Goal: Information Seeking & Learning: Learn about a topic

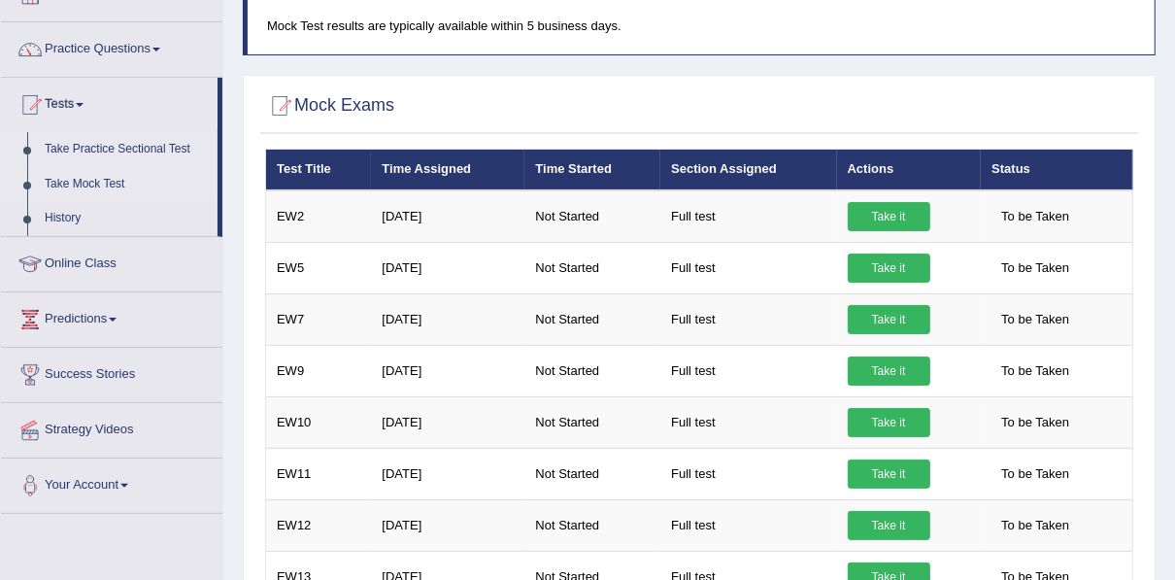
click at [129, 148] on link "Take Practice Sectional Test" at bounding box center [127, 149] width 182 height 35
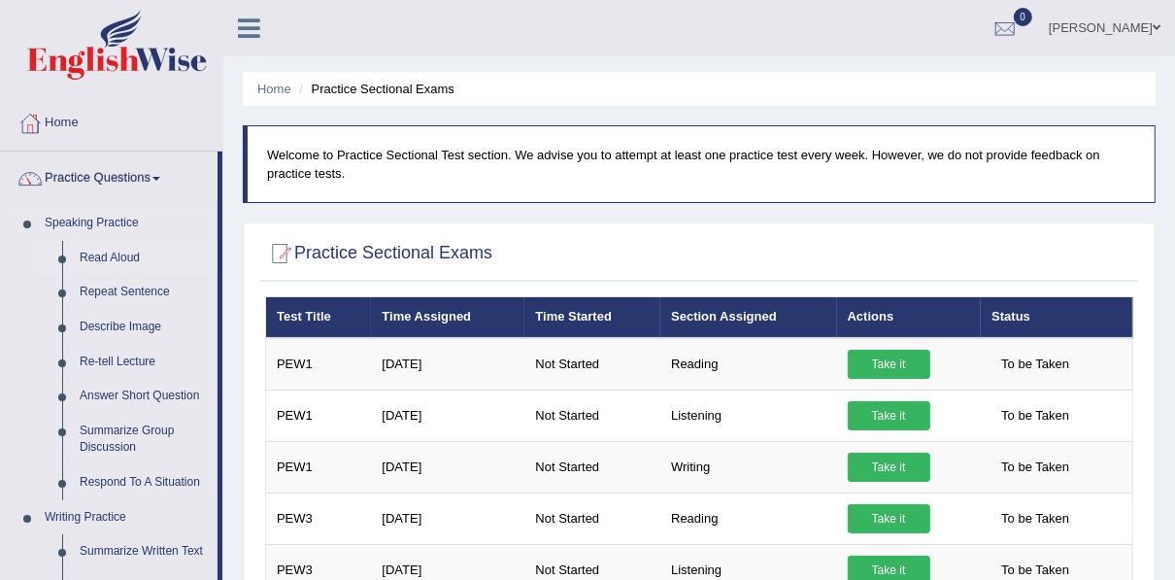
click at [101, 256] on link "Read Aloud" at bounding box center [144, 258] width 147 height 35
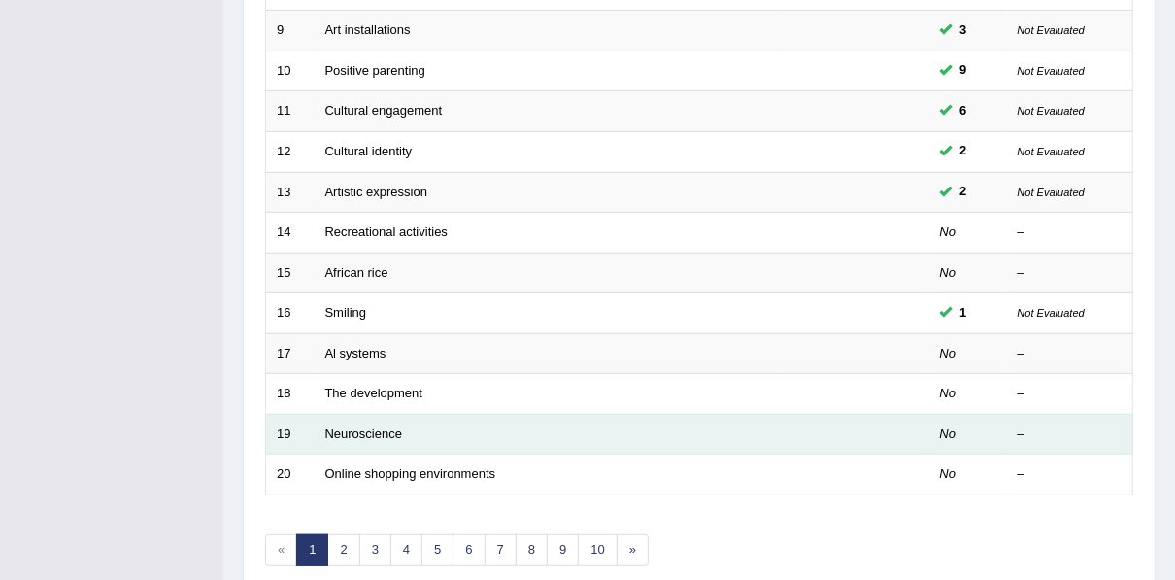
scroll to position [697, 0]
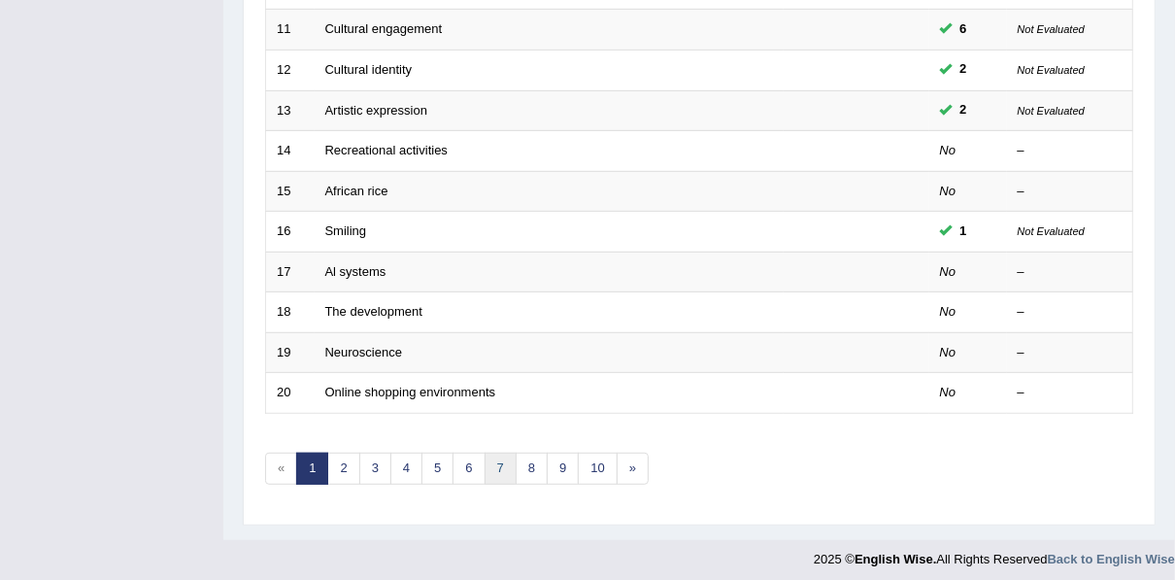
click at [498, 459] on link "7" at bounding box center [501, 469] width 32 height 32
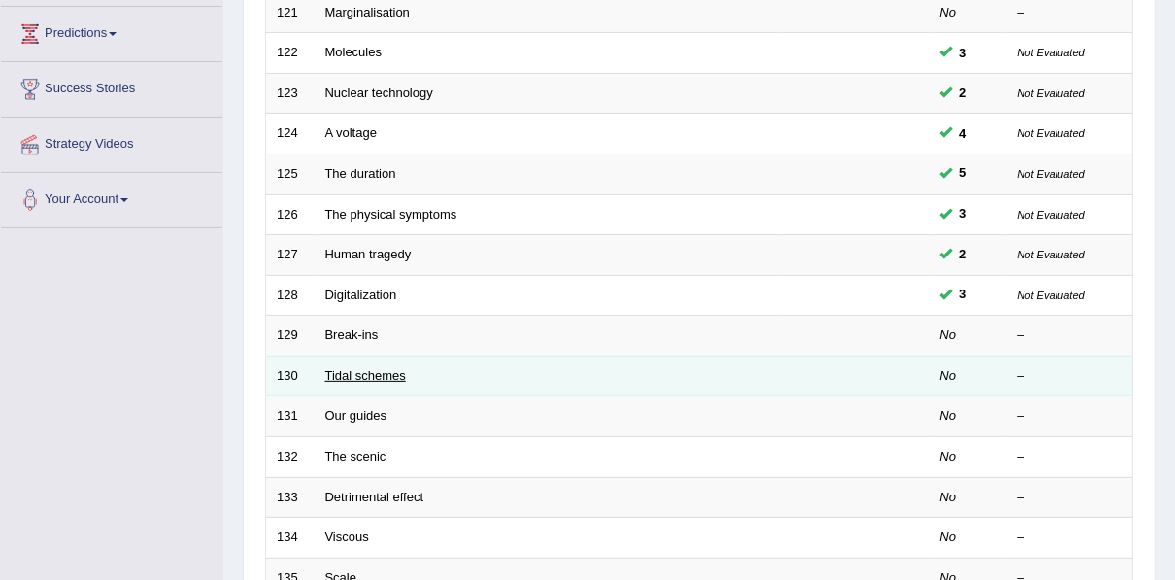
click at [353, 372] on link "Tidal schemes" at bounding box center [365, 375] width 81 height 15
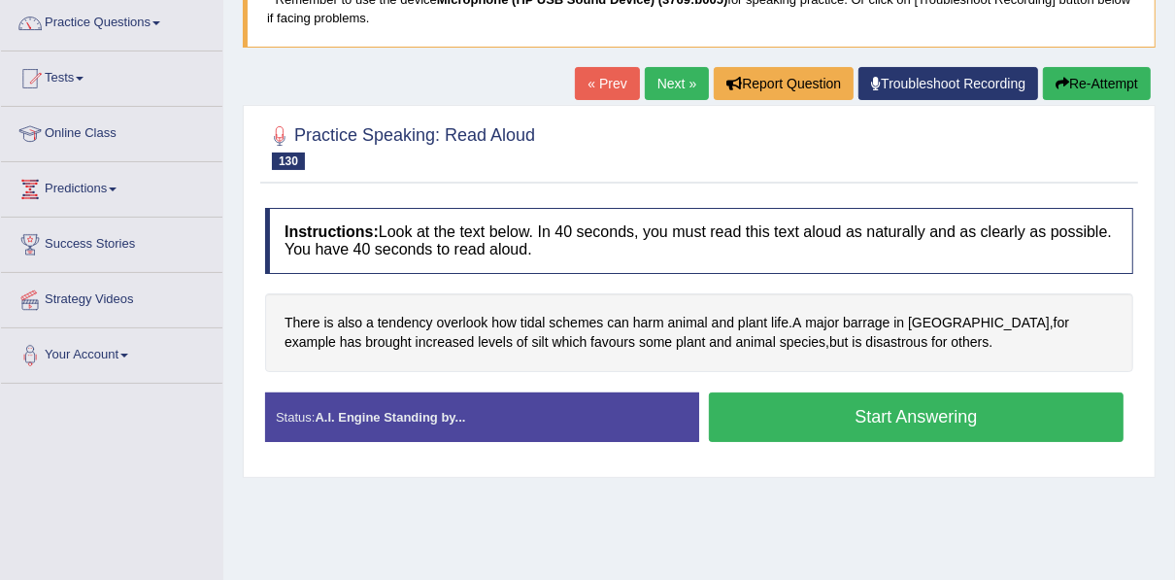
click at [840, 408] on button "Start Answering" at bounding box center [916, 417] width 415 height 50
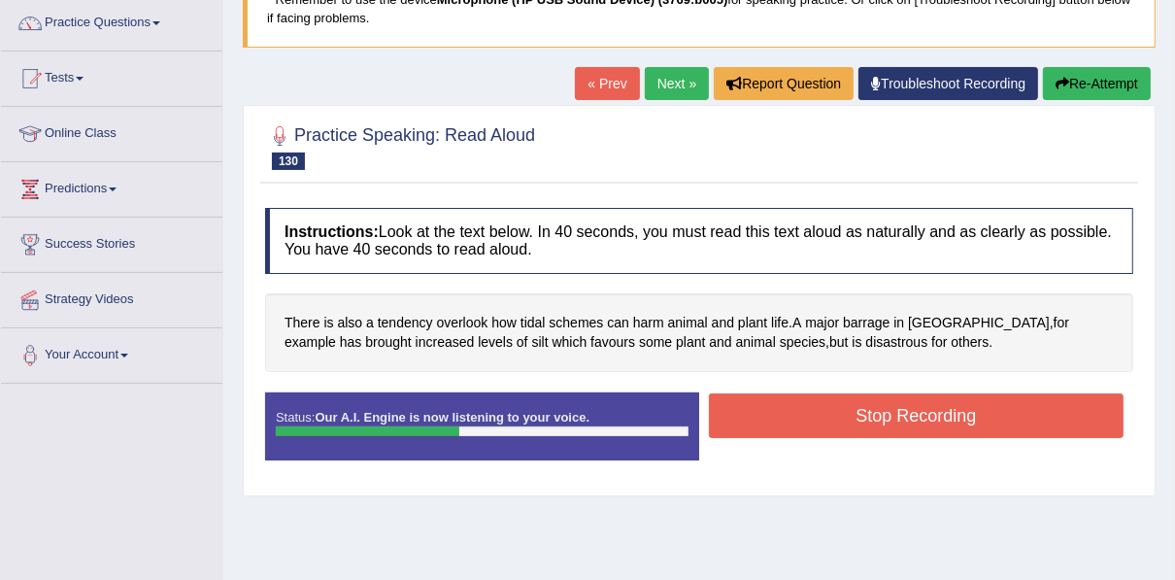
click at [824, 410] on button "Stop Recording" at bounding box center [916, 415] width 415 height 45
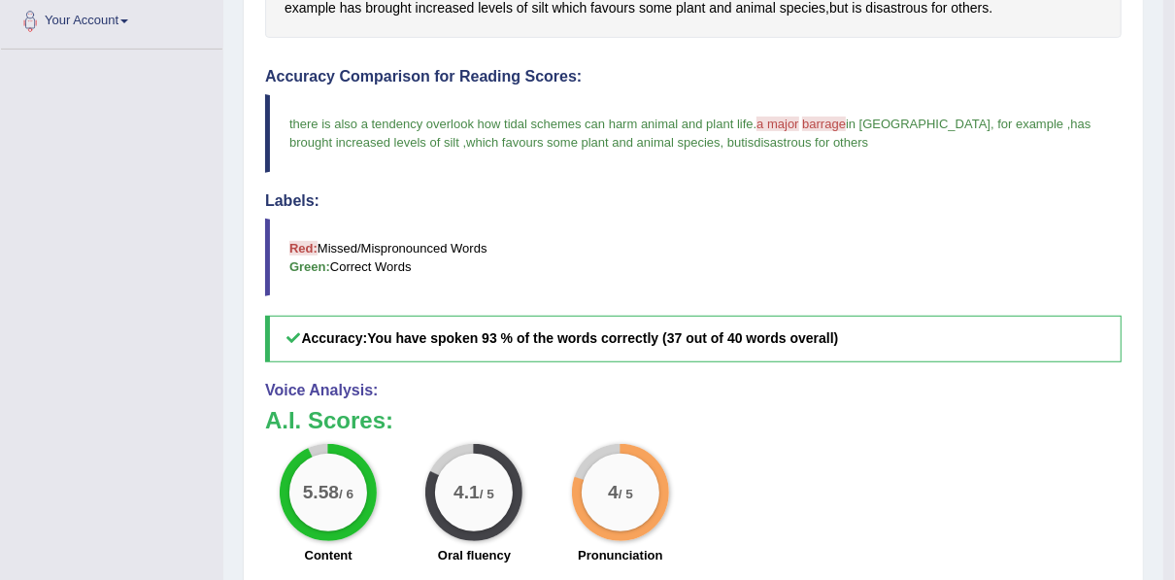
scroll to position [179, 0]
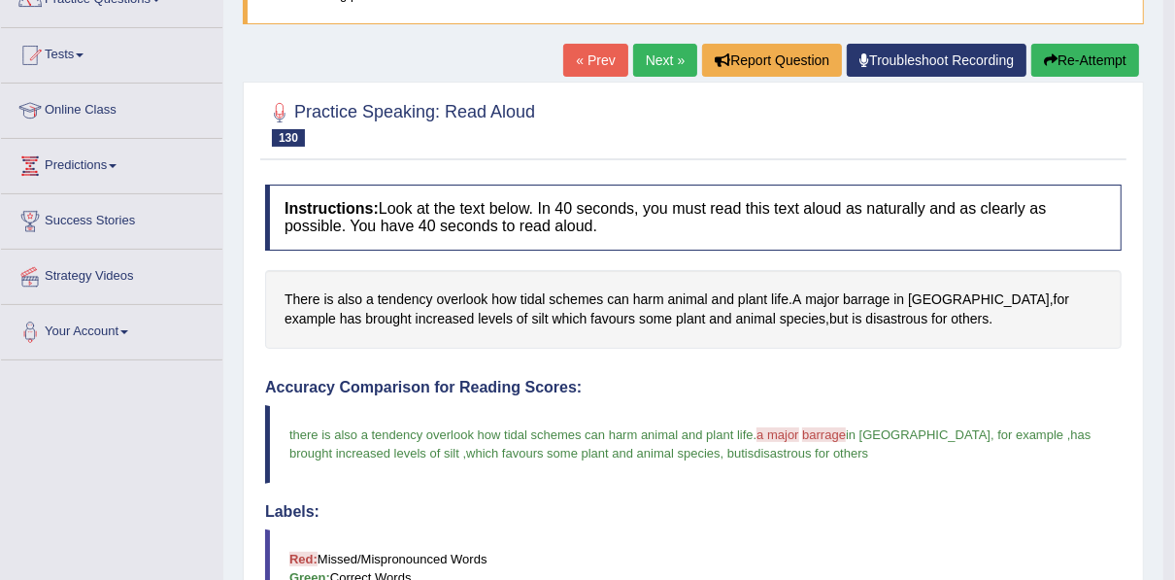
click at [1104, 59] on button "Re-Attempt" at bounding box center [1085, 60] width 108 height 33
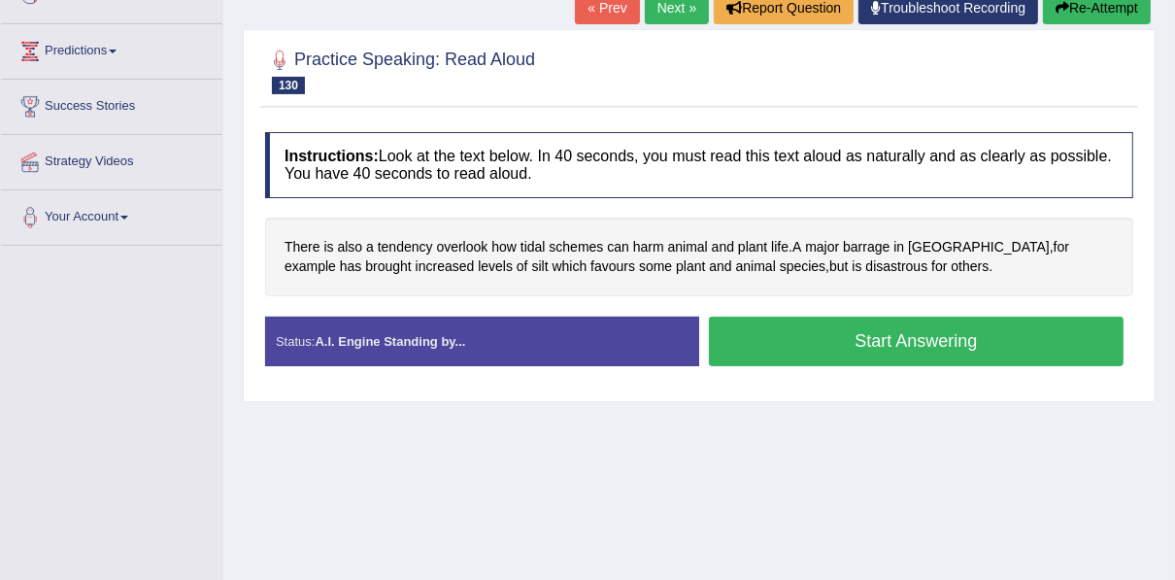
click at [913, 348] on button "Start Answering" at bounding box center [916, 342] width 415 height 50
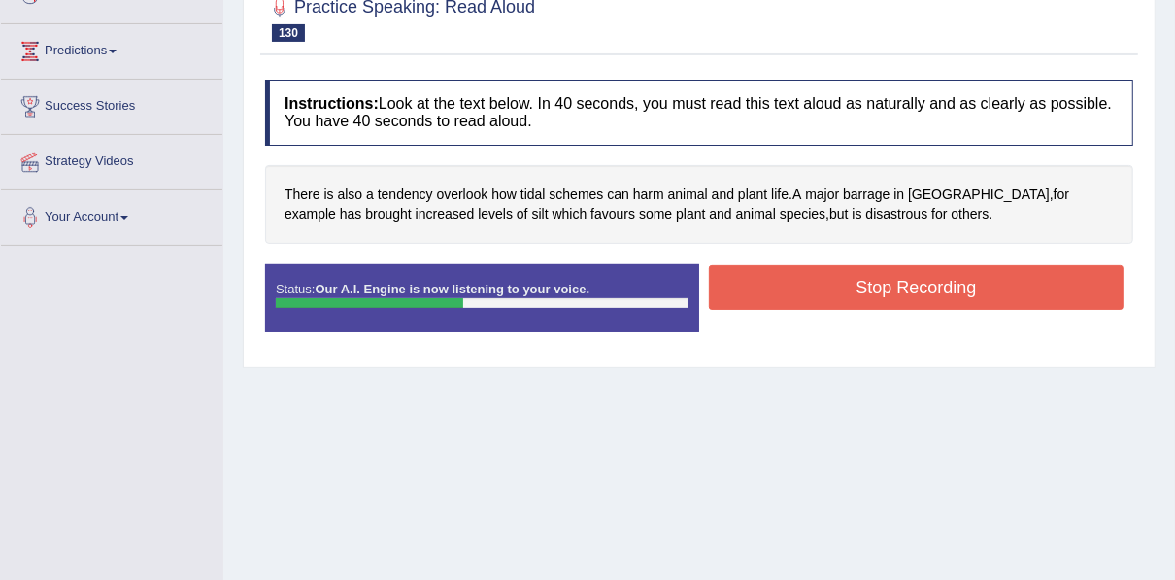
click at [820, 298] on button "Stop Recording" at bounding box center [916, 287] width 415 height 45
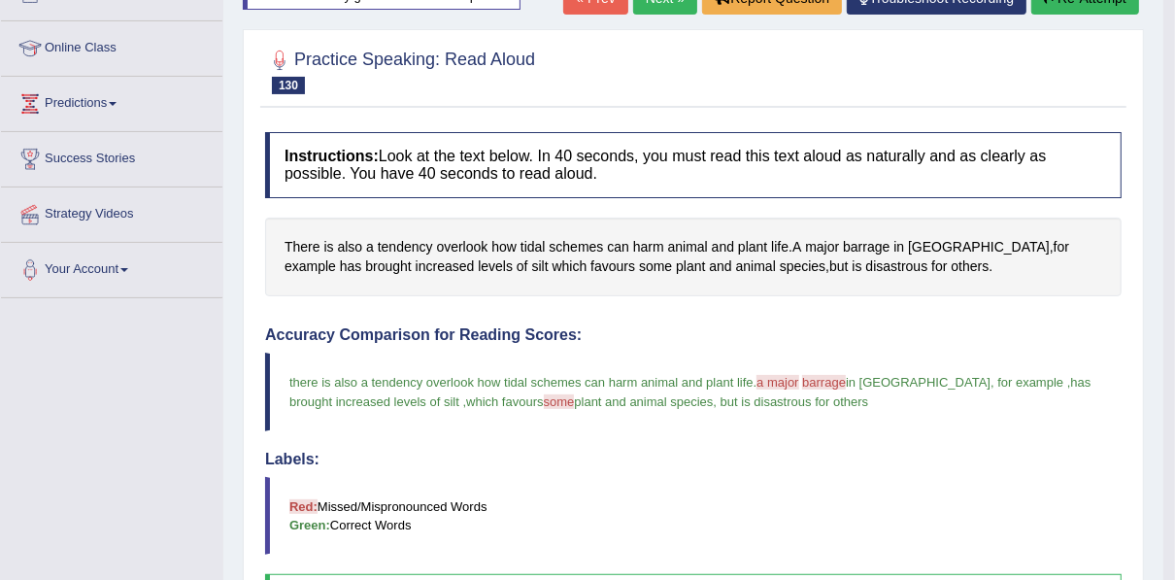
scroll to position [216, 0]
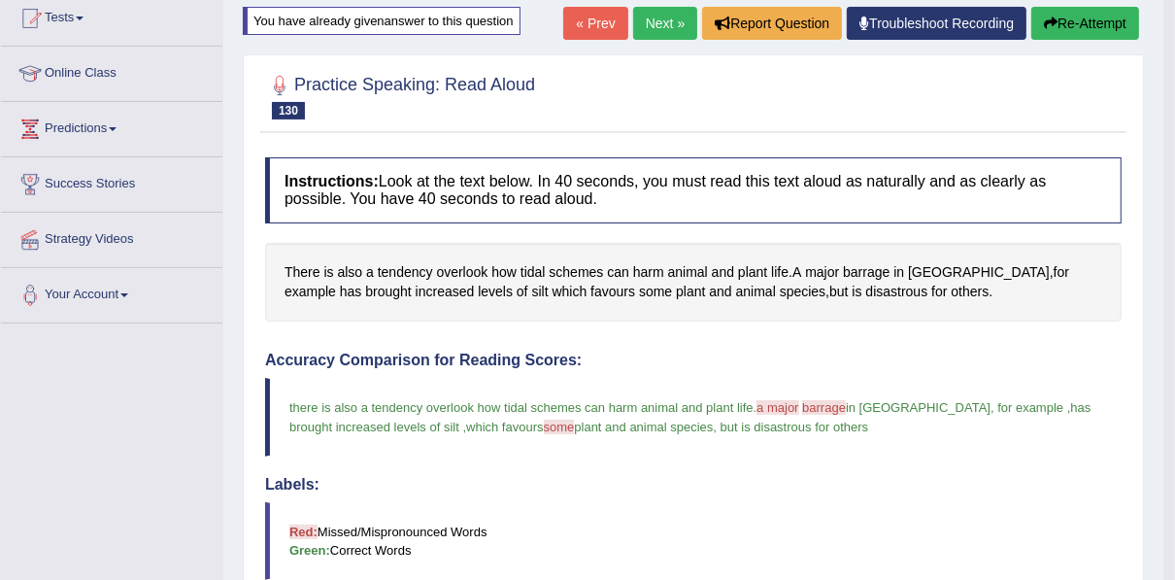
click at [1091, 16] on button "Re-Attempt" at bounding box center [1085, 23] width 108 height 33
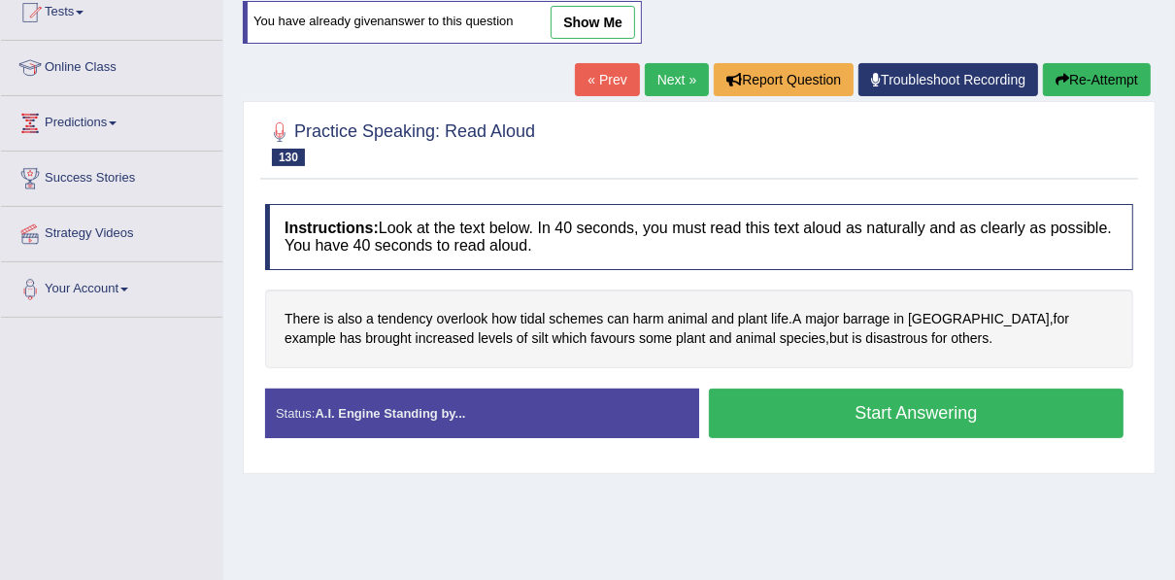
click at [880, 408] on button "Start Answering" at bounding box center [916, 413] width 415 height 50
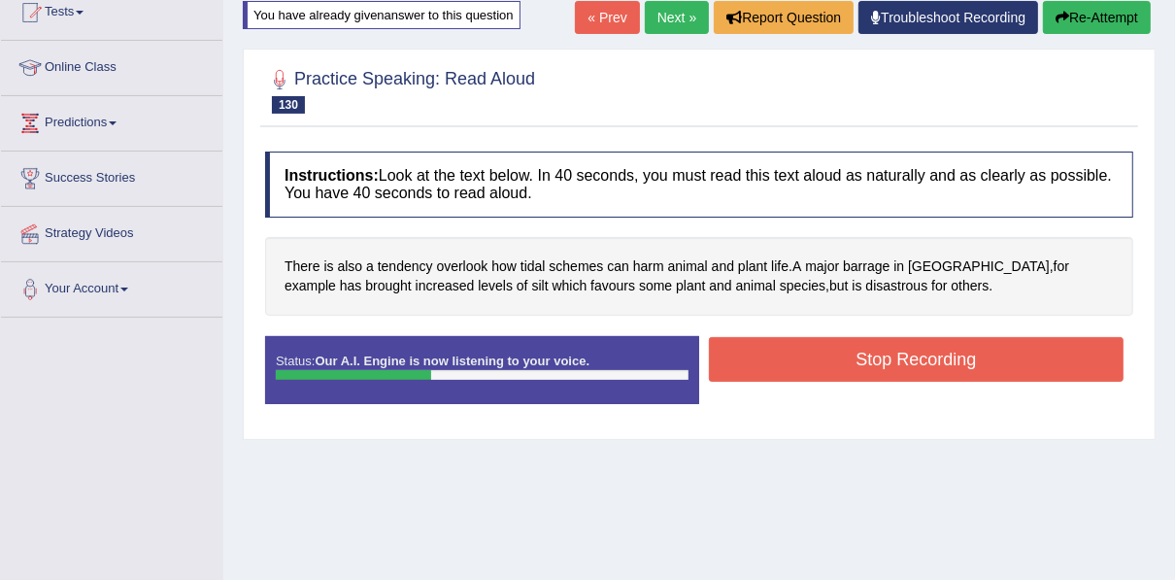
click at [790, 348] on button "Stop Recording" at bounding box center [916, 359] width 415 height 45
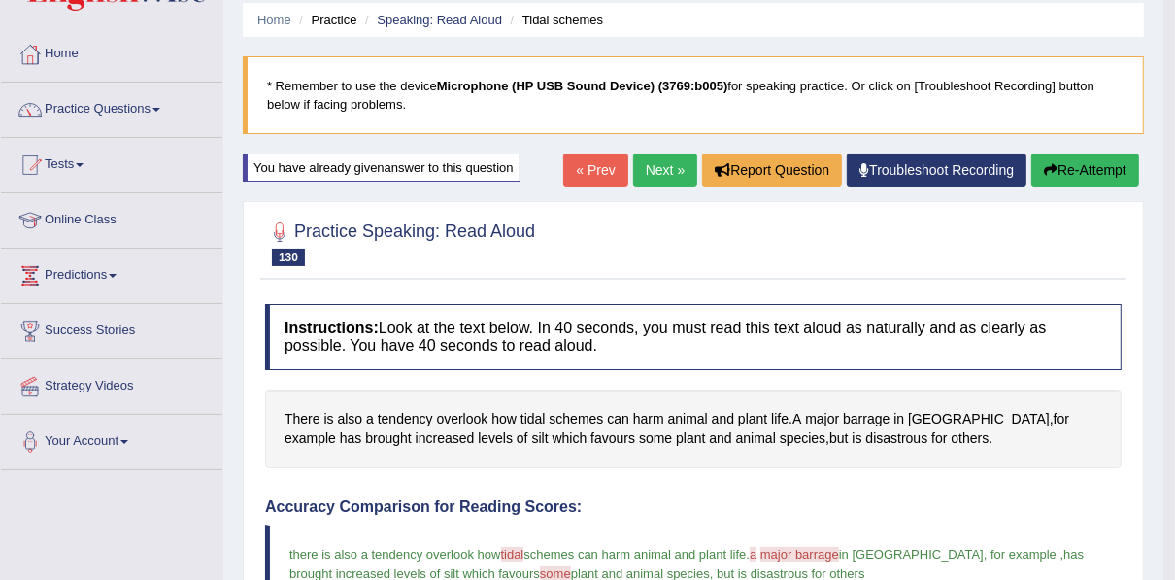
scroll to position [66, 0]
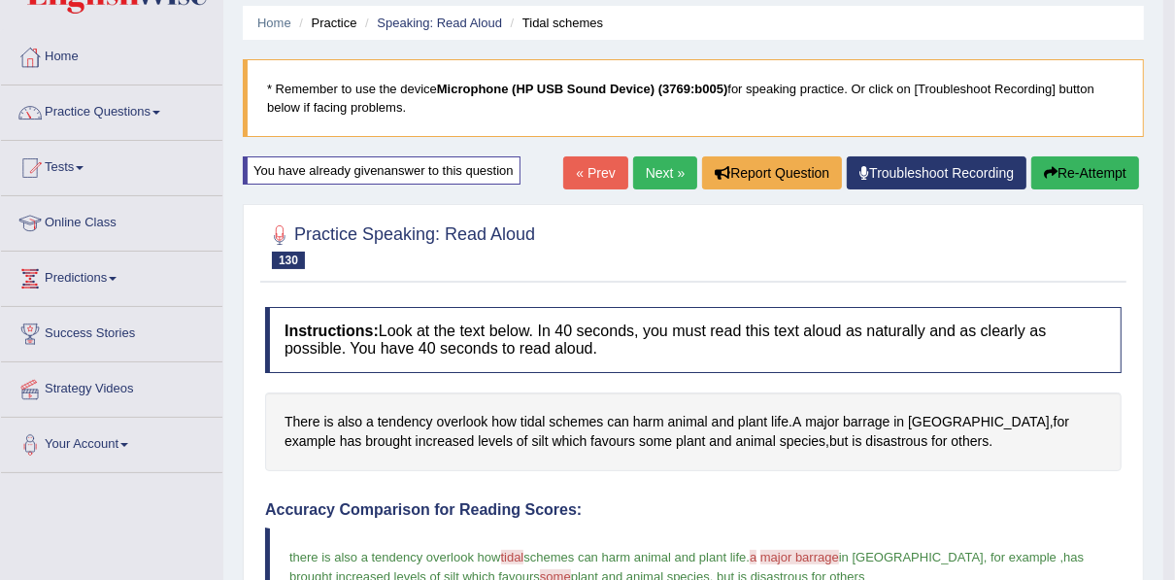
click at [645, 182] on link "Next »" at bounding box center [665, 172] width 64 height 33
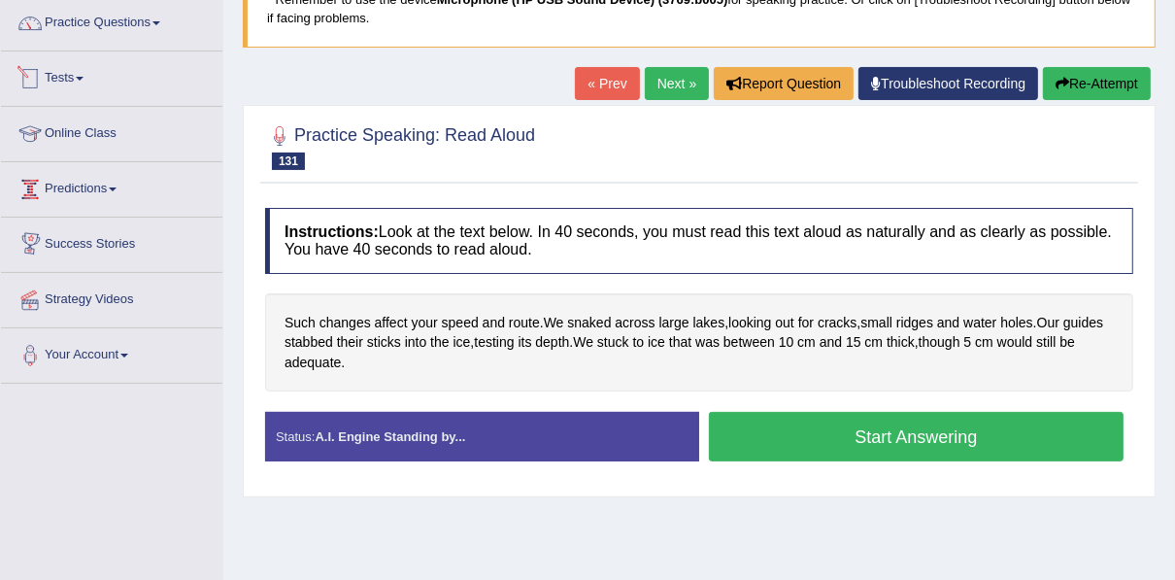
click at [72, 71] on link "Tests" at bounding box center [111, 75] width 221 height 49
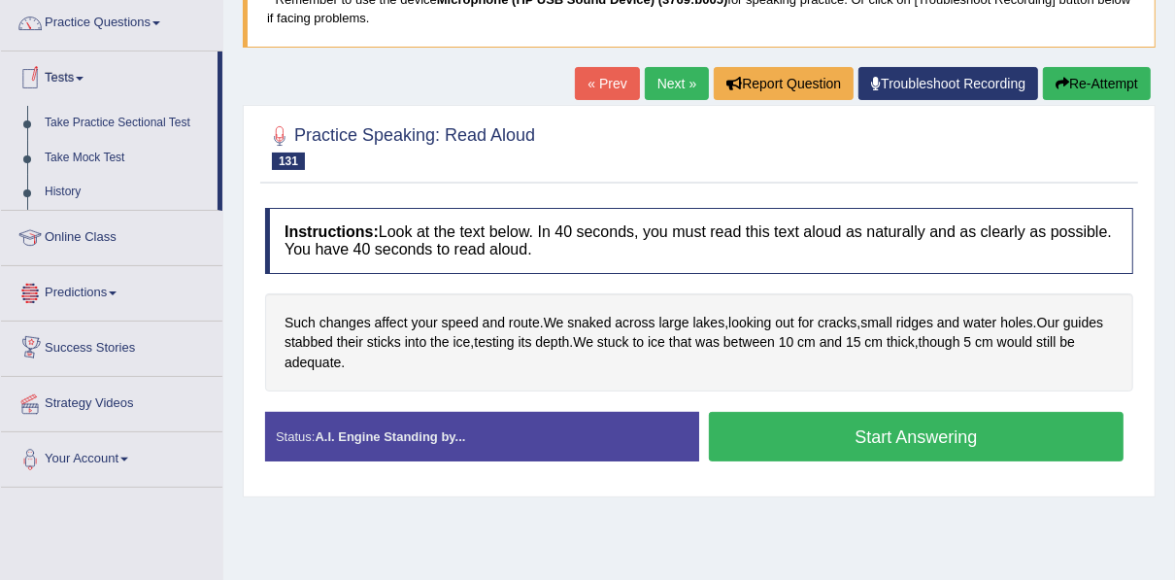
click at [72, 71] on link "Tests" at bounding box center [109, 75] width 217 height 49
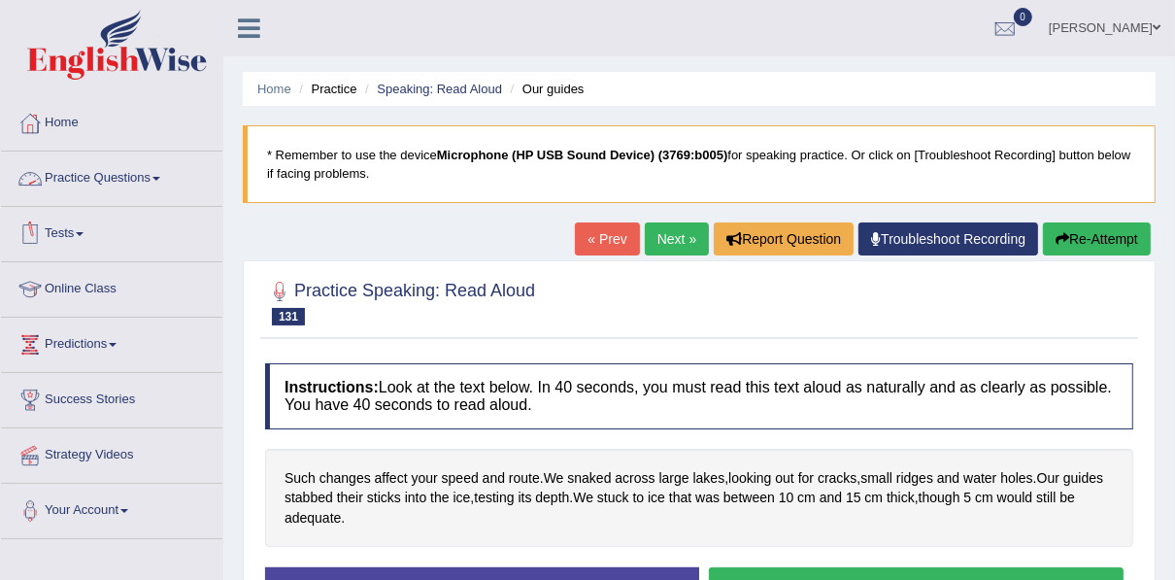
click at [89, 168] on link "Practice Questions" at bounding box center [111, 175] width 221 height 49
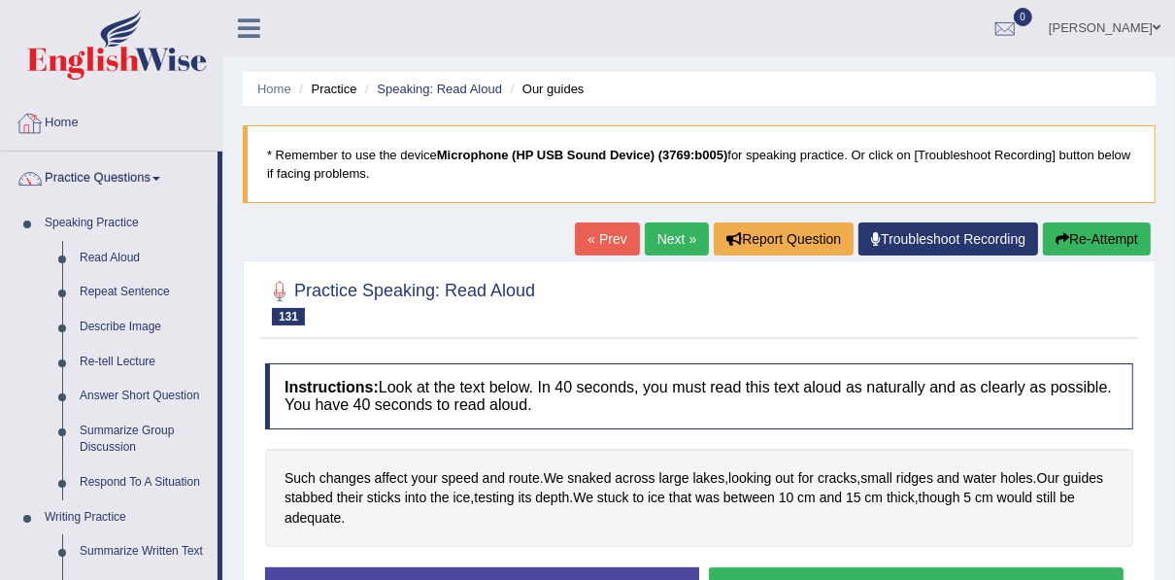
click at [57, 117] on link "Home" at bounding box center [111, 120] width 221 height 49
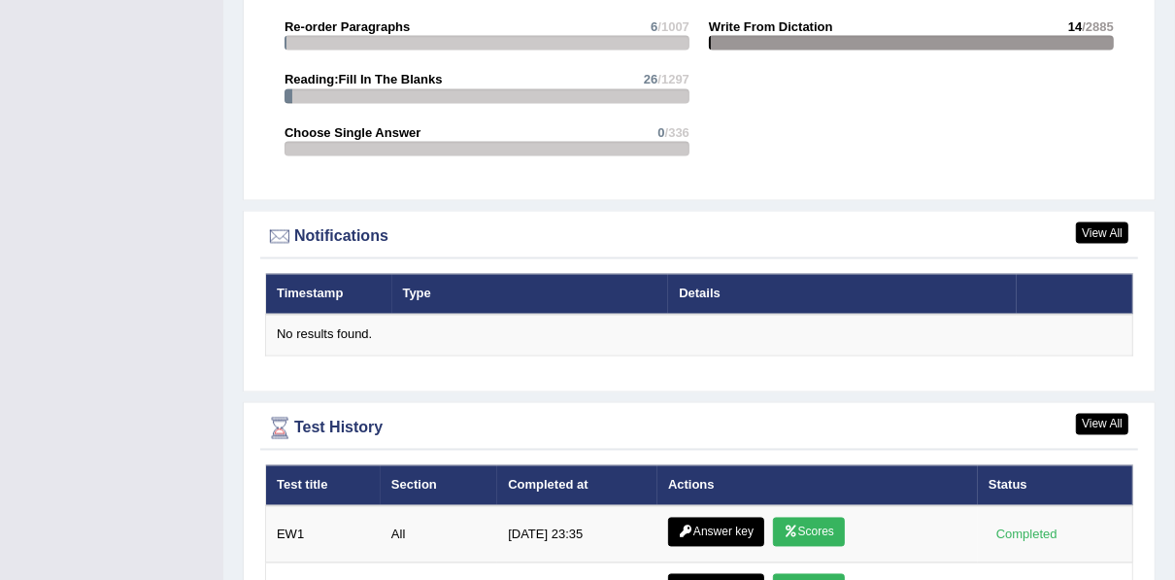
scroll to position [2280, 0]
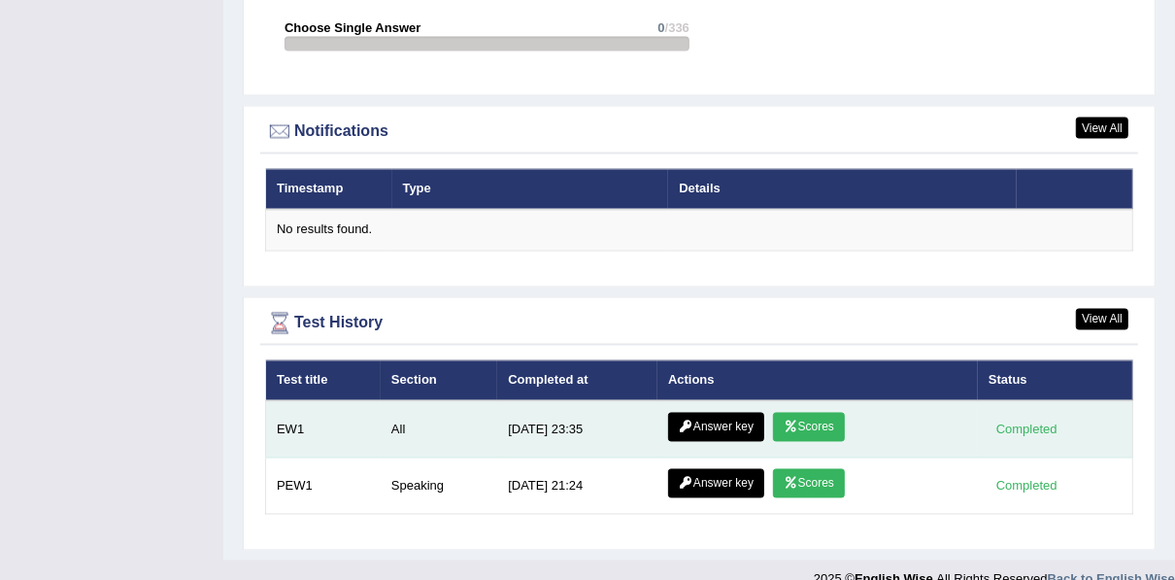
click at [819, 413] on link "Scores" at bounding box center [809, 427] width 72 height 29
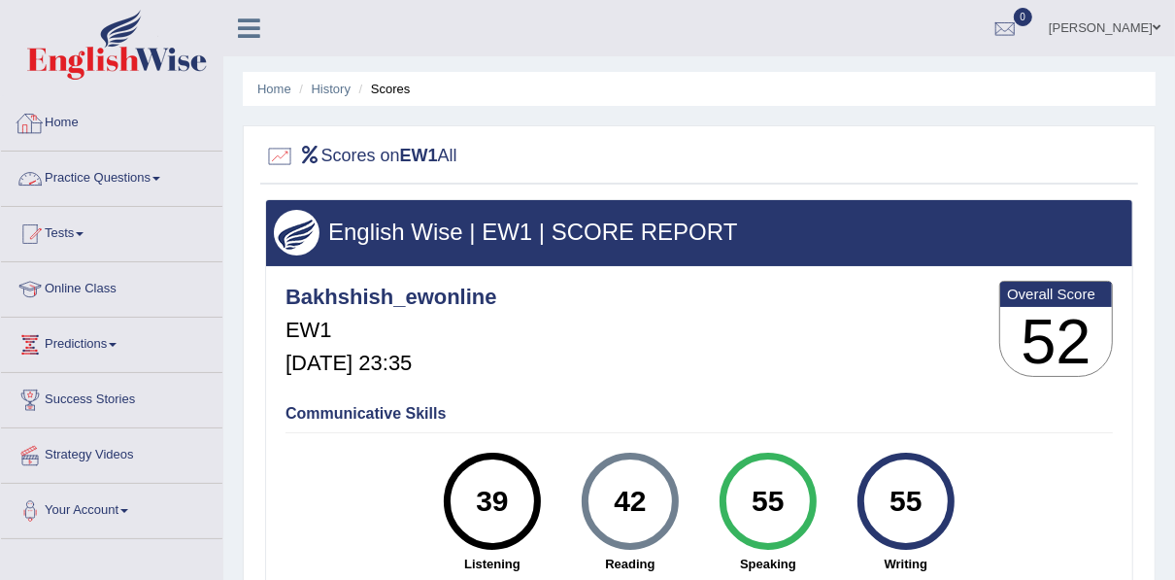
click at [62, 124] on link "Home" at bounding box center [111, 120] width 221 height 49
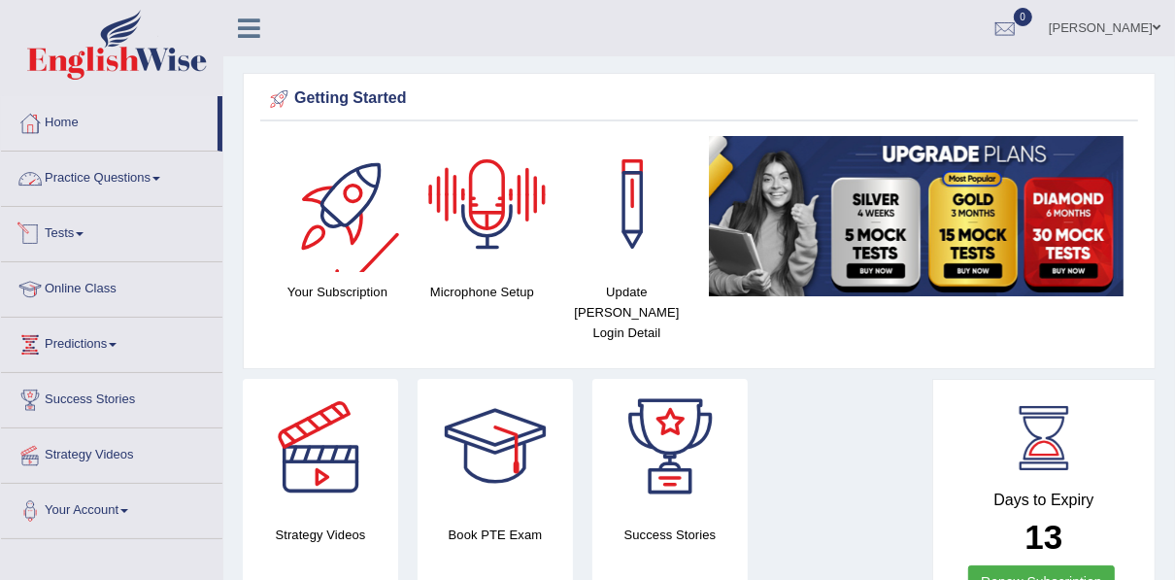
click at [97, 184] on link "Practice Questions" at bounding box center [111, 175] width 221 height 49
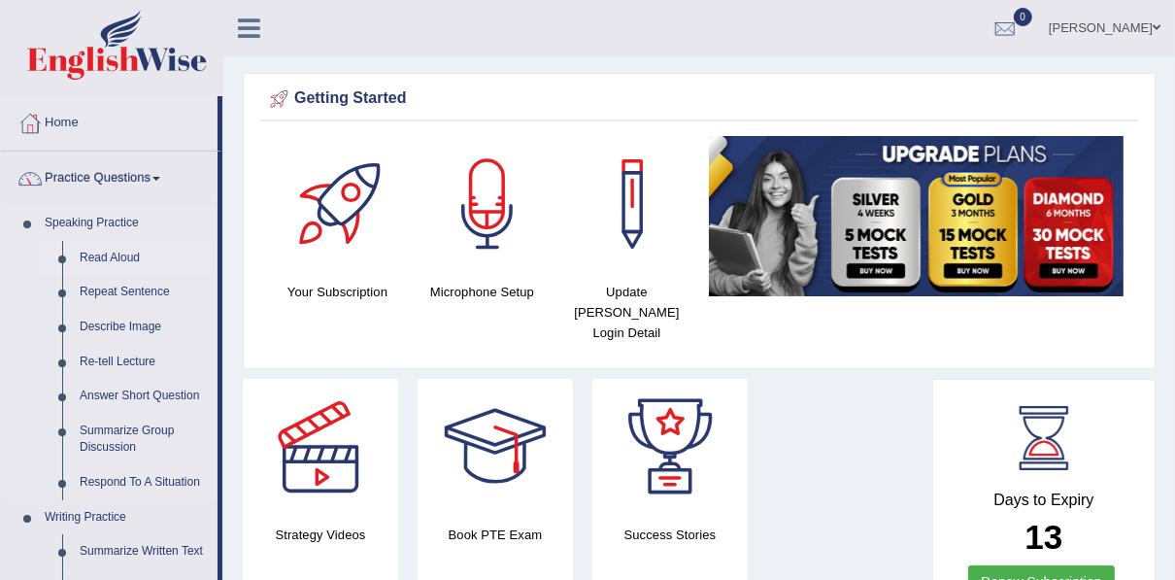
click at [109, 251] on link "Read Aloud" at bounding box center [144, 258] width 147 height 35
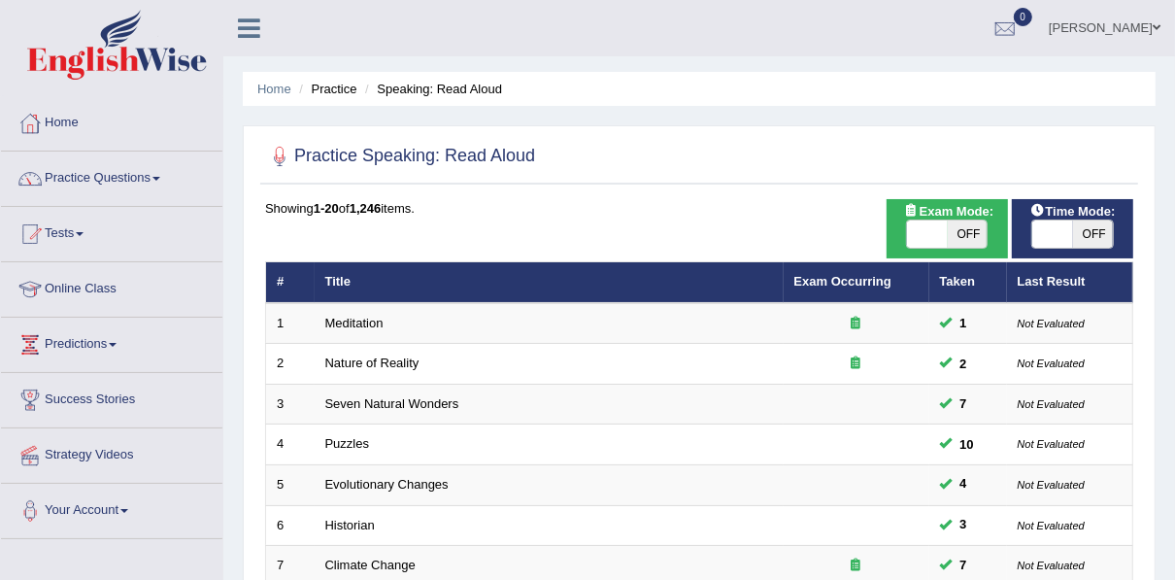
drag, startPoint x: 0, startPoint y: 0, endPoint x: 929, endPoint y: 244, distance: 960.7
click at [929, 244] on span at bounding box center [927, 233] width 41 height 27
click at [965, 231] on span "OFF" at bounding box center [968, 233] width 41 height 27
checkbox input "true"
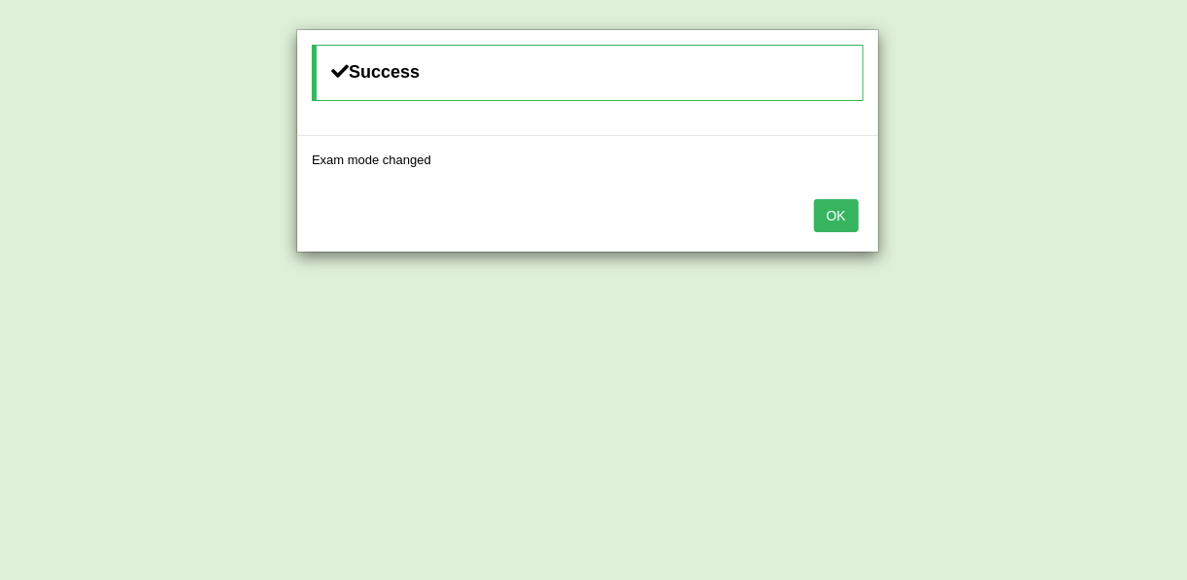
click at [1056, 231] on div "Success Exam mode changed OK" at bounding box center [593, 290] width 1187 height 580
click at [839, 218] on button "OK" at bounding box center [836, 215] width 45 height 33
click at [847, 219] on button "OK" at bounding box center [836, 215] width 45 height 33
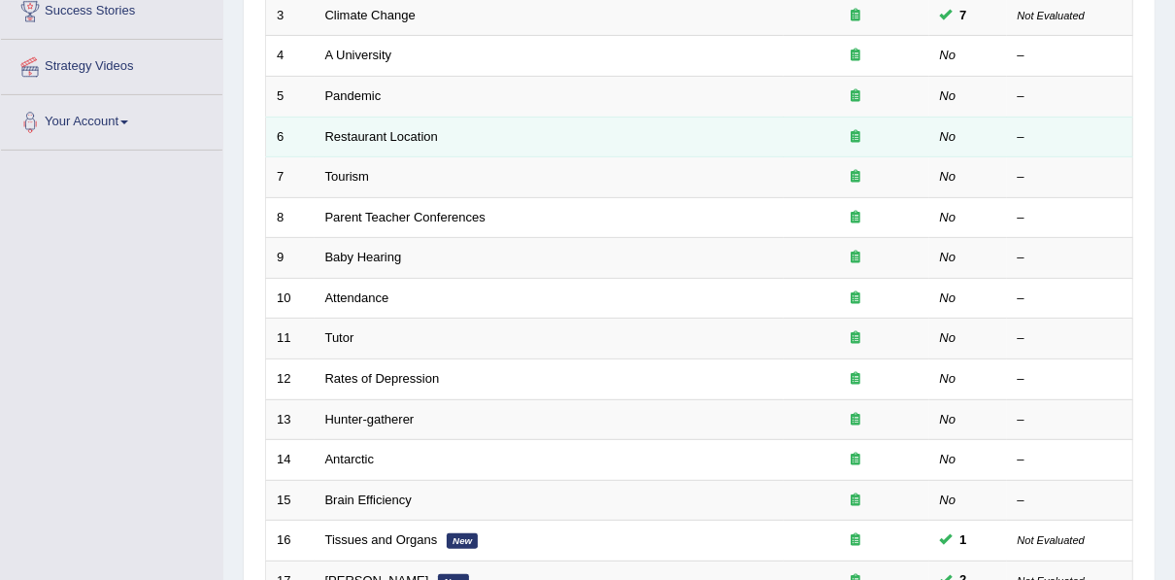
scroll to position [697, 0]
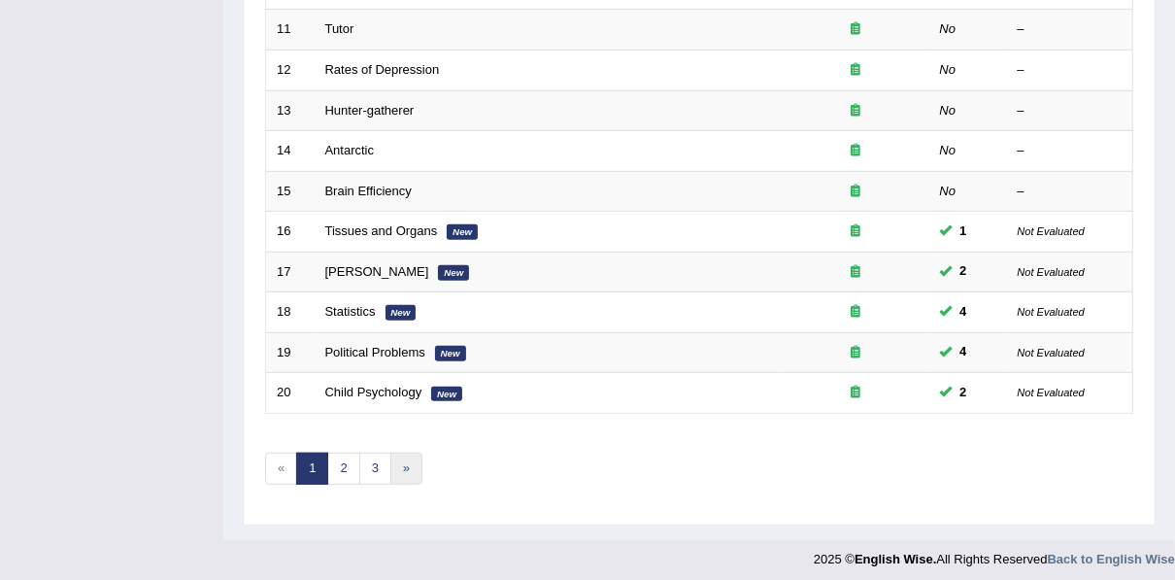
click at [404, 454] on link "»" at bounding box center [406, 469] width 32 height 32
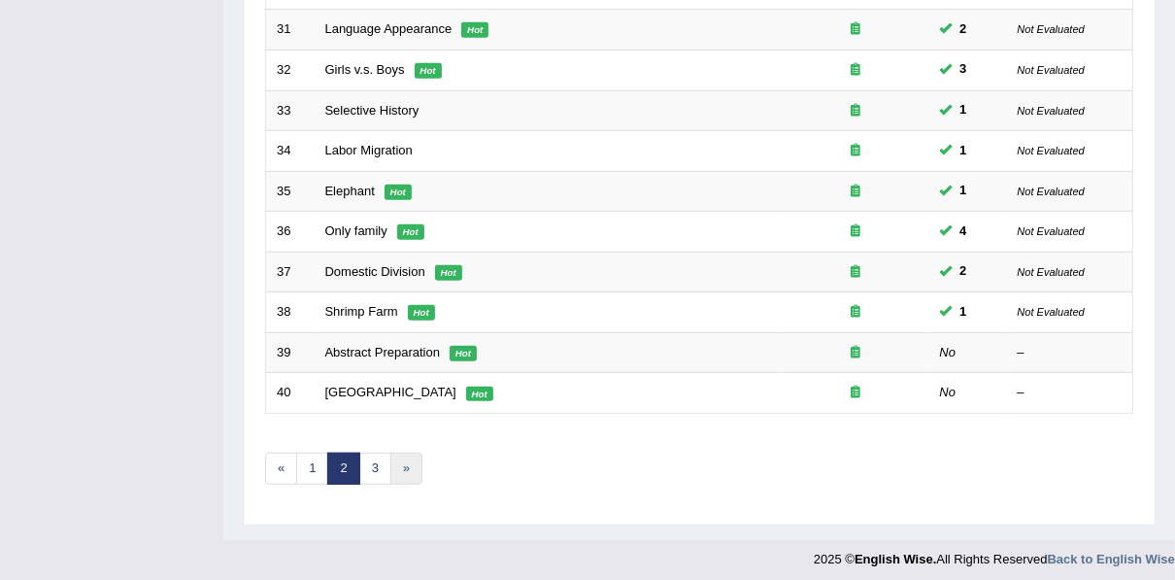
click at [403, 453] on link "»" at bounding box center [406, 469] width 32 height 32
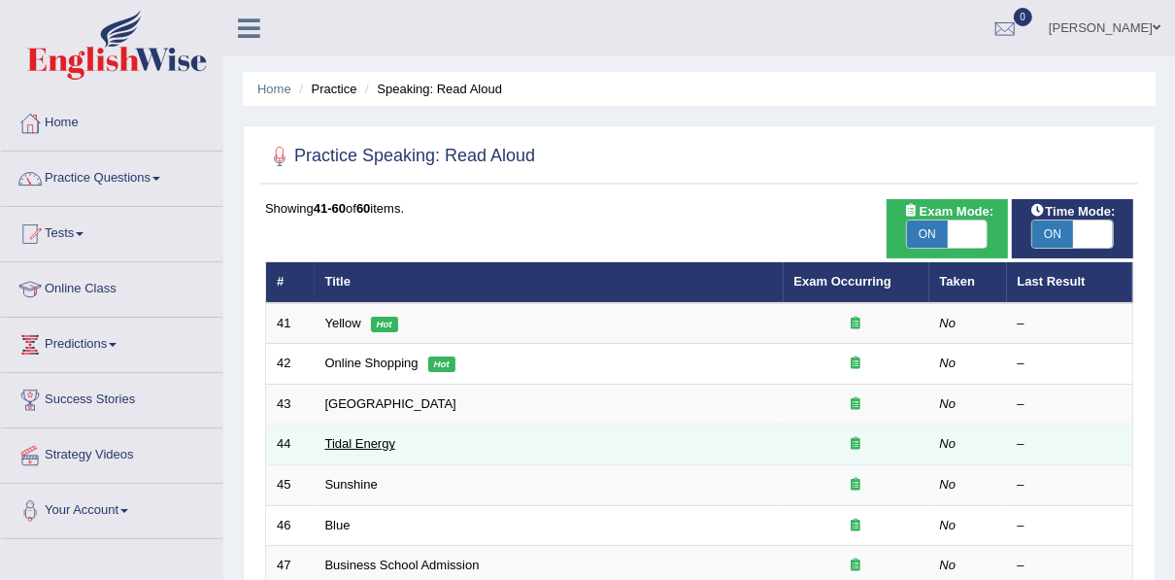
click at [364, 437] on link "Tidal Energy" at bounding box center [360, 443] width 71 height 15
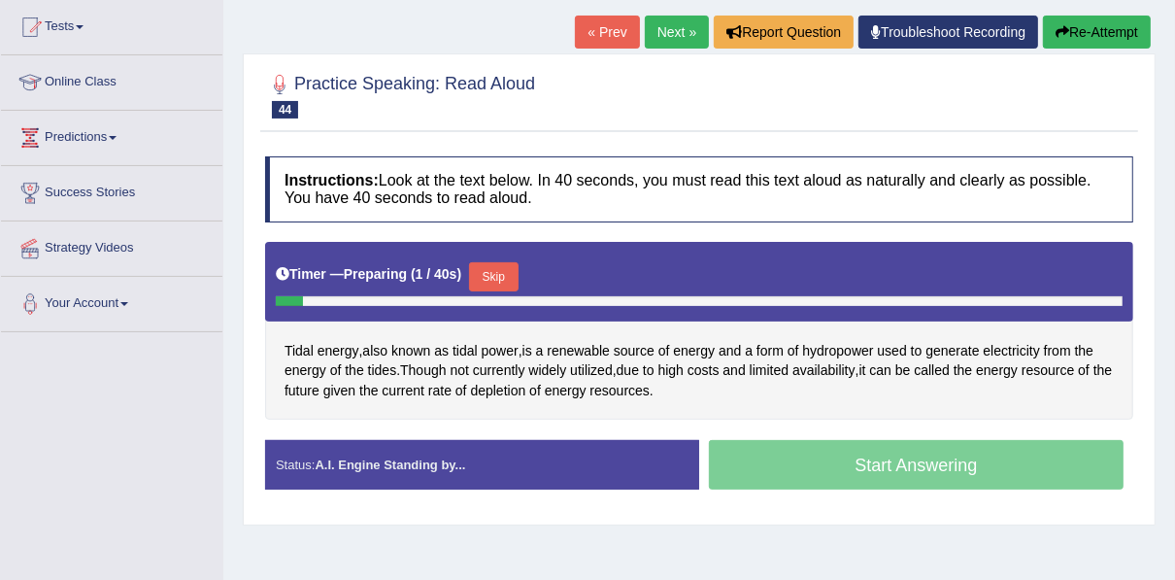
scroll to position [233, 0]
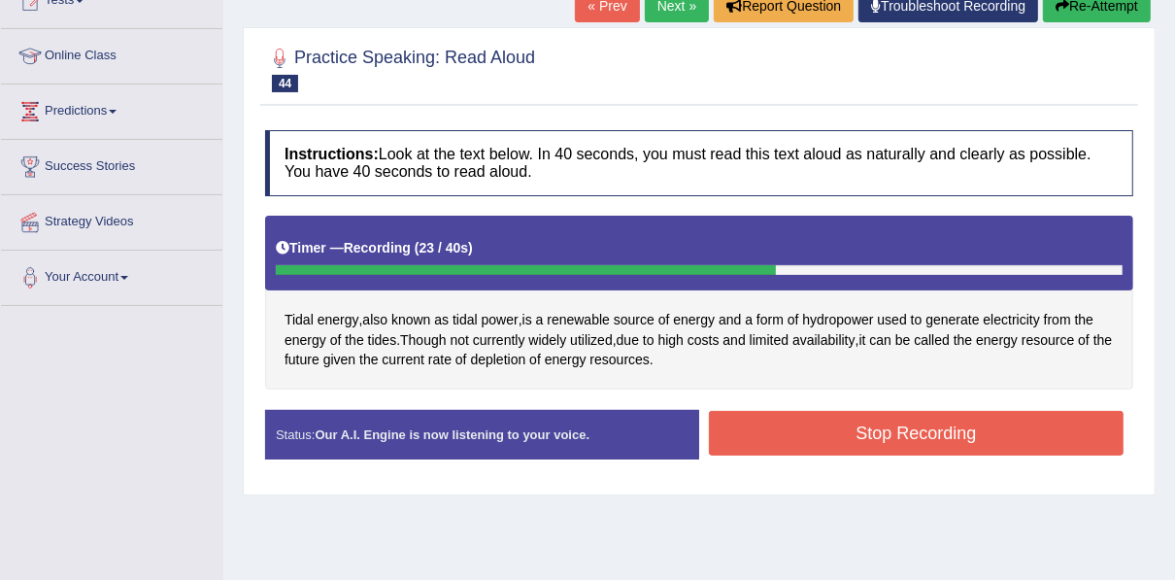
click at [798, 422] on button "Stop Recording" at bounding box center [916, 433] width 415 height 45
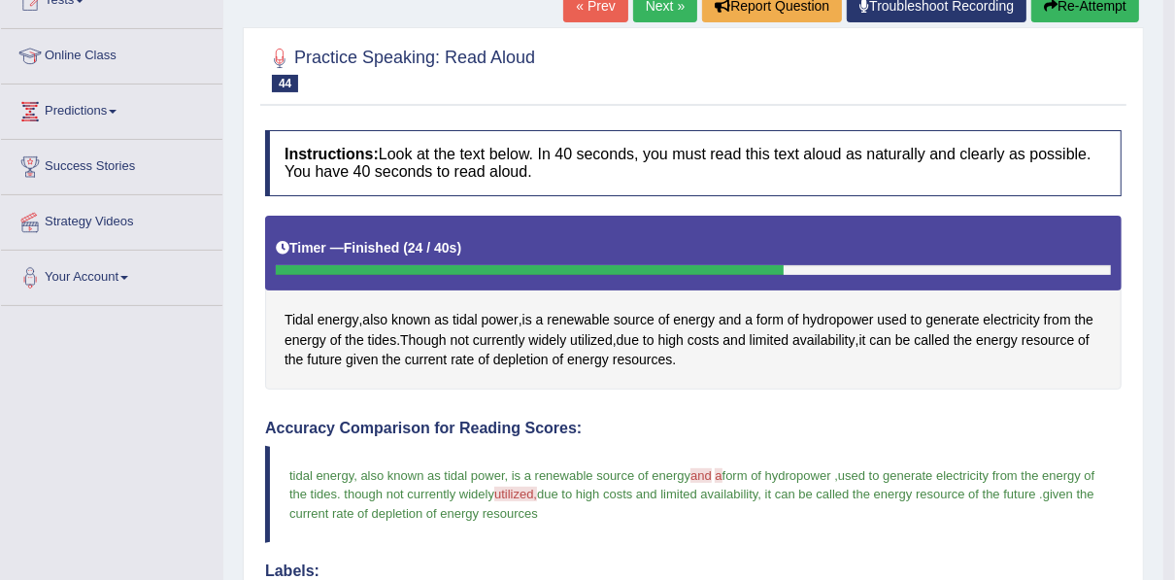
scroll to position [0, 0]
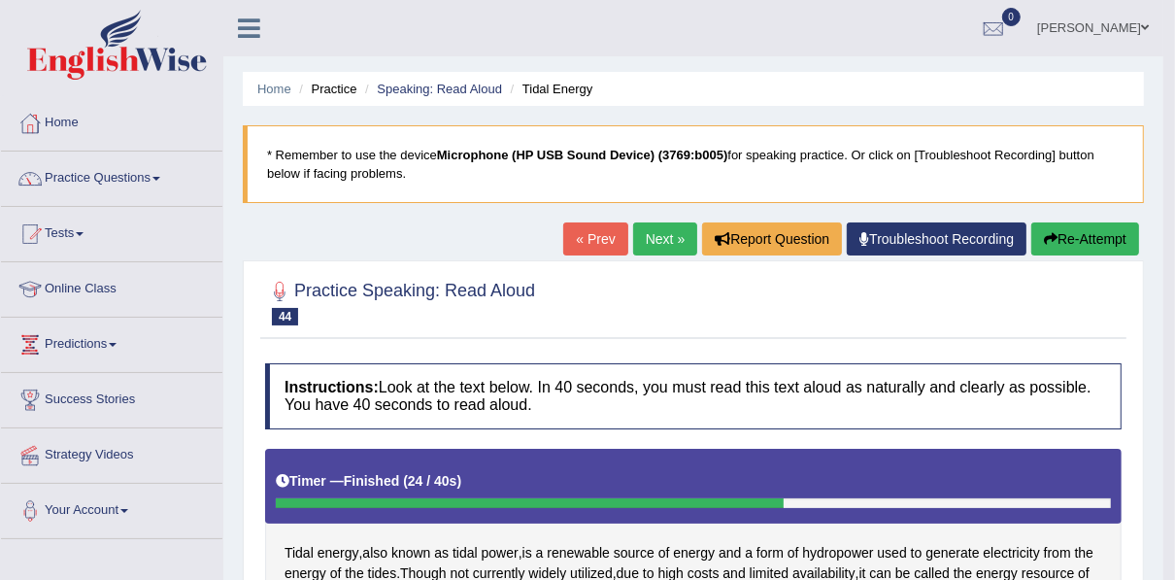
click at [659, 242] on link "Next »" at bounding box center [665, 238] width 64 height 33
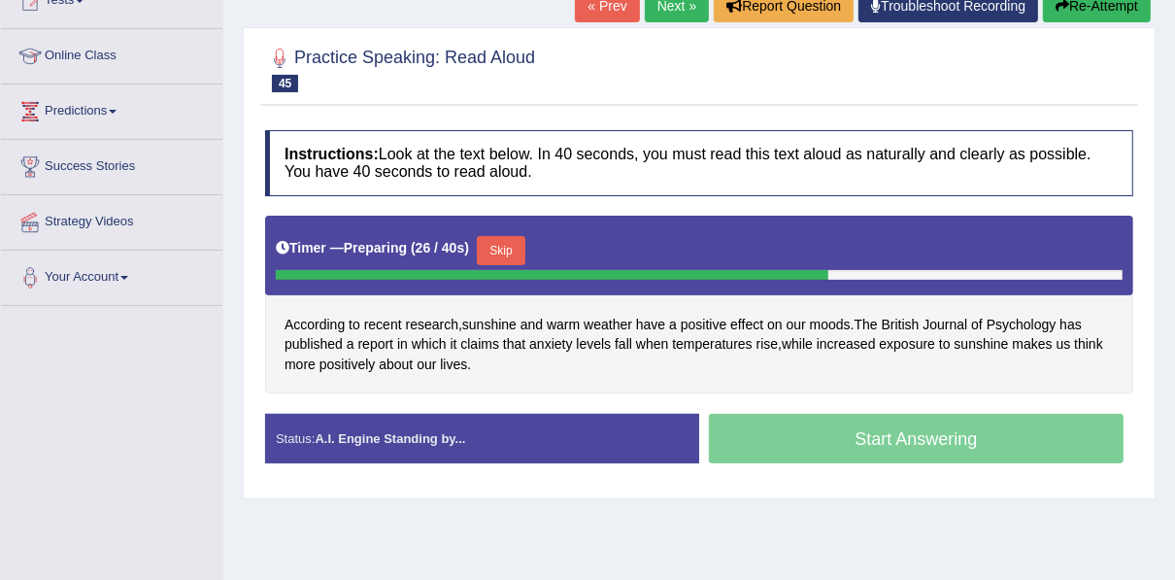
click at [497, 254] on button "Skip" at bounding box center [501, 250] width 49 height 29
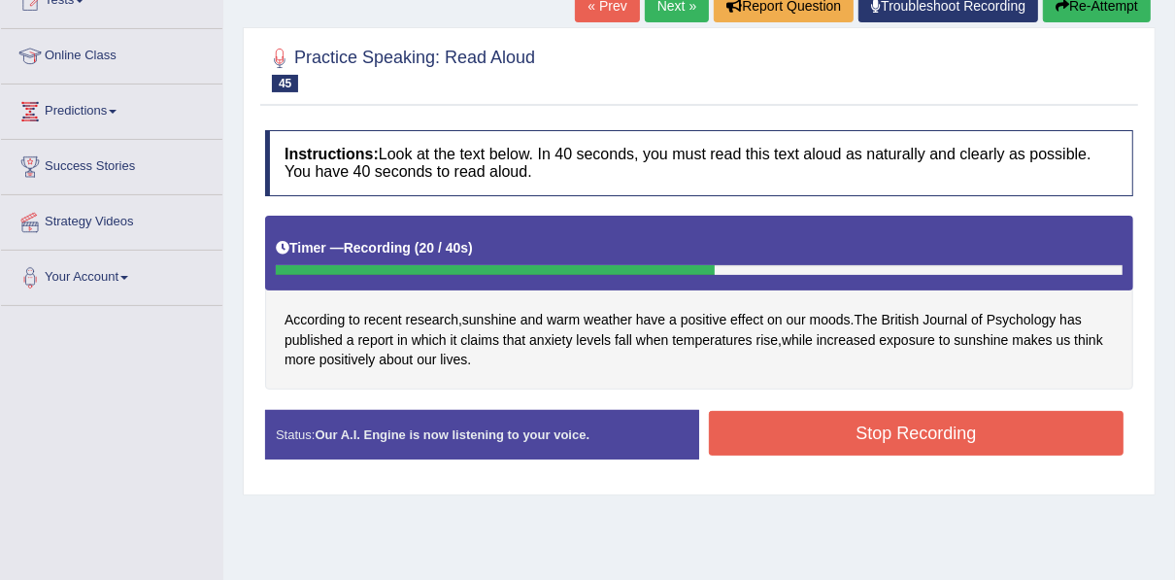
click at [782, 420] on button "Stop Recording" at bounding box center [916, 433] width 415 height 45
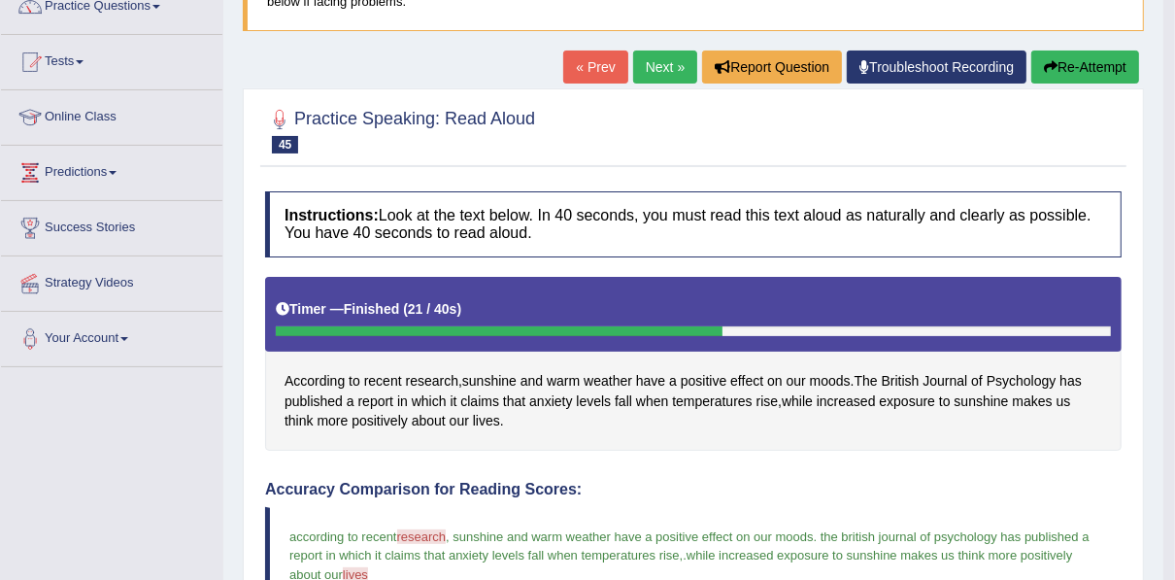
scroll to position [155, 0]
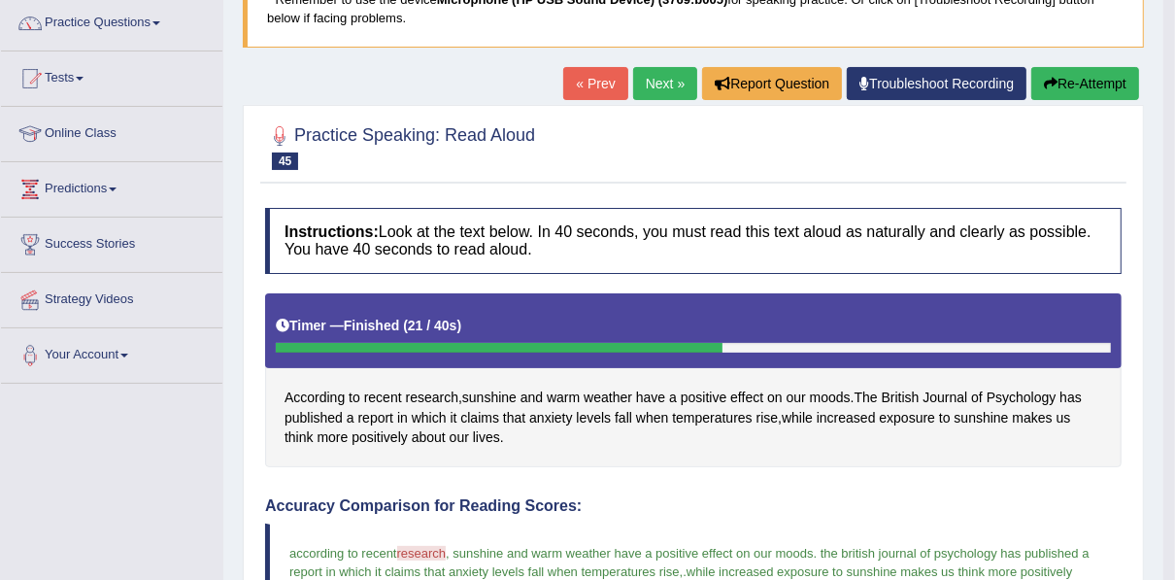
click at [1048, 71] on button "Re-Attempt" at bounding box center [1085, 83] width 108 height 33
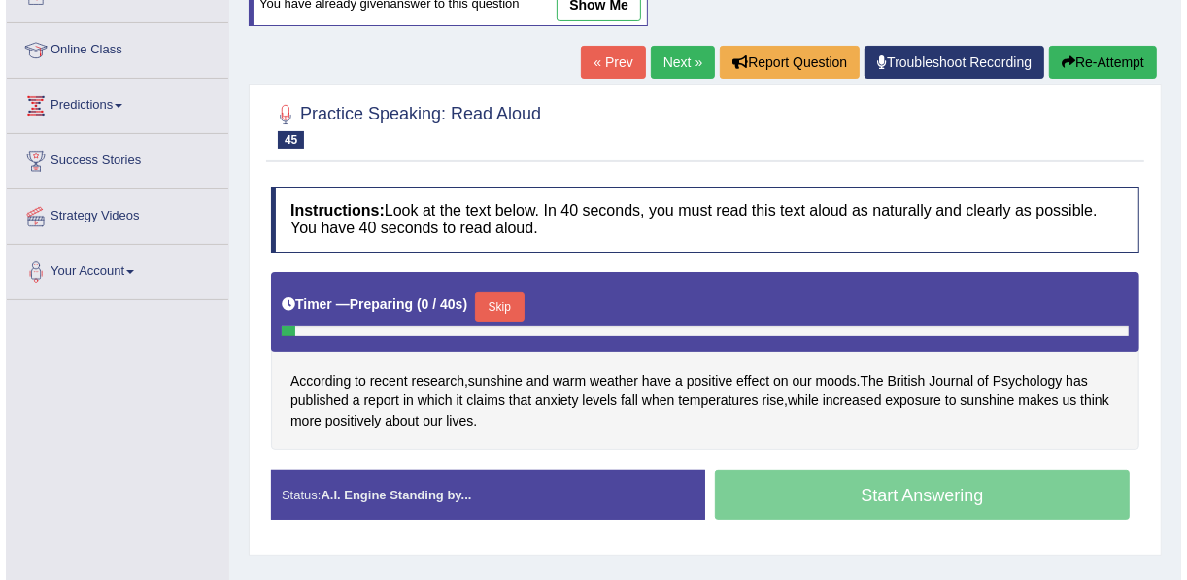
scroll to position [239, 0]
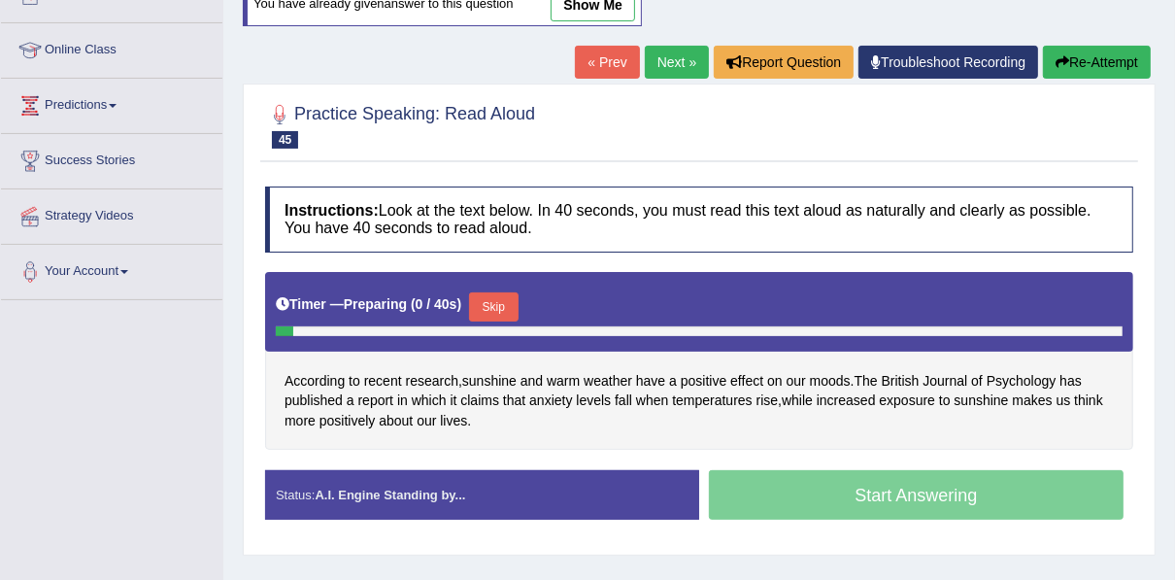
click at [484, 299] on button "Skip" at bounding box center [493, 306] width 49 height 29
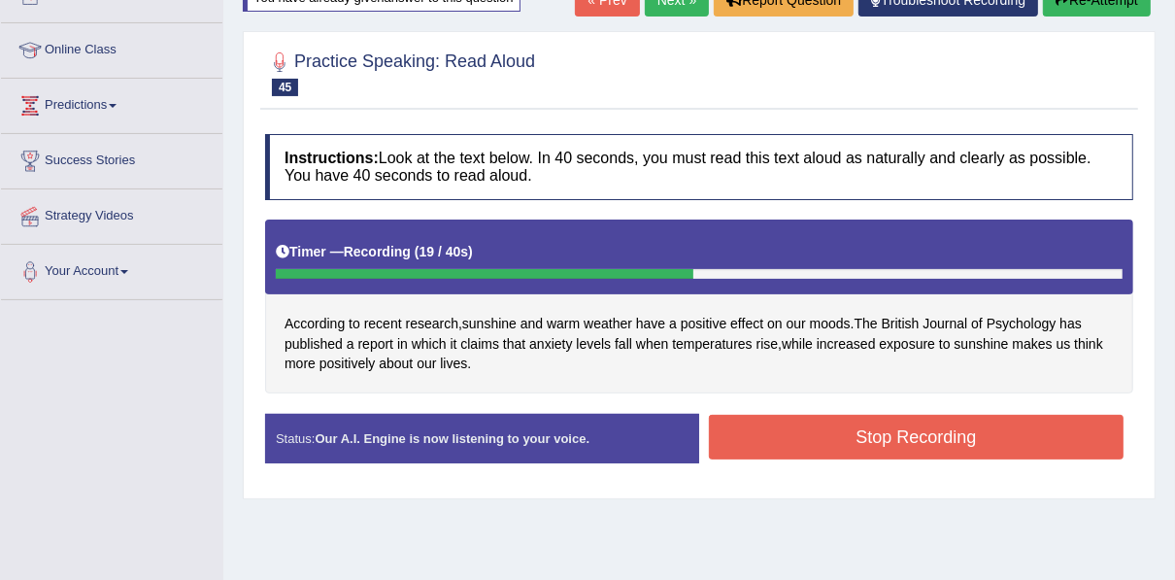
click at [837, 430] on button "Stop Recording" at bounding box center [916, 437] width 415 height 45
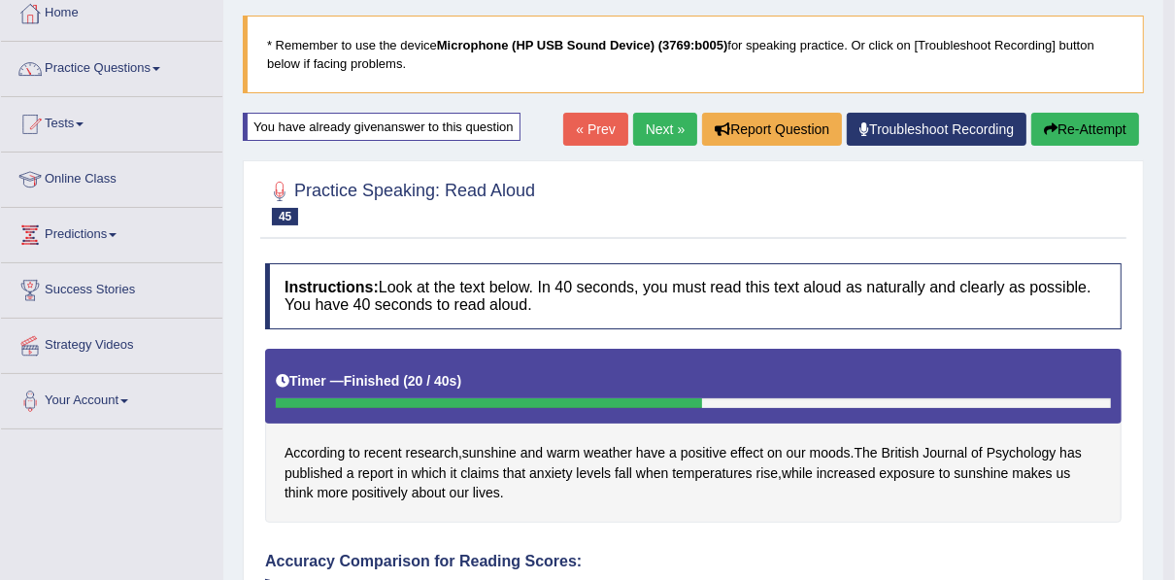
scroll to position [6, 0]
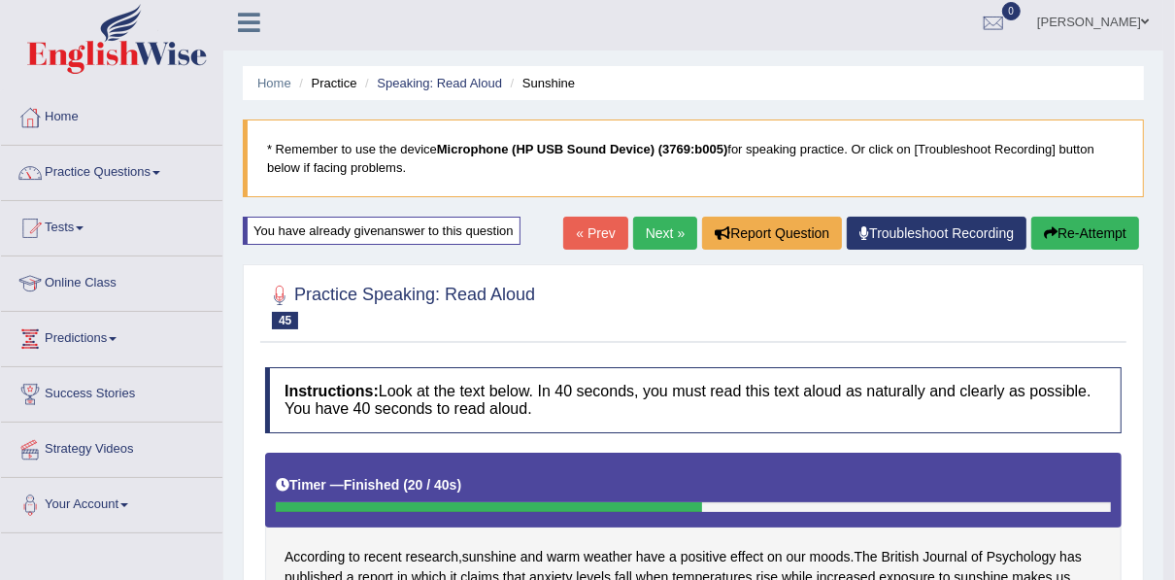
click at [651, 232] on link "Next »" at bounding box center [665, 233] width 64 height 33
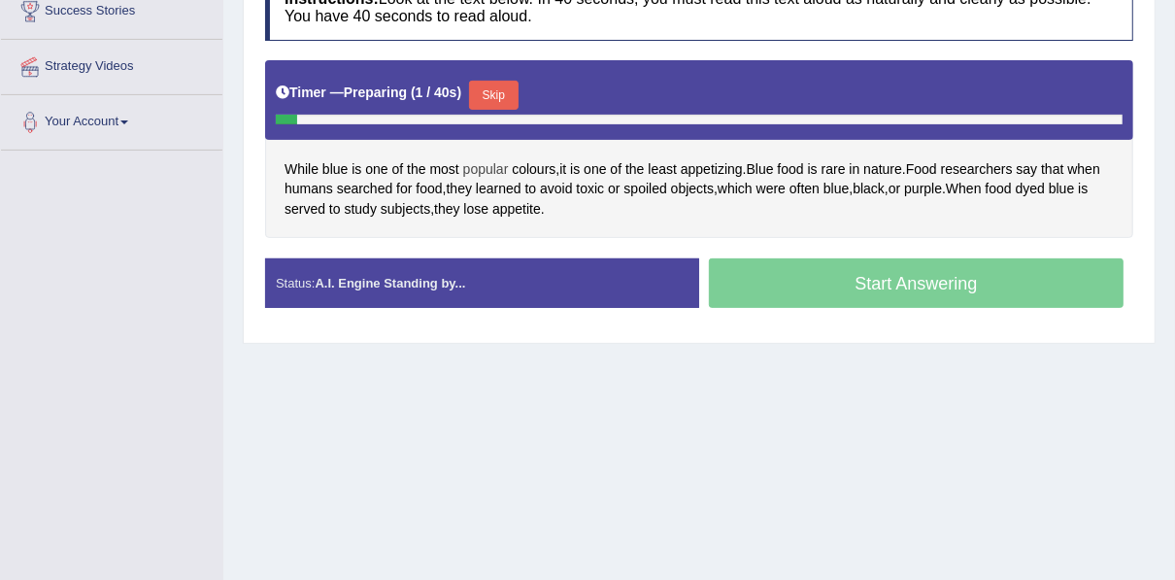
scroll to position [388, 0]
click at [472, 87] on button "Skip" at bounding box center [493, 95] width 49 height 29
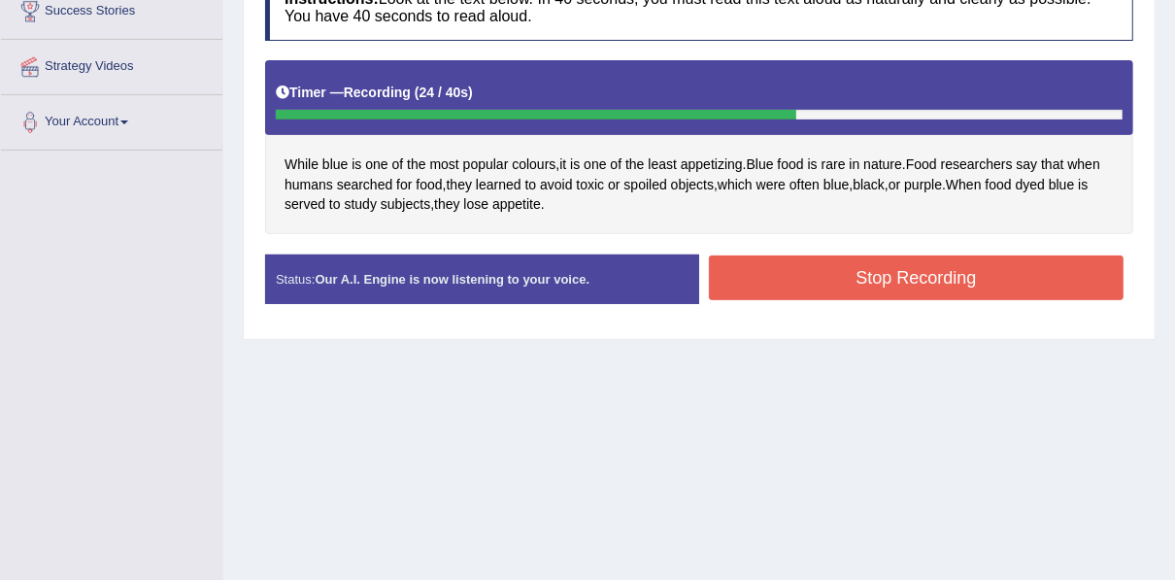
click at [797, 275] on button "Stop Recording" at bounding box center [916, 277] width 415 height 45
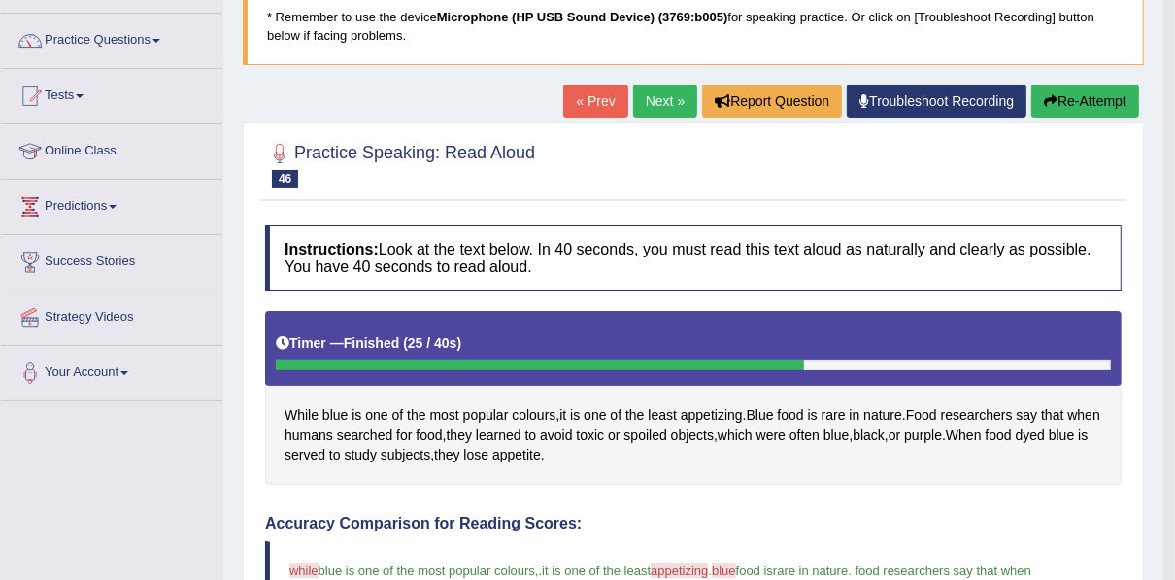
scroll to position [233, 0]
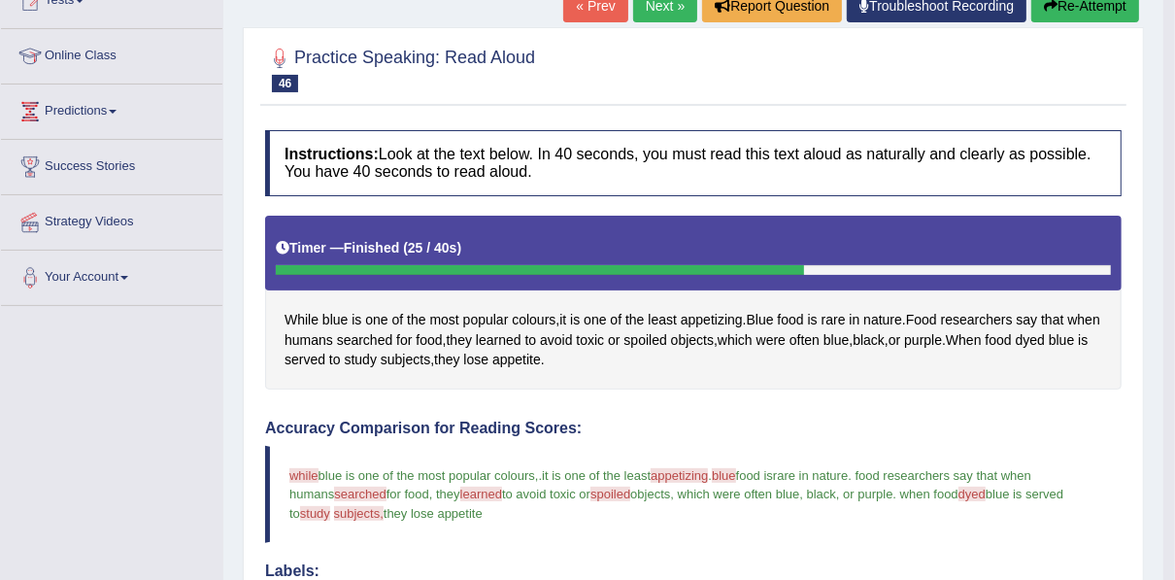
click at [655, 4] on link "Next »" at bounding box center [665, 5] width 64 height 33
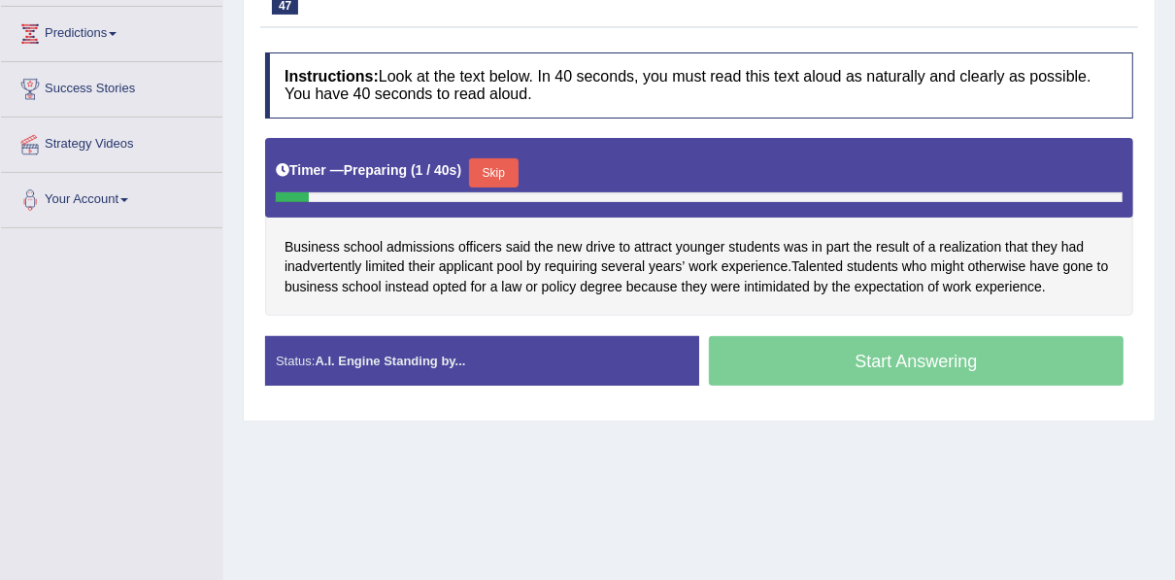
scroll to position [311, 0]
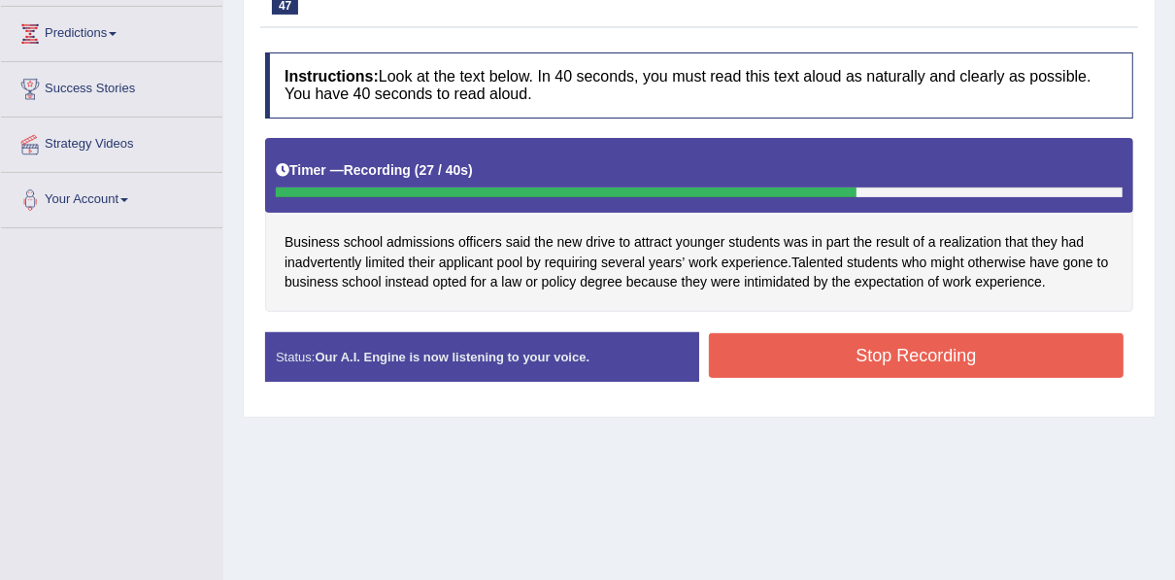
click at [978, 342] on button "Stop Recording" at bounding box center [916, 355] width 415 height 45
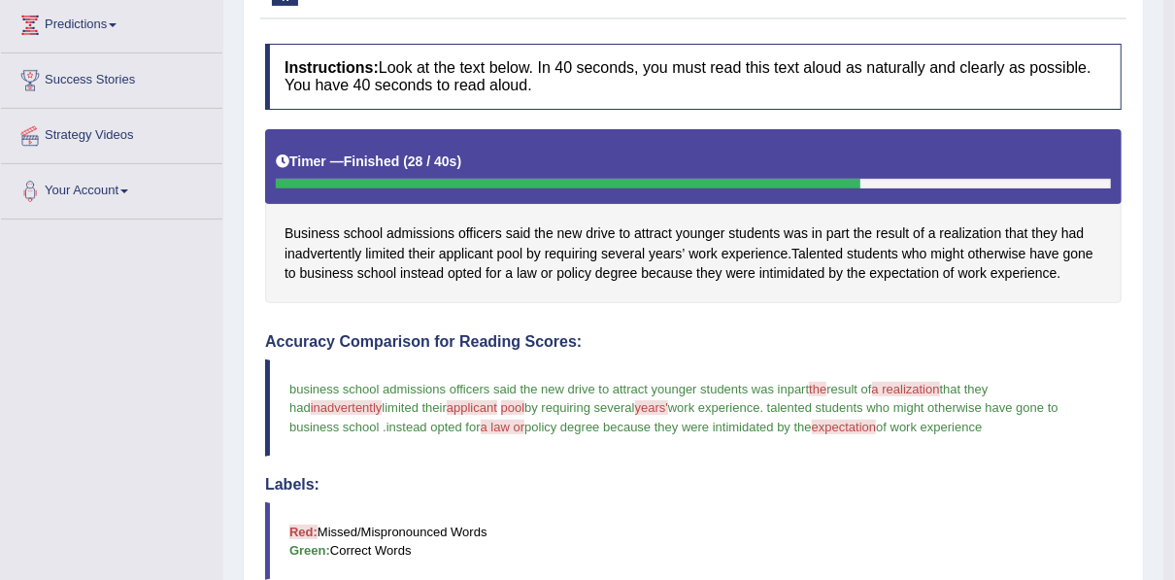
scroll to position [184, 0]
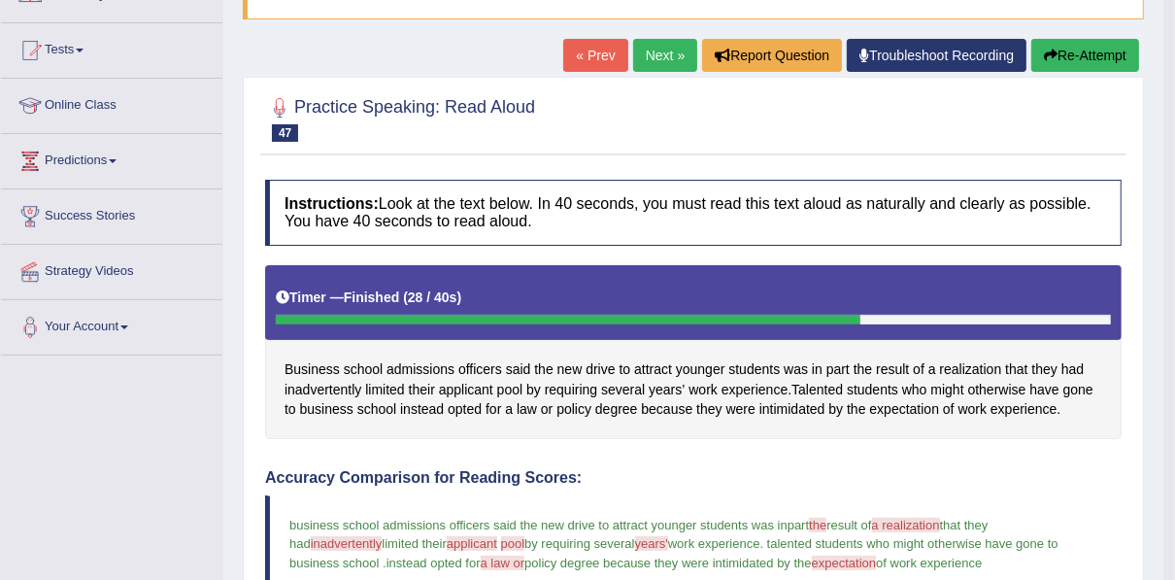
click at [1080, 59] on button "Re-Attempt" at bounding box center [1085, 55] width 108 height 33
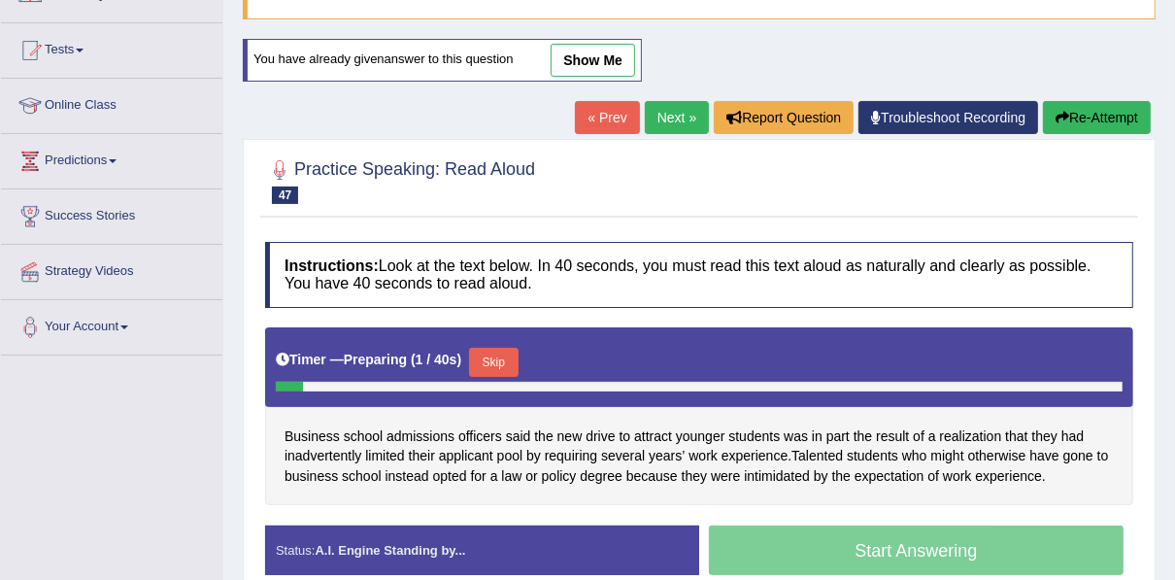
drag, startPoint x: 471, startPoint y: 351, endPoint x: 531, endPoint y: 351, distance: 60.2
click at [471, 351] on button "Skip" at bounding box center [493, 362] width 49 height 29
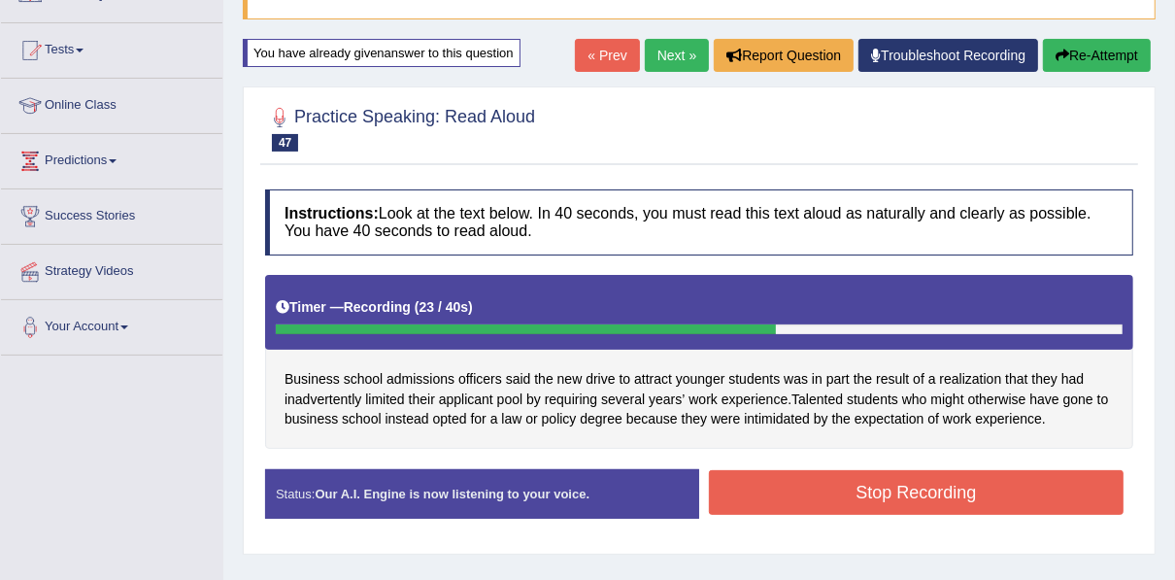
click at [802, 487] on button "Stop Recording" at bounding box center [916, 492] width 415 height 45
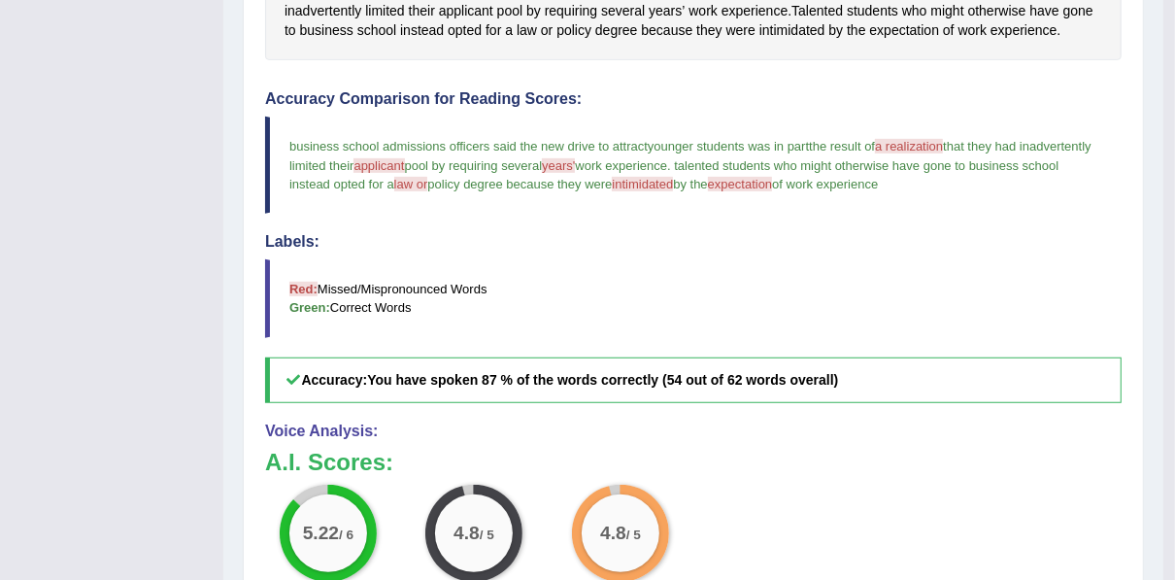
scroll to position [184, 0]
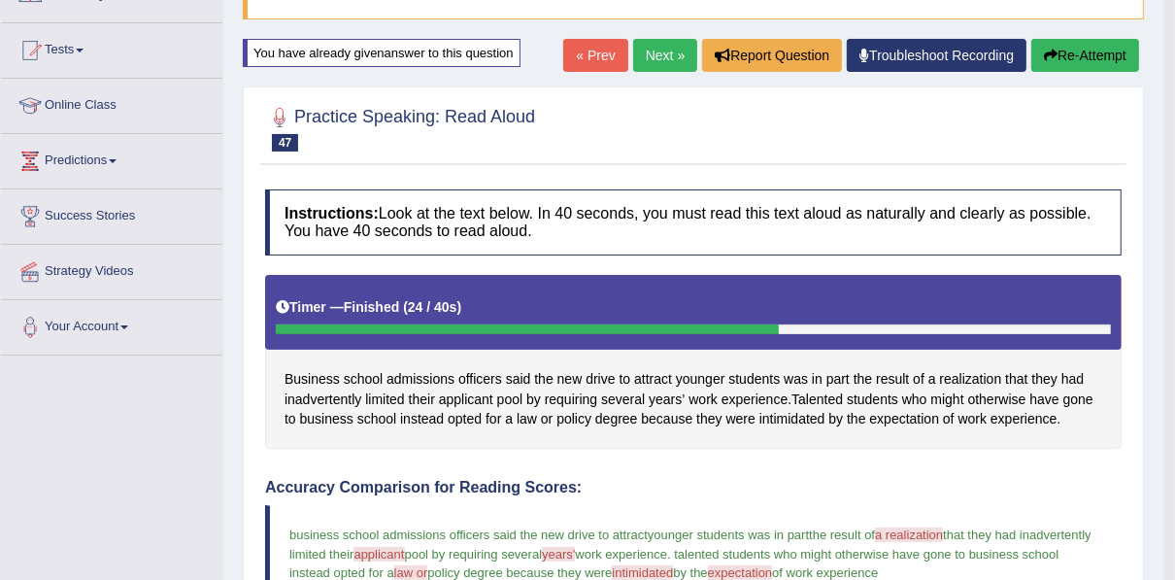
click at [1053, 68] on button "Re-Attempt" at bounding box center [1085, 55] width 108 height 33
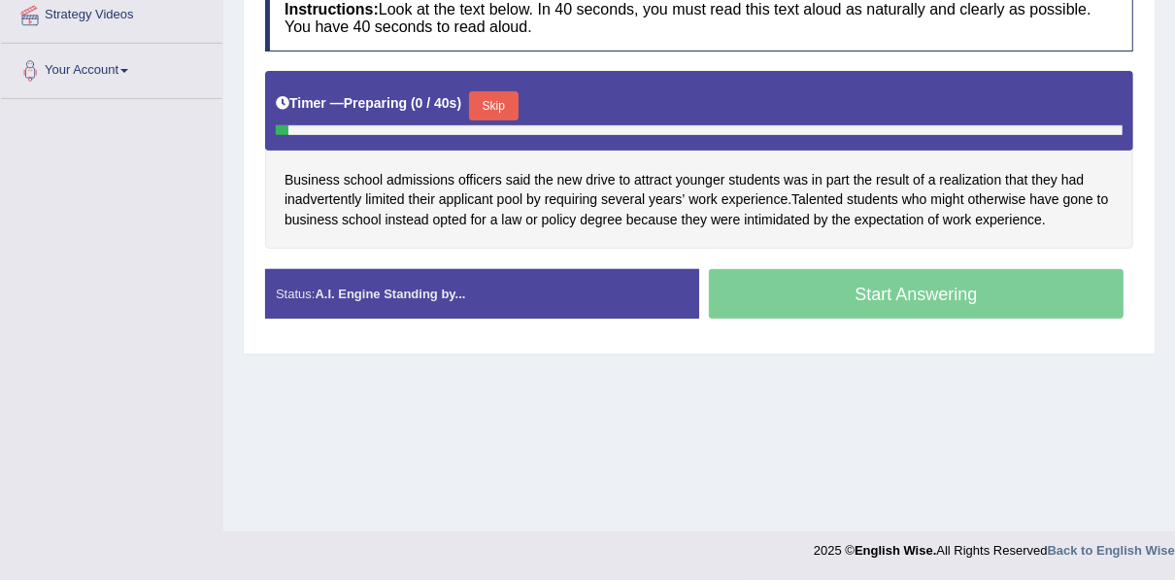
click at [493, 97] on button "Skip" at bounding box center [493, 105] width 49 height 29
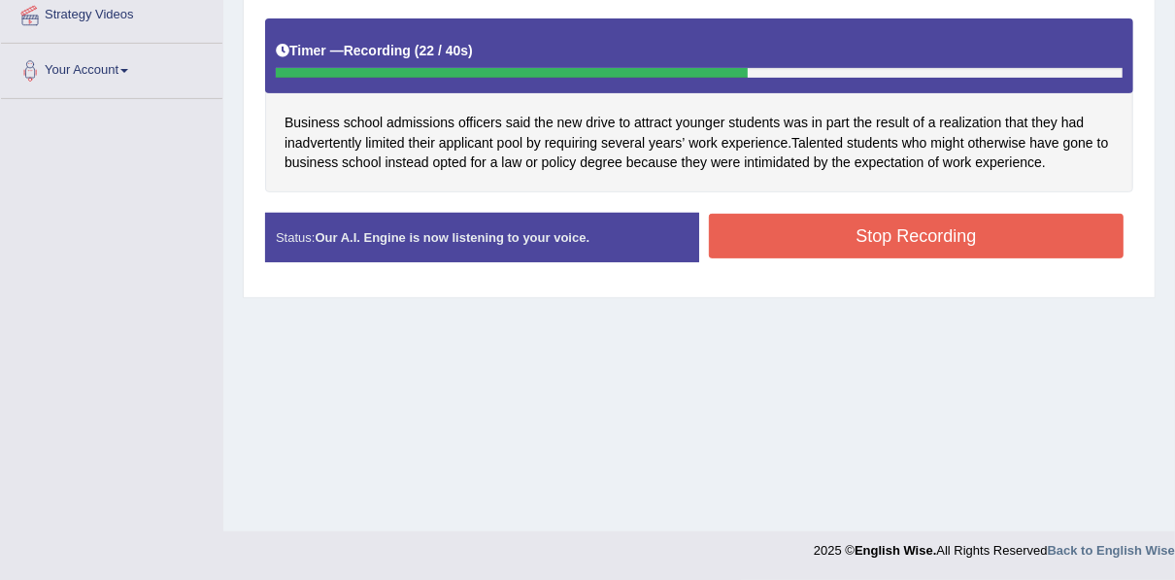
click at [784, 221] on button "Stop Recording" at bounding box center [916, 236] width 415 height 45
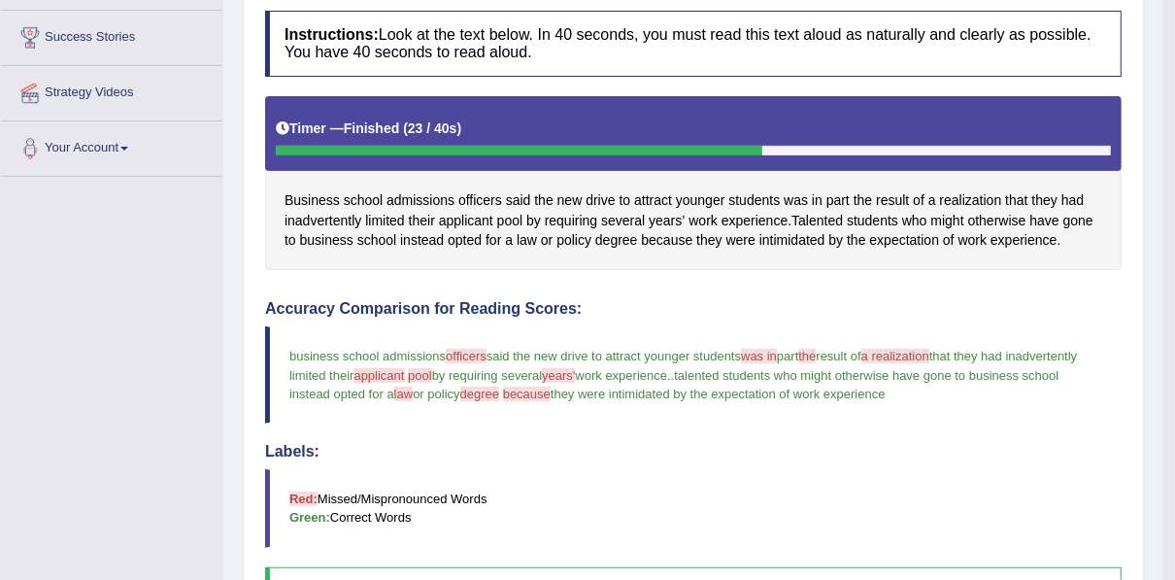
scroll to position [51, 0]
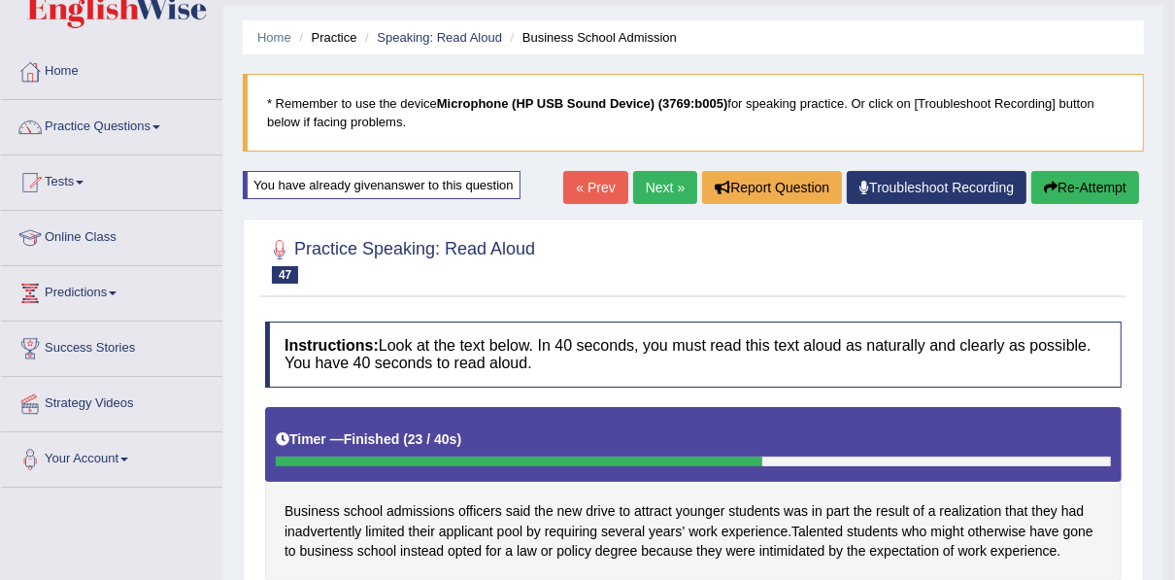
click at [645, 171] on link "Next »" at bounding box center [665, 187] width 64 height 33
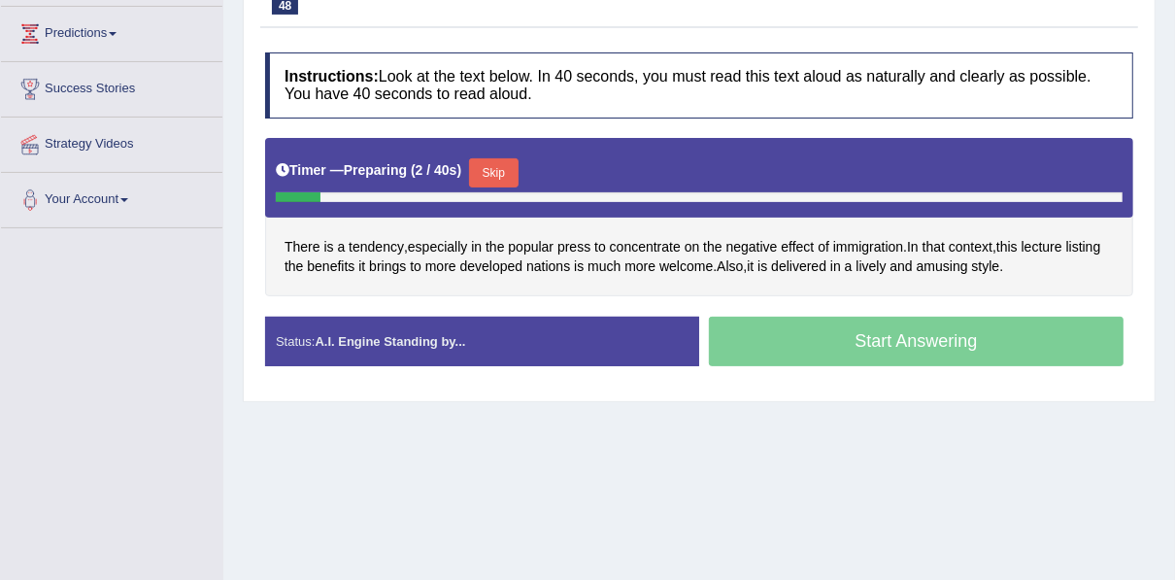
click at [486, 165] on button "Skip" at bounding box center [493, 172] width 49 height 29
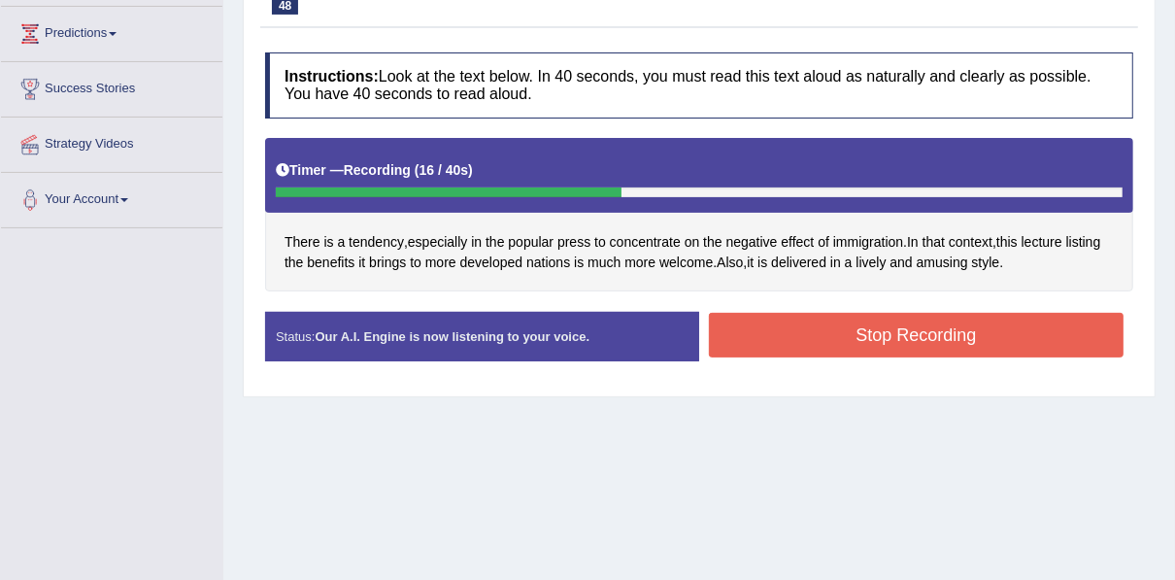
click at [986, 323] on button "Stop Recording" at bounding box center [916, 335] width 415 height 45
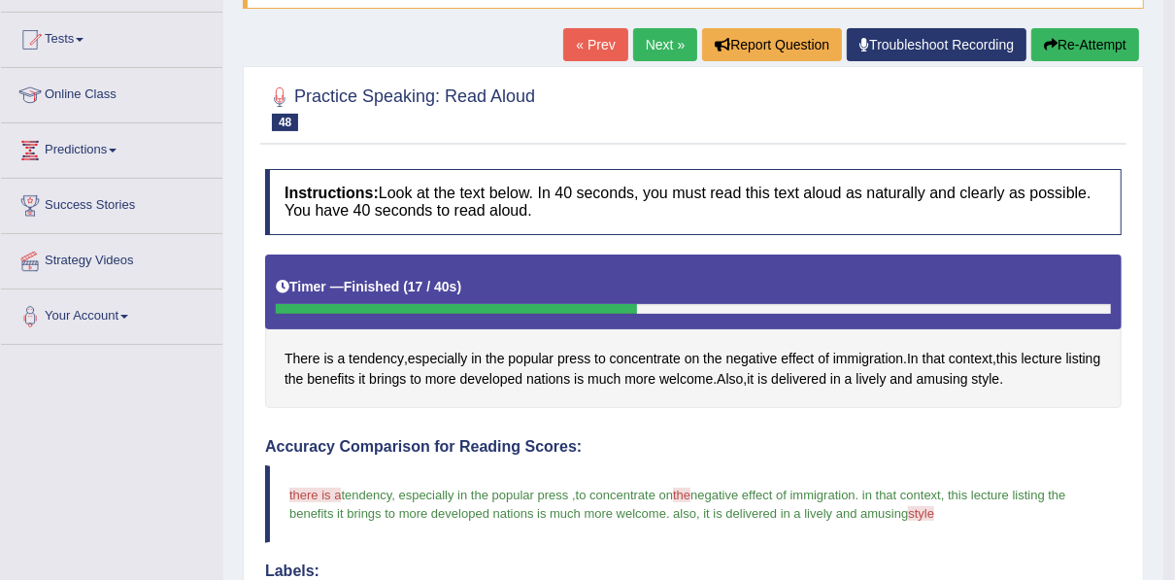
scroll to position [192, 0]
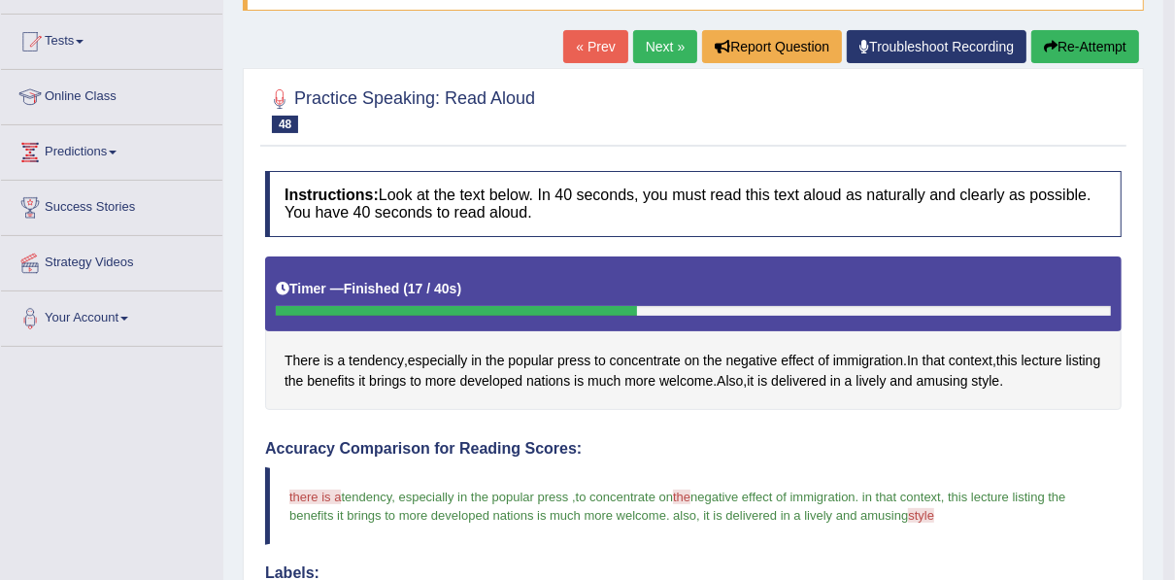
click at [1053, 57] on button "Re-Attempt" at bounding box center [1085, 46] width 108 height 33
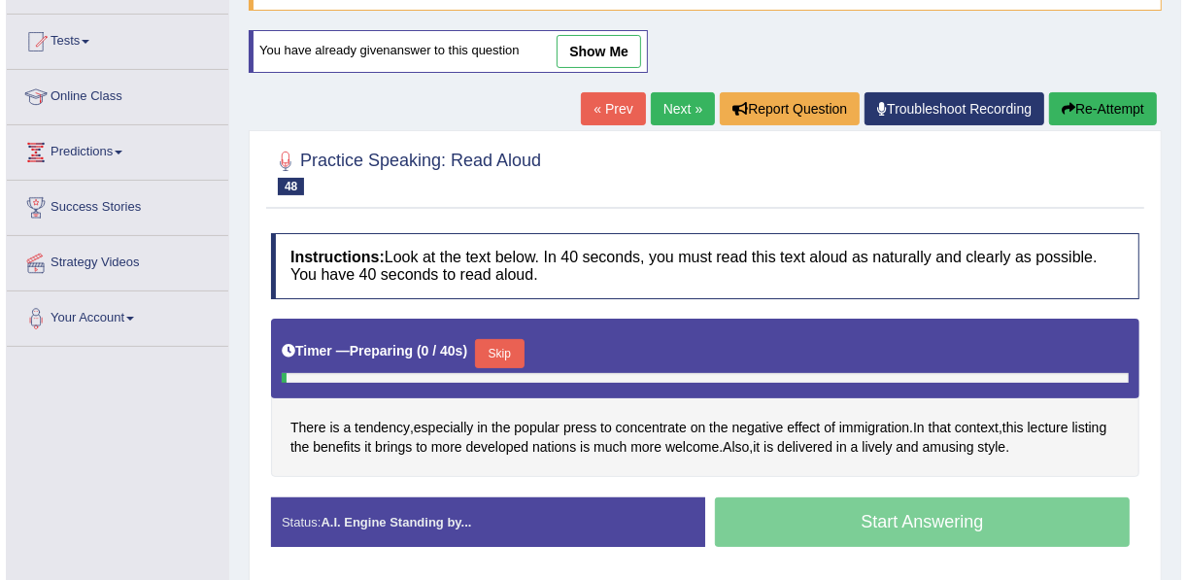
scroll to position [192, 0]
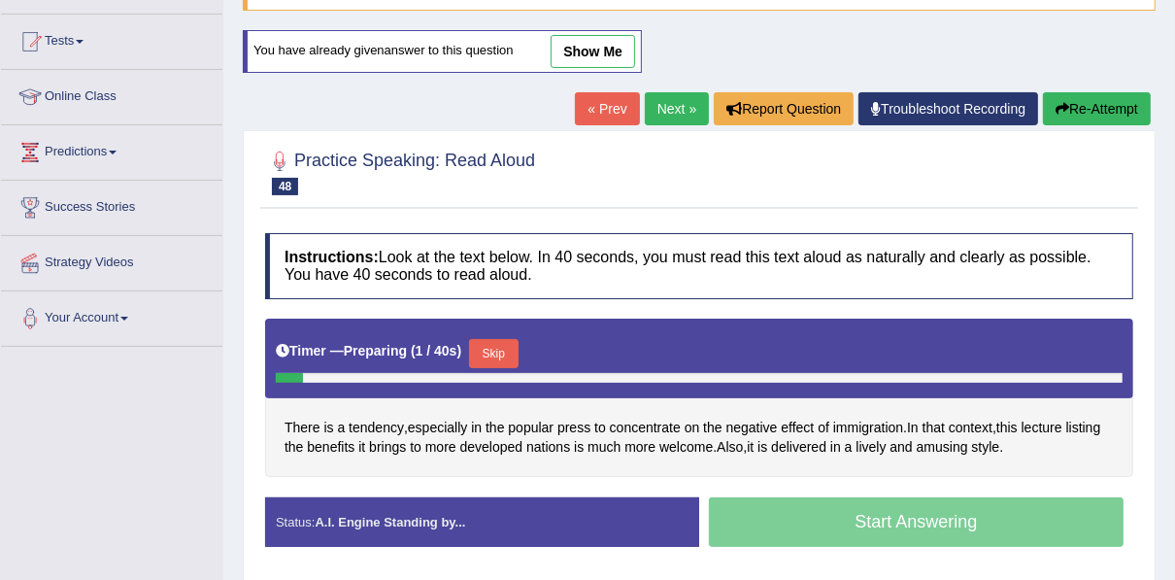
click at [484, 353] on button "Skip" at bounding box center [493, 353] width 49 height 29
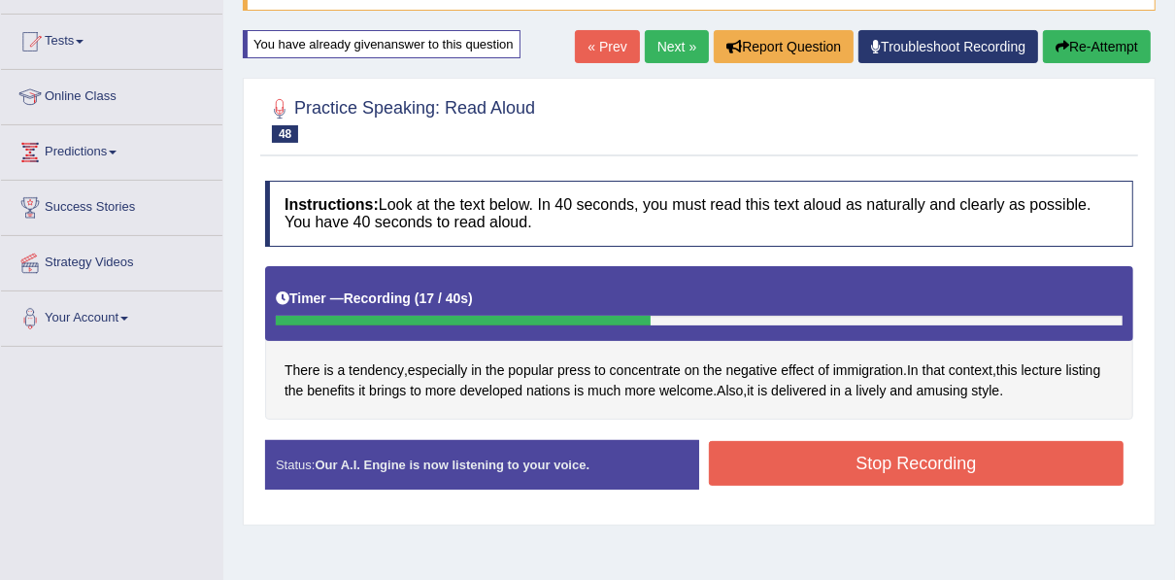
click at [921, 454] on button "Stop Recording" at bounding box center [916, 463] width 415 height 45
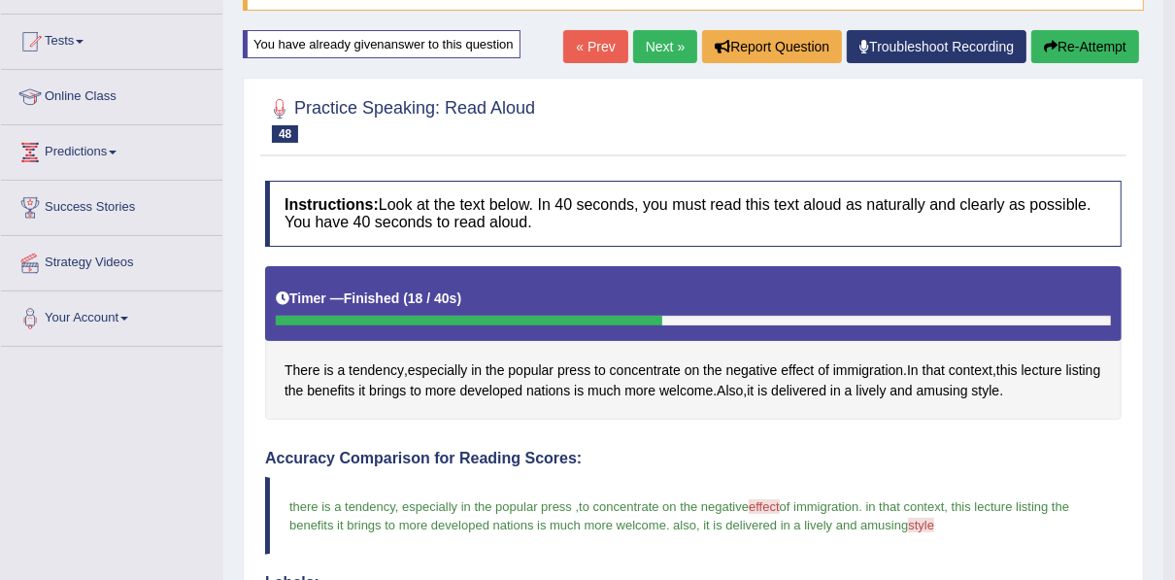
click at [647, 43] on link "Next »" at bounding box center [665, 46] width 64 height 33
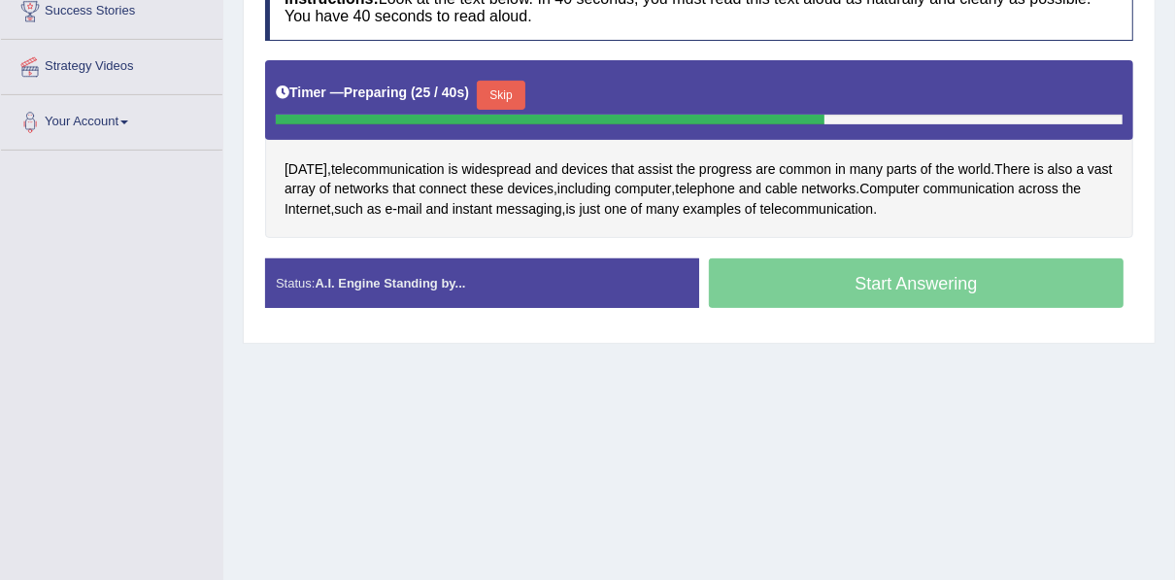
click at [485, 93] on button "Skip" at bounding box center [501, 95] width 49 height 29
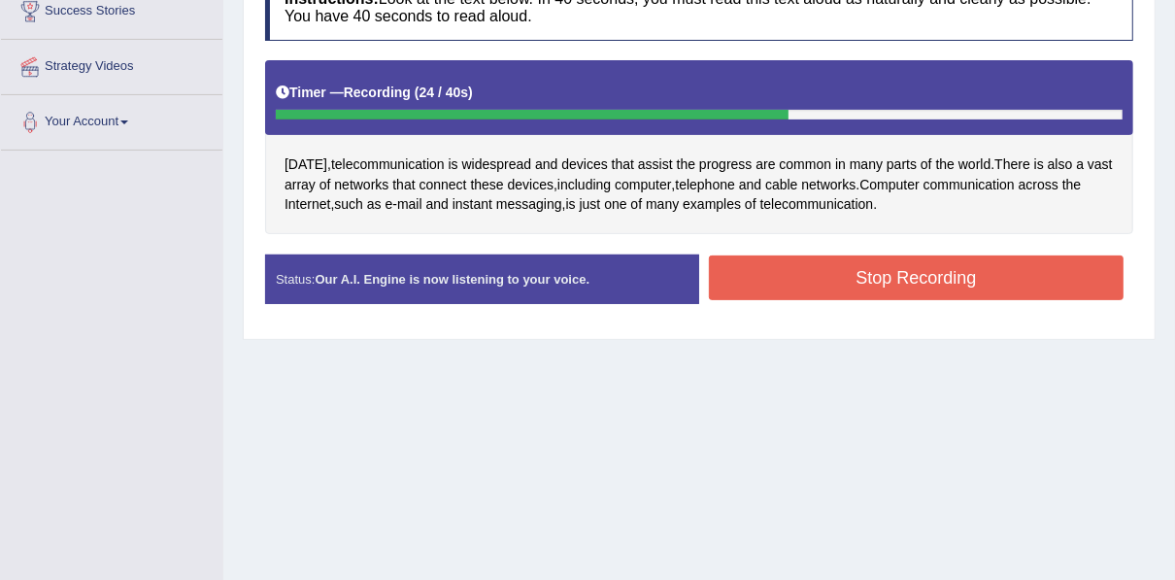
click at [830, 276] on button "Stop Recording" at bounding box center [916, 277] width 415 height 45
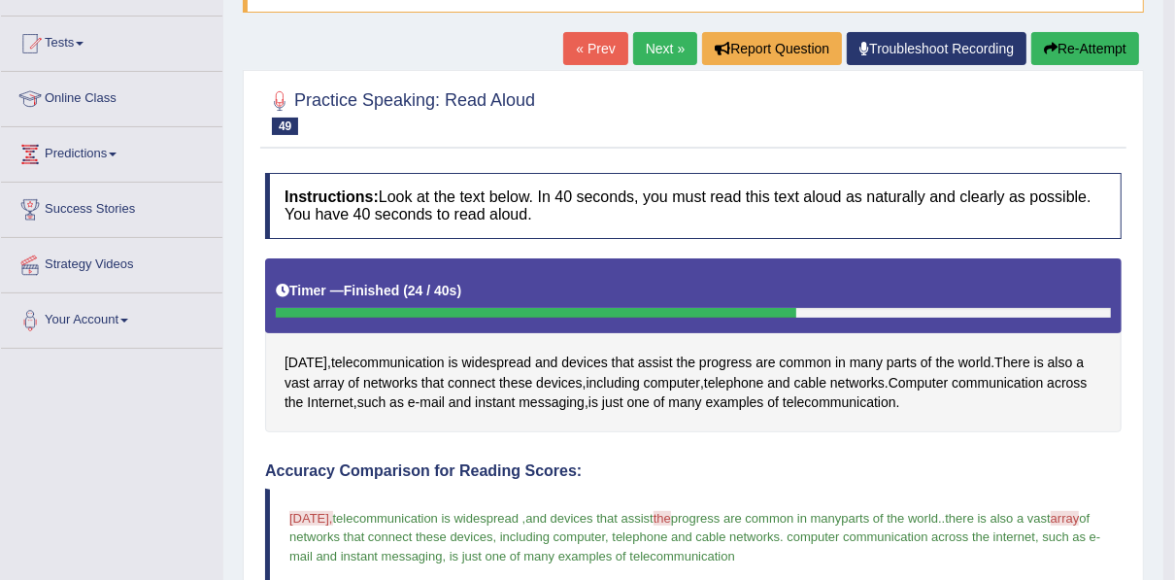
scroll to position [44, 0]
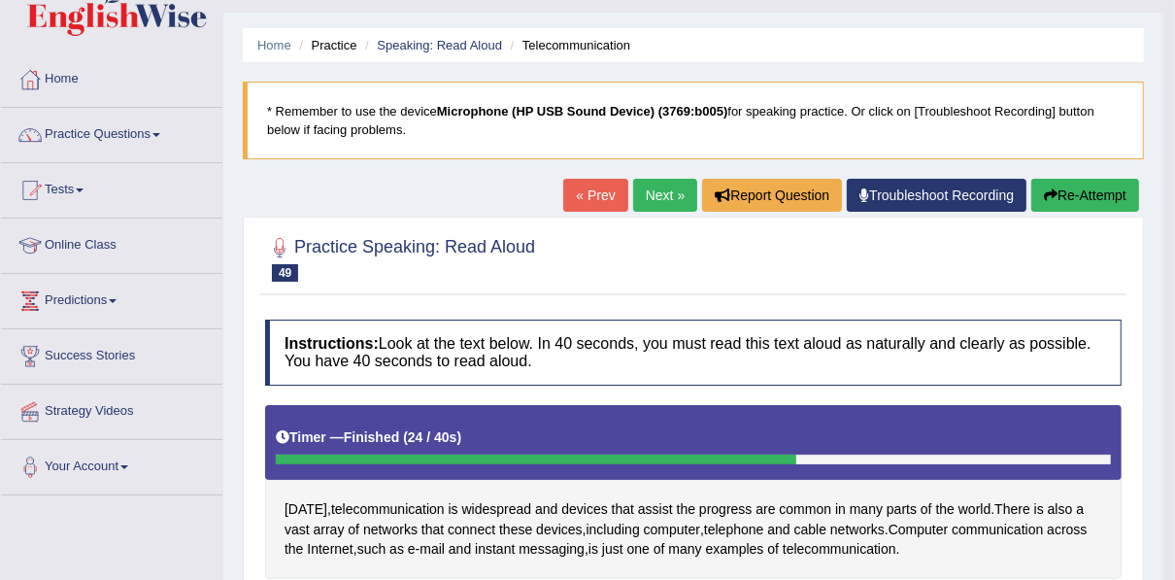
click at [664, 195] on link "Next »" at bounding box center [665, 195] width 64 height 33
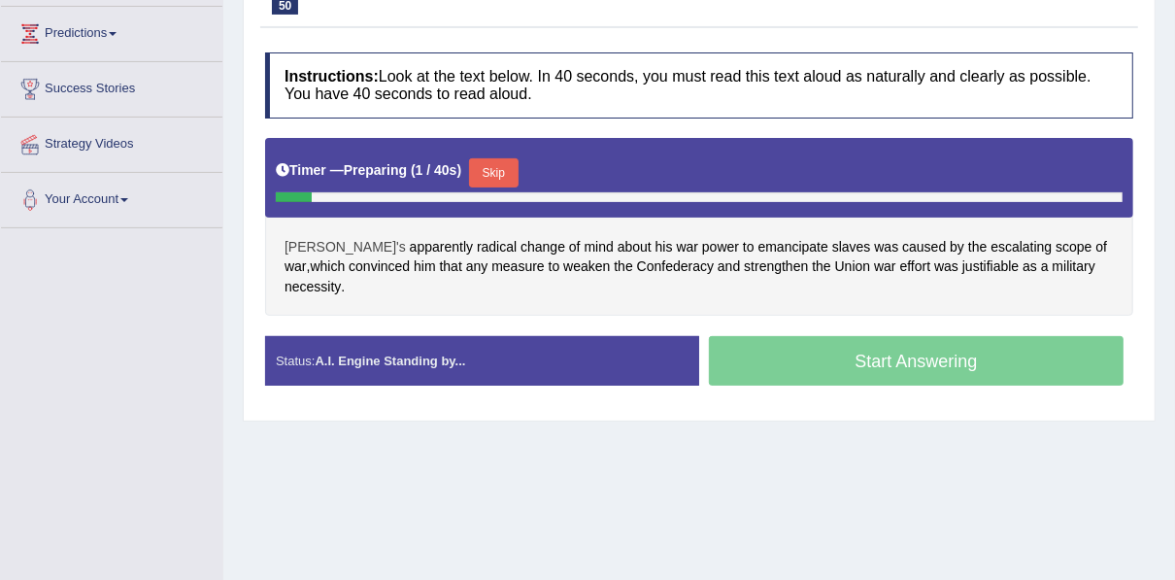
scroll to position [311, 0]
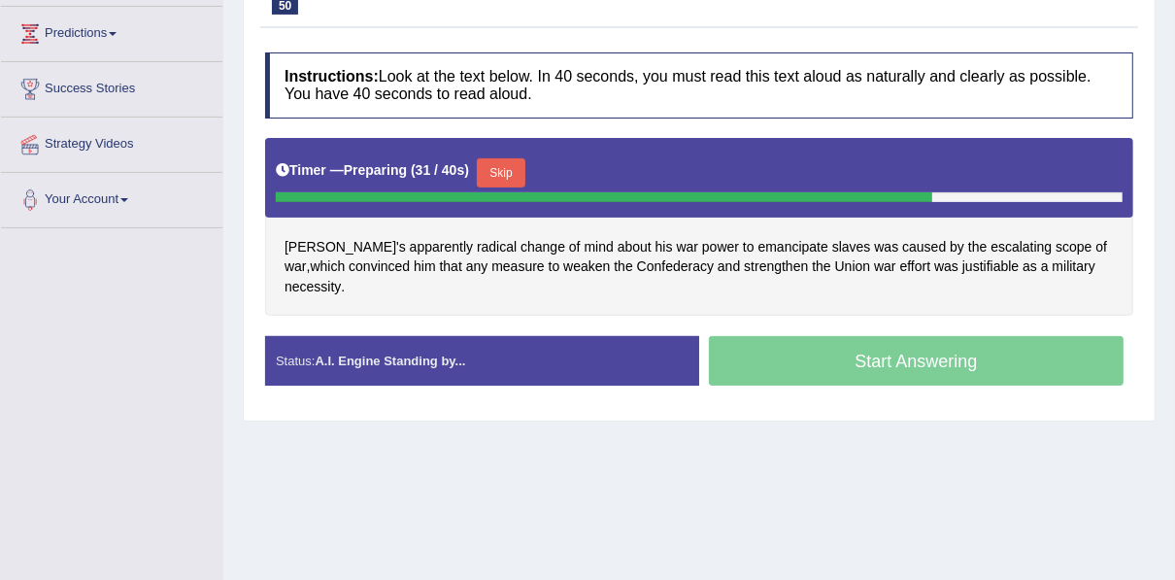
click at [867, 336] on div "Start Answering" at bounding box center [916, 363] width 434 height 54
click at [487, 171] on button "Skip" at bounding box center [501, 172] width 49 height 29
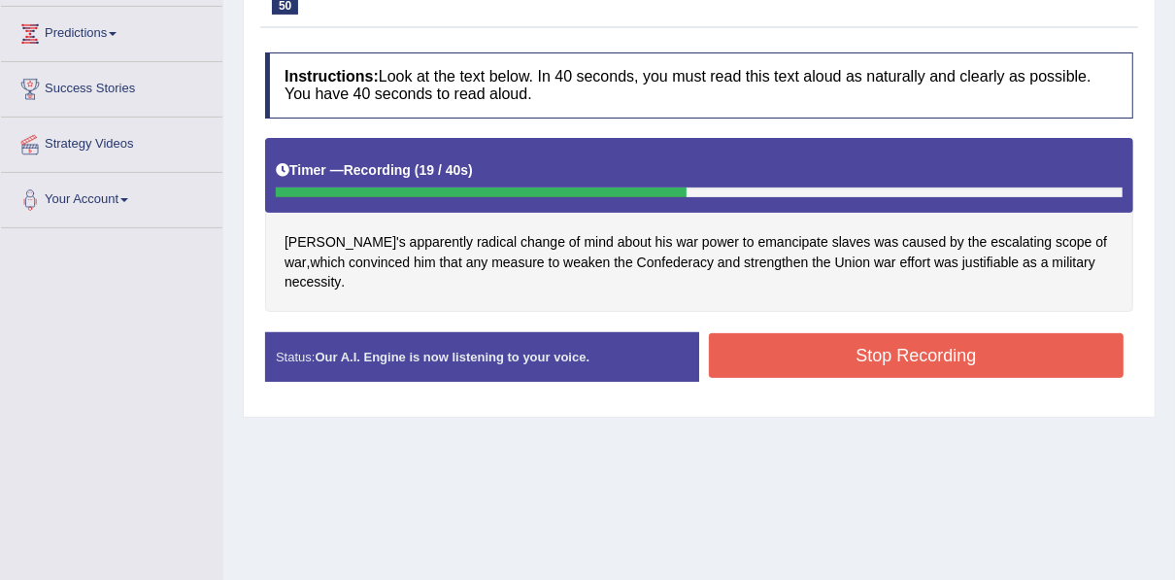
click at [1010, 333] on button "Stop Recording" at bounding box center [916, 355] width 415 height 45
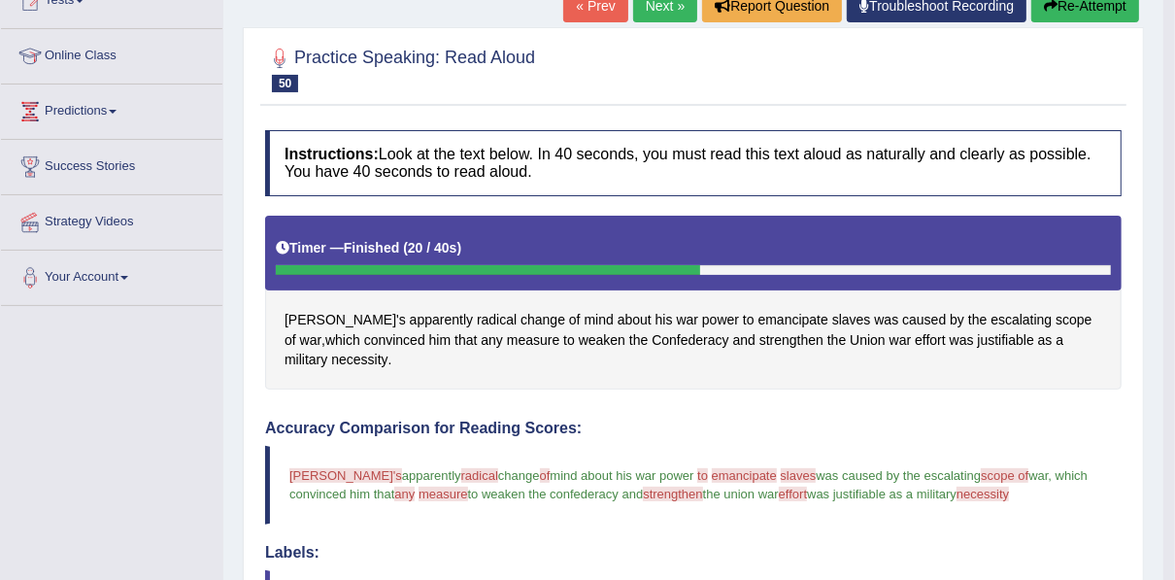
scroll to position [155, 0]
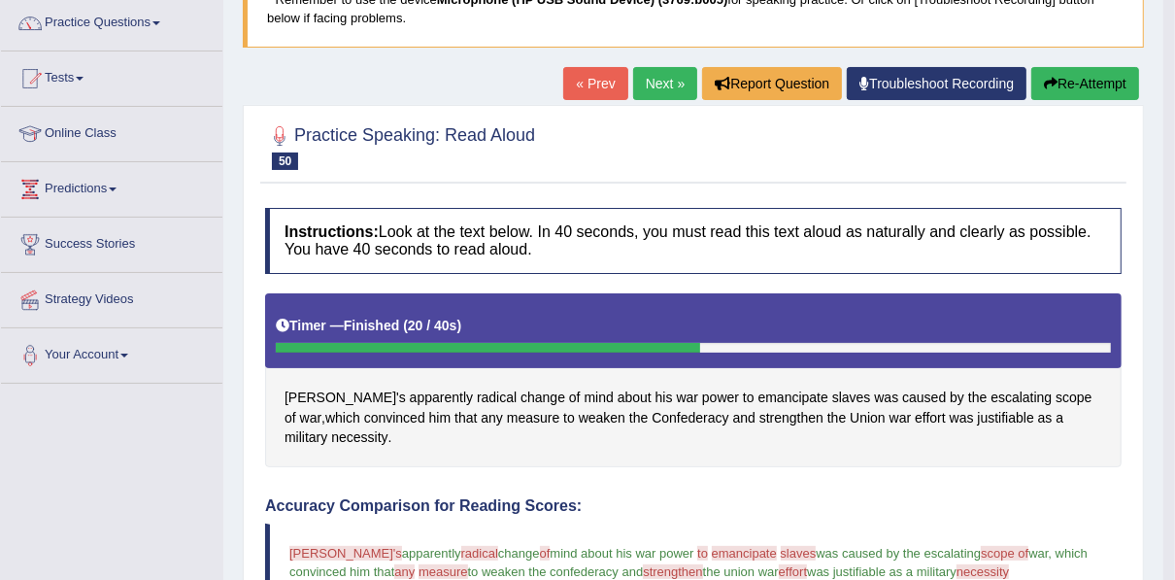
click at [1061, 68] on button "Re-Attempt" at bounding box center [1085, 83] width 108 height 33
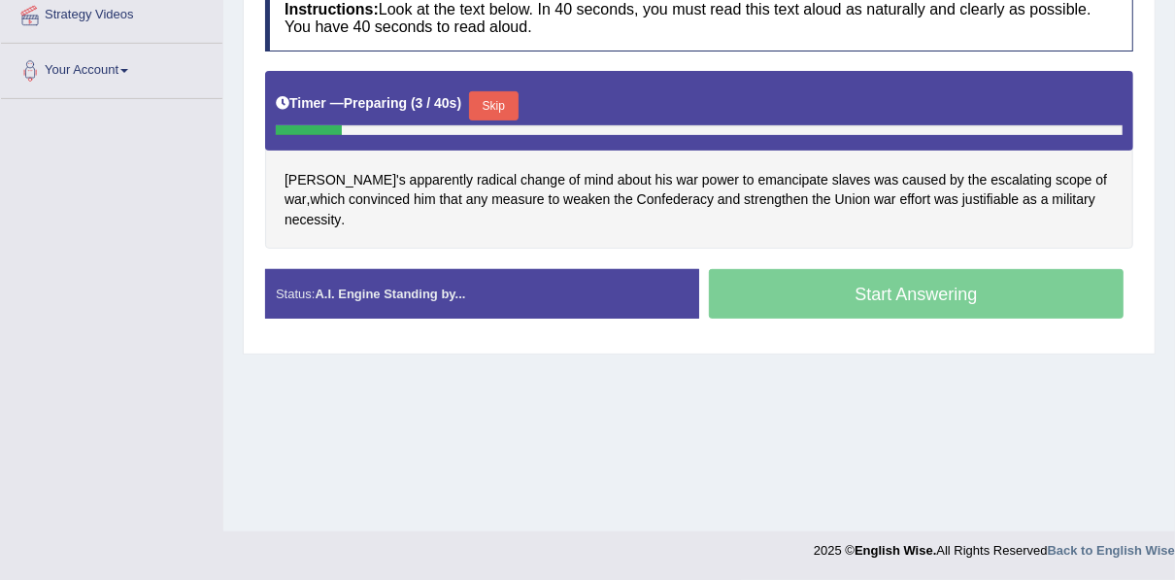
click at [510, 93] on button "Skip" at bounding box center [493, 105] width 49 height 29
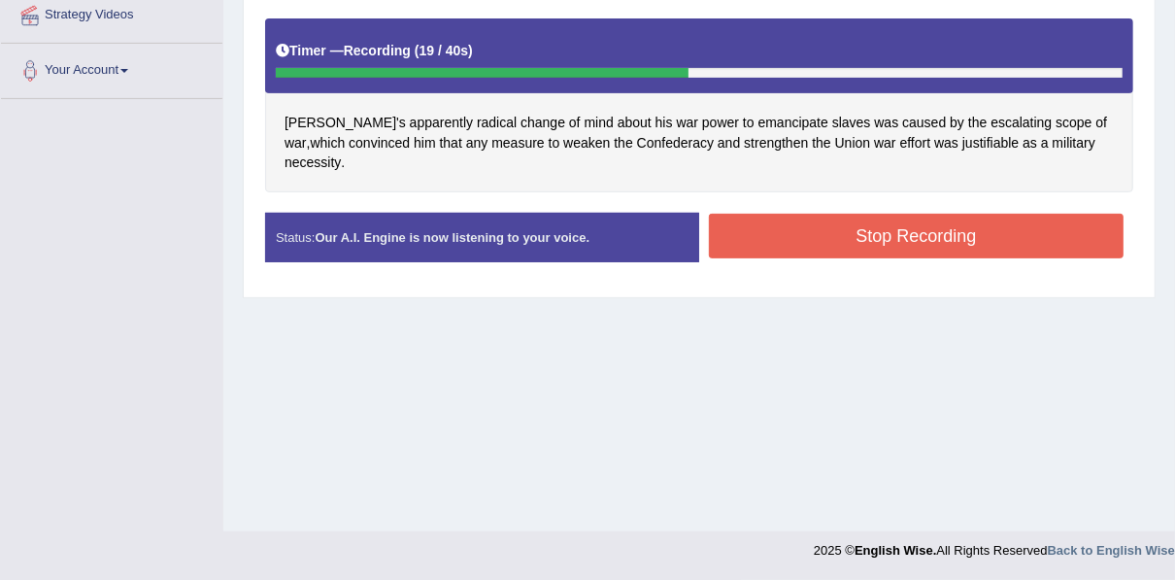
click at [1000, 214] on button "Stop Recording" at bounding box center [916, 236] width 415 height 45
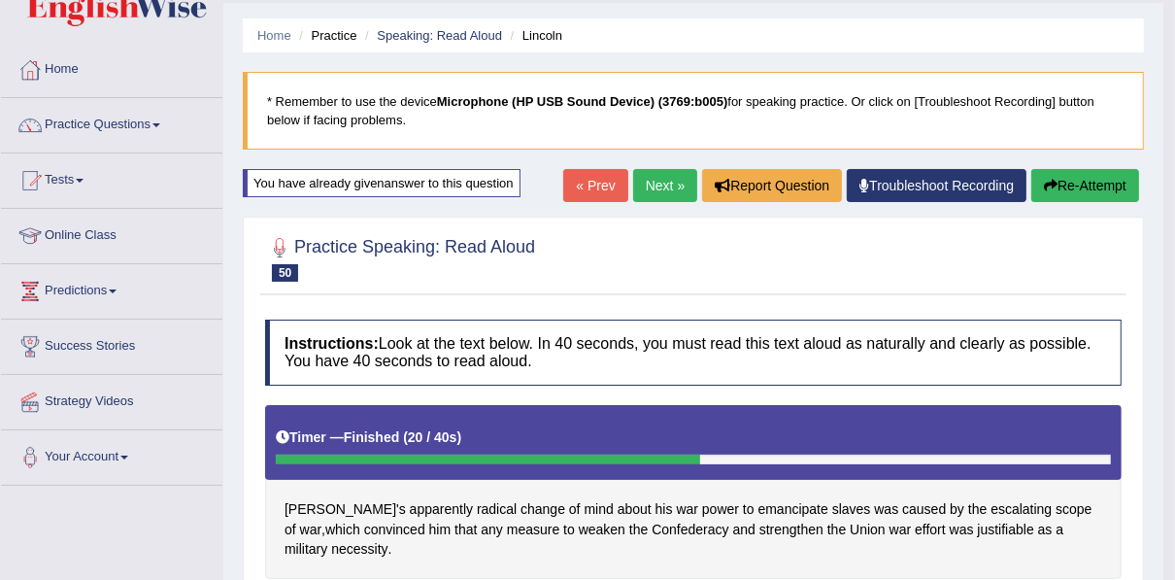
scroll to position [51, 0]
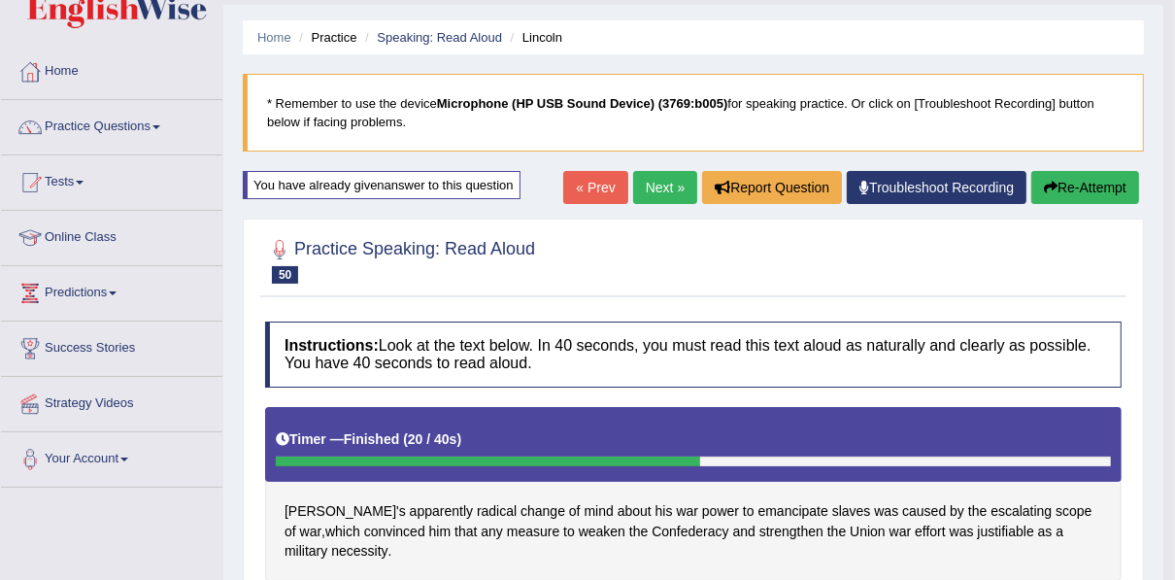
click at [1086, 185] on button "Re-Attempt" at bounding box center [1085, 187] width 108 height 33
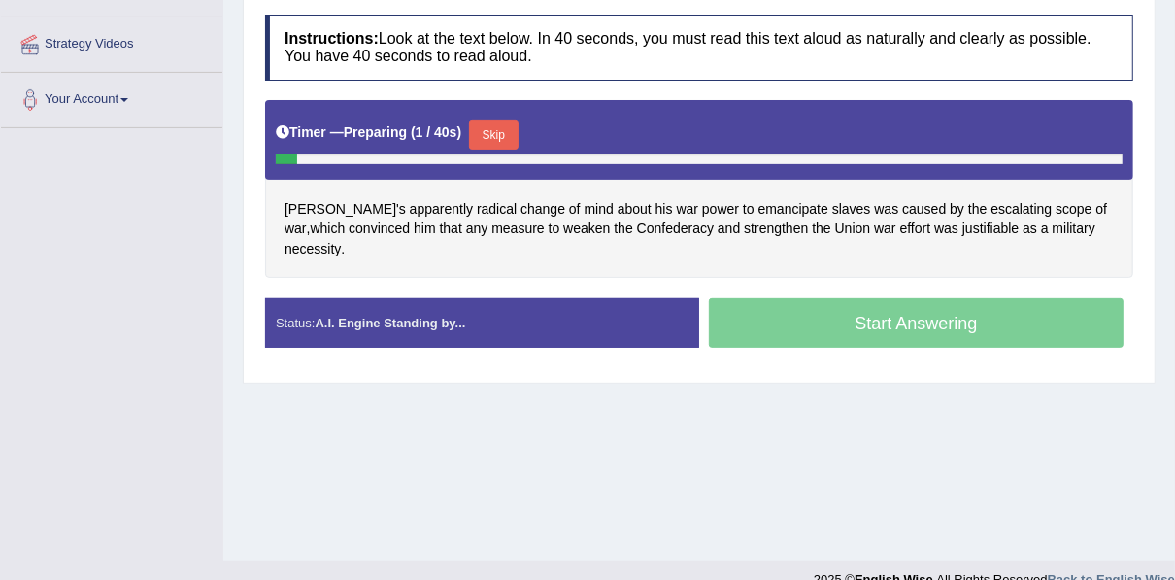
click at [486, 128] on button "Skip" at bounding box center [493, 134] width 49 height 29
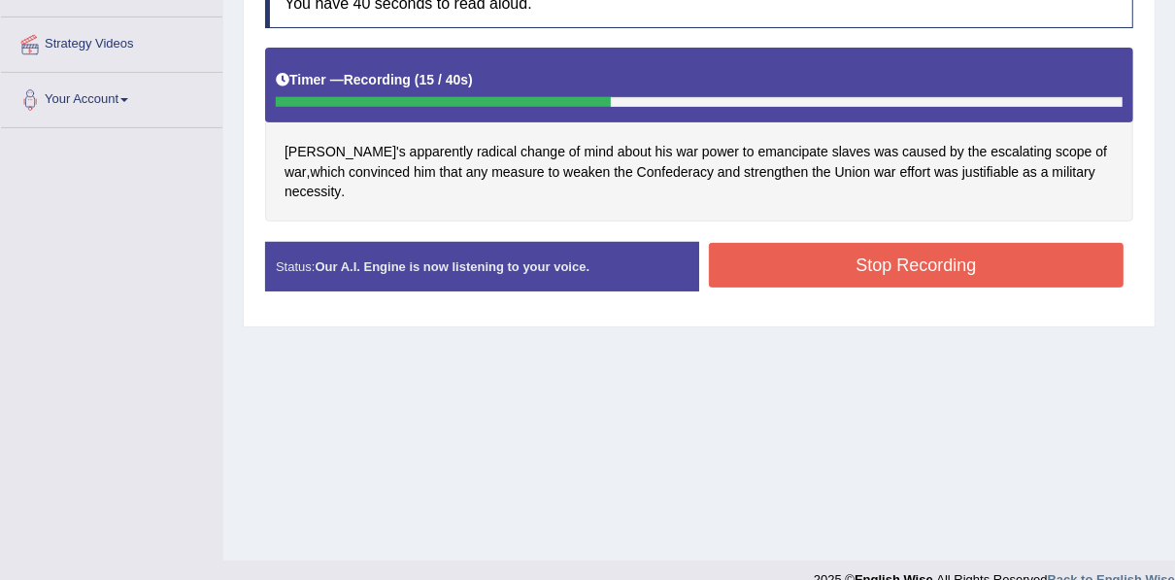
click at [981, 249] on button "Stop Recording" at bounding box center [916, 265] width 415 height 45
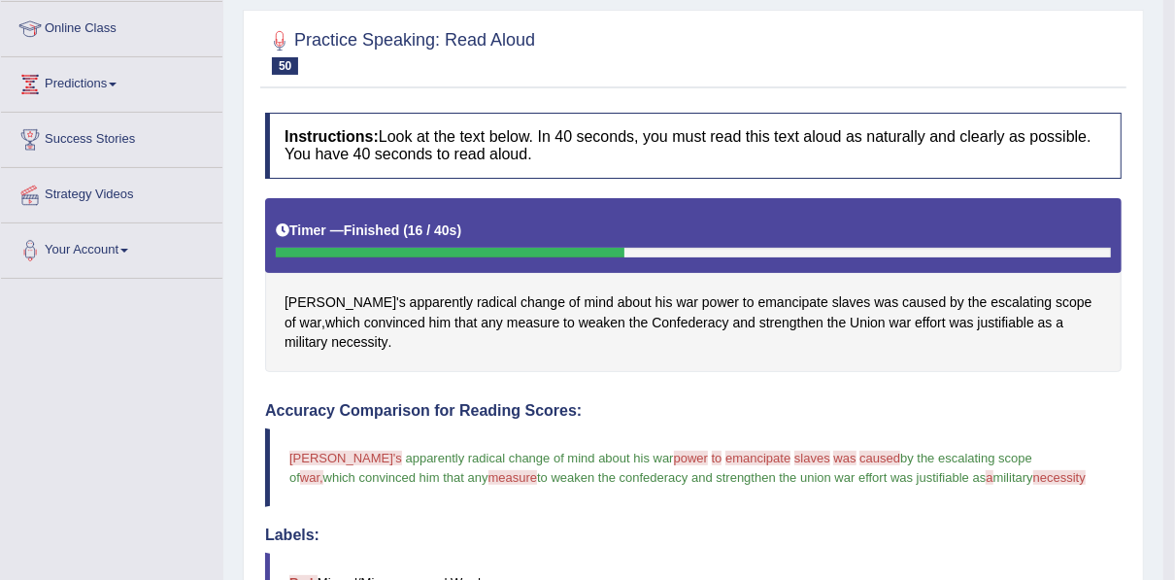
scroll to position [100, 0]
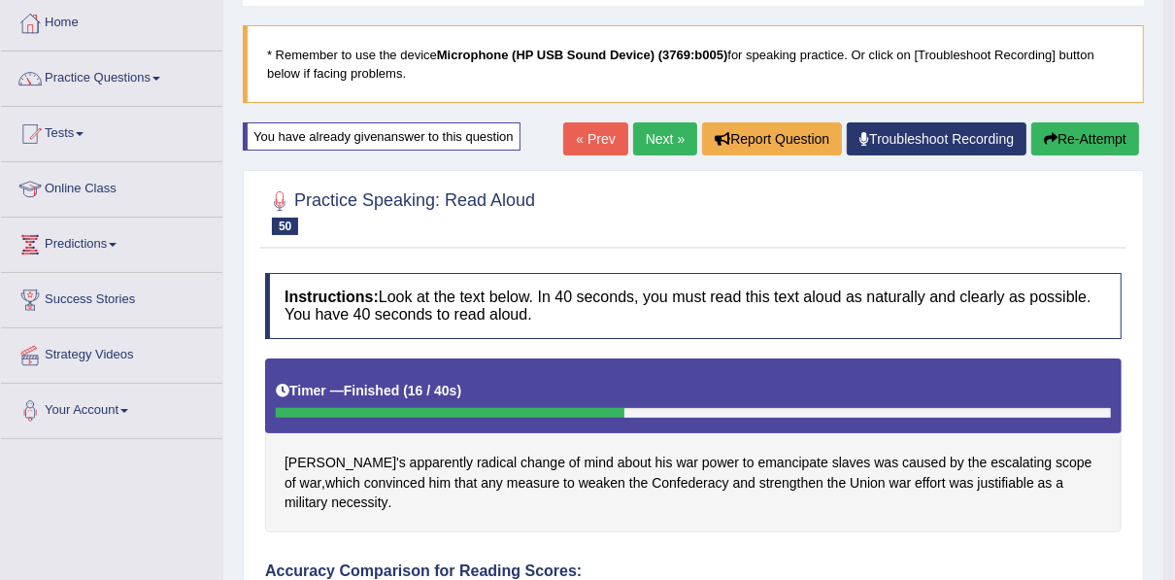
click at [647, 146] on link "Next »" at bounding box center [665, 138] width 64 height 33
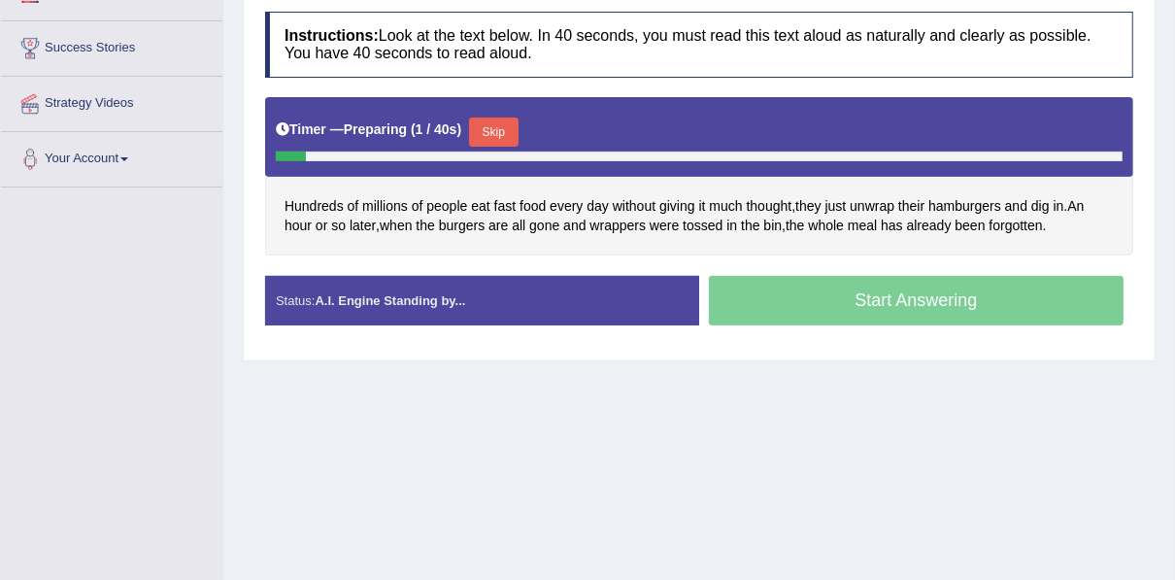
scroll to position [440, 0]
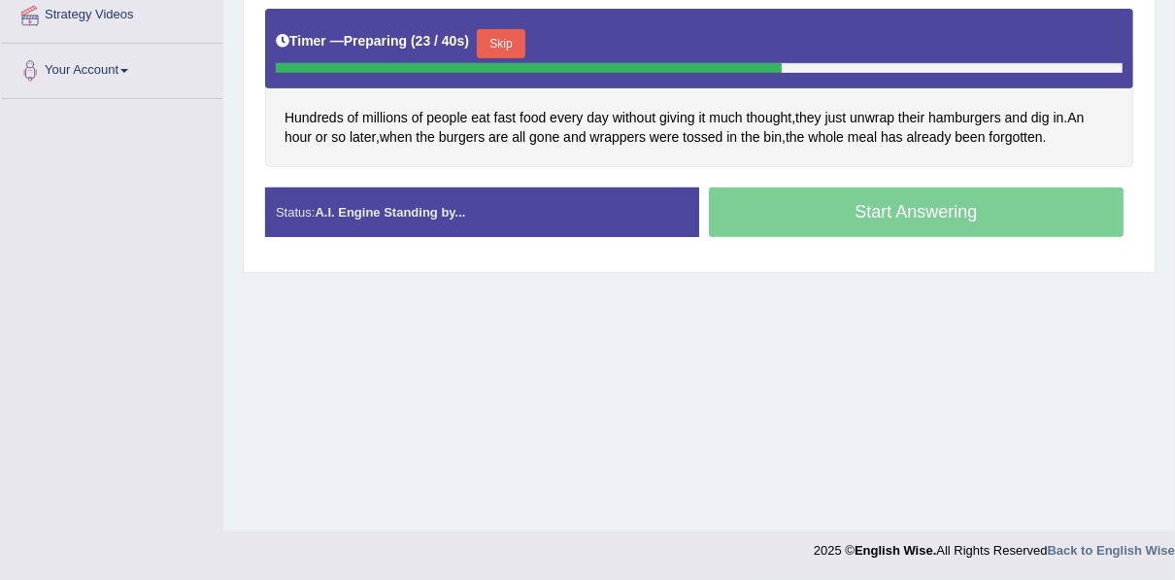
click at [488, 44] on button "Skip" at bounding box center [501, 43] width 49 height 29
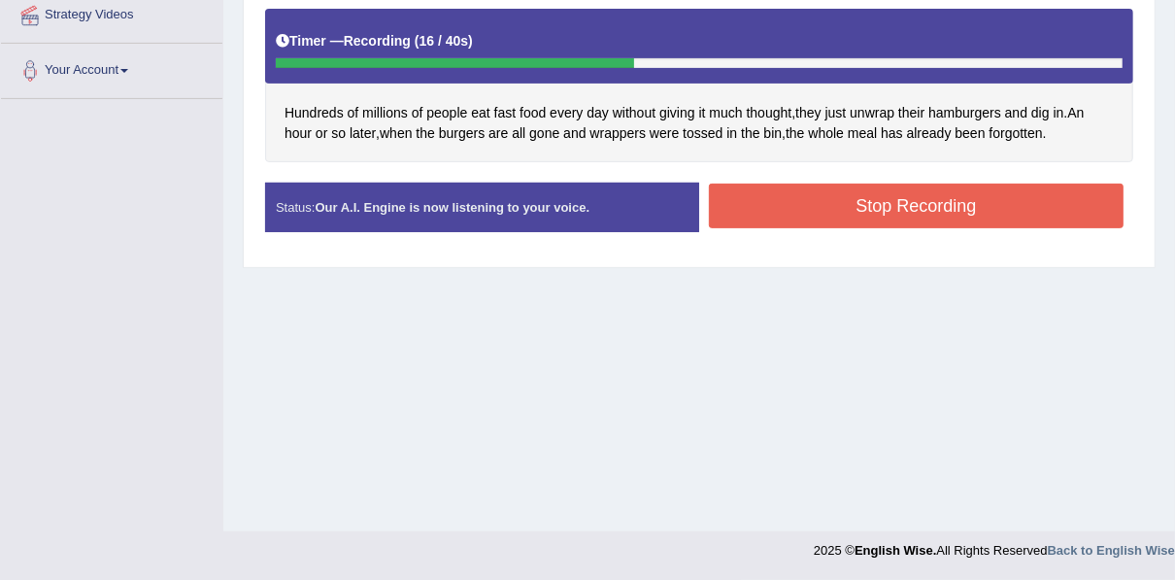
click at [778, 202] on button "Stop Recording" at bounding box center [916, 206] width 415 height 45
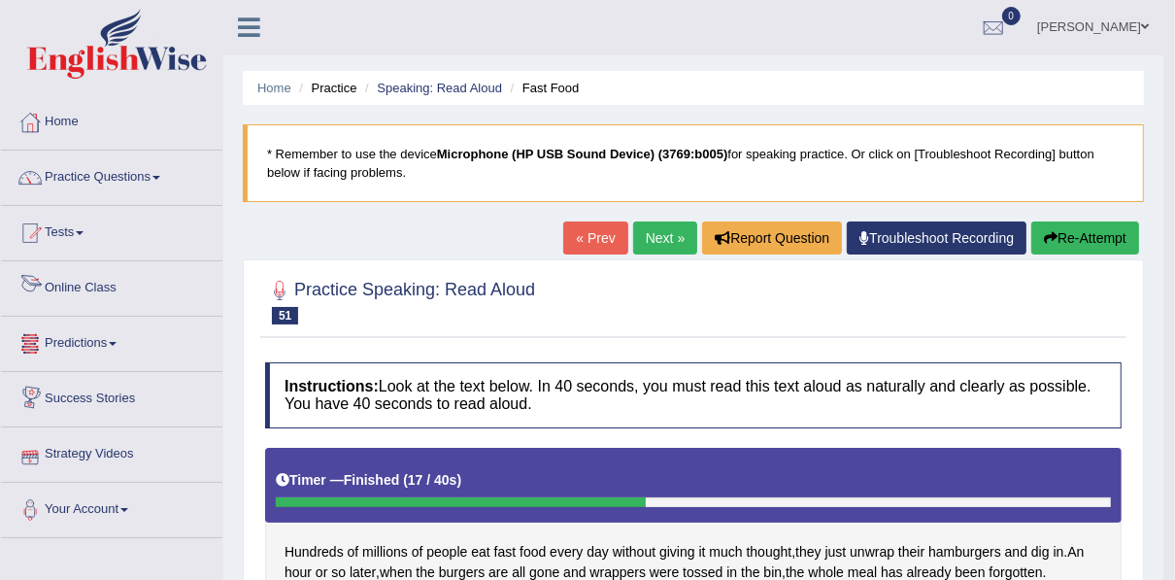
scroll to position [0, 0]
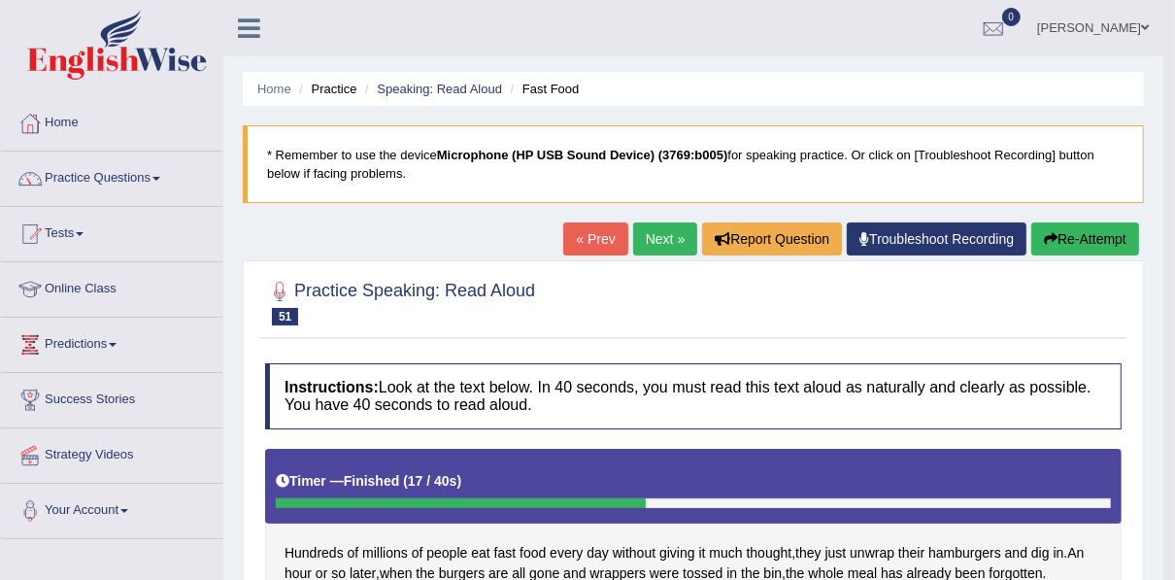
click at [664, 239] on link "Next »" at bounding box center [665, 238] width 64 height 33
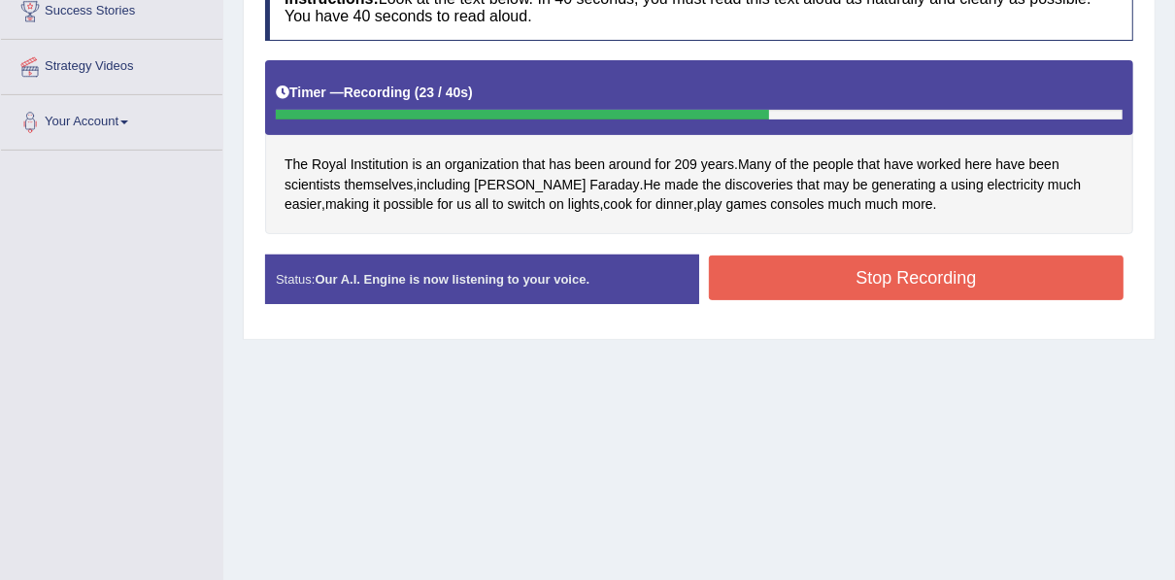
click at [837, 264] on button "Stop Recording" at bounding box center [916, 277] width 415 height 45
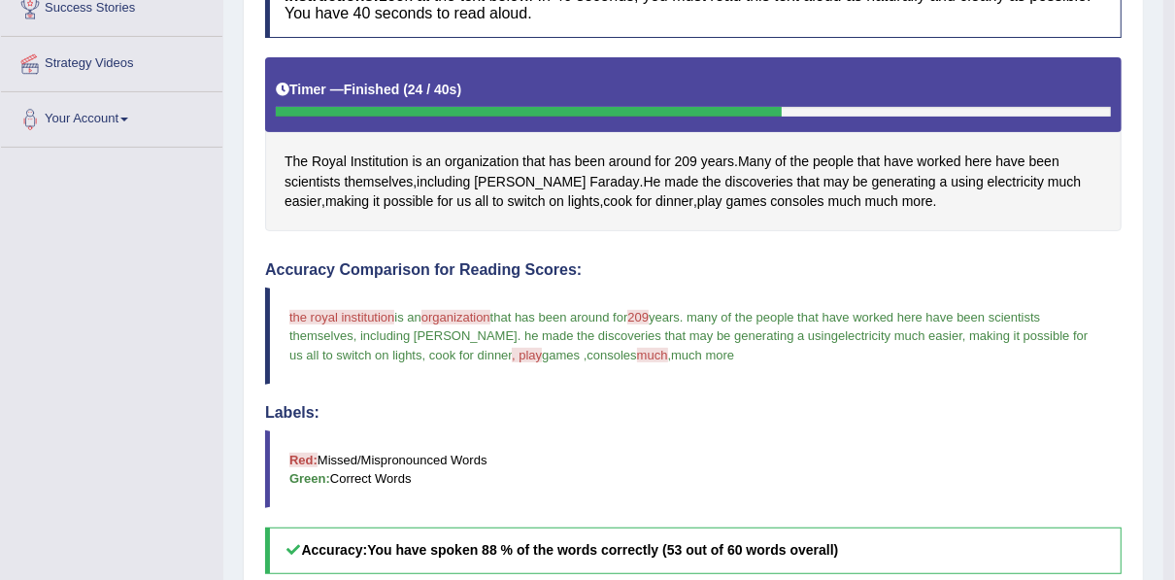
scroll to position [81, 0]
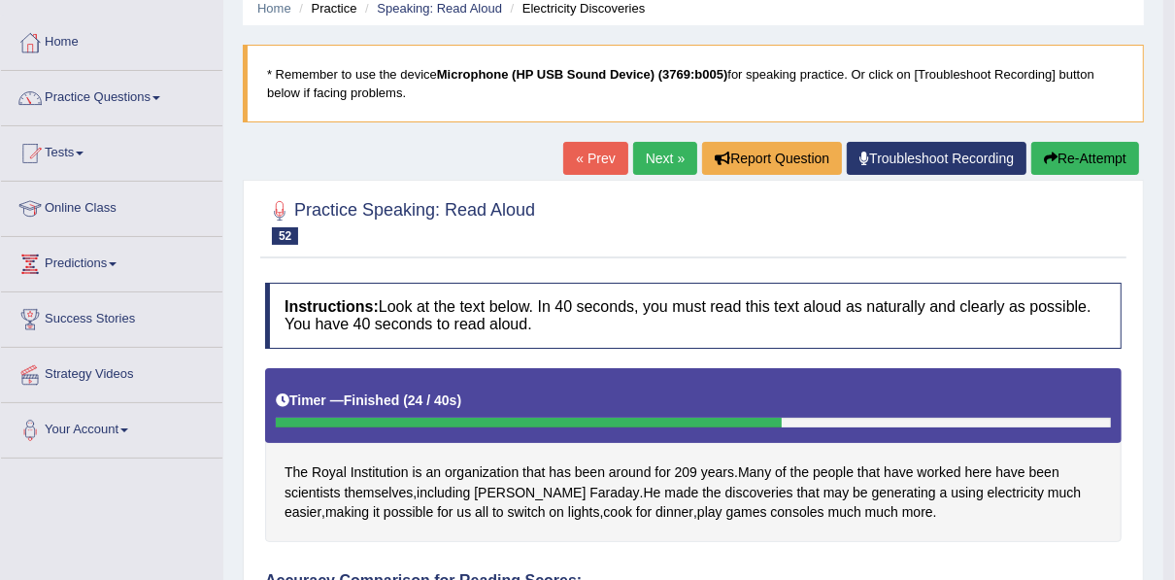
click at [1085, 148] on button "Re-Attempt" at bounding box center [1085, 158] width 108 height 33
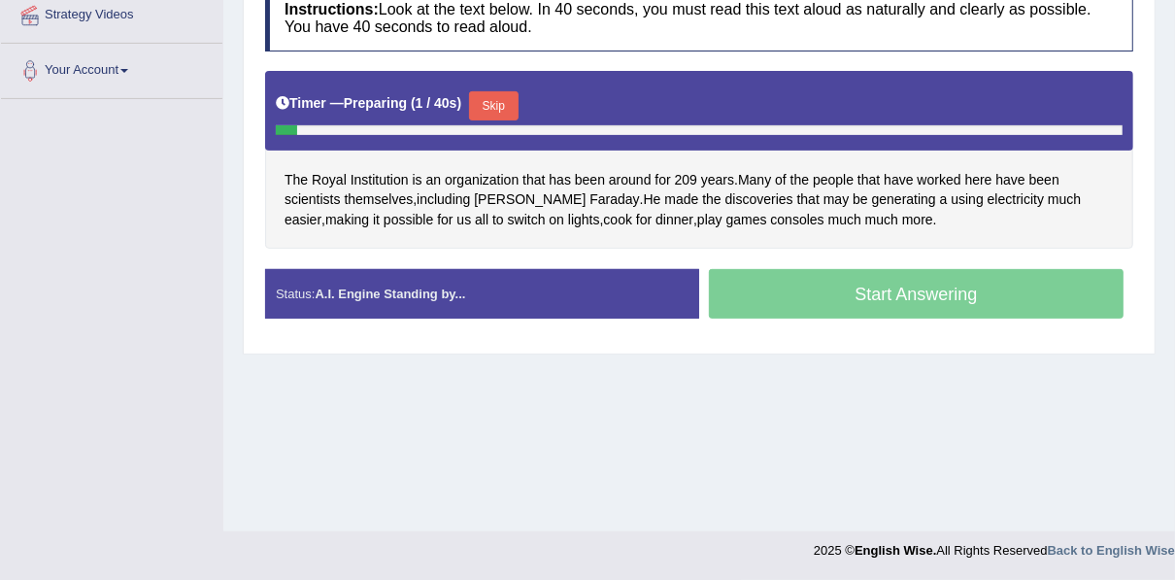
click at [477, 97] on button "Skip" at bounding box center [493, 105] width 49 height 29
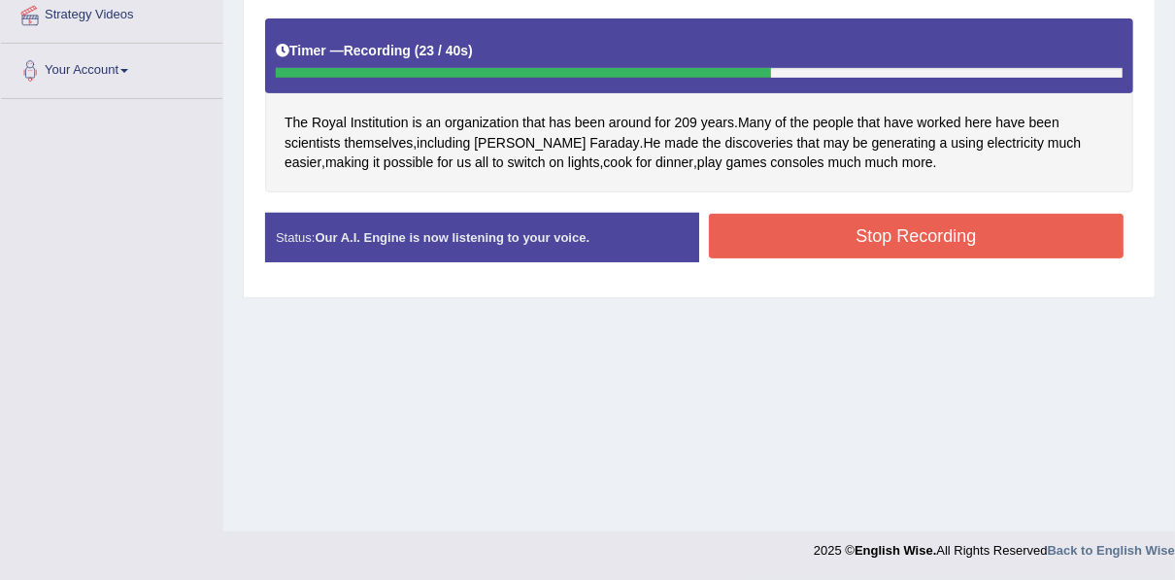
click at [828, 228] on button "Stop Recording" at bounding box center [916, 236] width 415 height 45
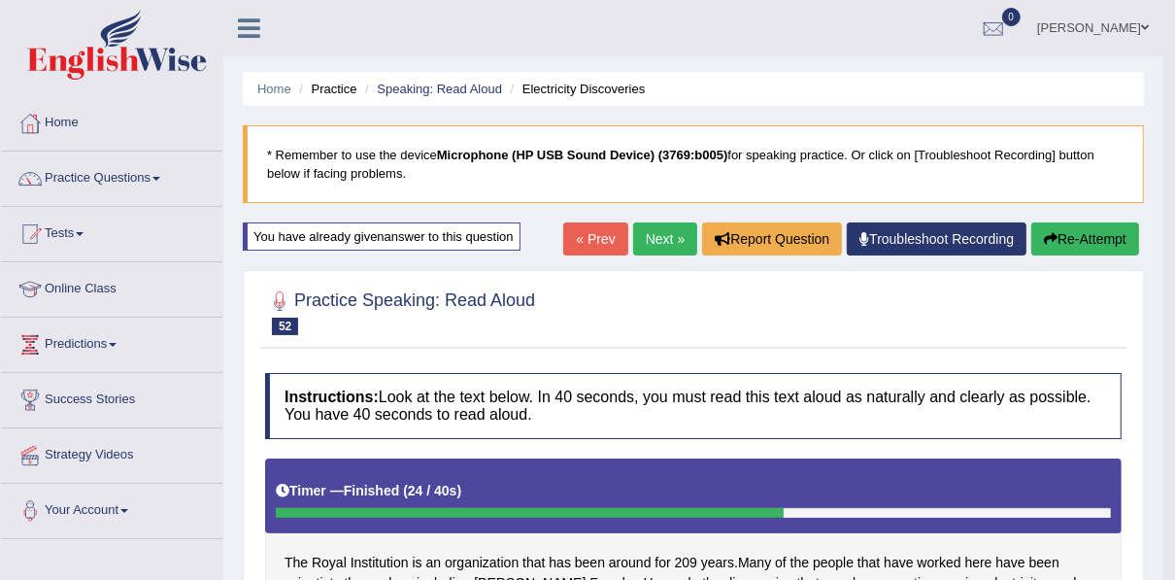
click at [659, 247] on link "Next »" at bounding box center [665, 238] width 64 height 33
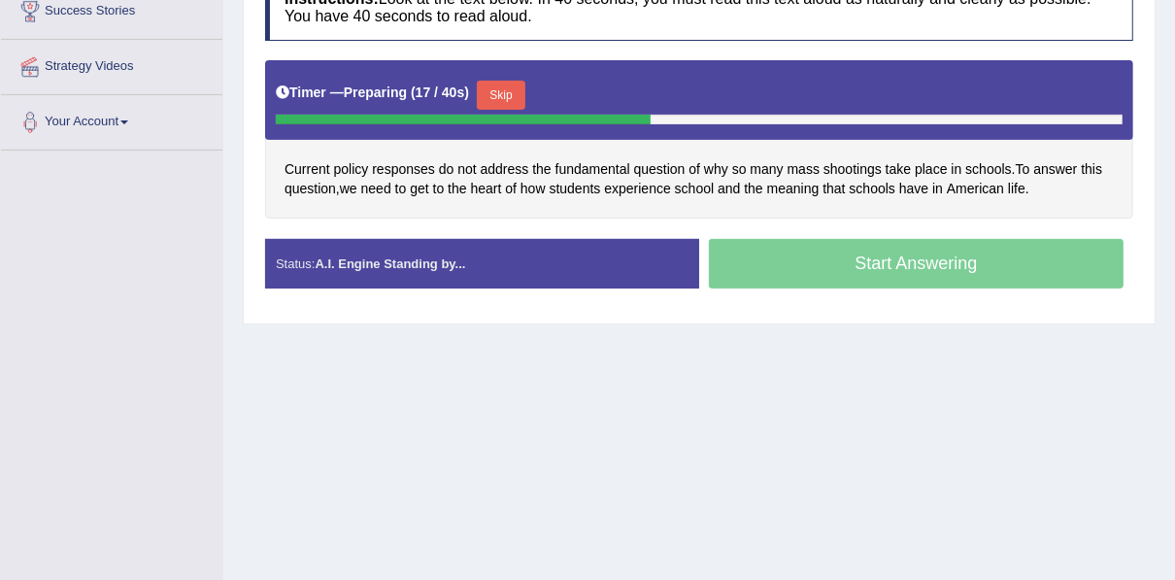
click at [507, 83] on button "Skip" at bounding box center [501, 95] width 49 height 29
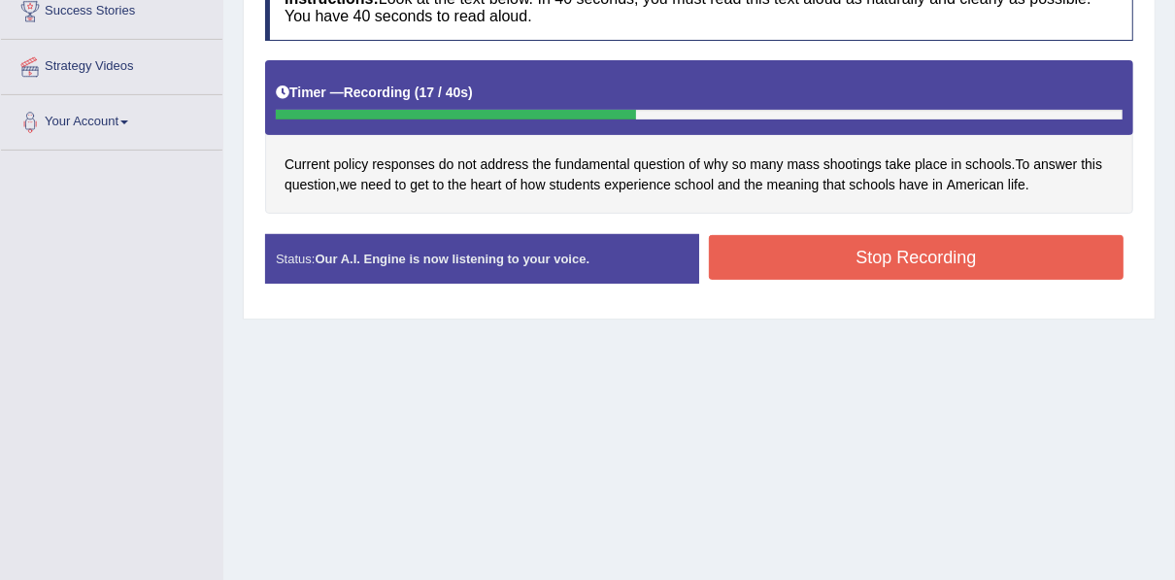
click at [992, 256] on button "Stop Recording" at bounding box center [916, 257] width 415 height 45
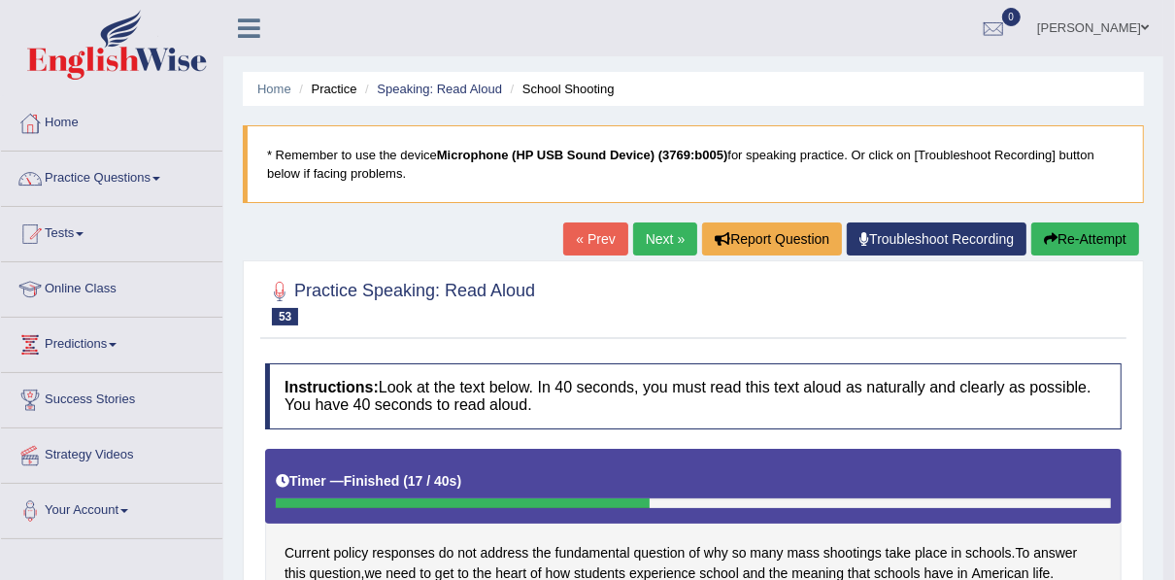
click at [675, 233] on link "Next »" at bounding box center [665, 238] width 64 height 33
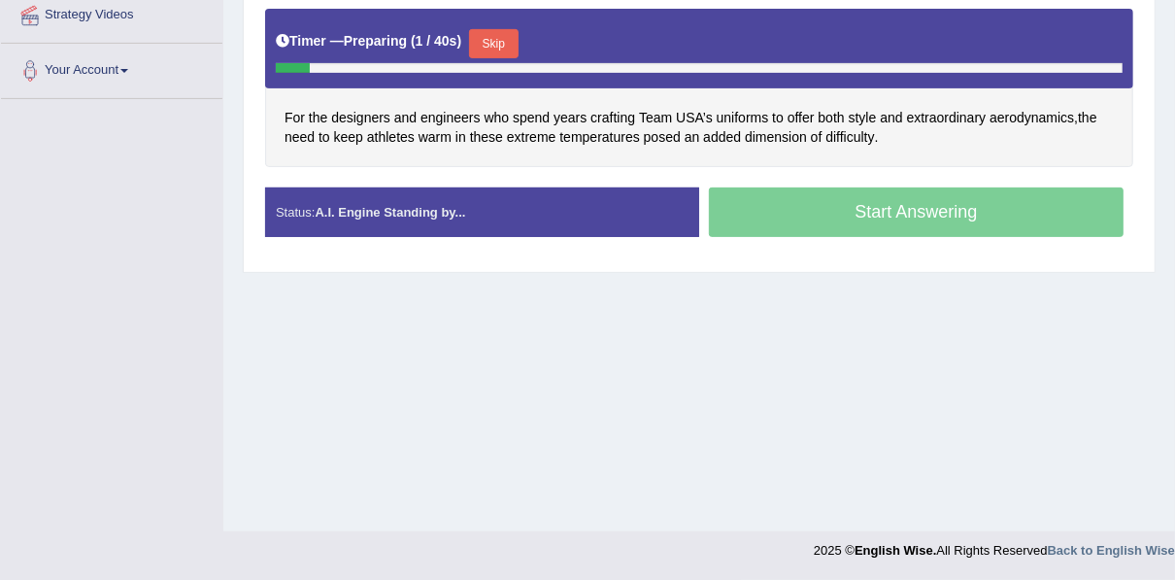
click at [485, 34] on button "Skip" at bounding box center [493, 43] width 49 height 29
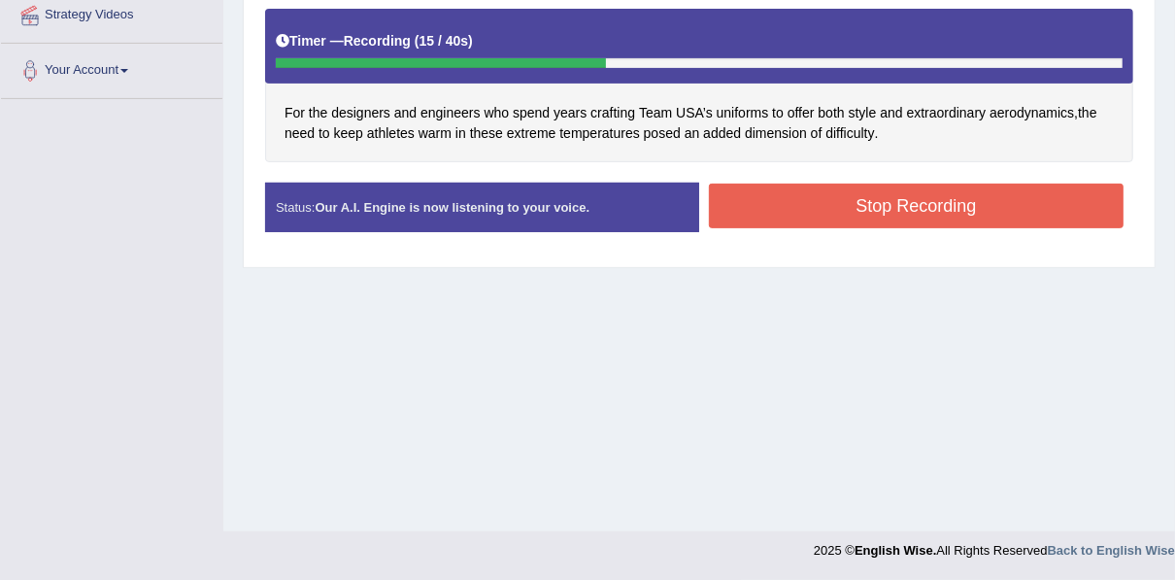
click at [831, 192] on button "Stop Recording" at bounding box center [916, 206] width 415 height 45
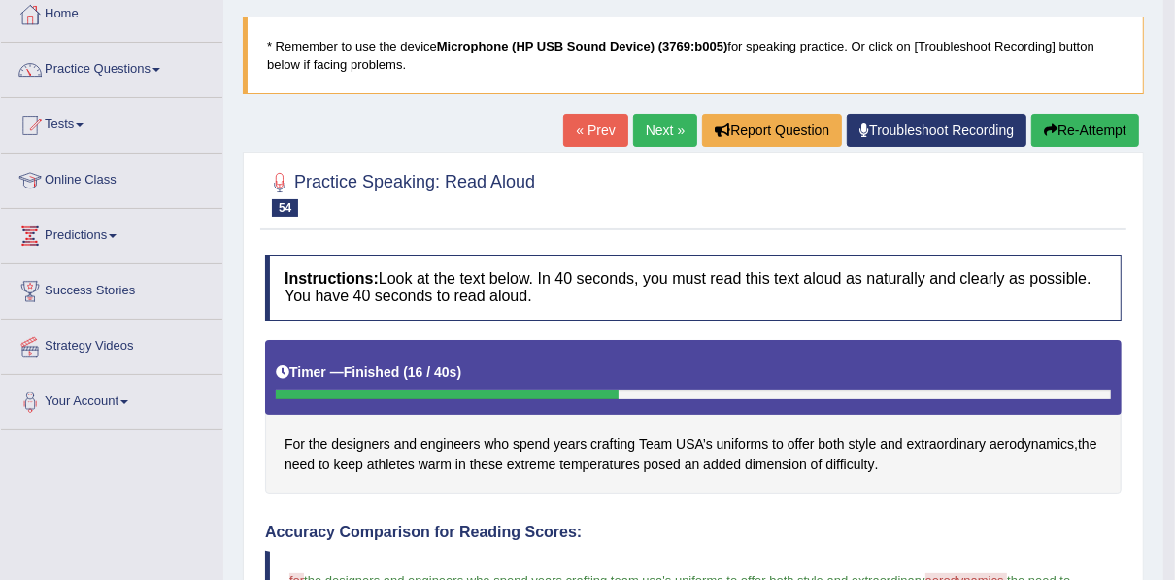
scroll to position [83, 0]
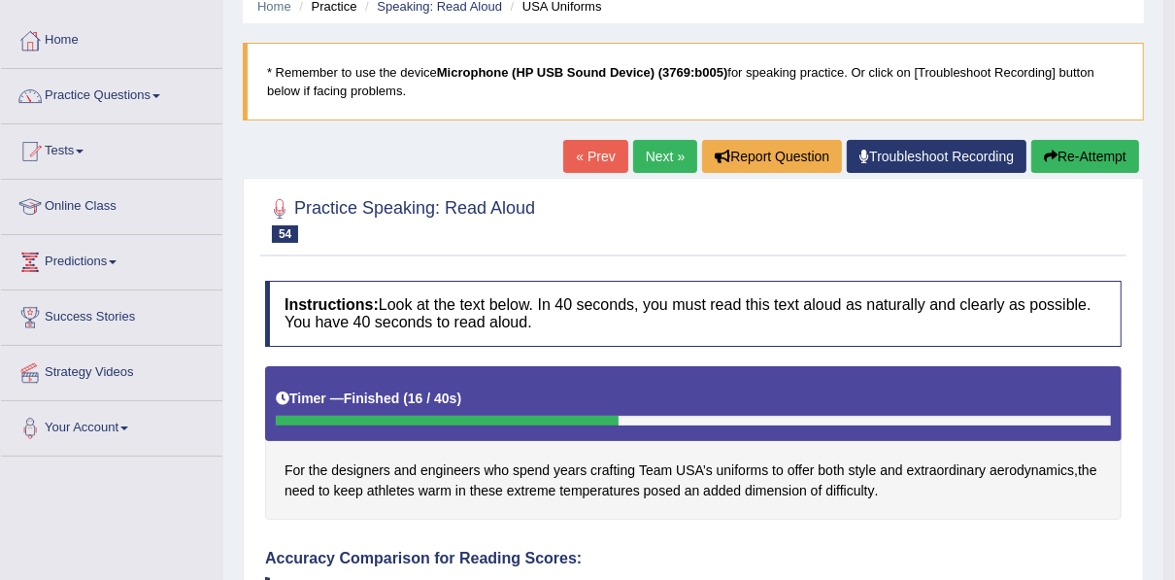
click at [1112, 155] on button "Re-Attempt" at bounding box center [1085, 156] width 108 height 33
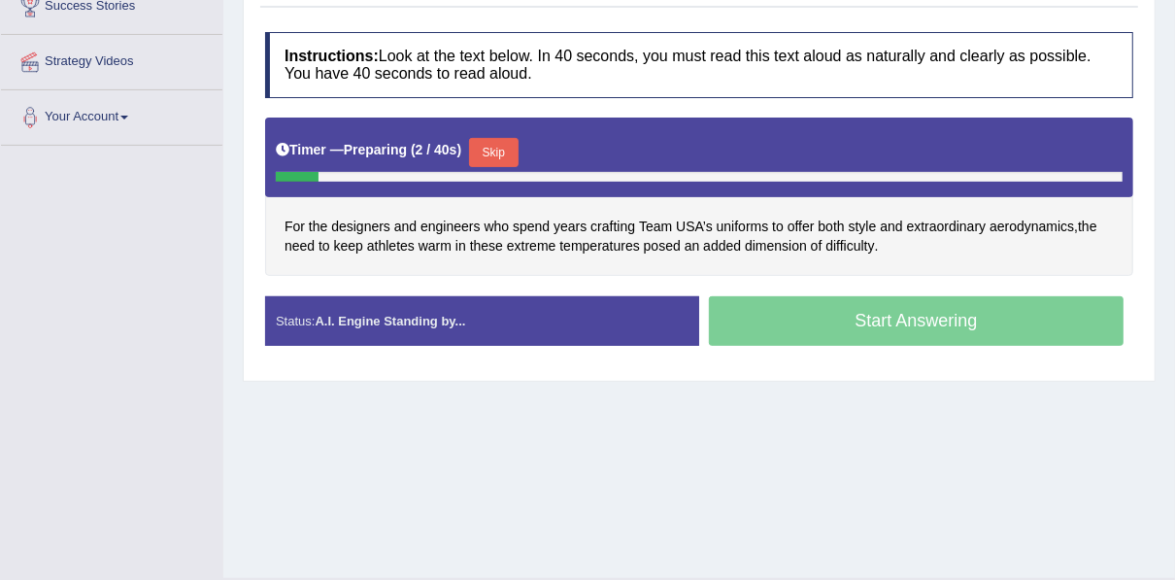
click at [490, 145] on button "Skip" at bounding box center [493, 152] width 49 height 29
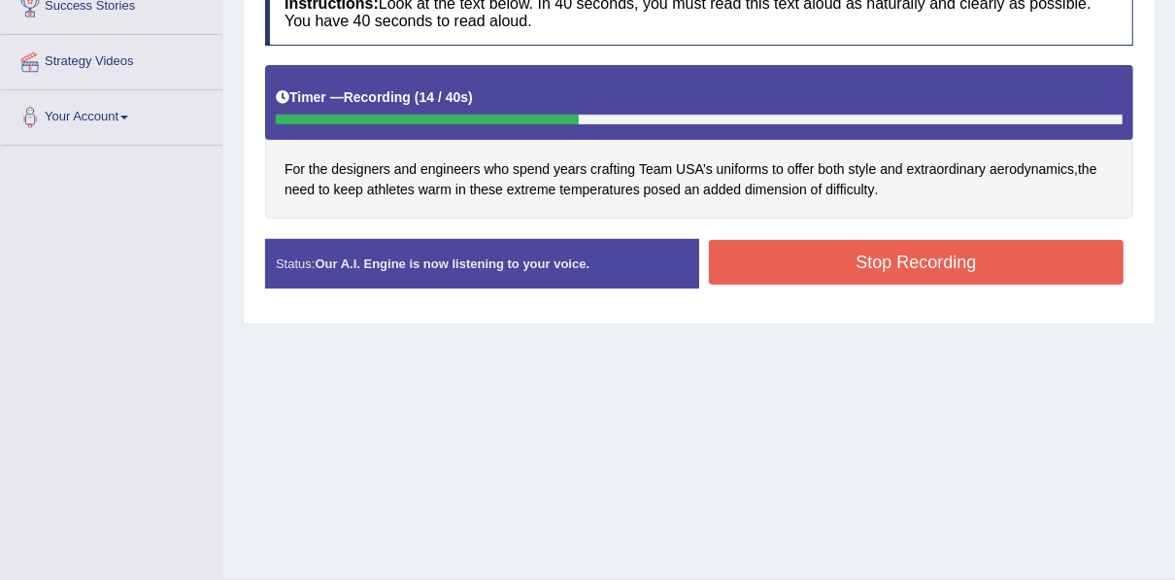
click at [808, 254] on button "Stop Recording" at bounding box center [916, 262] width 415 height 45
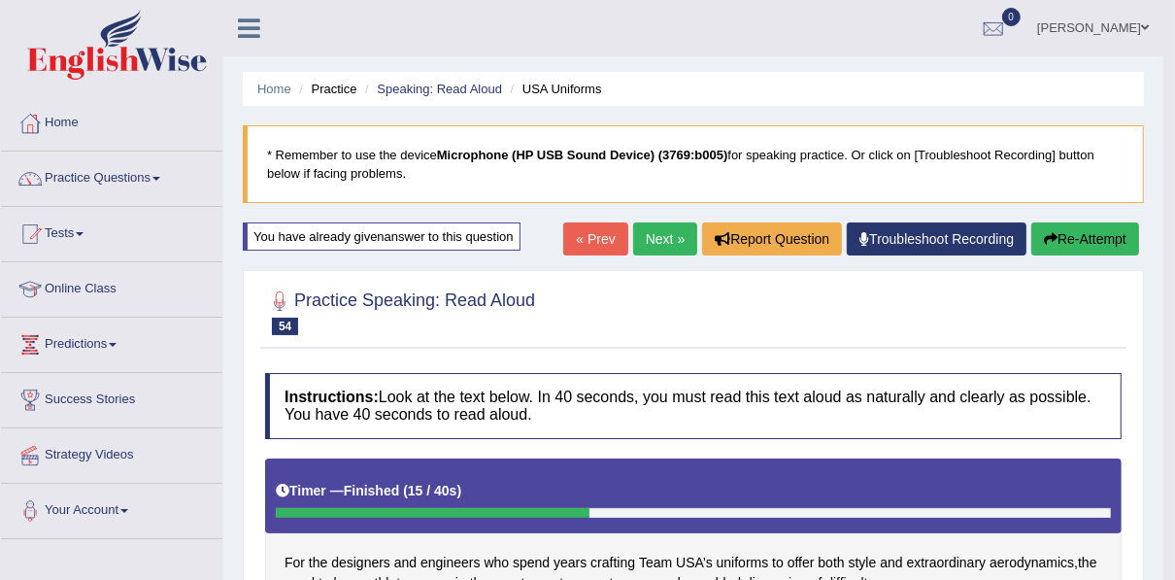
click at [661, 248] on link "Next »" at bounding box center [665, 238] width 64 height 33
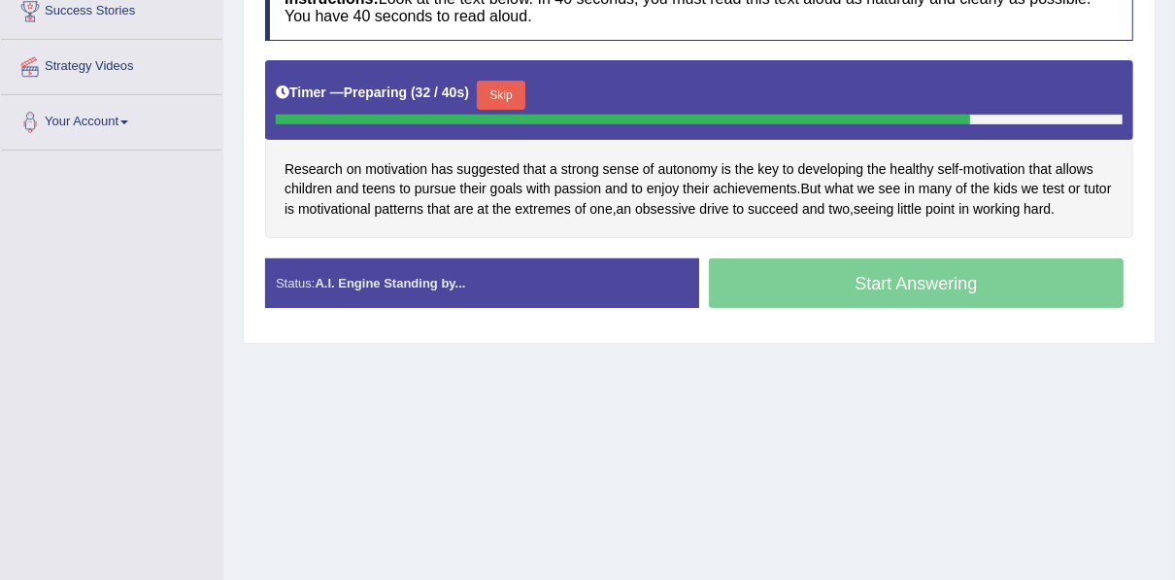
click at [506, 89] on button "Skip" at bounding box center [501, 95] width 49 height 29
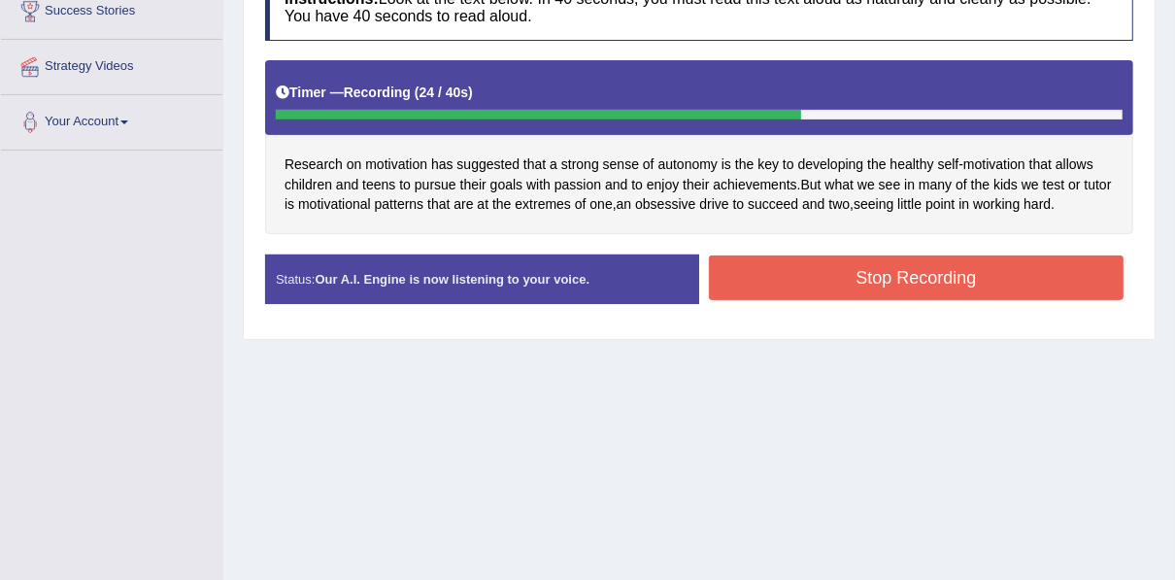
click at [990, 282] on button "Stop Recording" at bounding box center [916, 277] width 415 height 45
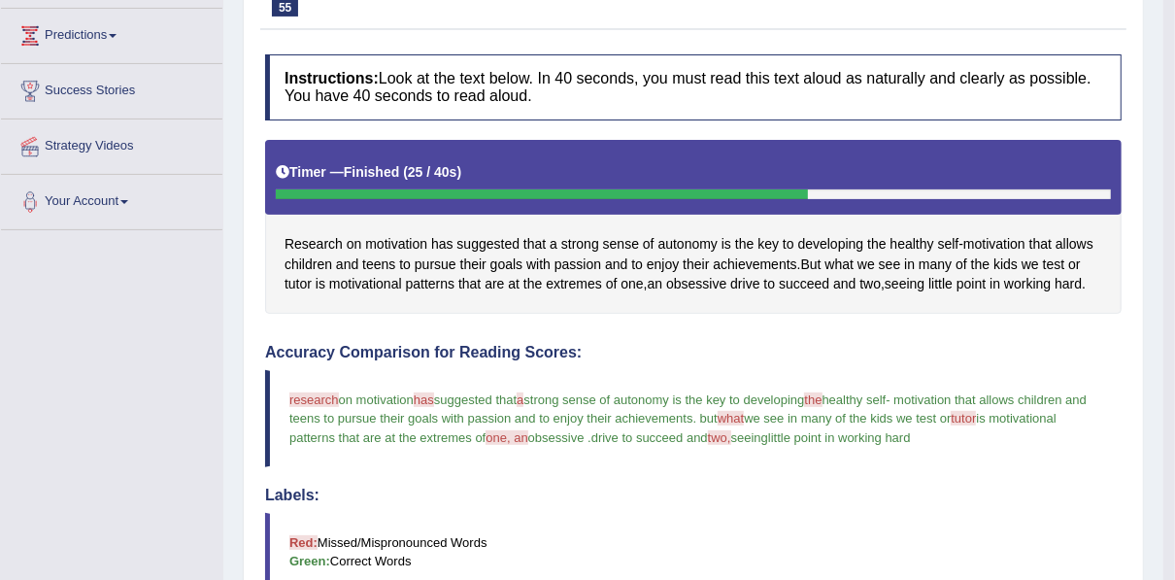
scroll to position [76, 0]
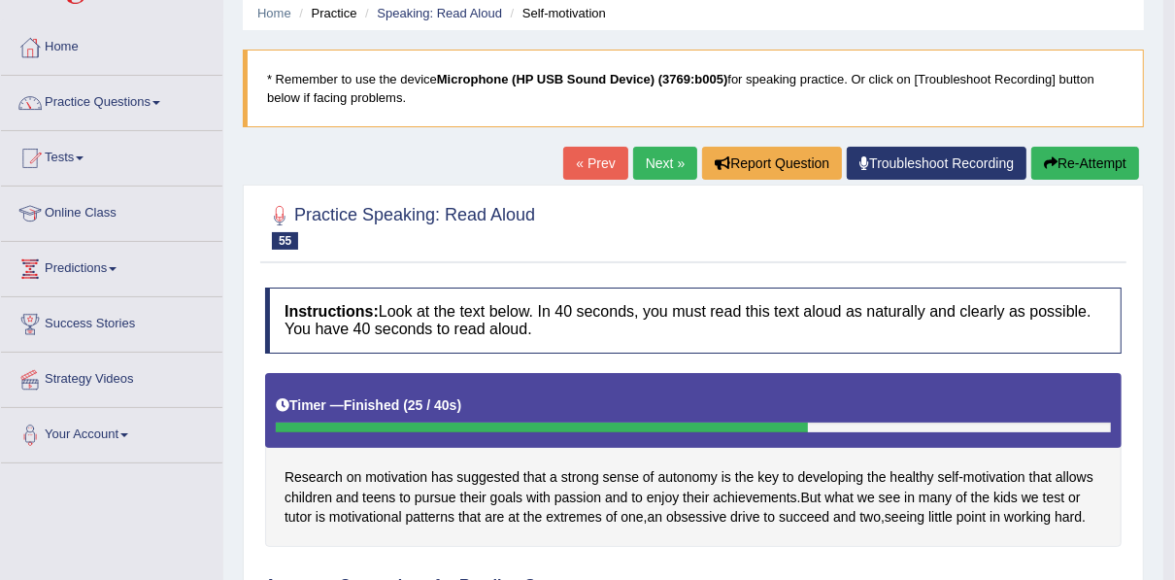
click at [669, 161] on link "Next »" at bounding box center [665, 163] width 64 height 33
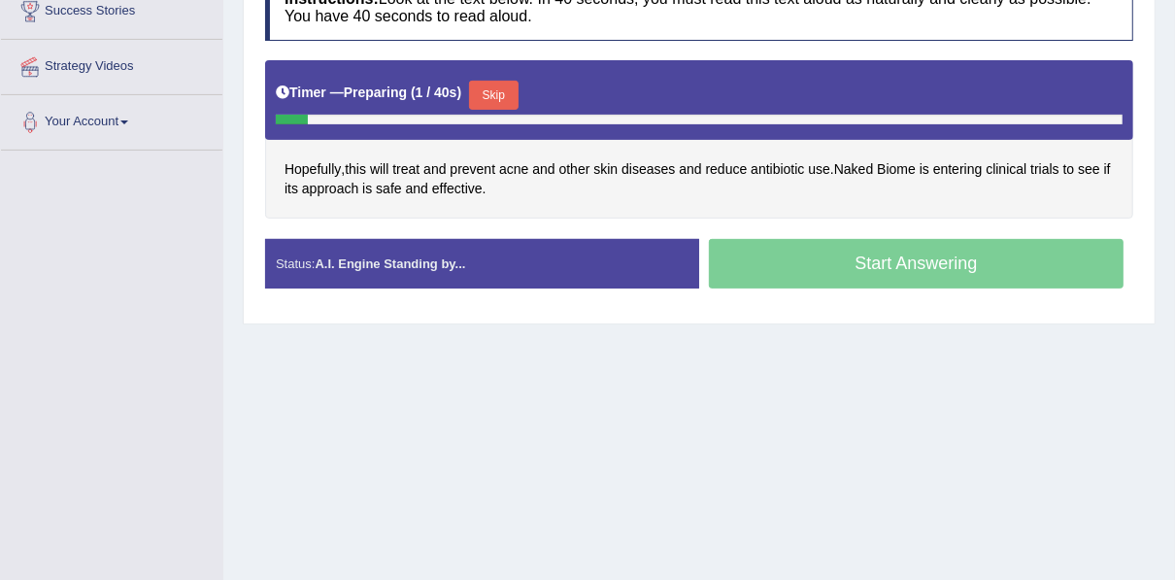
scroll to position [388, 0]
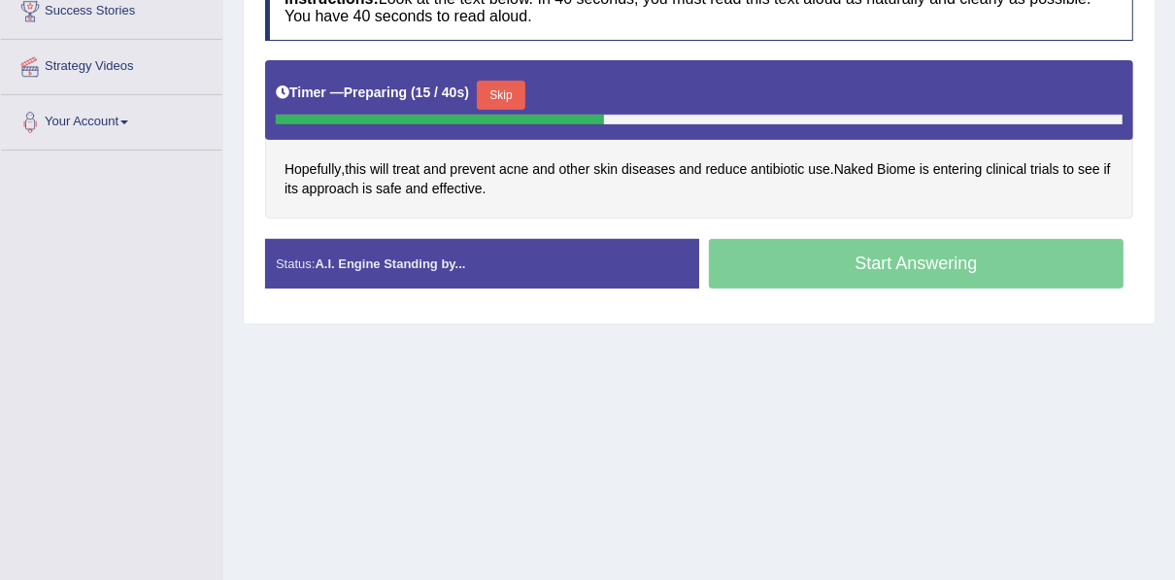
click at [513, 97] on button "Skip" at bounding box center [501, 95] width 49 height 29
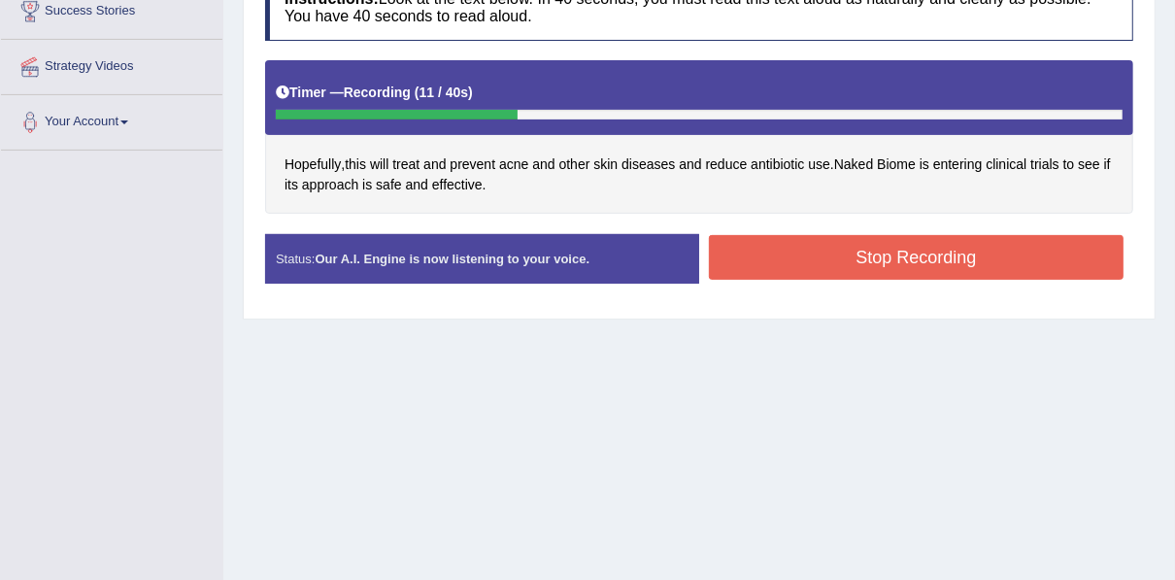
click at [828, 241] on button "Stop Recording" at bounding box center [916, 257] width 415 height 45
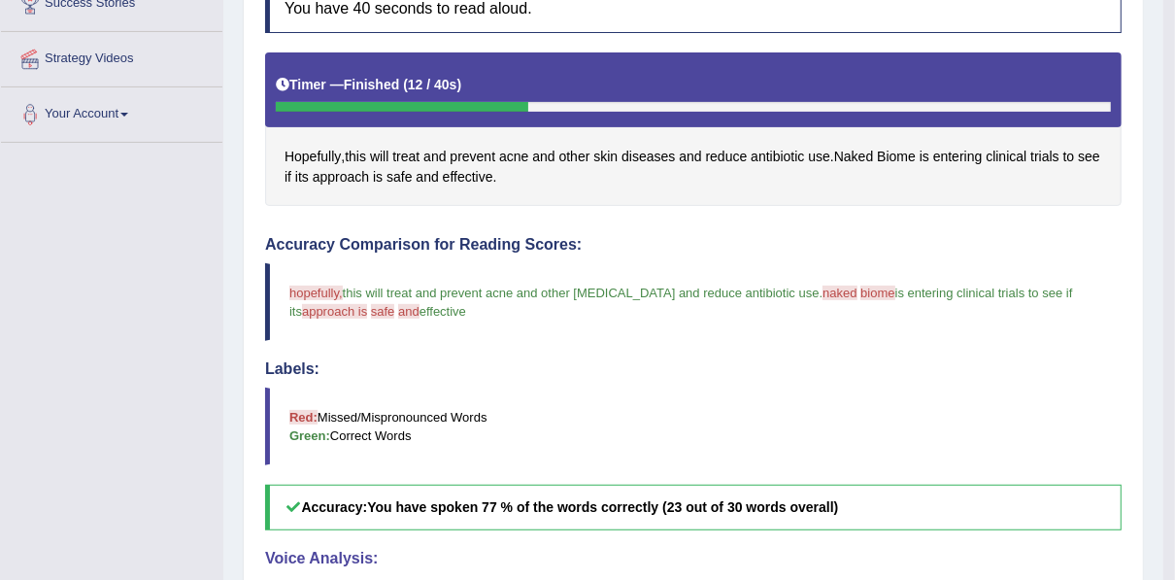
scroll to position [198, 0]
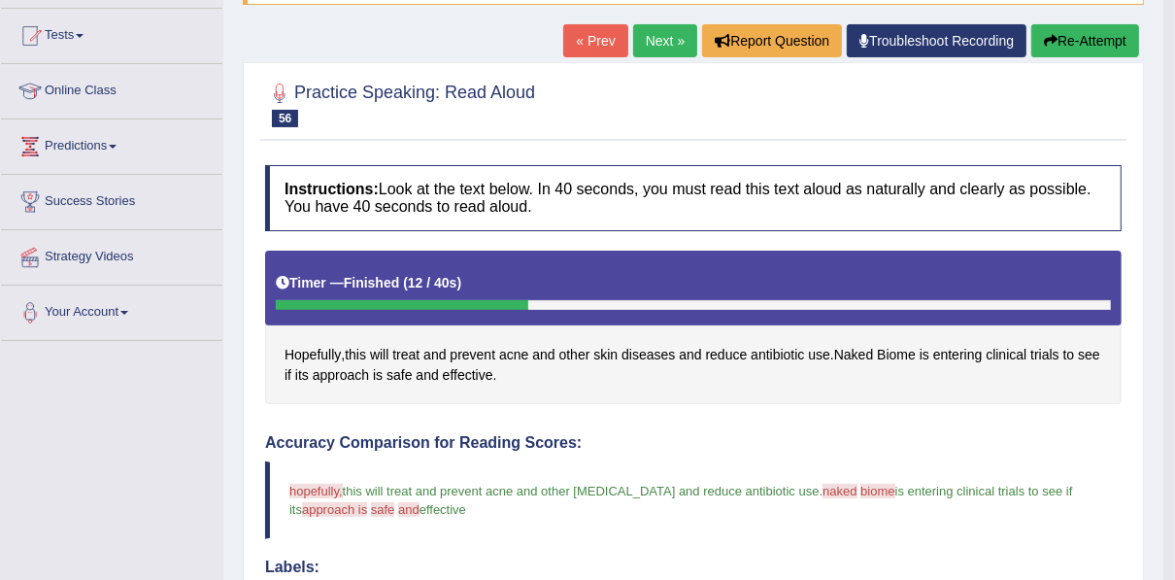
click at [1055, 28] on button "Re-Attempt" at bounding box center [1085, 40] width 108 height 33
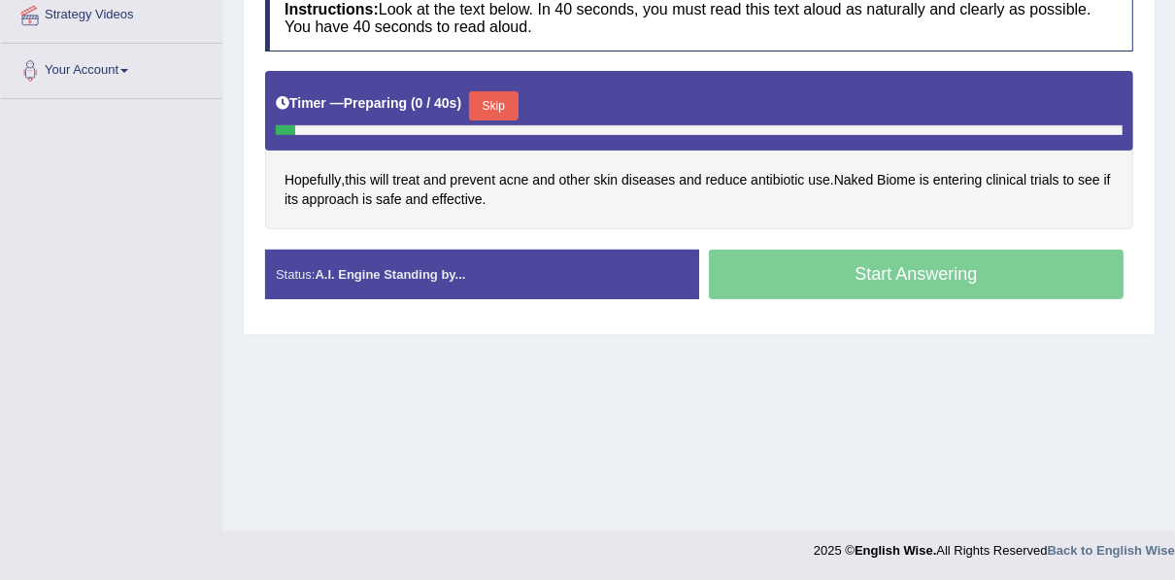
click at [470, 106] on button "Skip" at bounding box center [493, 105] width 49 height 29
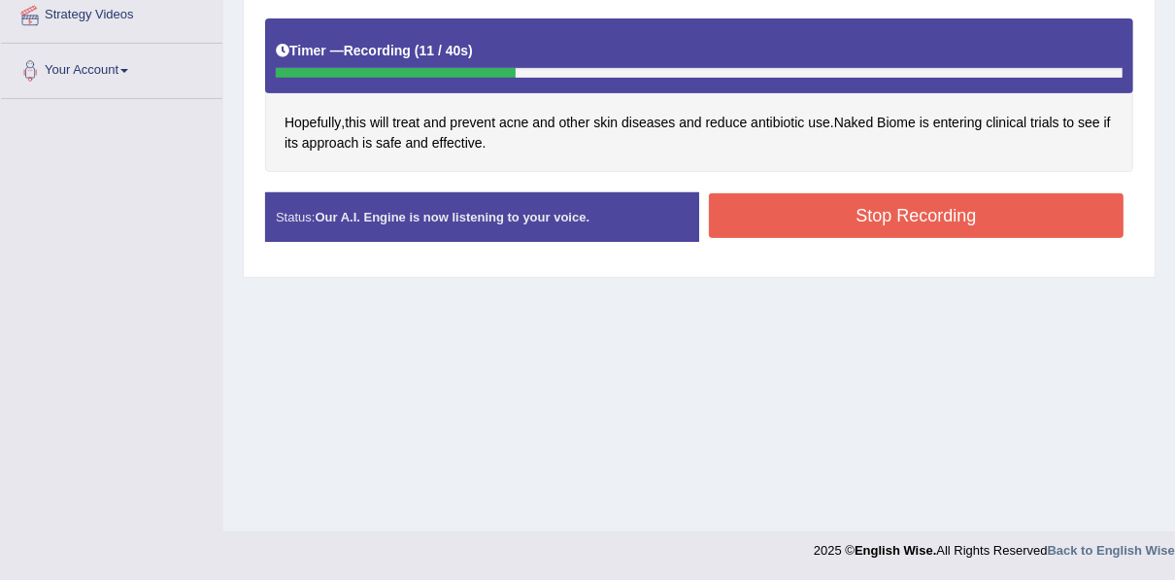
click at [751, 206] on button "Stop Recording" at bounding box center [916, 215] width 415 height 45
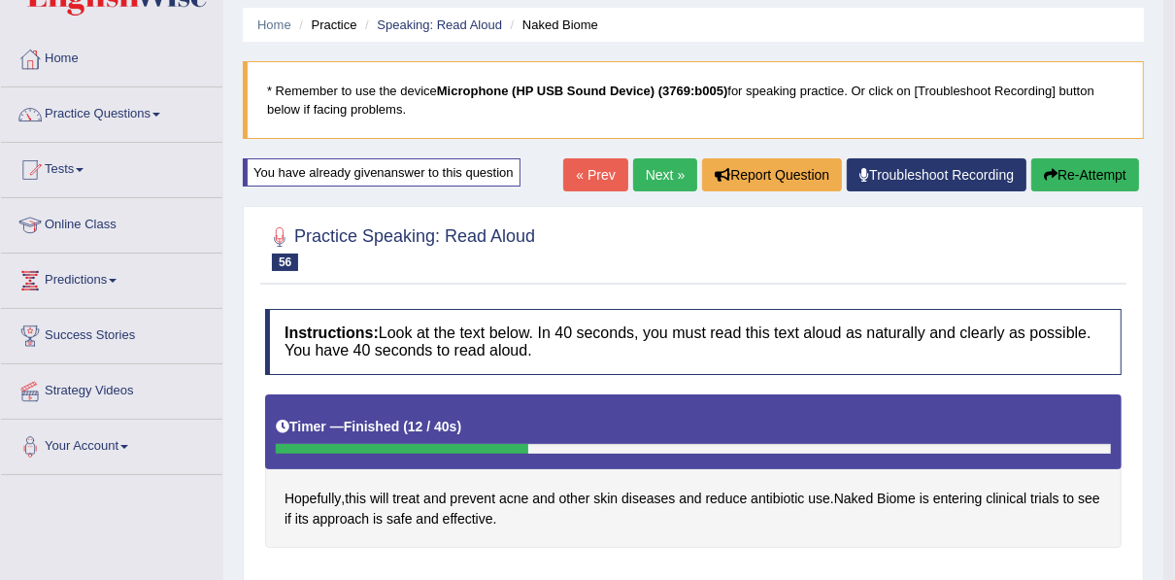
scroll to position [51, 0]
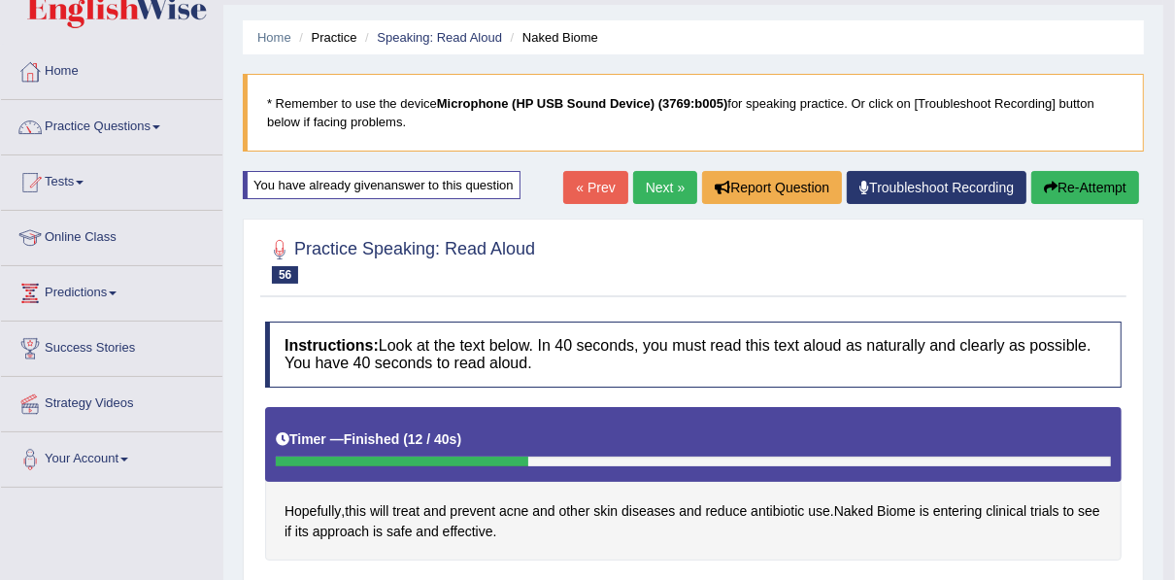
drag, startPoint x: 666, startPoint y: 192, endPoint x: 654, endPoint y: 190, distance: 12.8
click at [666, 192] on link "Next »" at bounding box center [665, 187] width 64 height 33
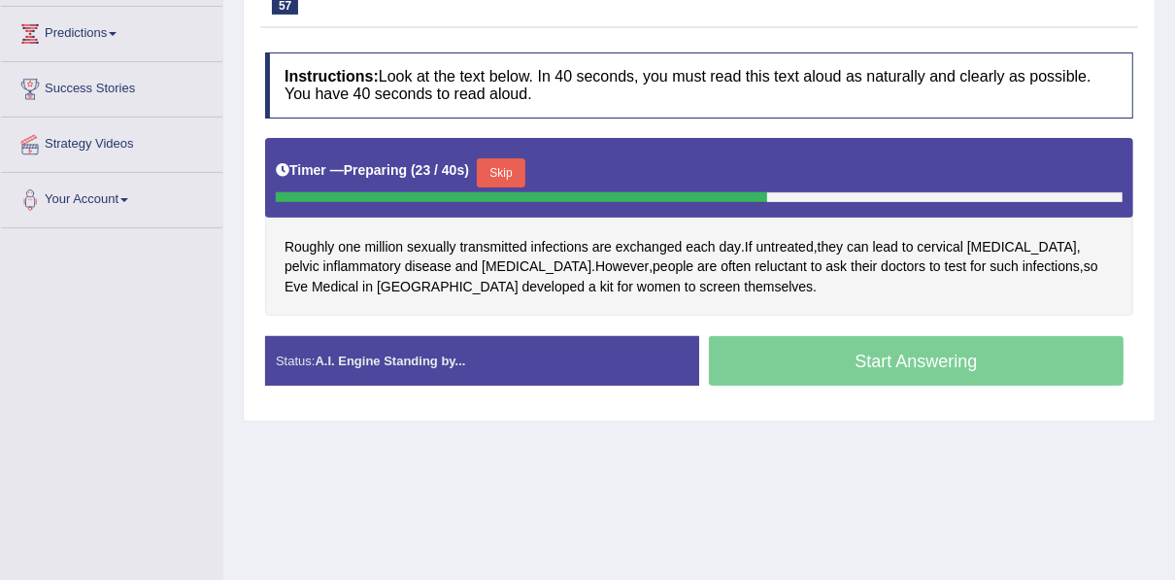
click at [507, 168] on button "Skip" at bounding box center [501, 172] width 49 height 29
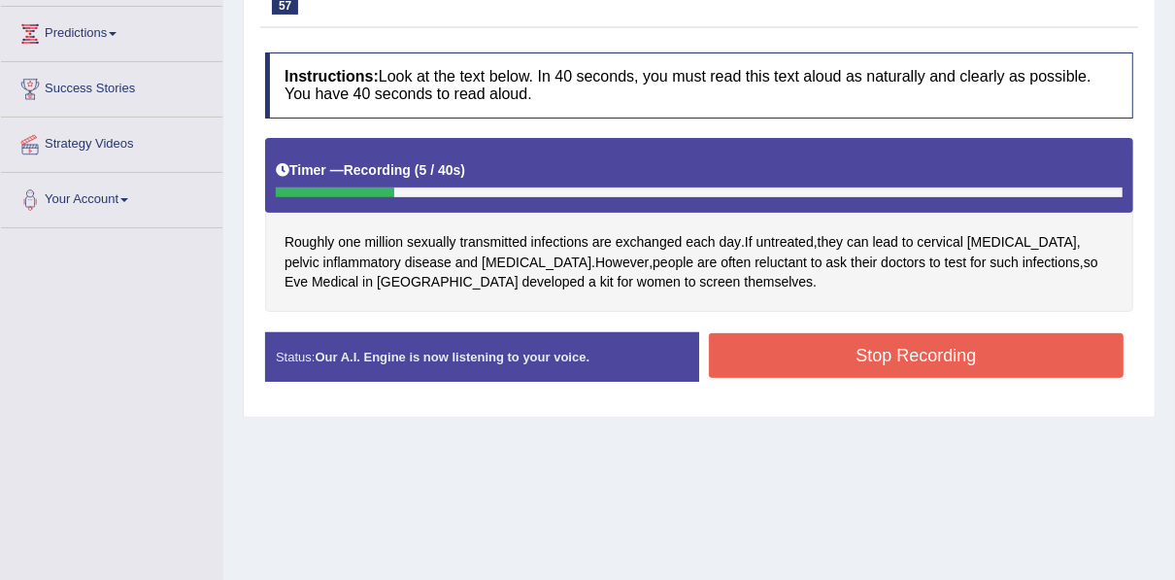
click at [929, 339] on button "Stop Recording" at bounding box center [916, 355] width 415 height 45
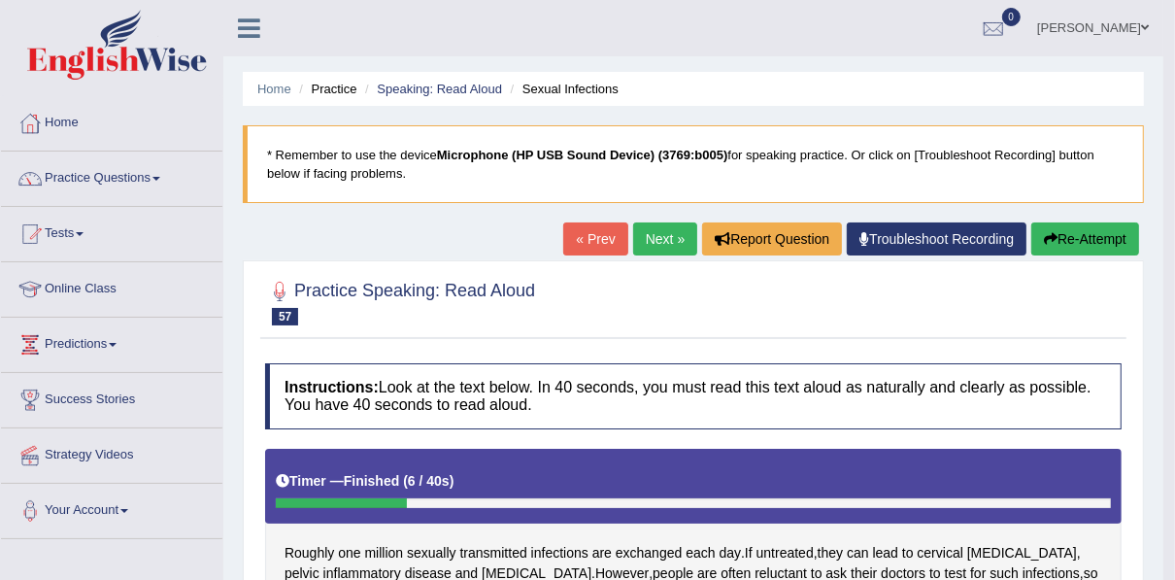
drag, startPoint x: 1052, startPoint y: 239, endPoint x: 1030, endPoint y: 251, distance: 24.3
click at [1052, 239] on icon "button" at bounding box center [1051, 239] width 14 height 14
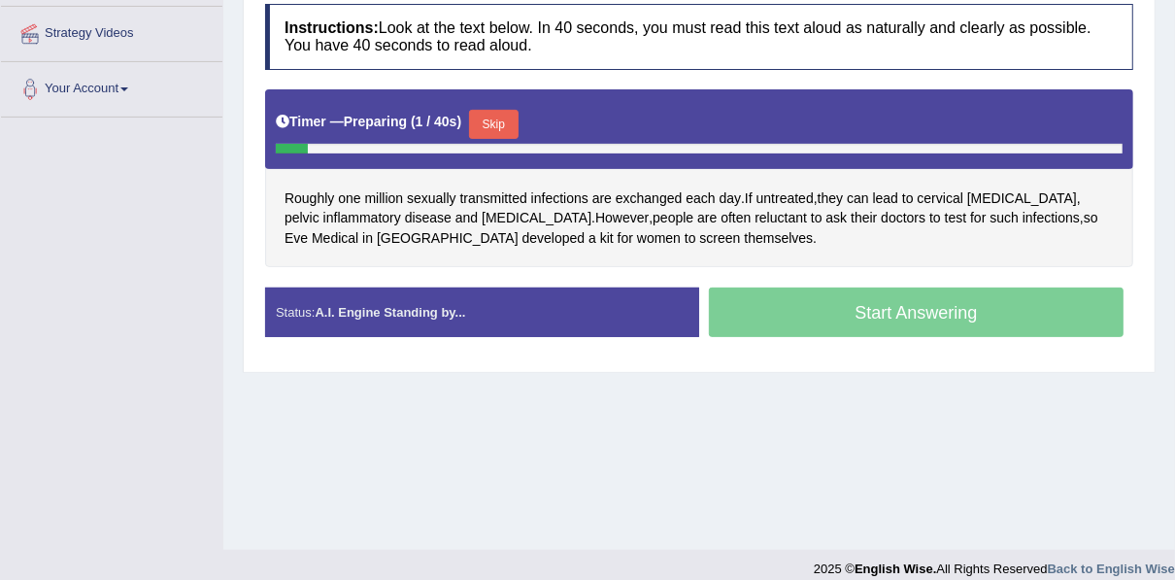
scroll to position [440, 0]
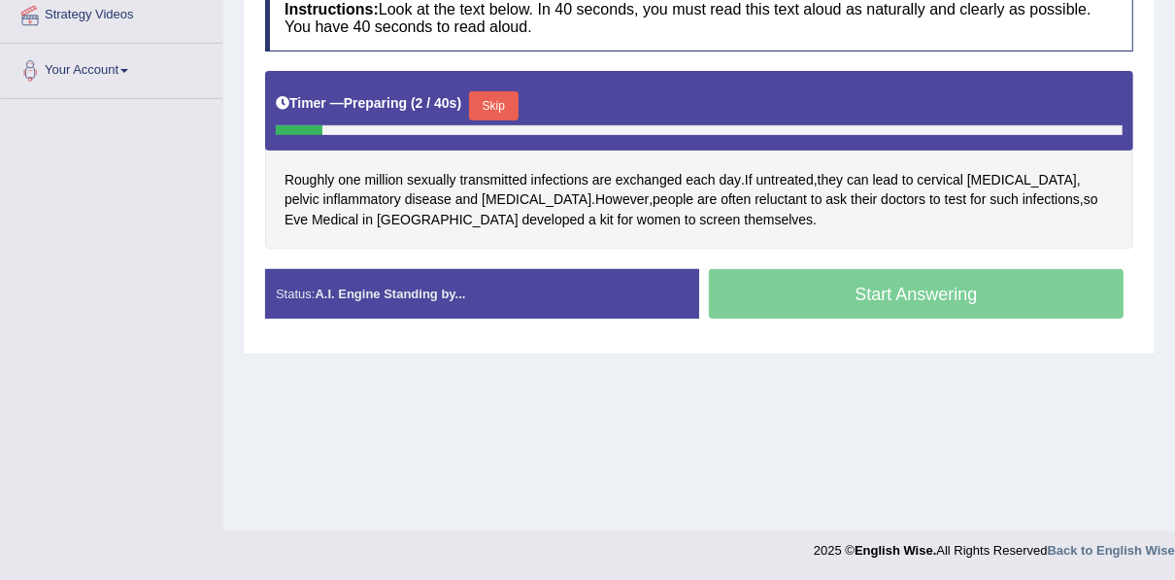
click at [486, 98] on button "Skip" at bounding box center [493, 105] width 49 height 29
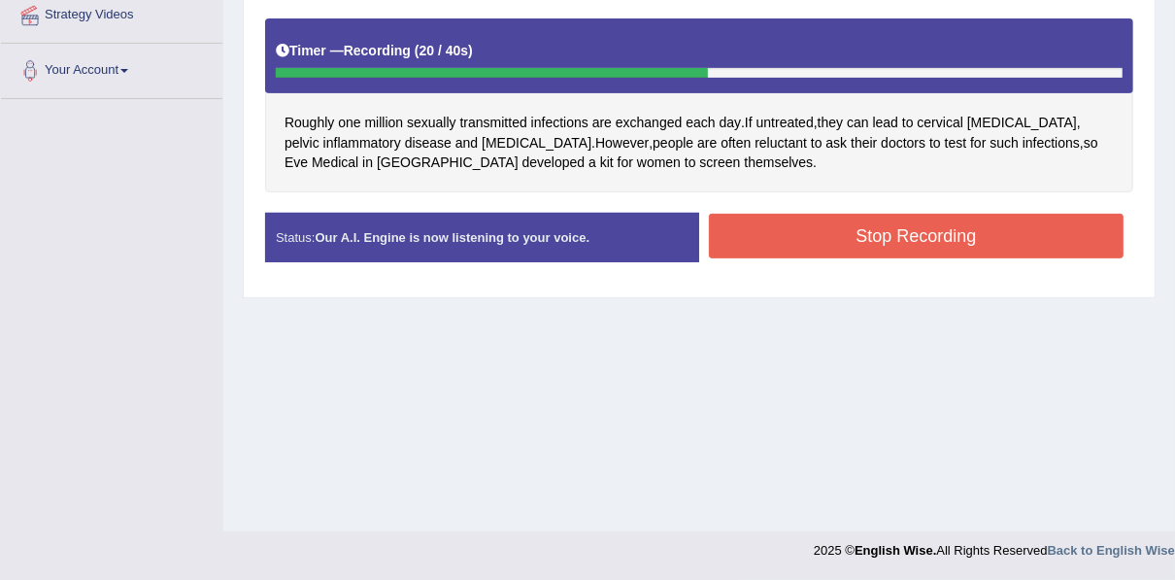
click at [738, 228] on button "Stop Recording" at bounding box center [916, 236] width 415 height 45
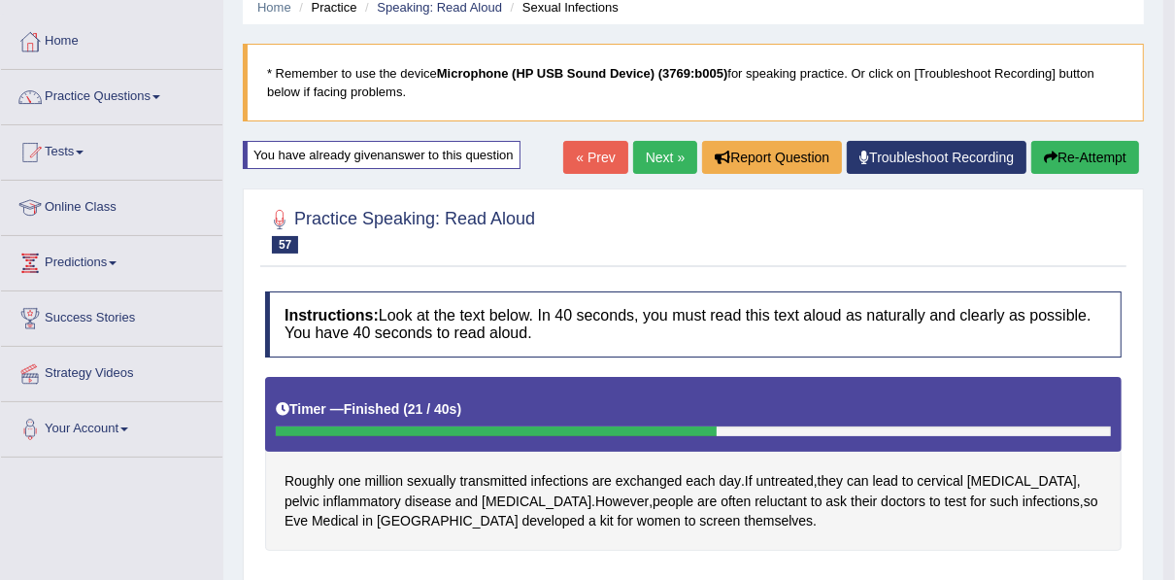
scroll to position [51, 0]
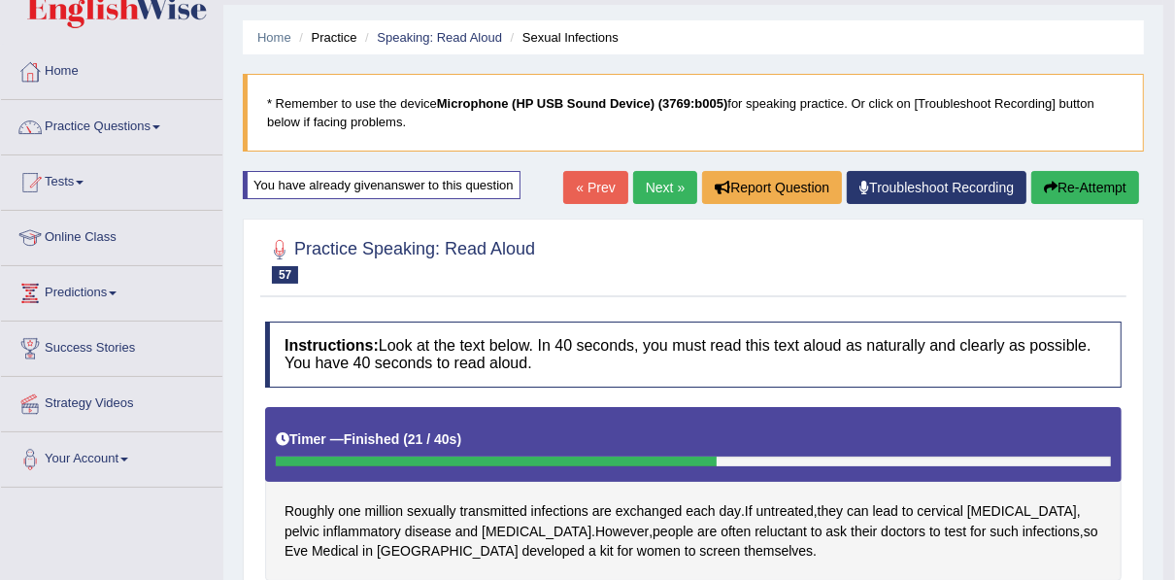
click at [1053, 184] on icon "button" at bounding box center [1051, 188] width 14 height 14
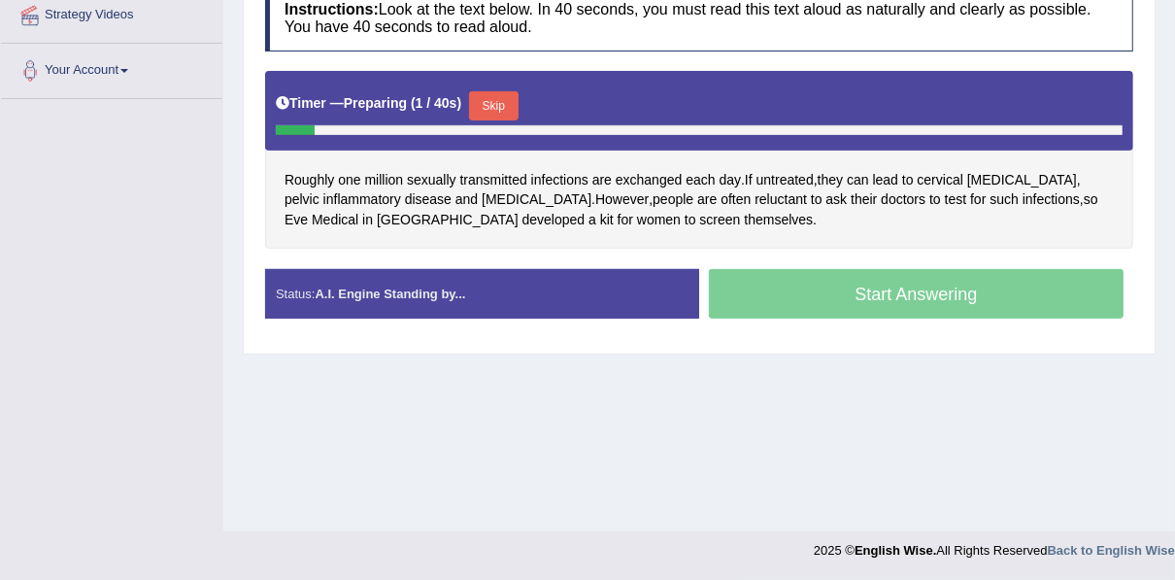
click at [469, 97] on button "Skip" at bounding box center [493, 105] width 49 height 29
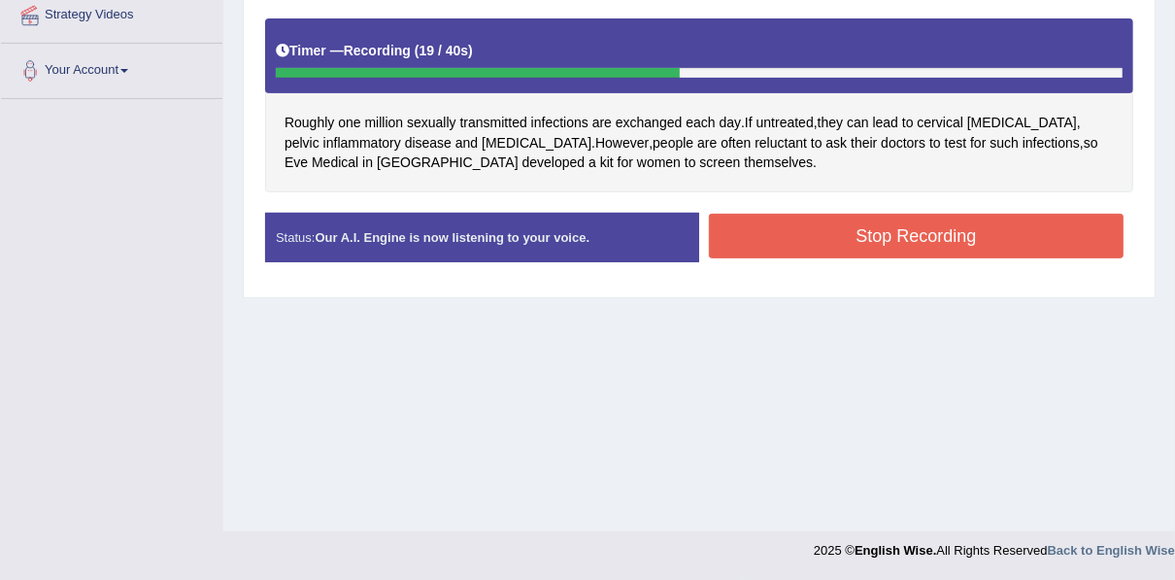
click at [754, 228] on button "Stop Recording" at bounding box center [916, 236] width 415 height 45
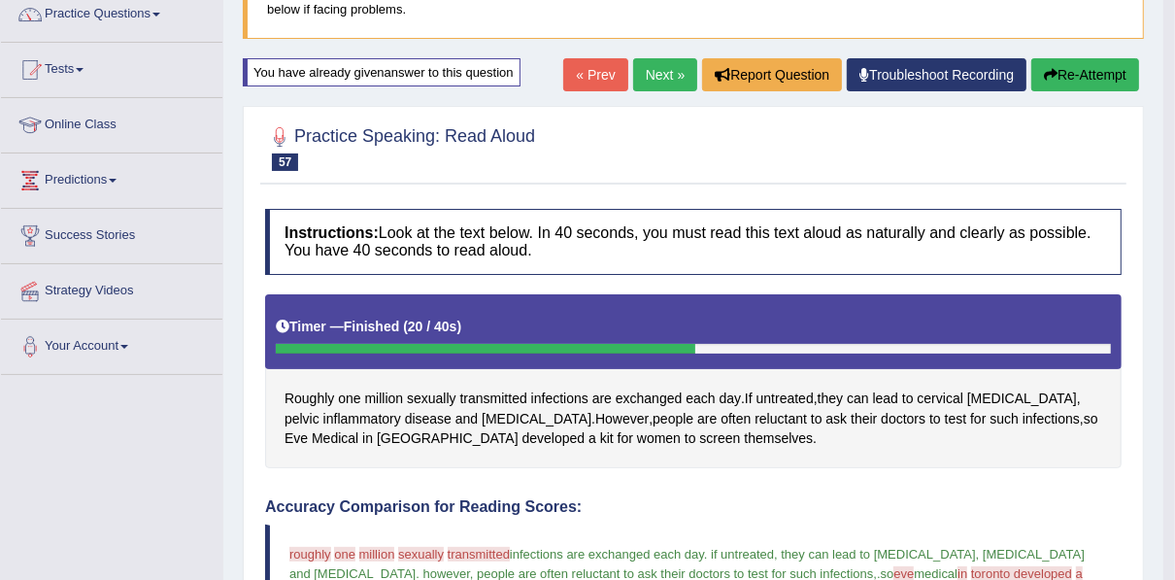
scroll to position [163, 0]
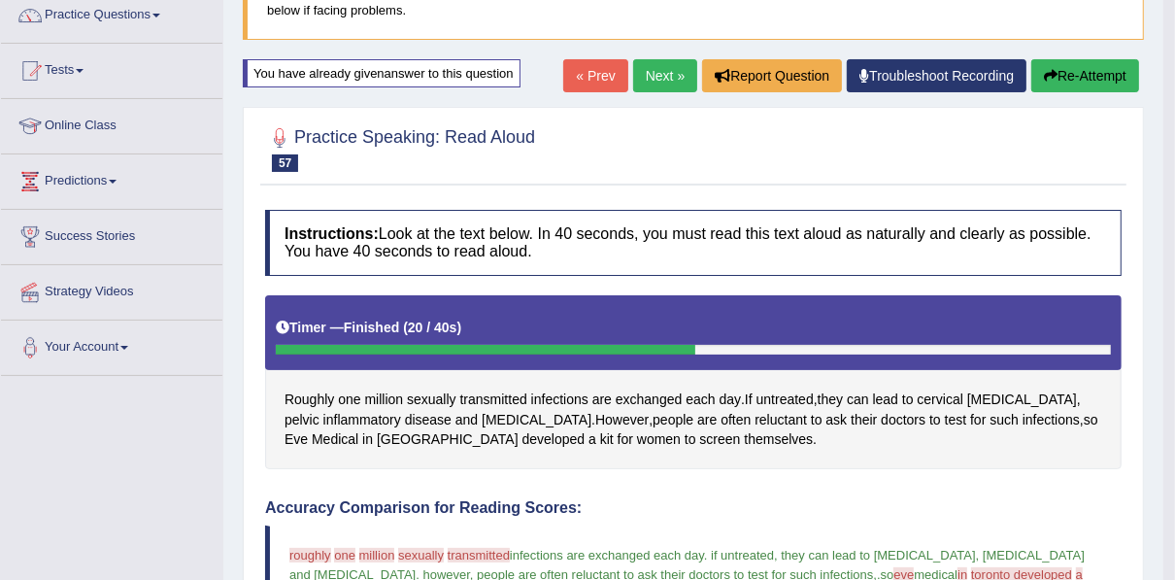
click at [640, 78] on link "Next »" at bounding box center [665, 75] width 64 height 33
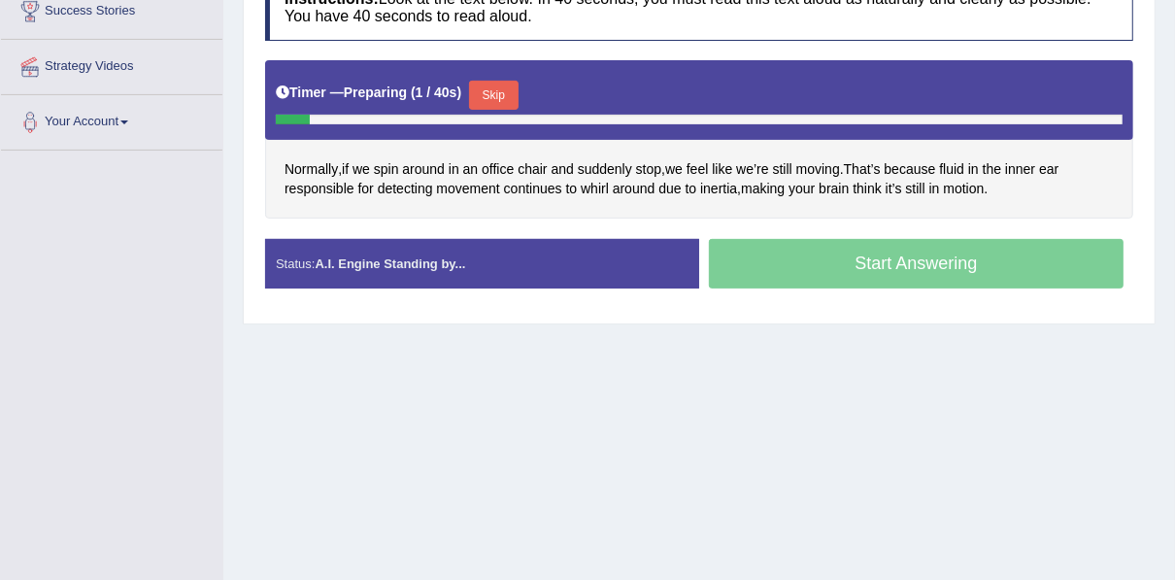
click at [488, 84] on button "Skip" at bounding box center [493, 95] width 49 height 29
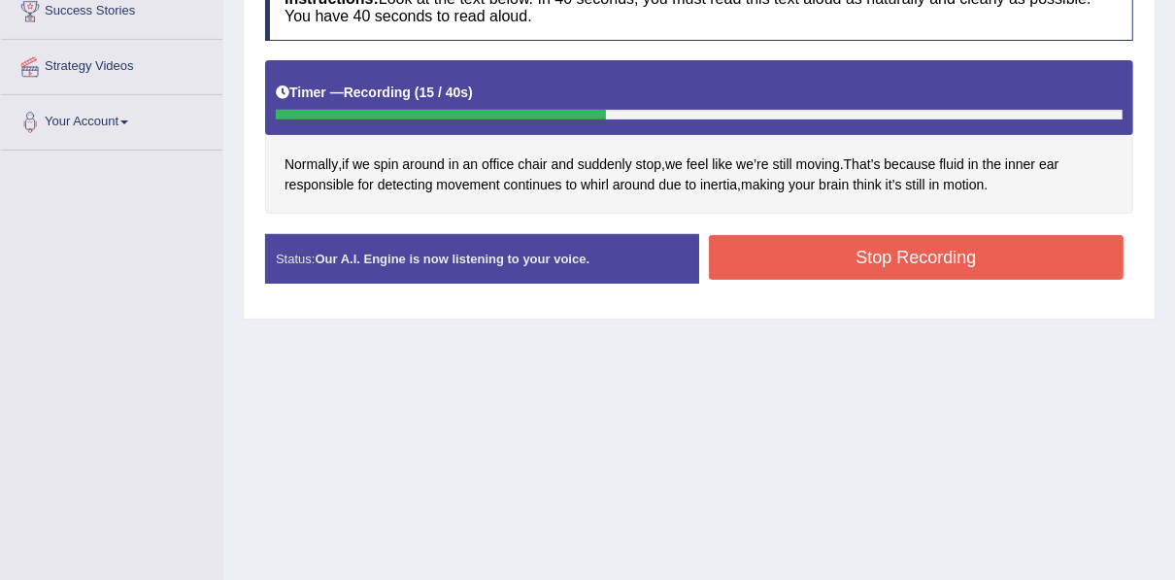
click at [951, 247] on button "Stop Recording" at bounding box center [916, 257] width 415 height 45
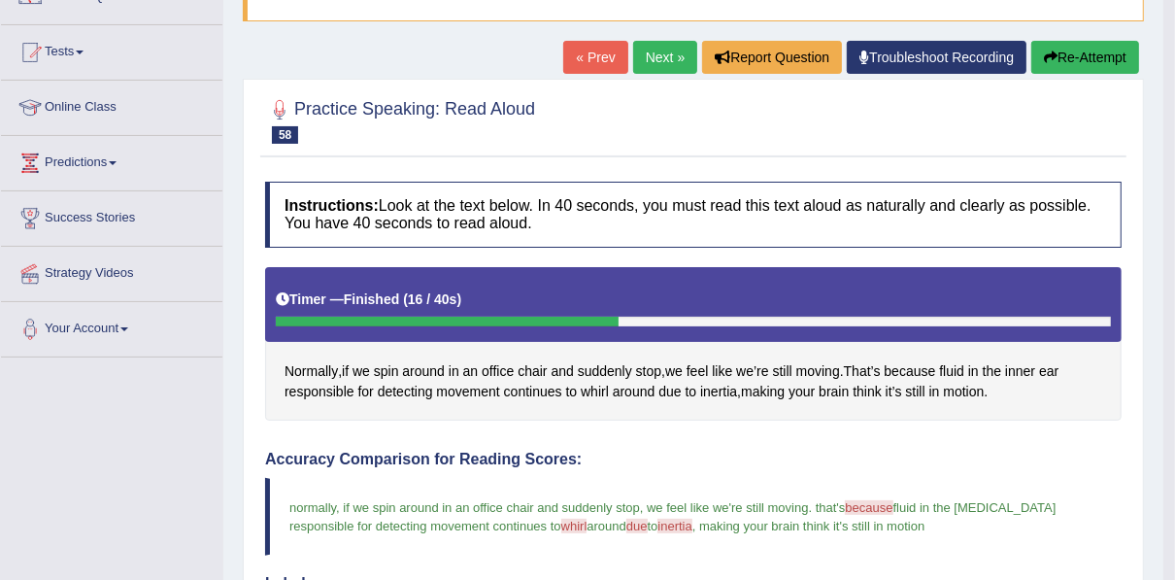
scroll to position [155, 0]
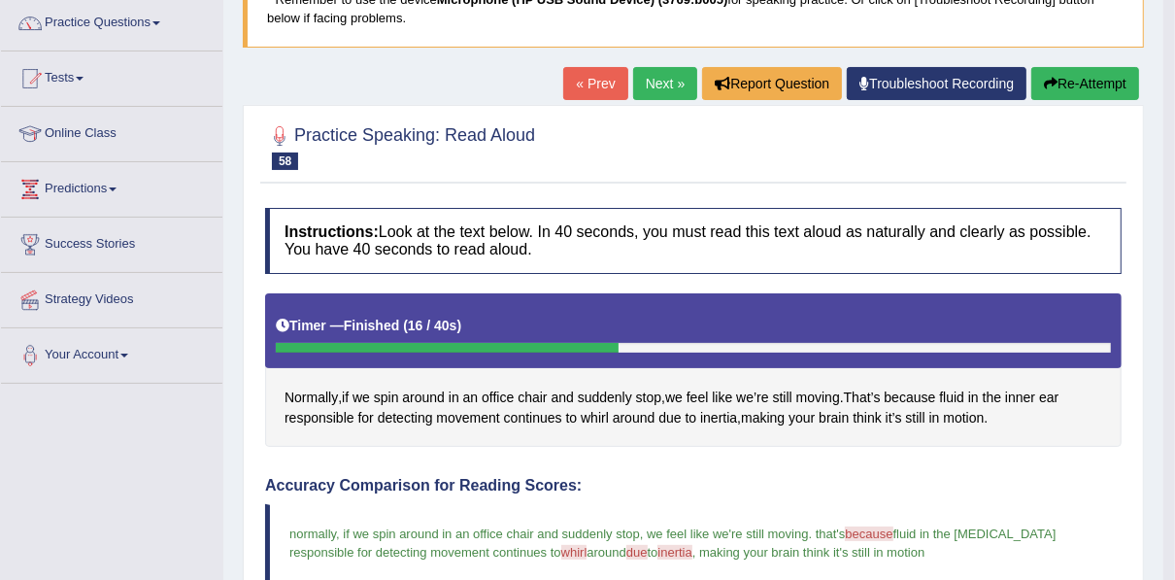
click at [656, 84] on link "Next »" at bounding box center [665, 83] width 64 height 33
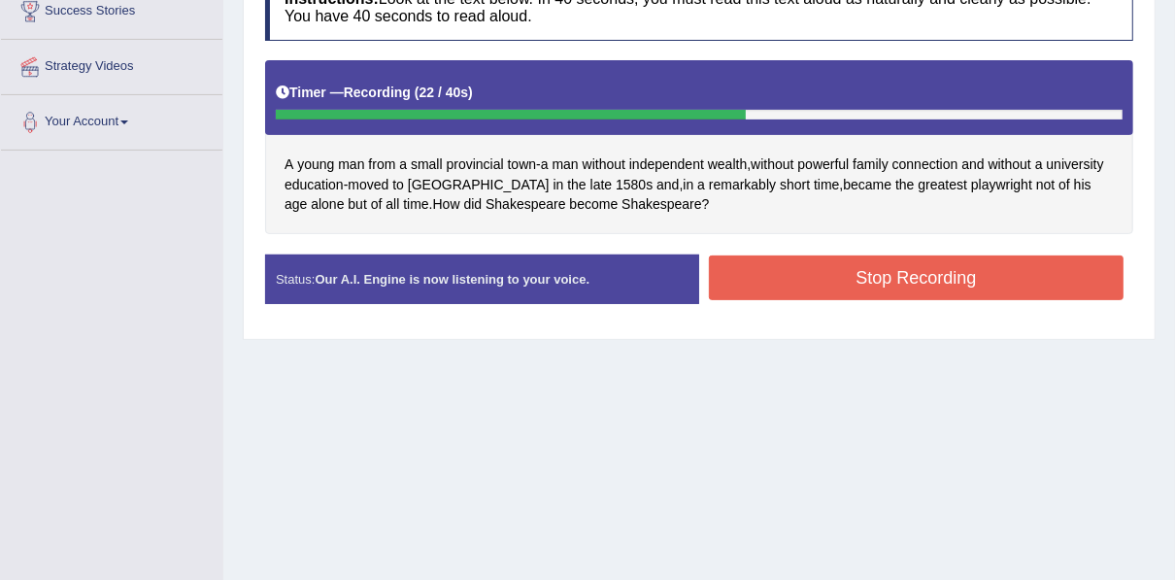
click at [773, 273] on button "Stop Recording" at bounding box center [916, 277] width 415 height 45
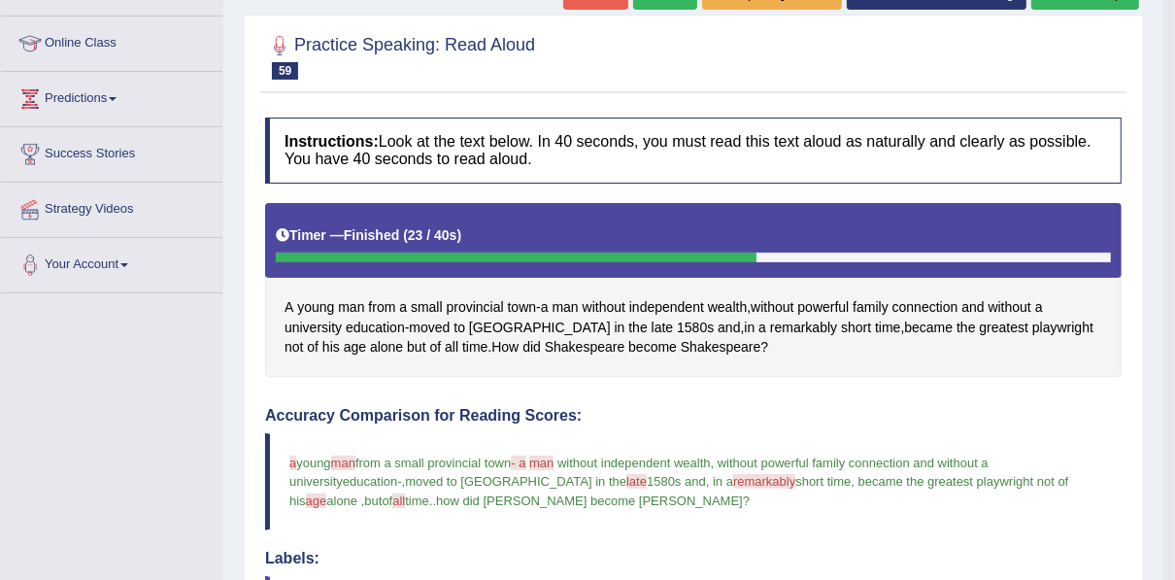
scroll to position [231, 0]
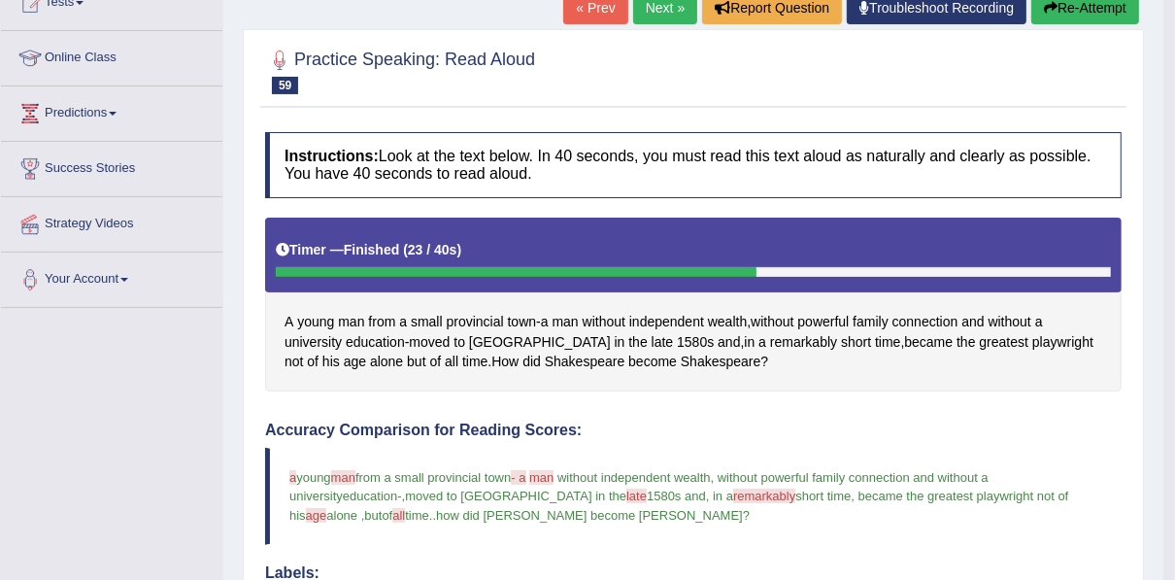
click at [1038, 8] on button "Re-Attempt" at bounding box center [1085, 7] width 108 height 33
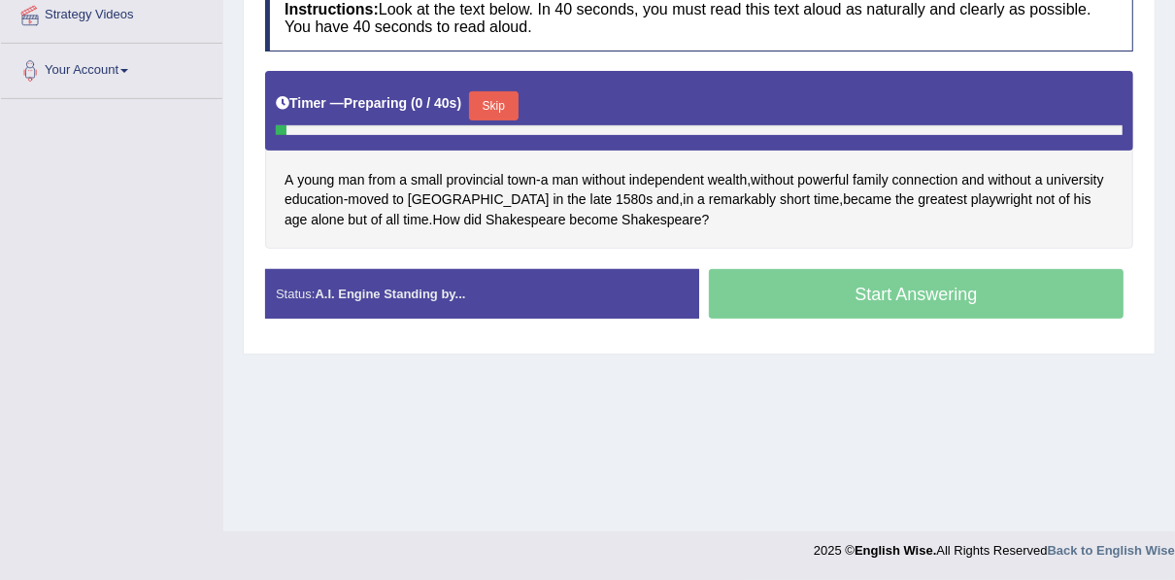
click at [487, 91] on button "Skip" at bounding box center [493, 105] width 49 height 29
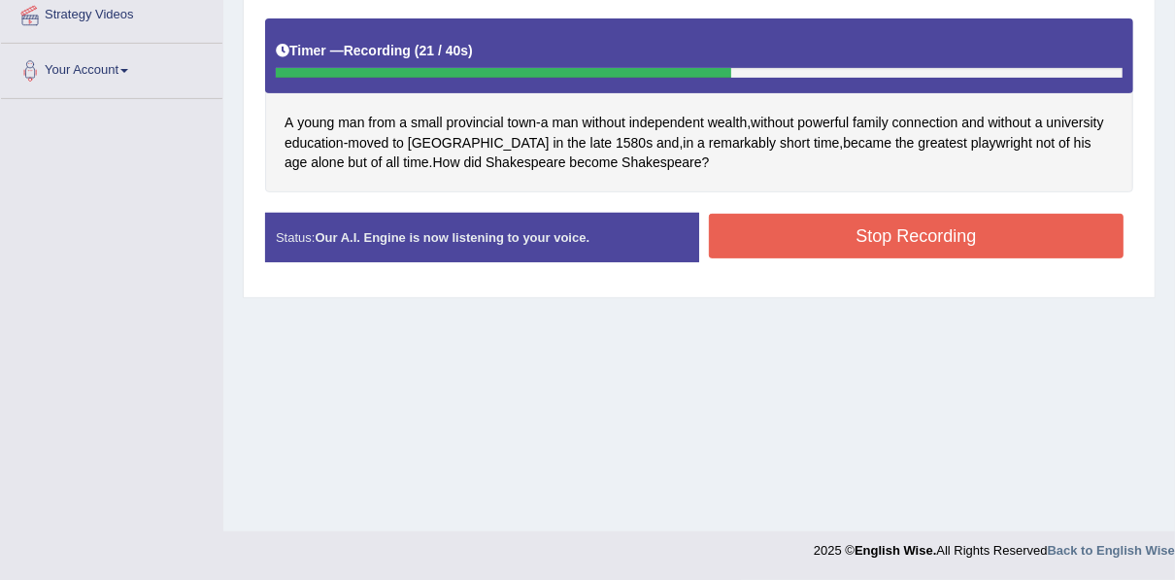
click at [782, 225] on button "Stop Recording" at bounding box center [916, 236] width 415 height 45
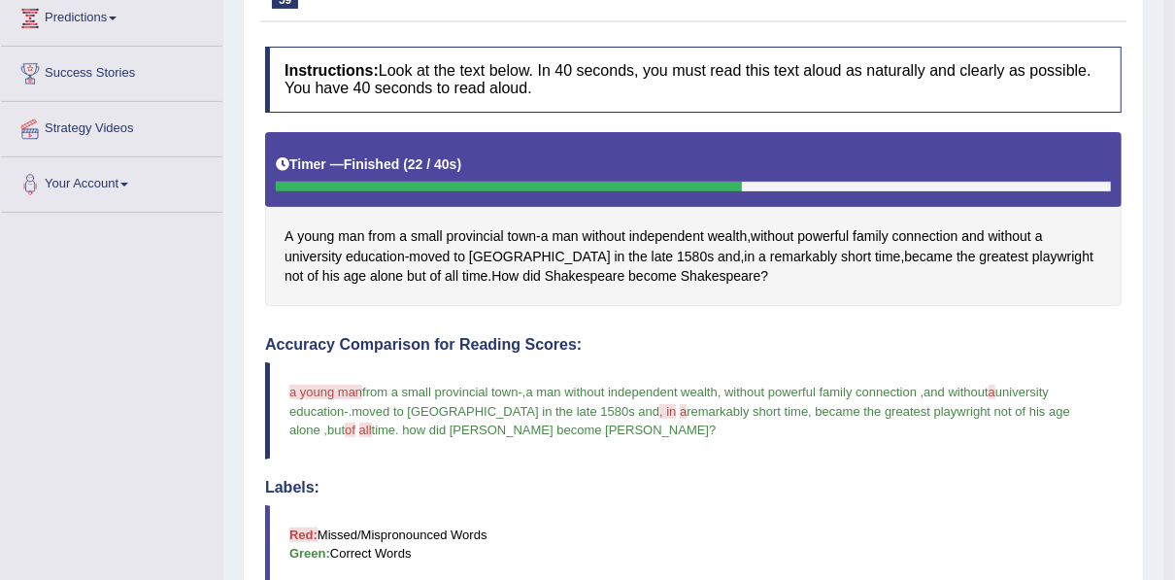
scroll to position [93, 0]
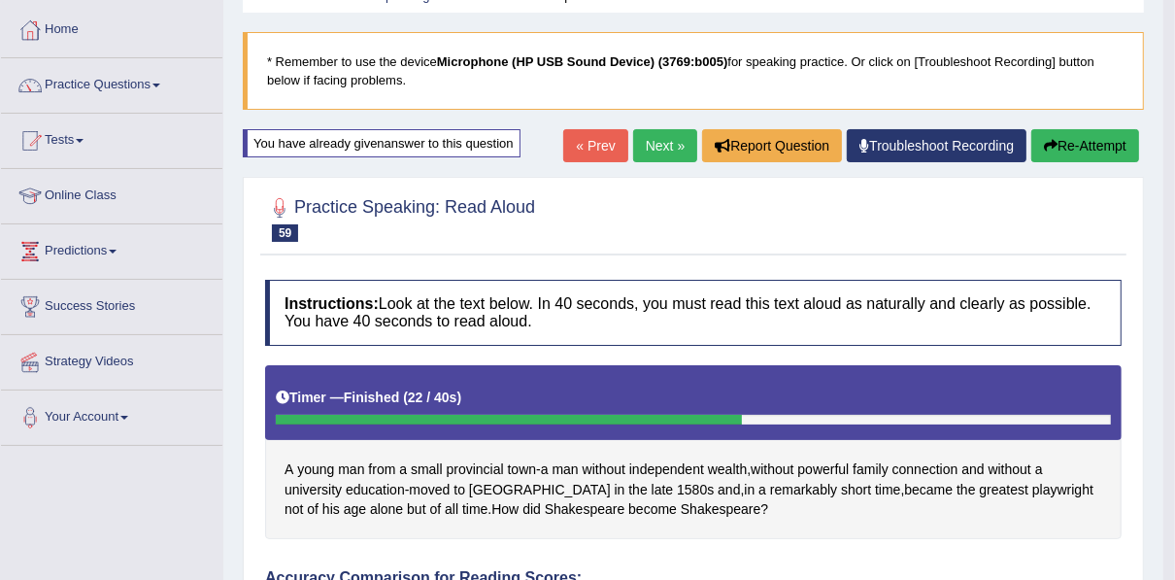
click at [668, 144] on link "Next »" at bounding box center [665, 145] width 64 height 33
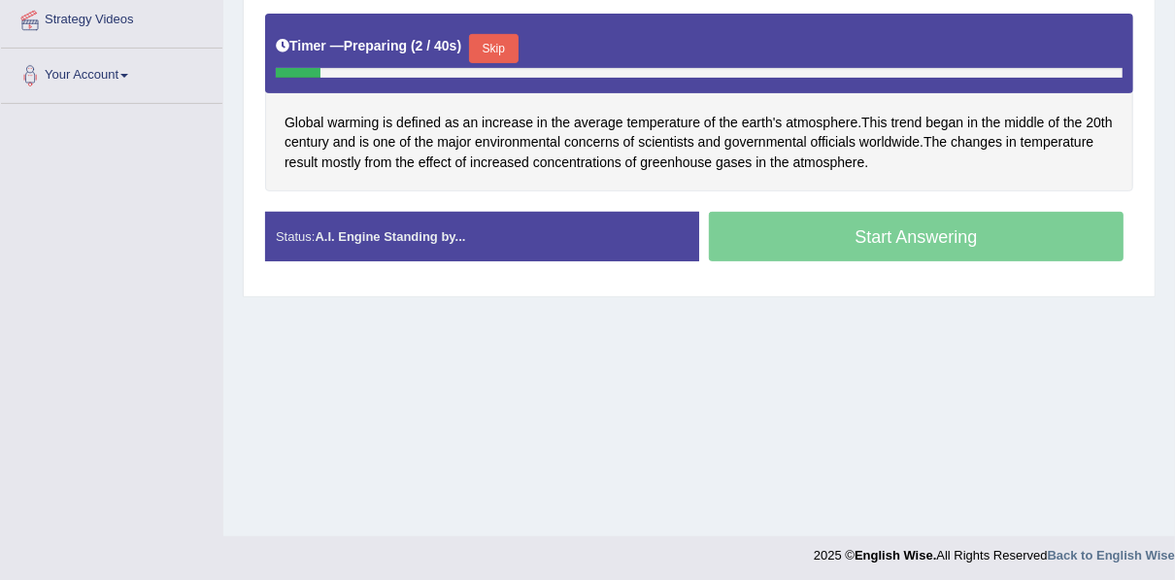
scroll to position [440, 0]
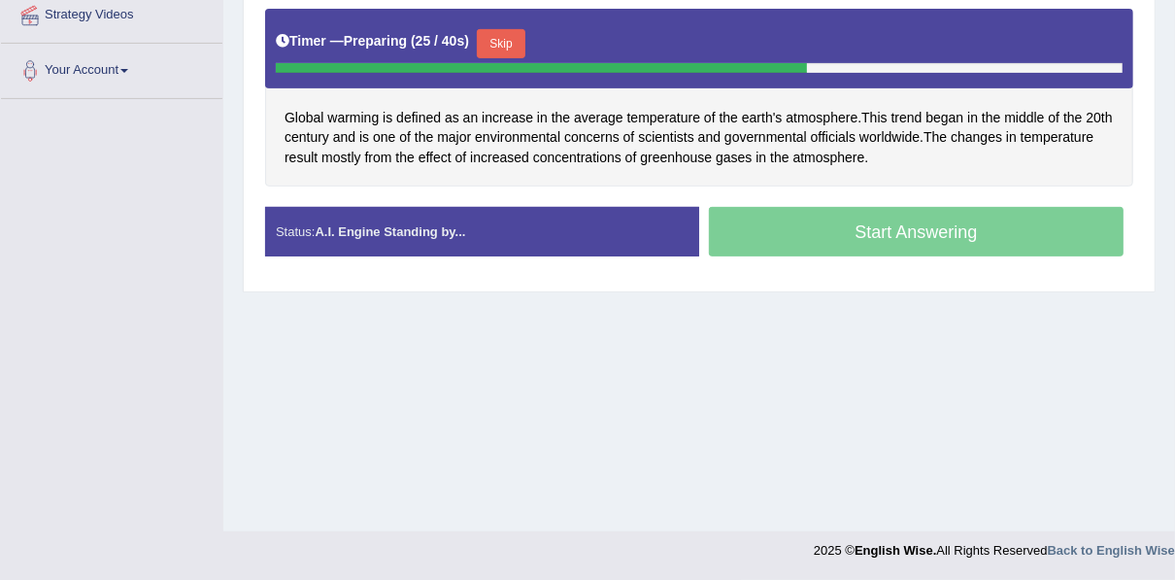
click at [488, 43] on button "Skip" at bounding box center [501, 43] width 49 height 29
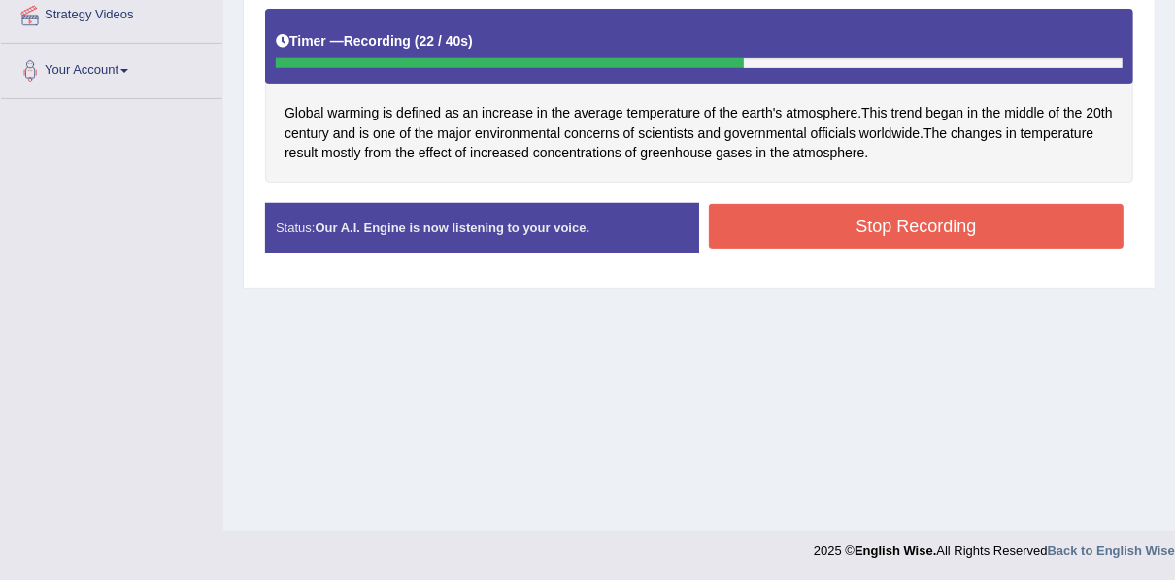
click at [831, 217] on button "Stop Recording" at bounding box center [916, 226] width 415 height 45
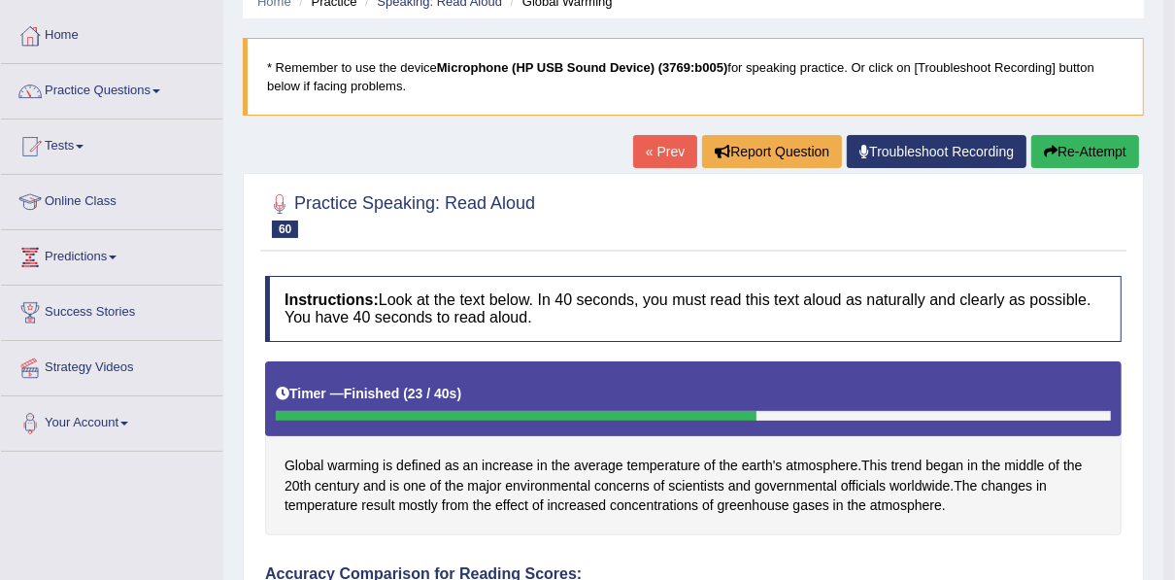
scroll to position [76, 0]
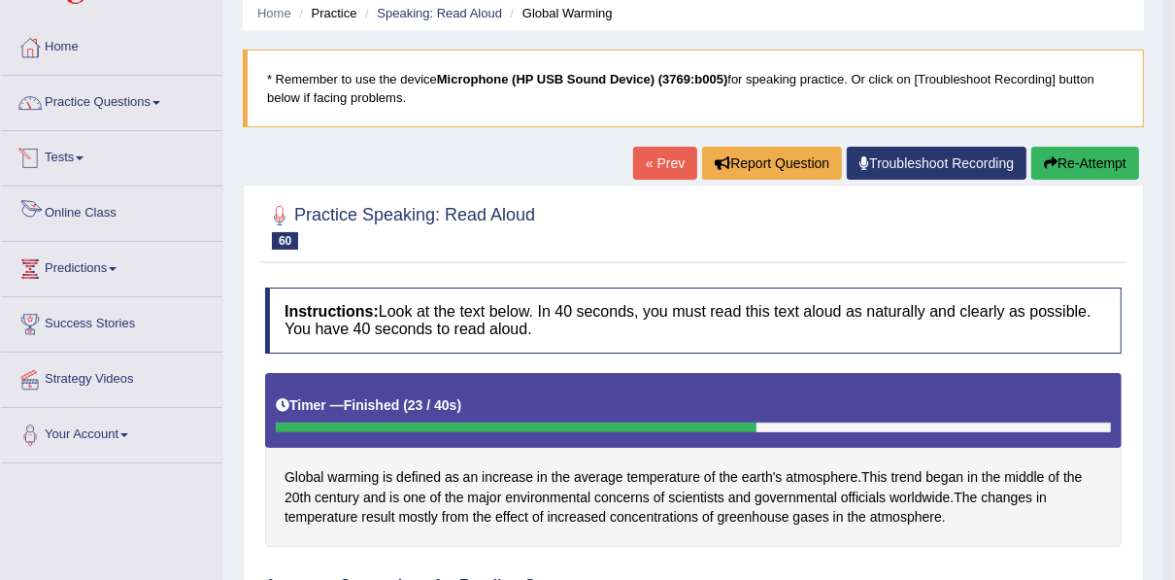
click at [92, 106] on link "Practice Questions" at bounding box center [111, 100] width 221 height 49
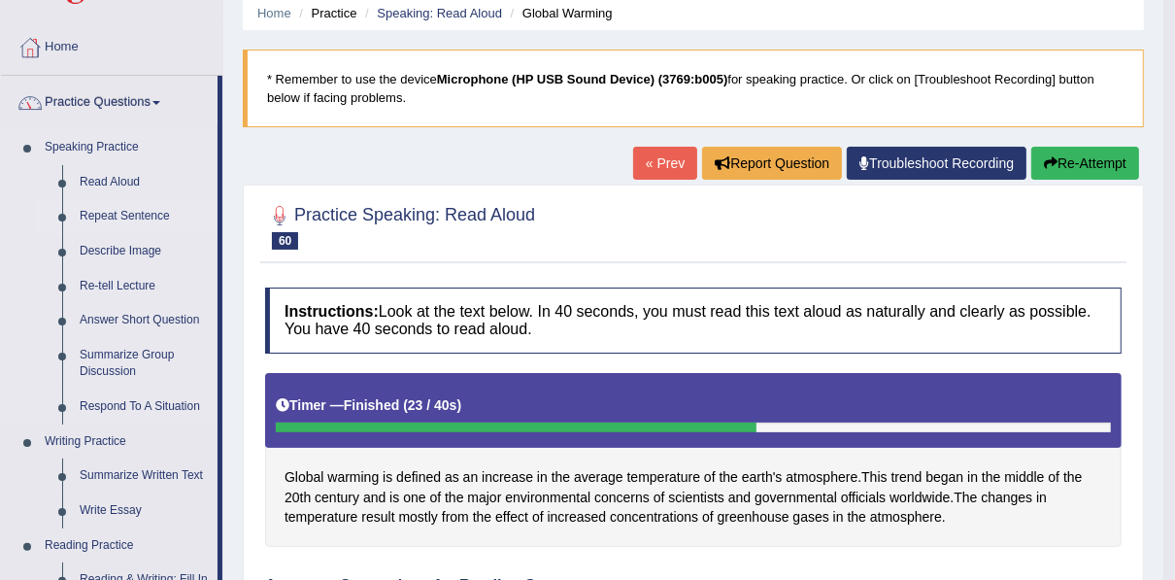
click at [111, 214] on link "Repeat Sentence" at bounding box center [144, 216] width 147 height 35
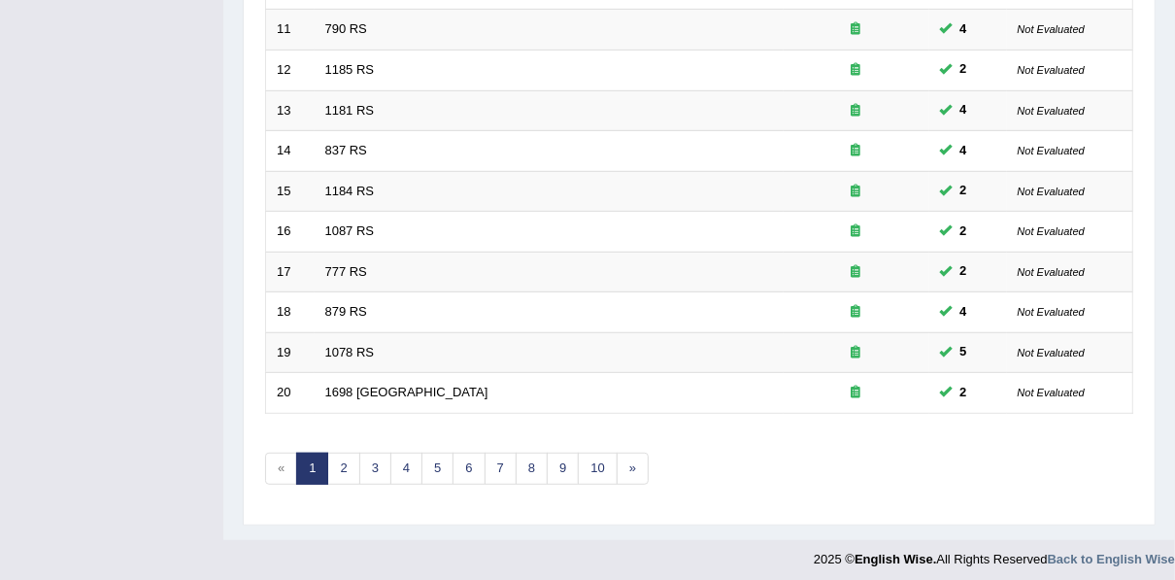
scroll to position [697, 0]
click at [602, 466] on link "10" at bounding box center [597, 469] width 39 height 32
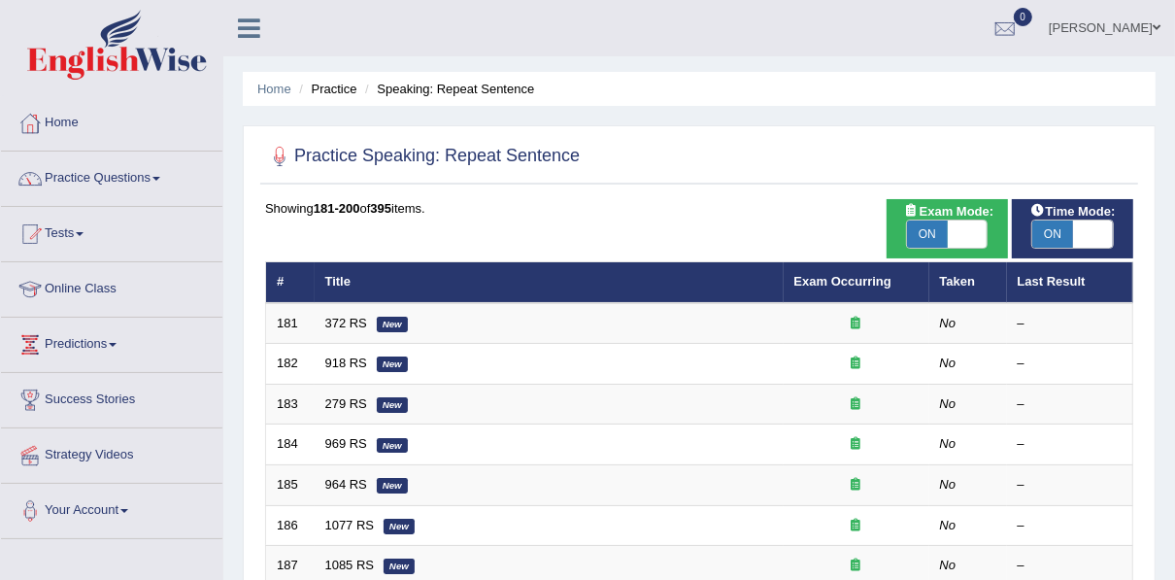
click at [338, 323] on link "372 RS" at bounding box center [346, 323] width 42 height 15
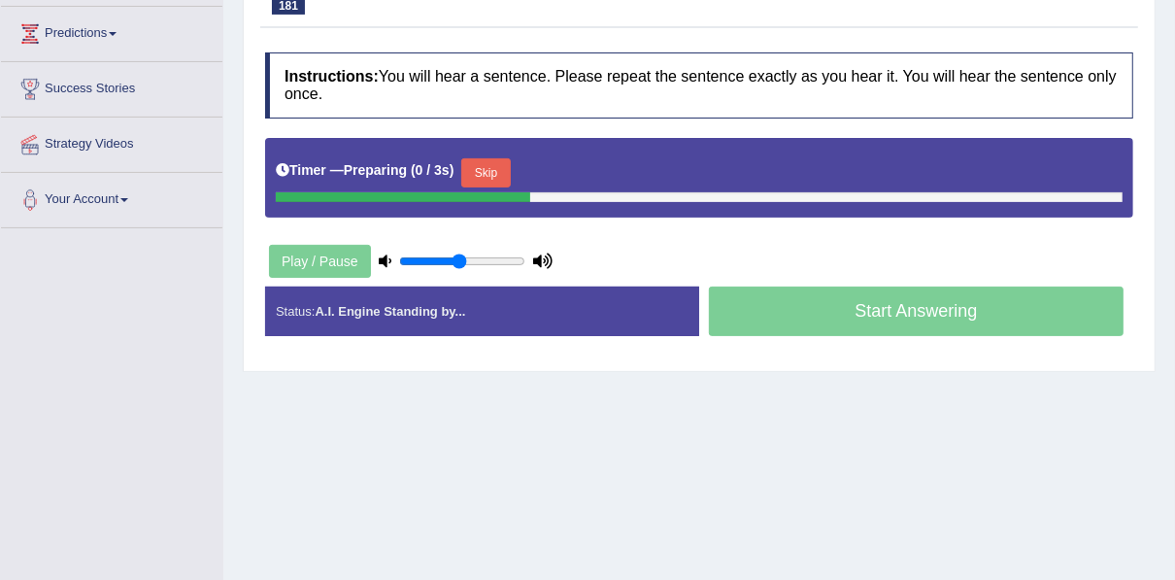
scroll to position [311, 0]
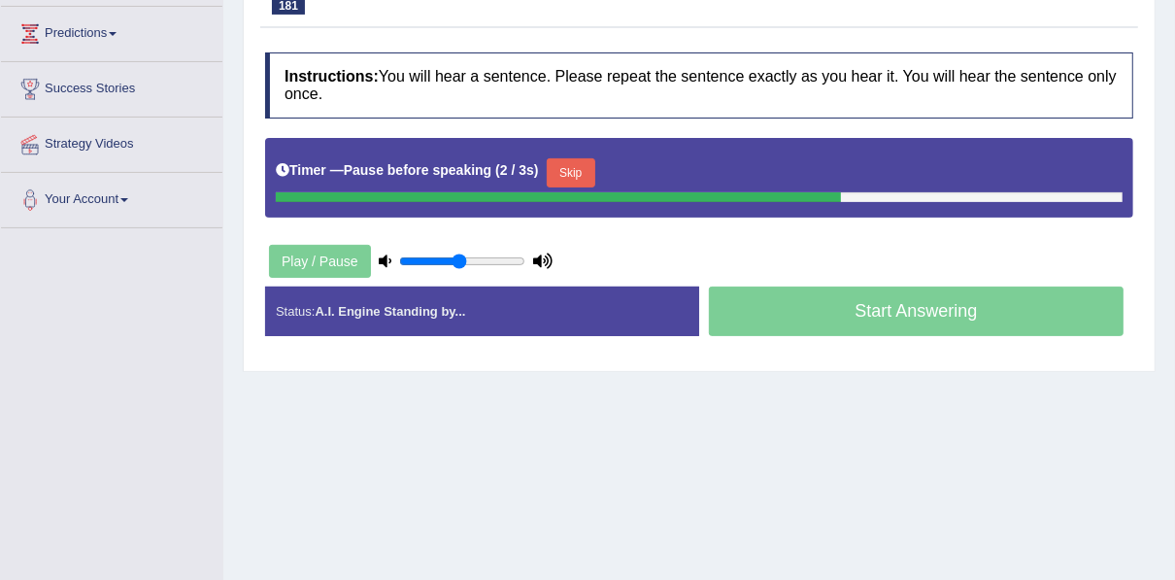
click at [559, 168] on button "Skip" at bounding box center [571, 172] width 49 height 29
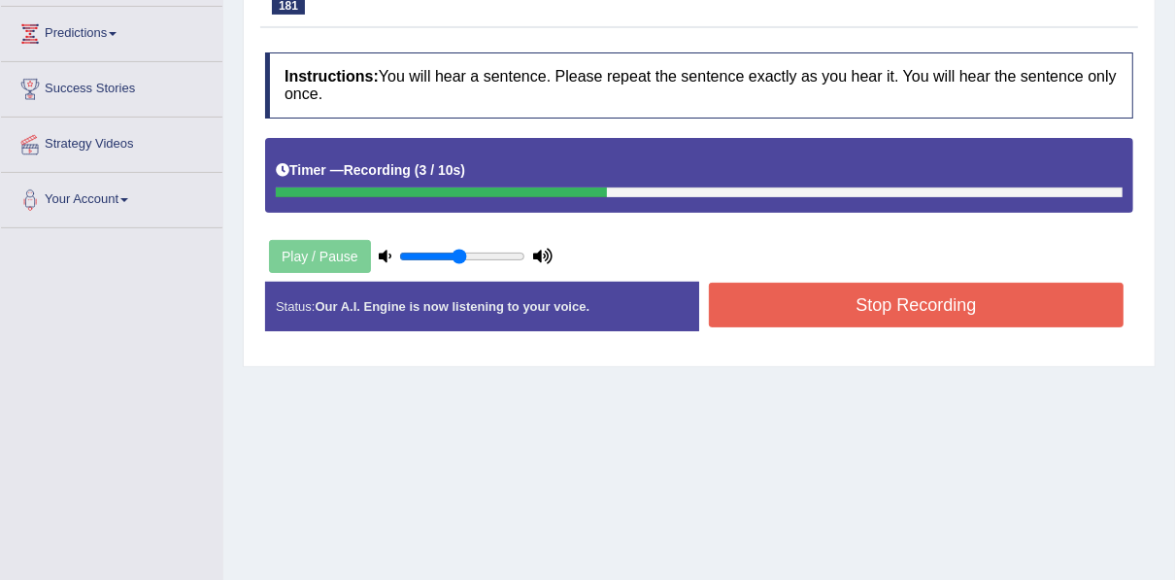
click at [813, 310] on button "Stop Recording" at bounding box center [916, 305] width 415 height 45
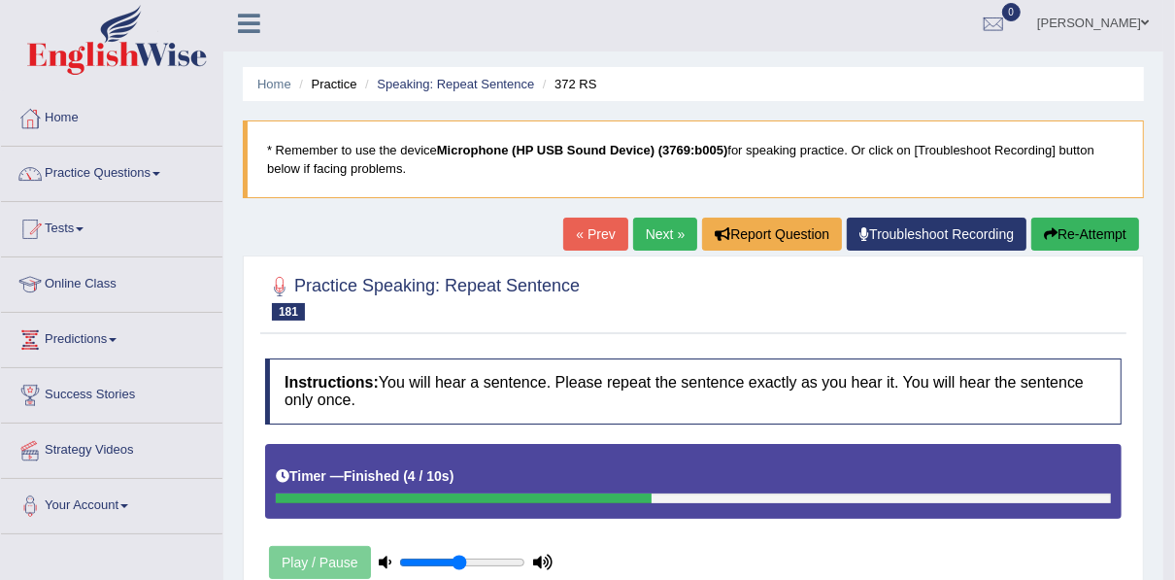
scroll to position [0, 0]
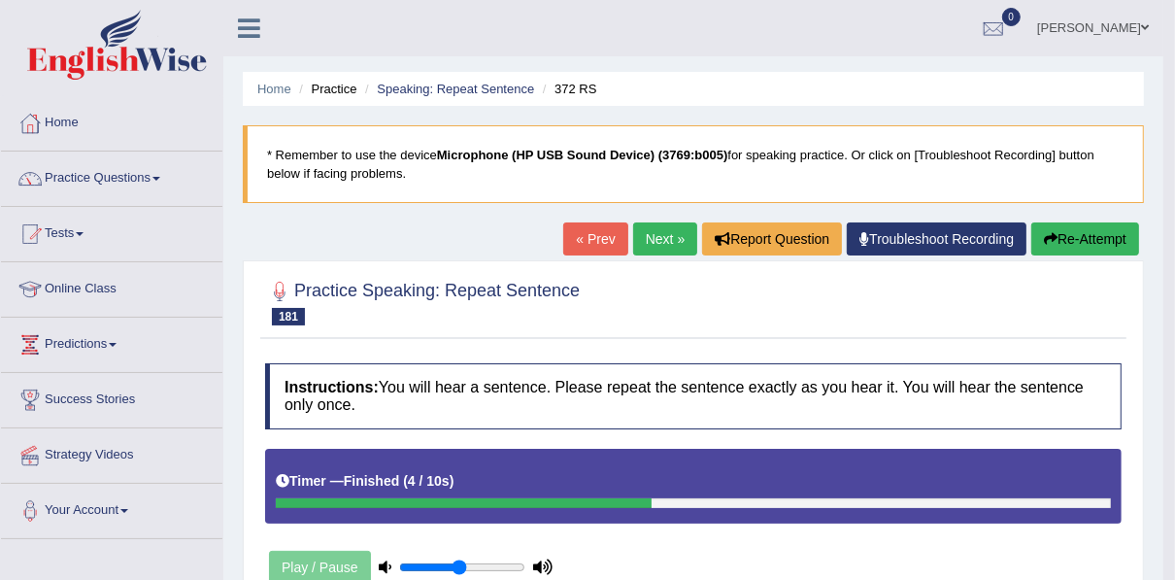
click at [640, 234] on link "Next »" at bounding box center [665, 238] width 64 height 33
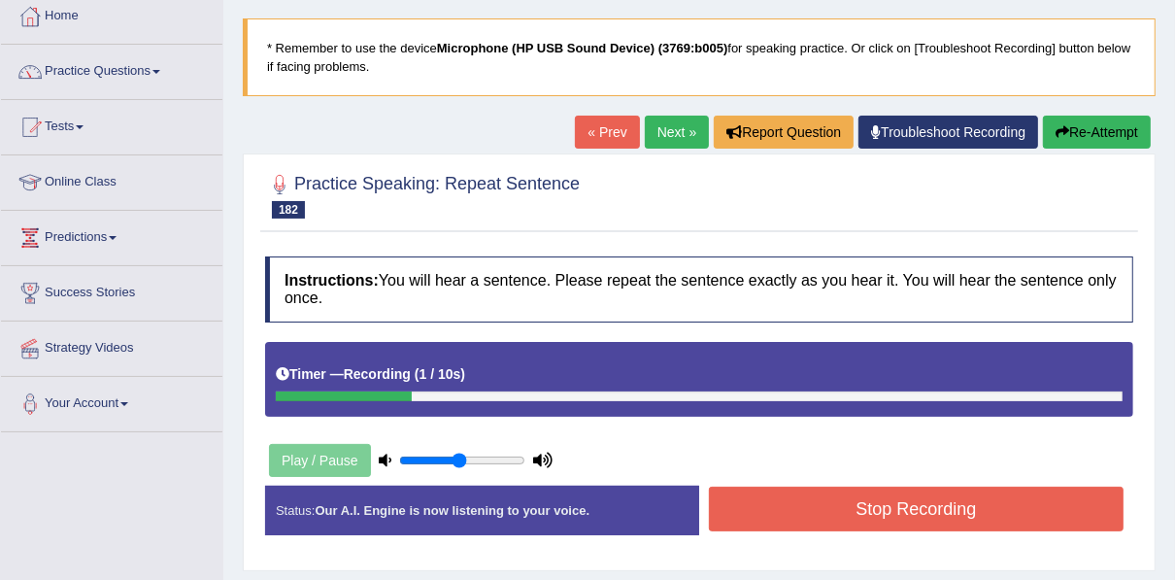
scroll to position [233, 0]
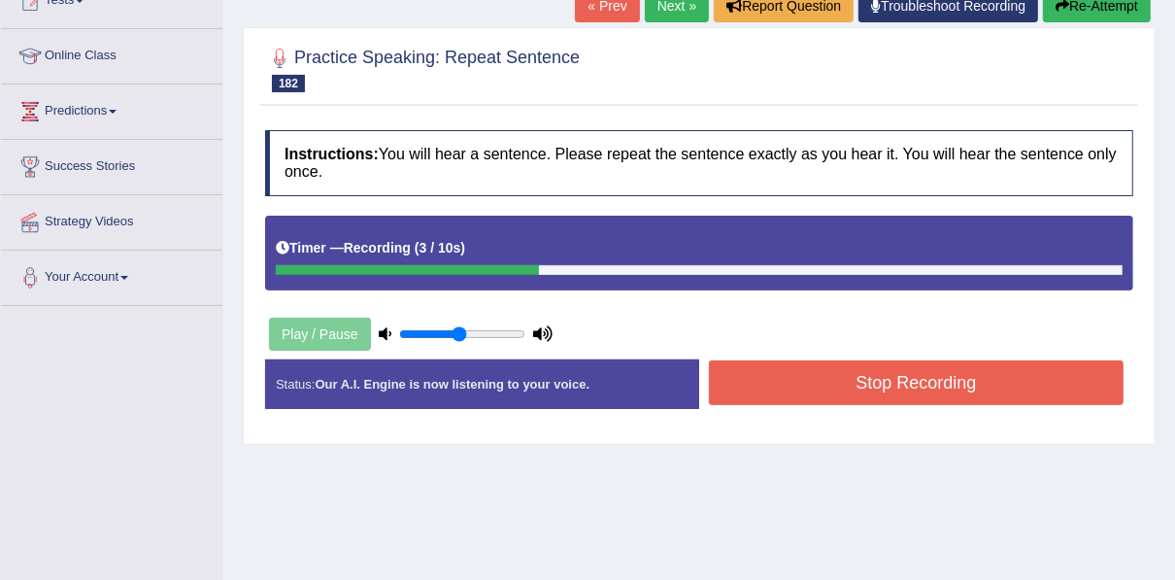
click at [908, 398] on button "Stop Recording" at bounding box center [916, 382] width 415 height 45
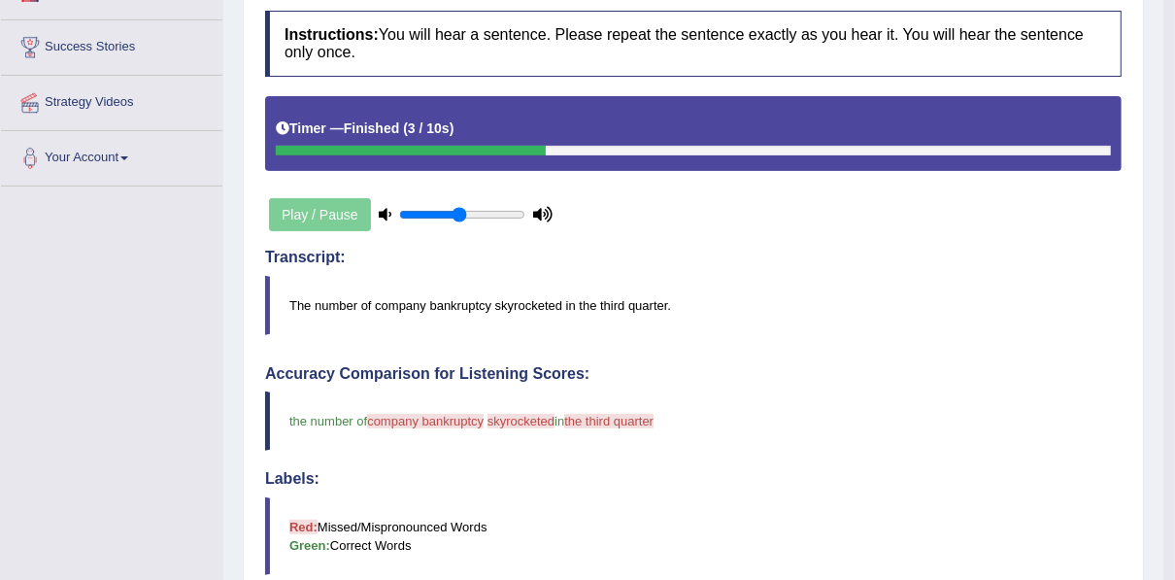
scroll to position [155, 0]
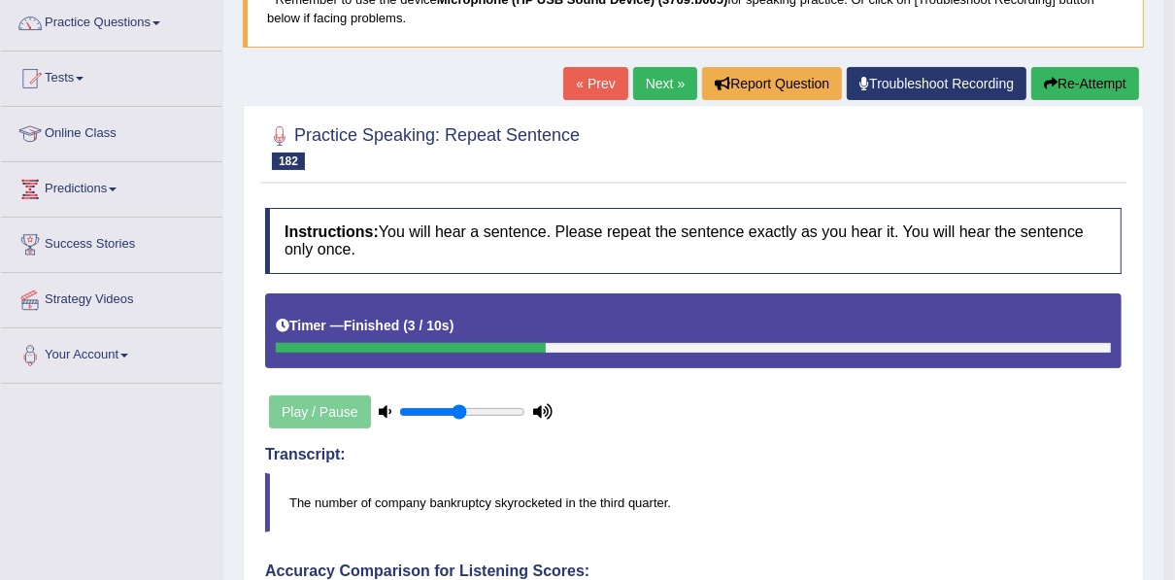
click at [1061, 79] on button "Re-Attempt" at bounding box center [1085, 83] width 108 height 33
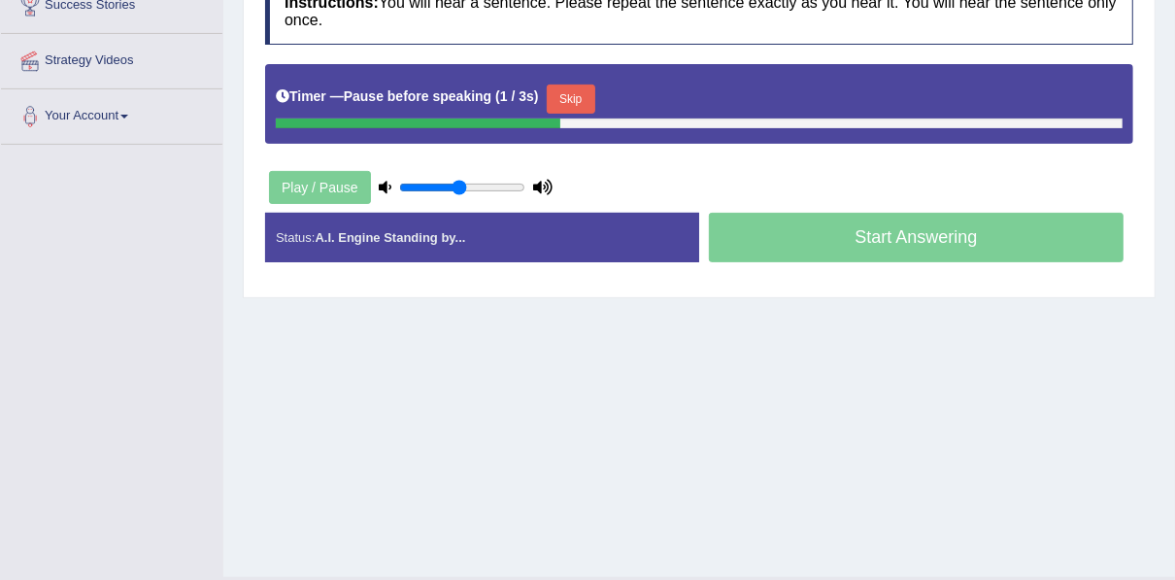
click at [567, 86] on button "Skip" at bounding box center [571, 98] width 49 height 29
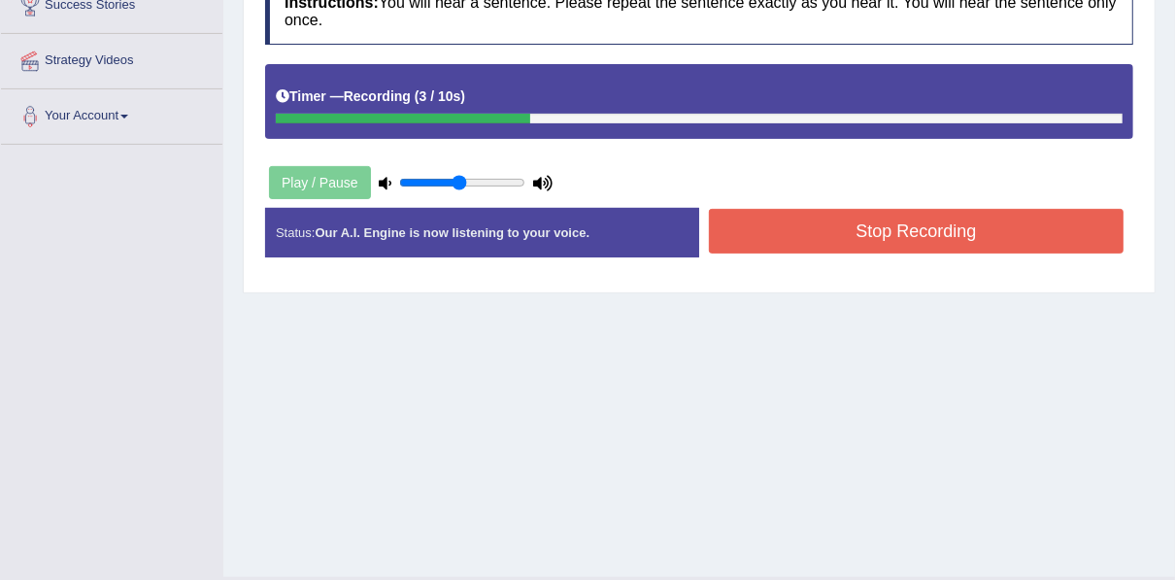
click at [927, 229] on button "Stop Recording" at bounding box center [916, 231] width 415 height 45
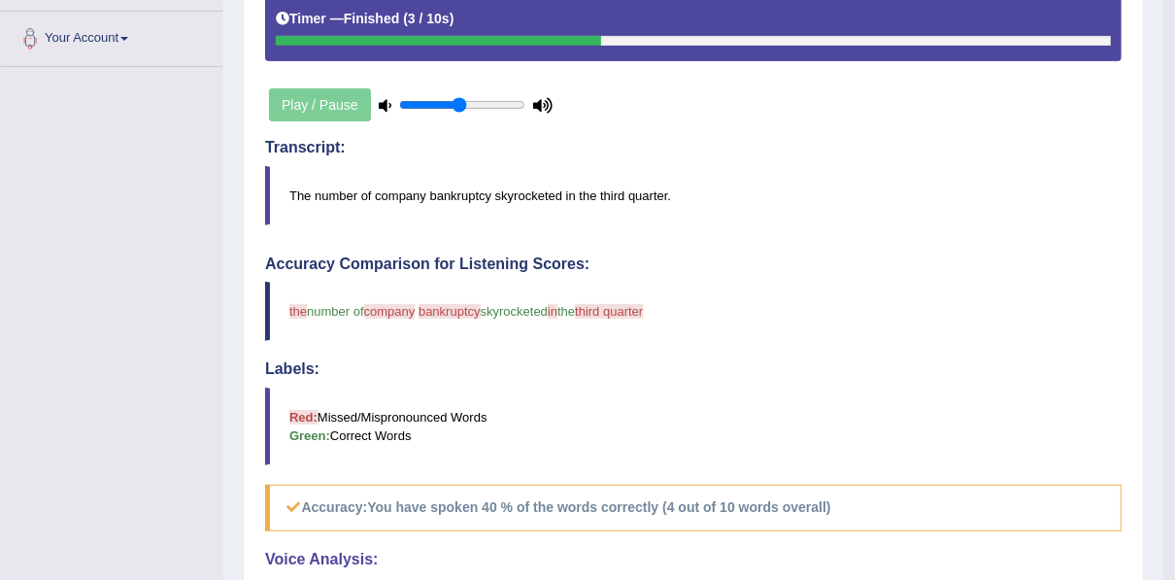
scroll to position [84, 0]
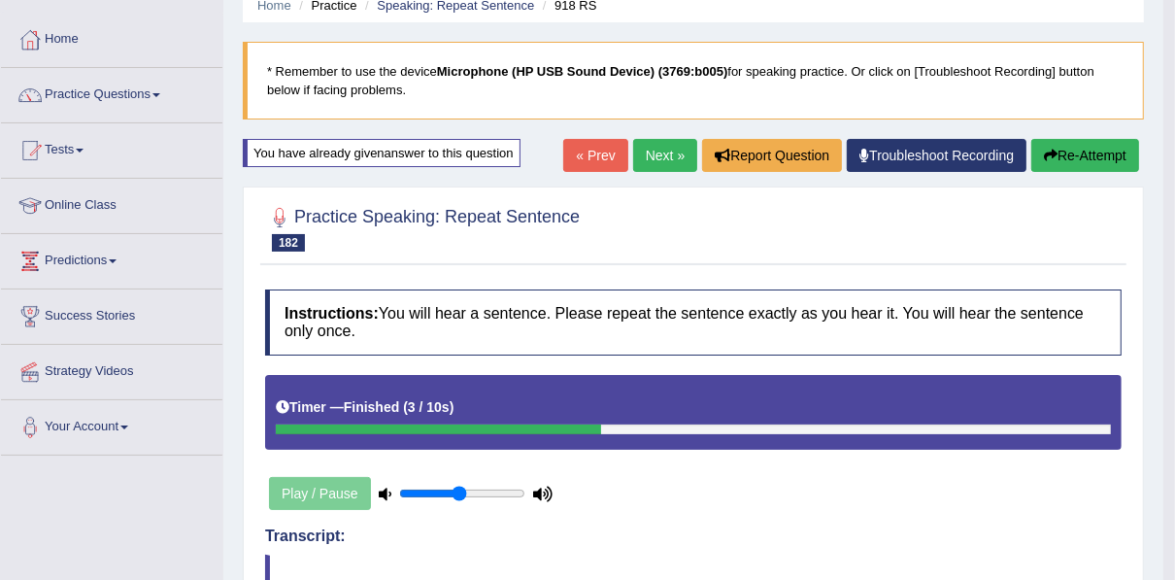
click at [1084, 160] on button "Re-Attempt" at bounding box center [1085, 155] width 108 height 33
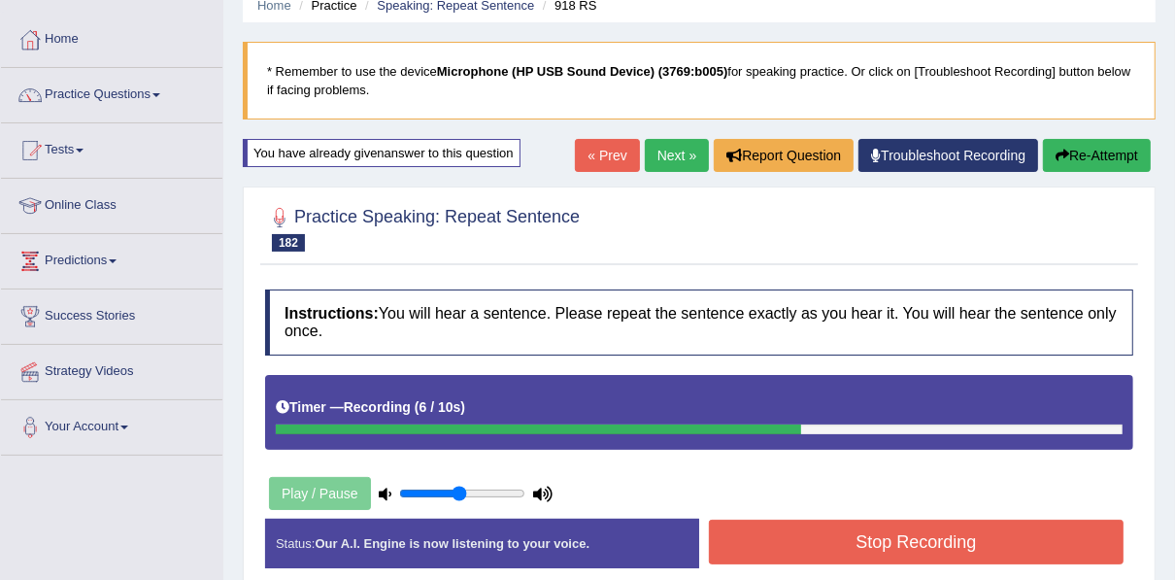
click at [837, 536] on button "Stop Recording" at bounding box center [916, 542] width 415 height 45
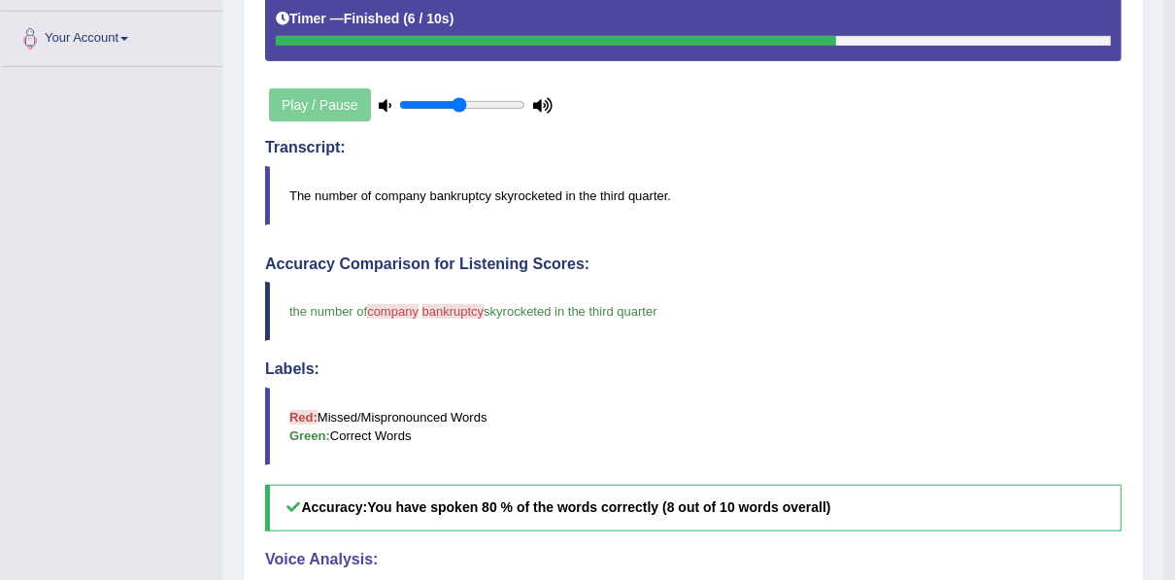
scroll to position [161, 0]
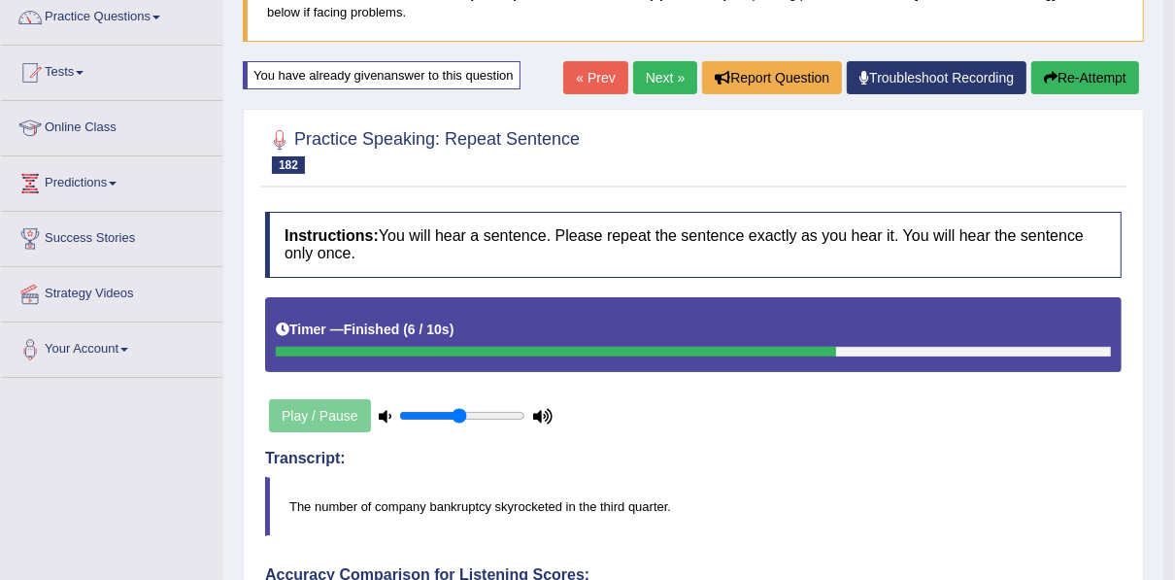
click at [642, 77] on link "Next »" at bounding box center [665, 77] width 64 height 33
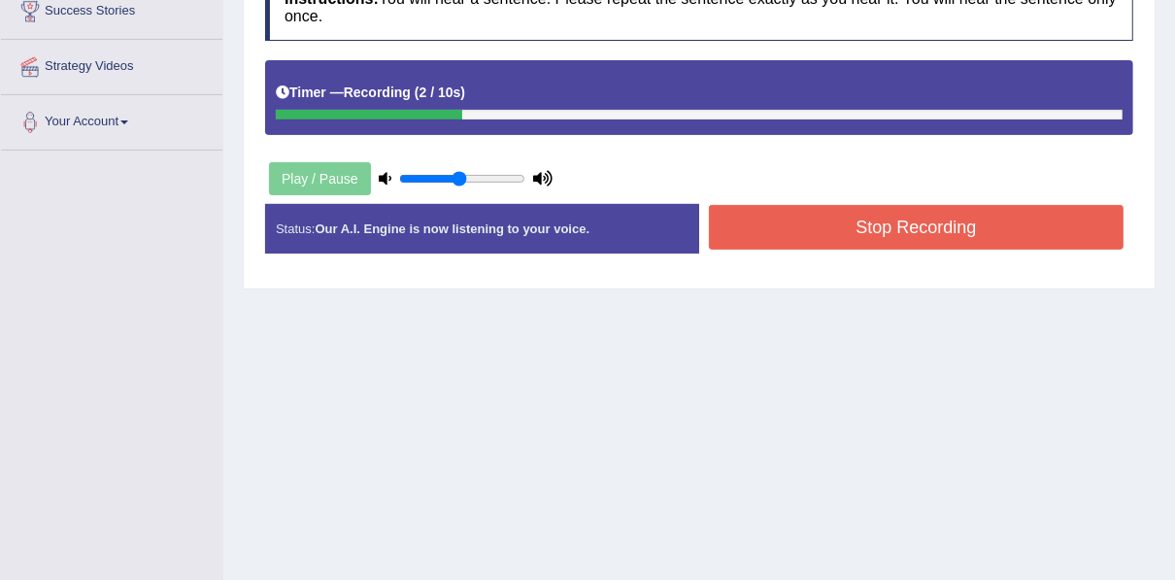
click at [851, 219] on button "Stop Recording" at bounding box center [916, 227] width 415 height 45
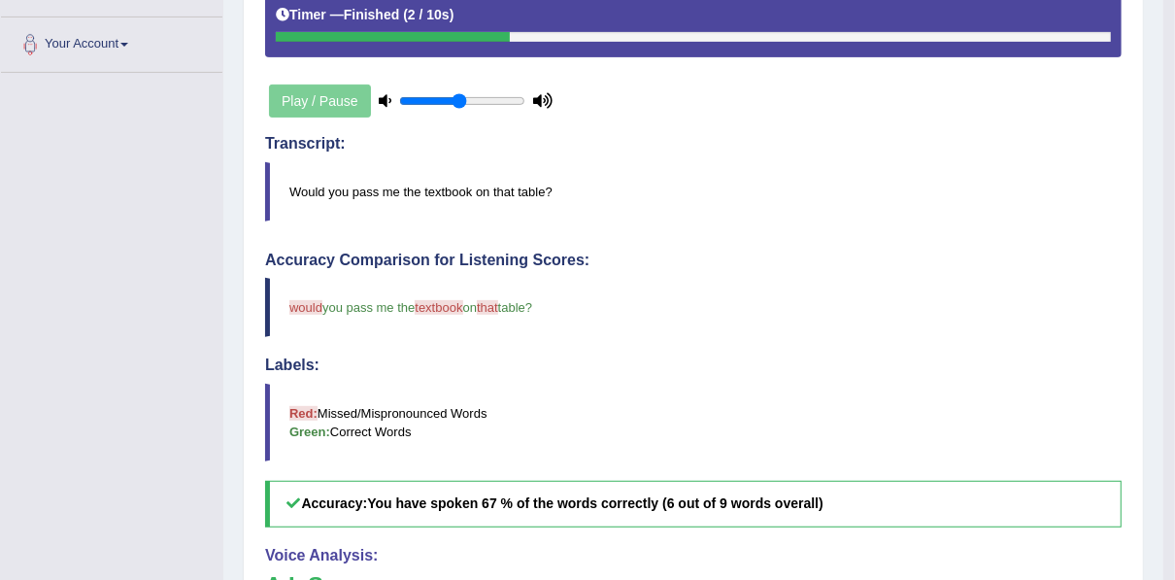
scroll to position [155, 0]
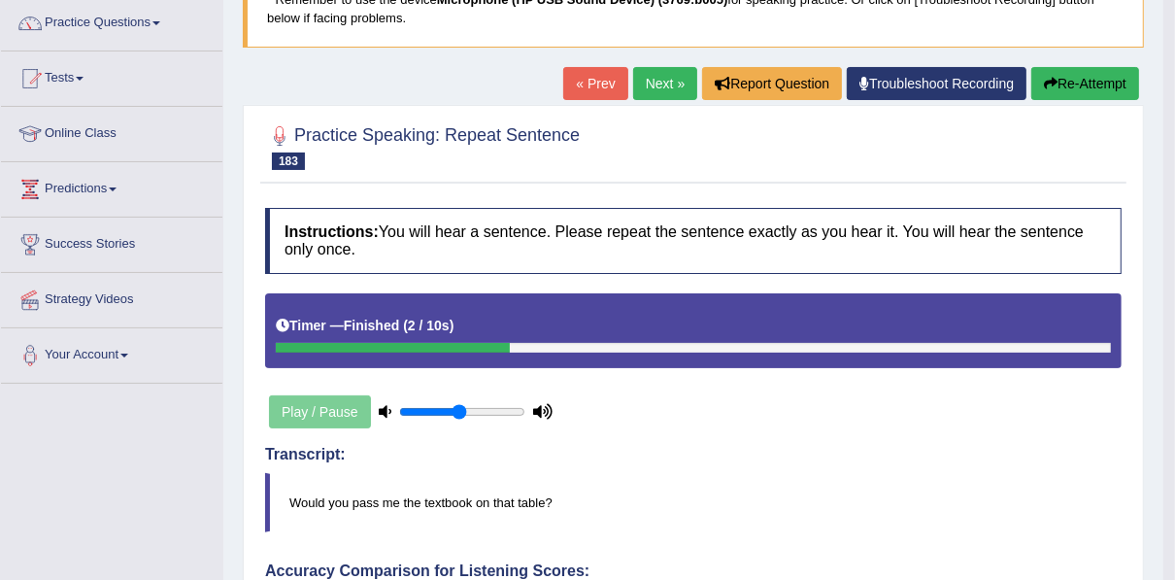
click at [680, 85] on link "Next »" at bounding box center [665, 83] width 64 height 33
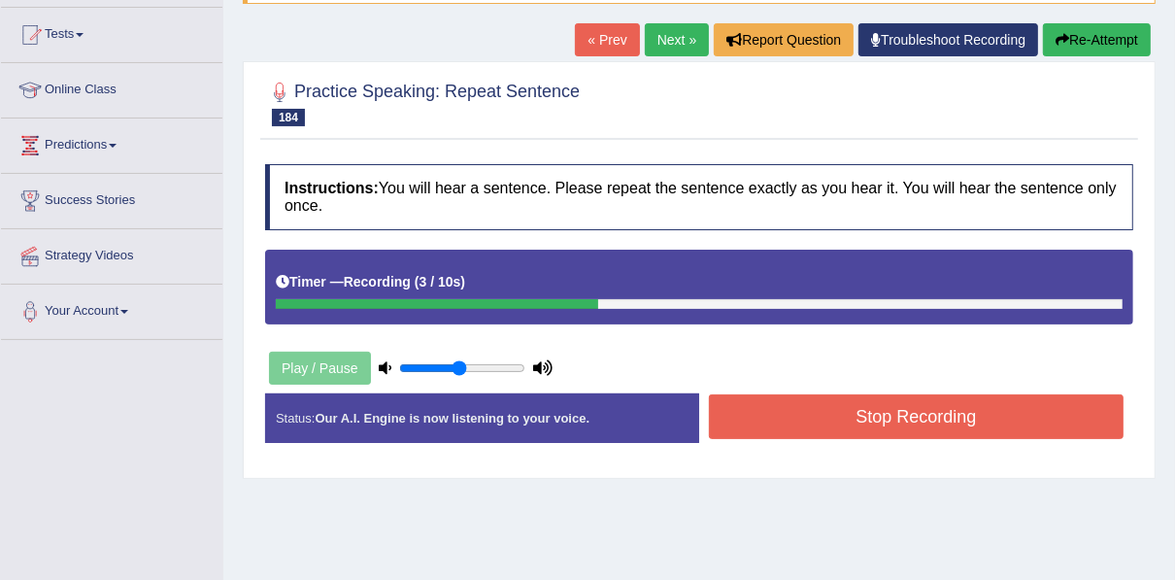
scroll to position [233, 0]
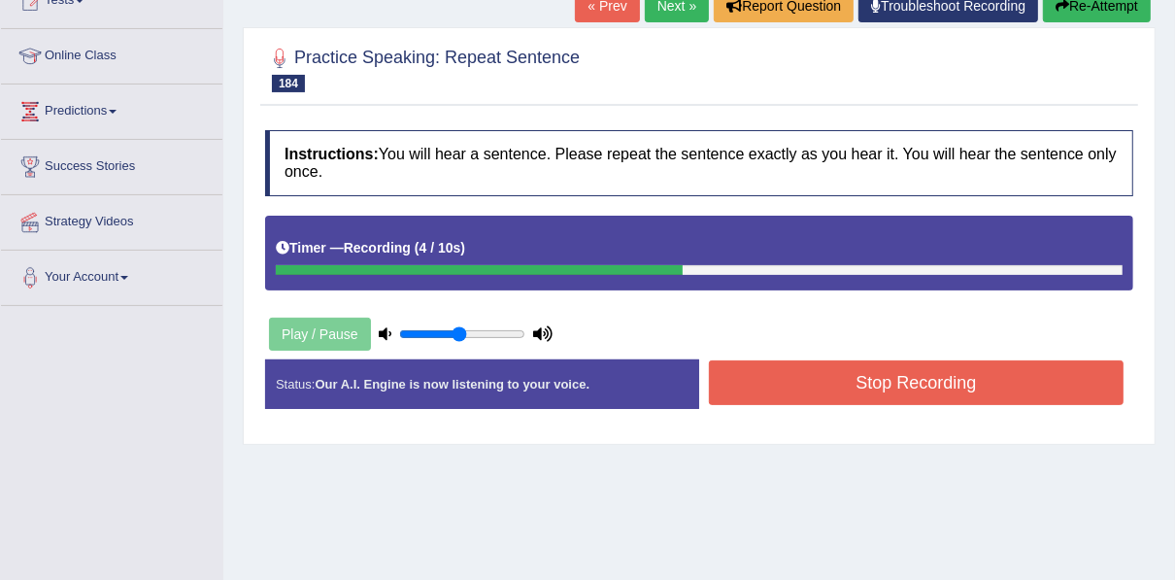
click at [747, 399] on button "Stop Recording" at bounding box center [916, 382] width 415 height 45
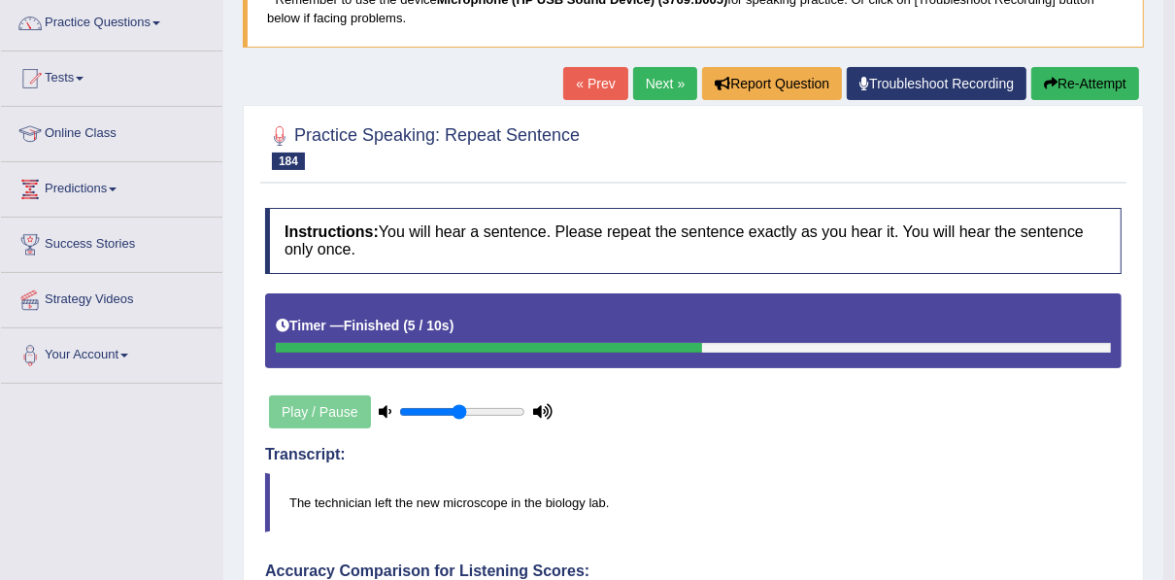
scroll to position [78, 0]
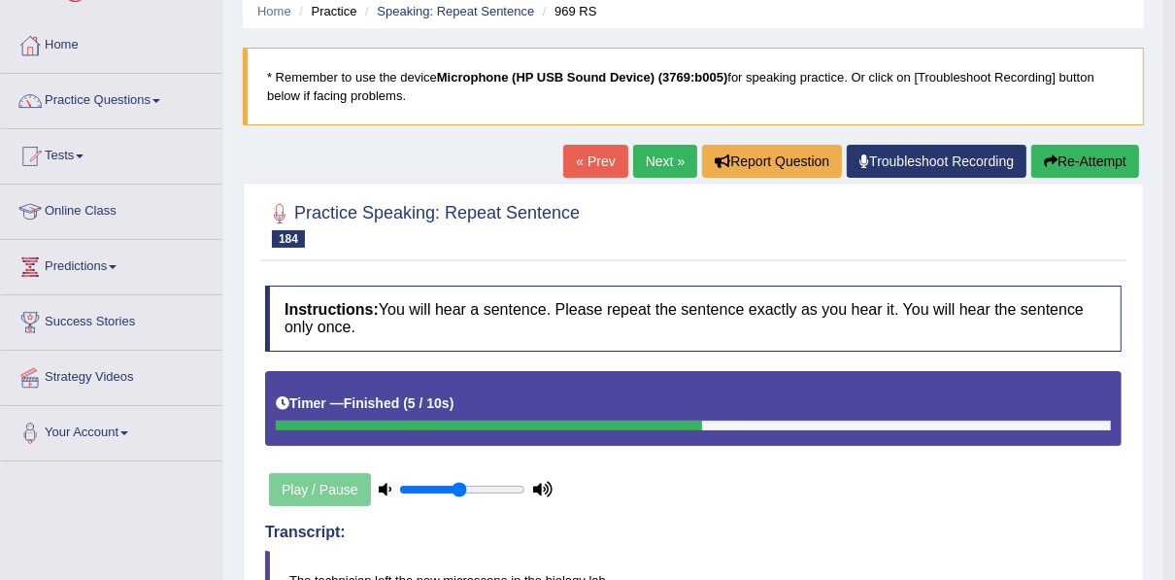
click at [657, 163] on link "Next »" at bounding box center [665, 161] width 64 height 33
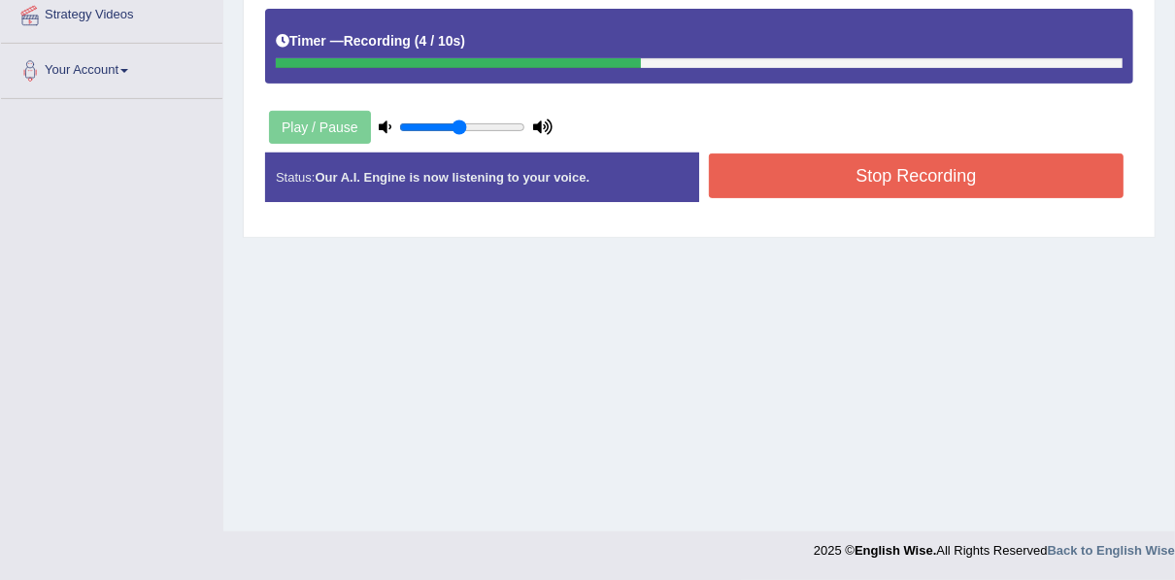
click at [811, 155] on button "Stop Recording" at bounding box center [916, 175] width 415 height 45
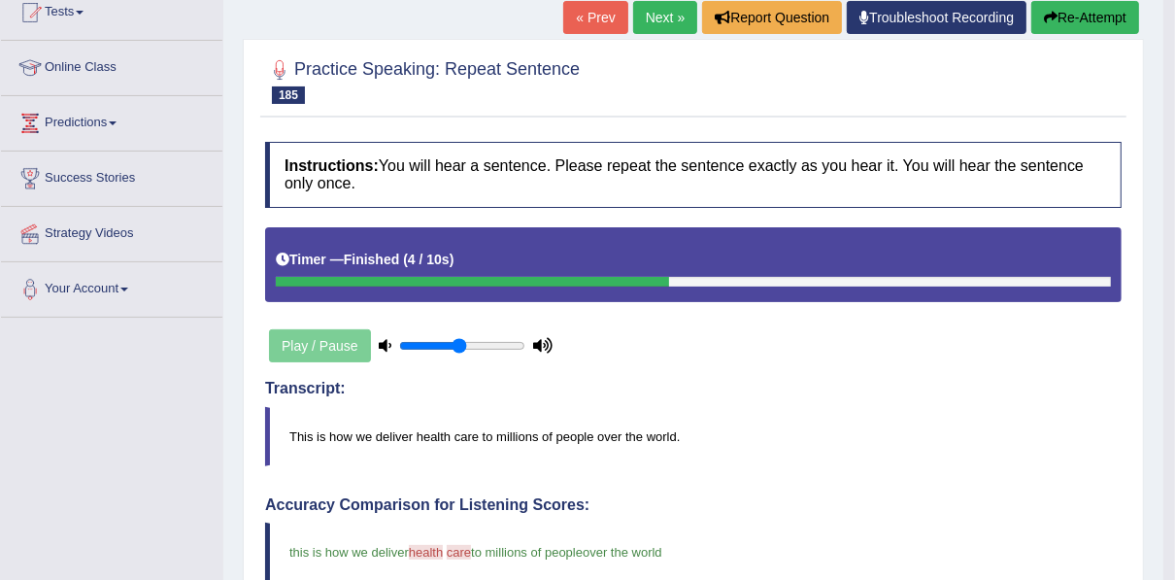
scroll to position [146, 0]
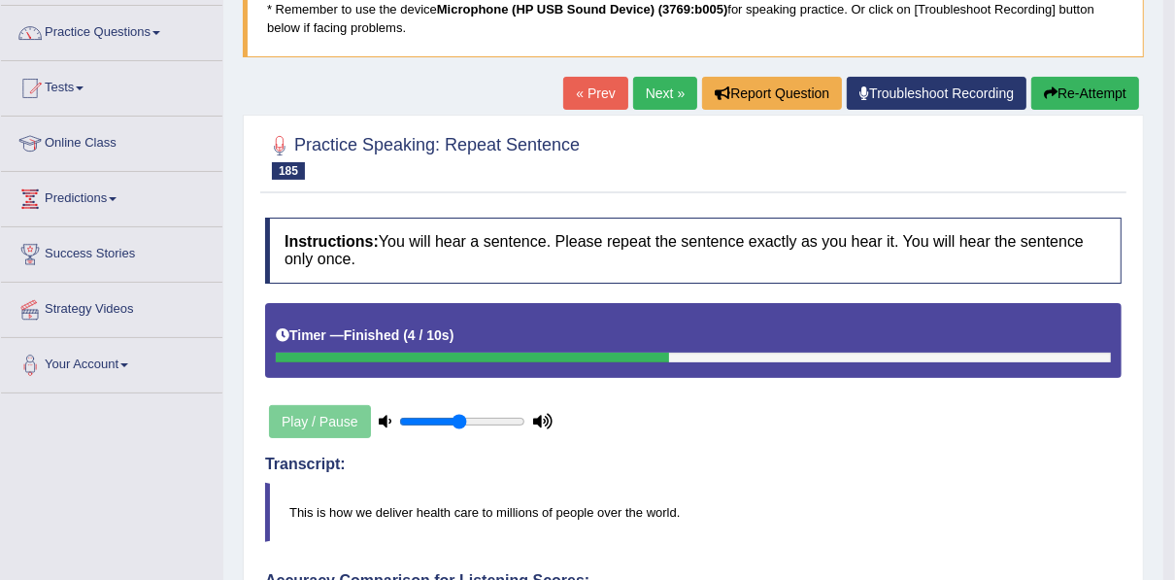
click at [645, 97] on link "Next »" at bounding box center [665, 93] width 64 height 33
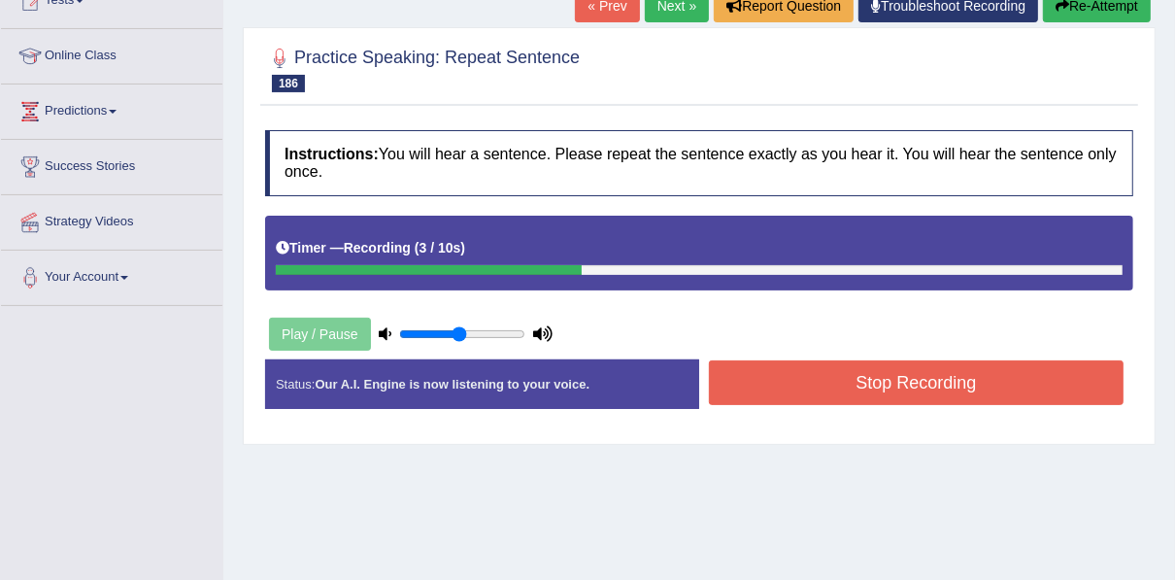
click at [935, 390] on button "Stop Recording" at bounding box center [916, 382] width 415 height 45
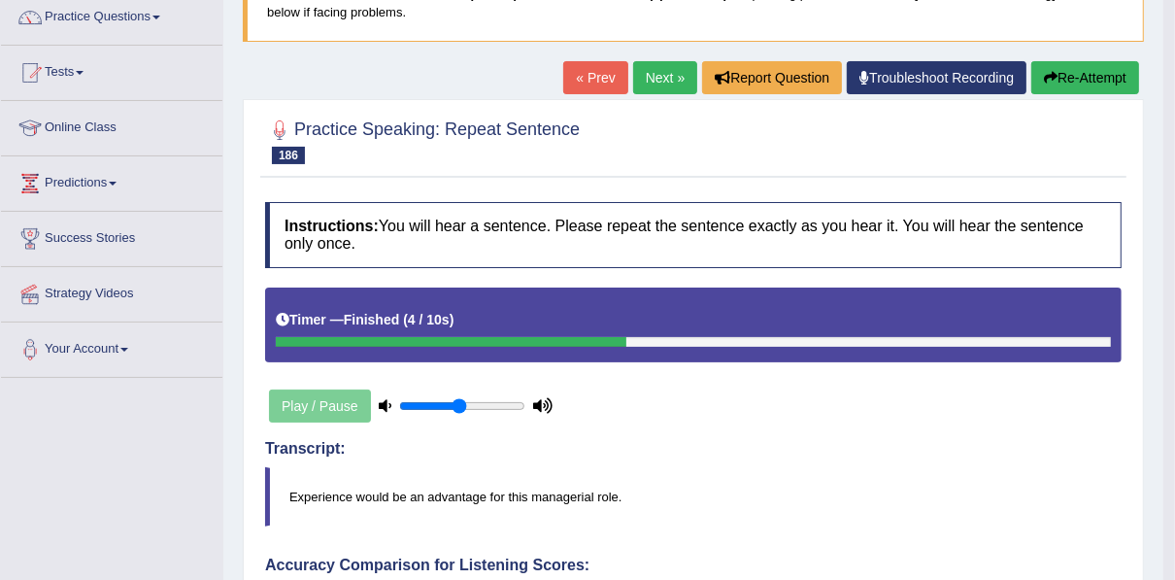
scroll to position [78, 0]
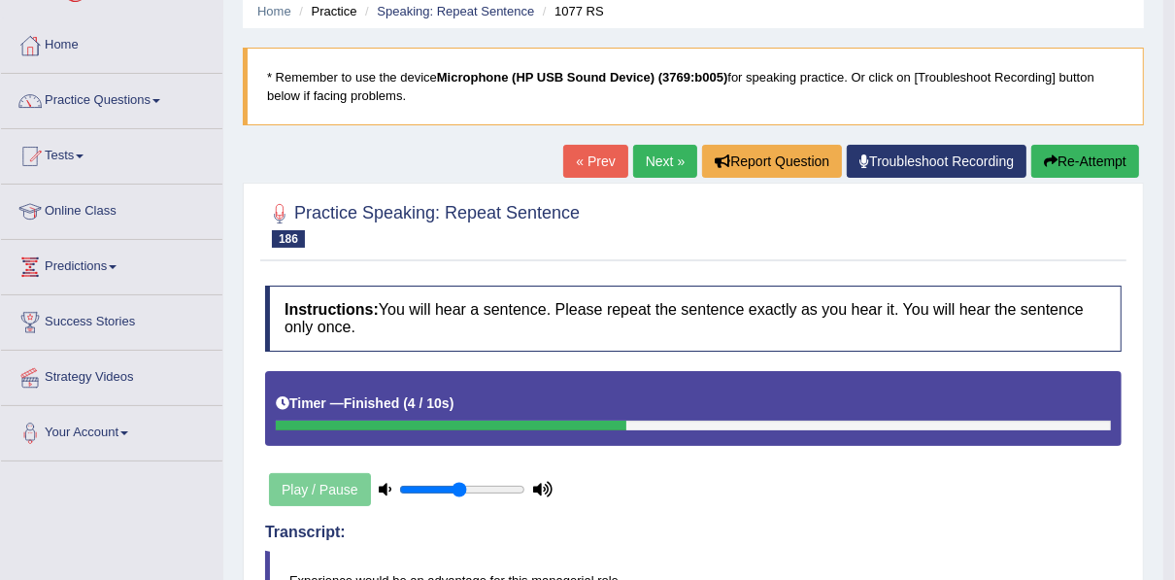
click at [659, 169] on link "Next »" at bounding box center [665, 161] width 64 height 33
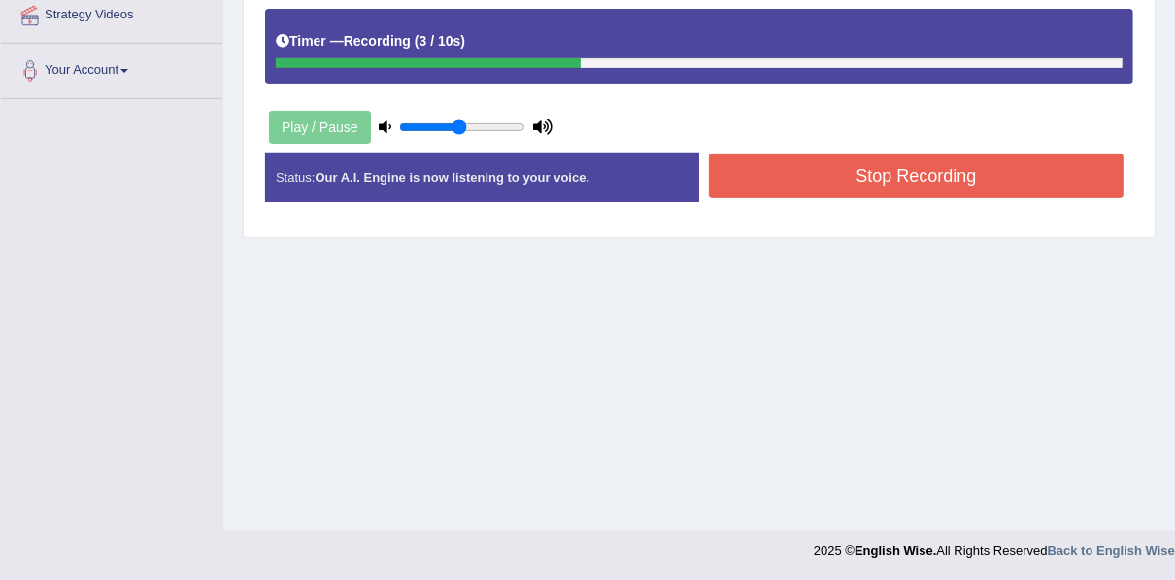
click at [741, 166] on button "Stop Recording" at bounding box center [916, 175] width 415 height 45
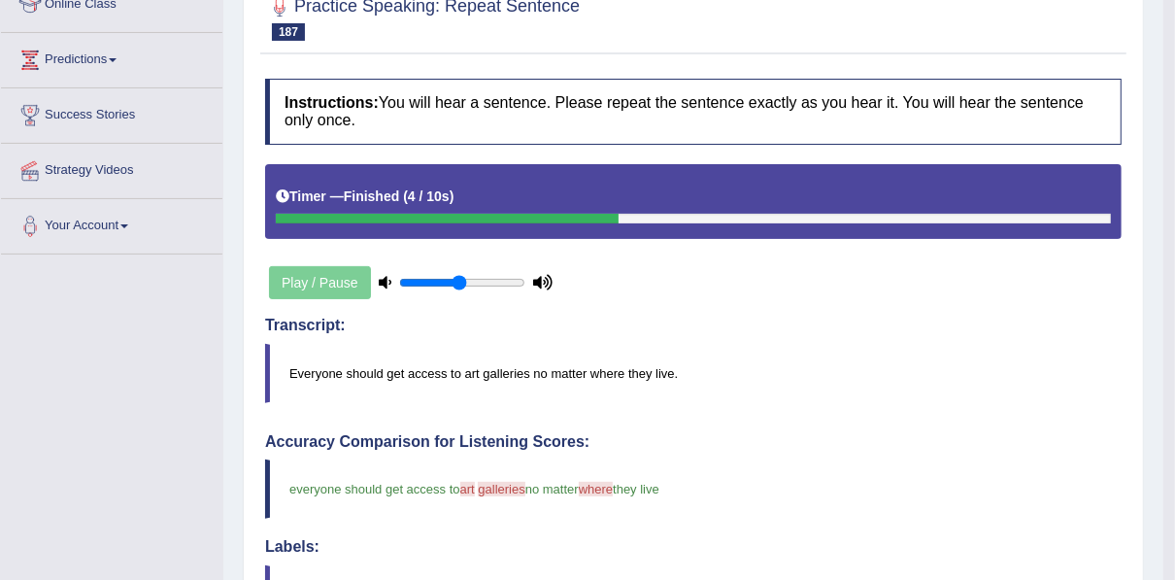
scroll to position [129, 0]
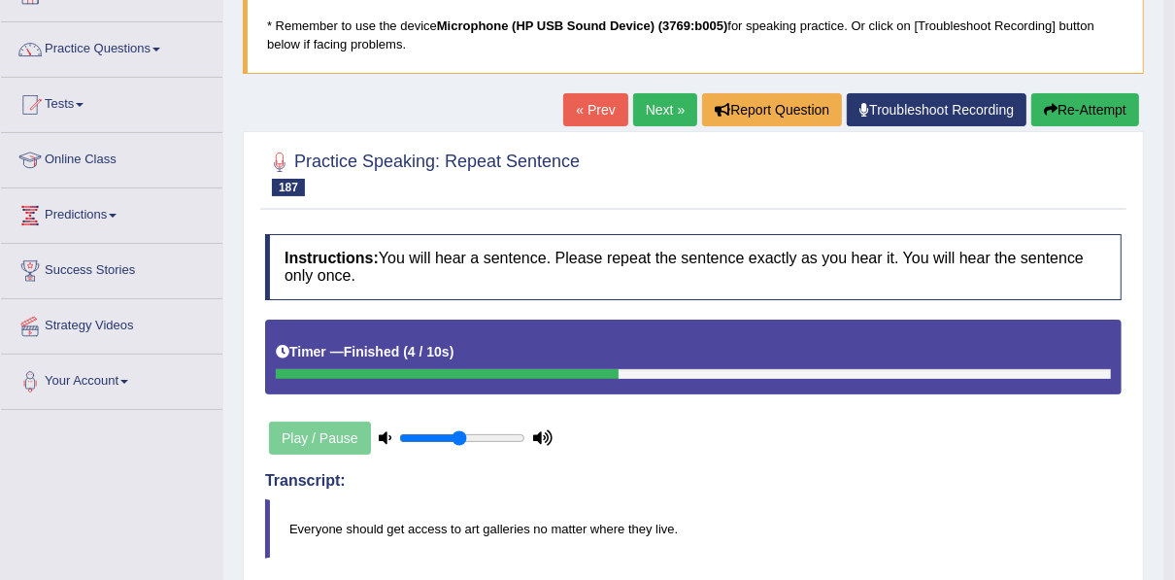
click at [666, 98] on link "Next »" at bounding box center [665, 109] width 64 height 33
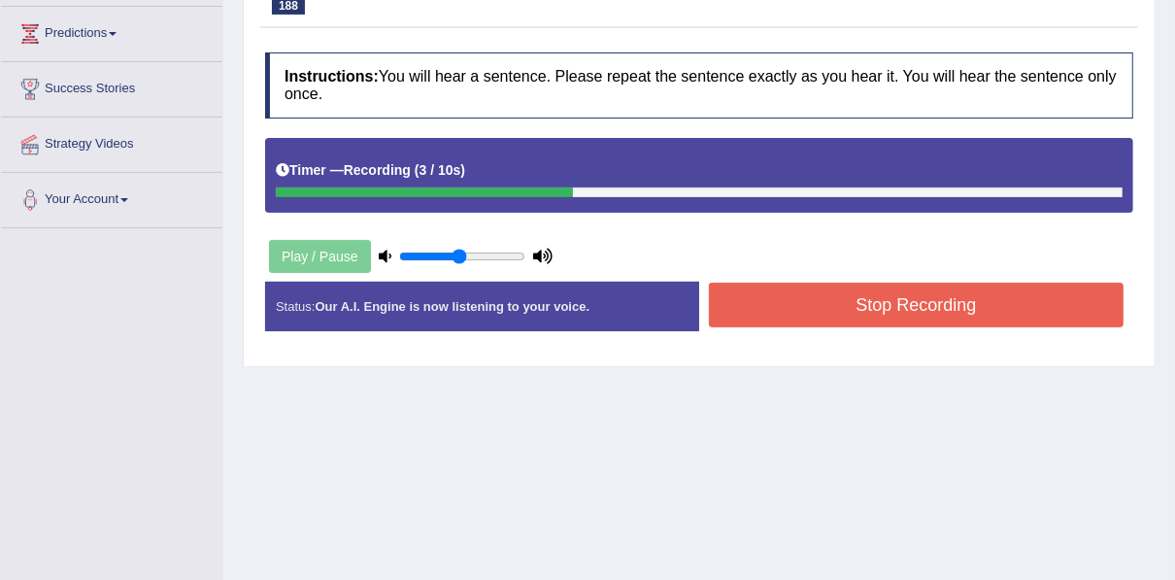
click at [818, 304] on button "Stop Recording" at bounding box center [916, 305] width 415 height 45
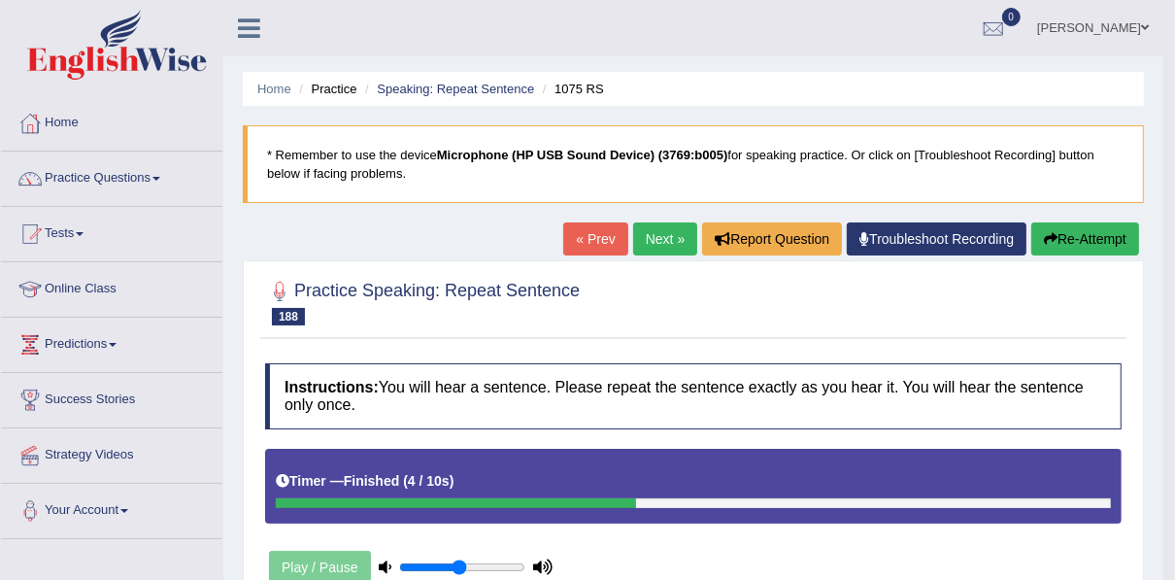
click at [650, 239] on link "Next »" at bounding box center [665, 238] width 64 height 33
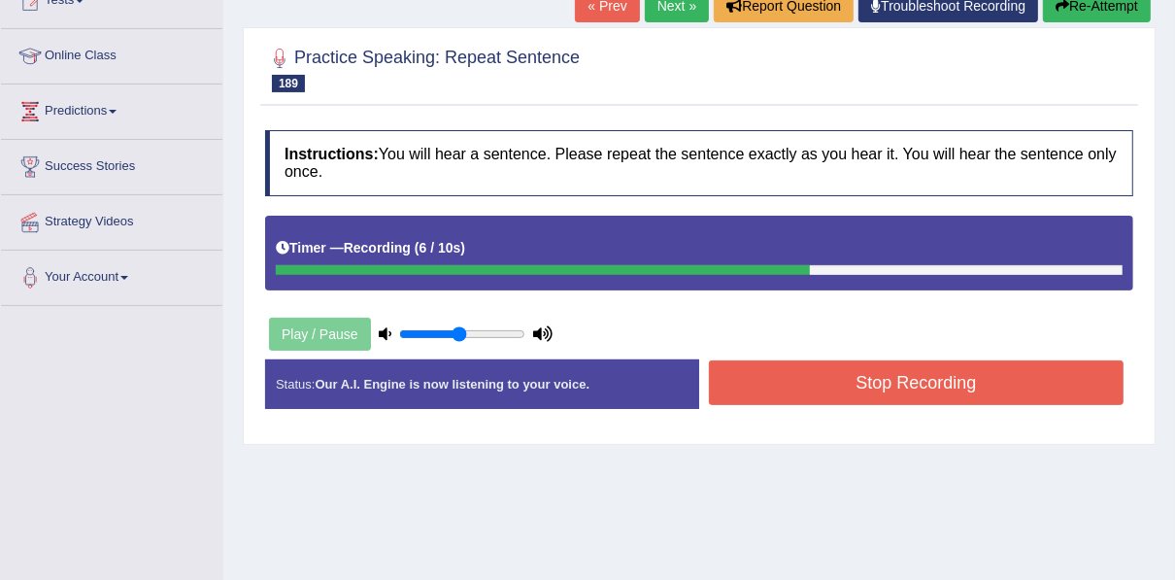
click at [737, 362] on button "Stop Recording" at bounding box center [916, 382] width 415 height 45
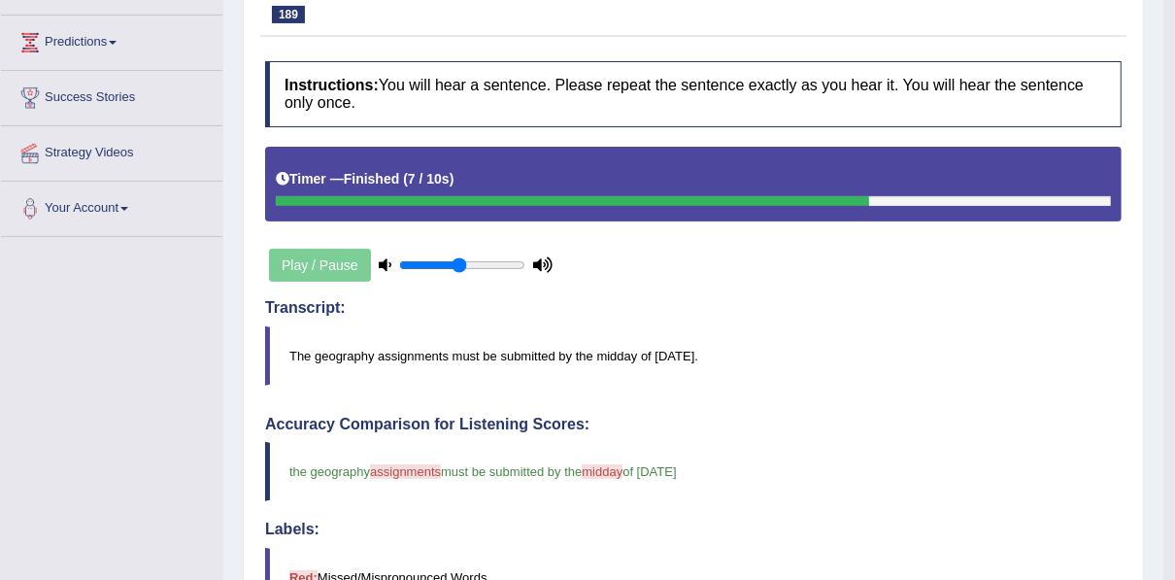
scroll to position [147, 0]
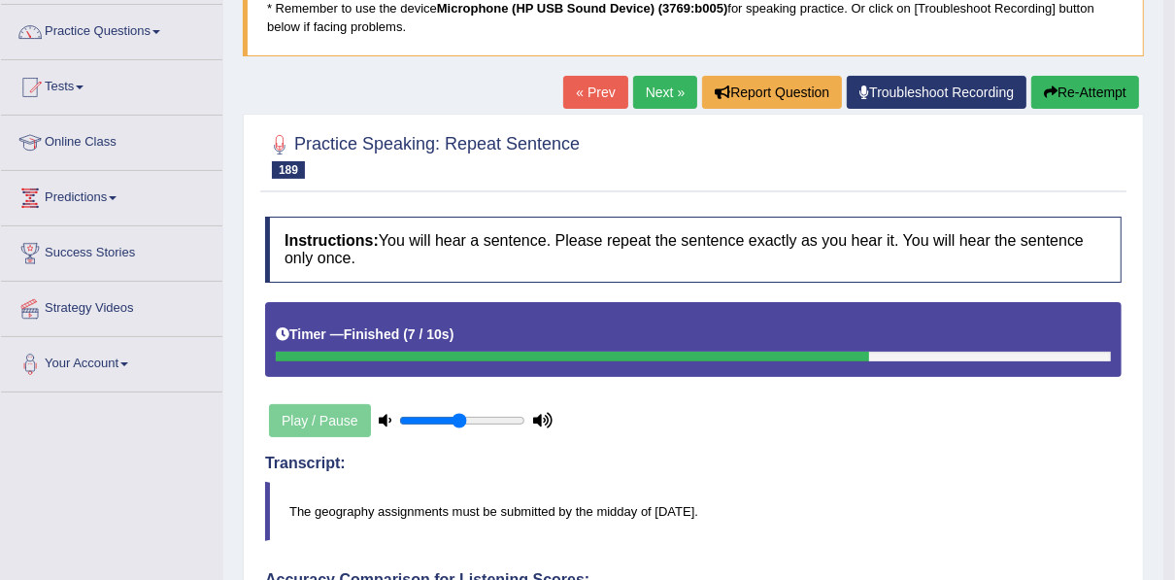
click at [1033, 89] on button "Re-Attempt" at bounding box center [1085, 92] width 108 height 33
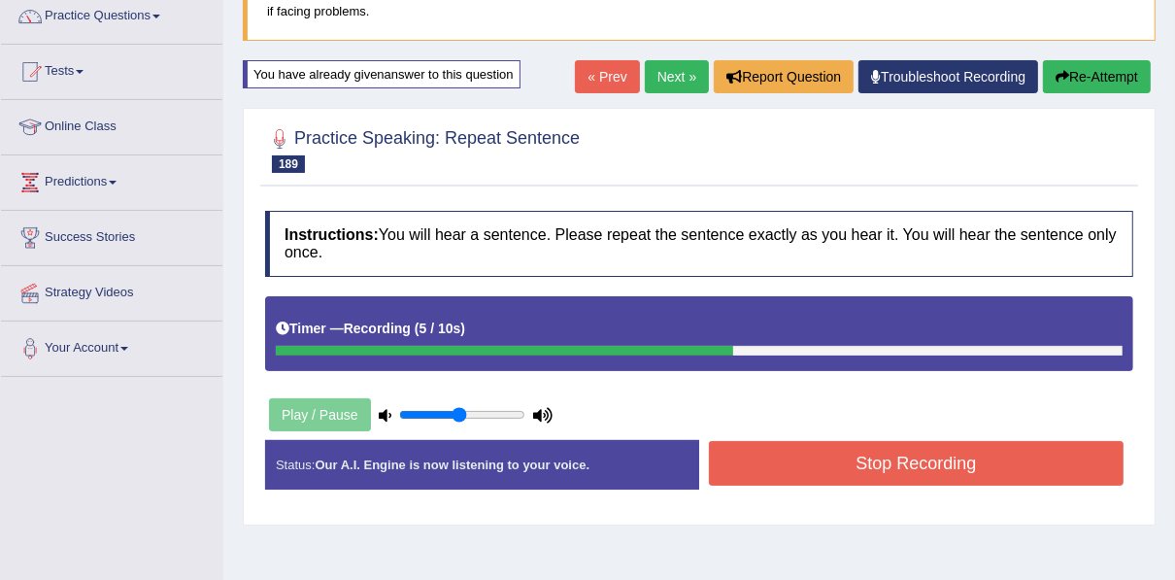
click at [867, 472] on button "Stop Recording" at bounding box center [916, 463] width 415 height 45
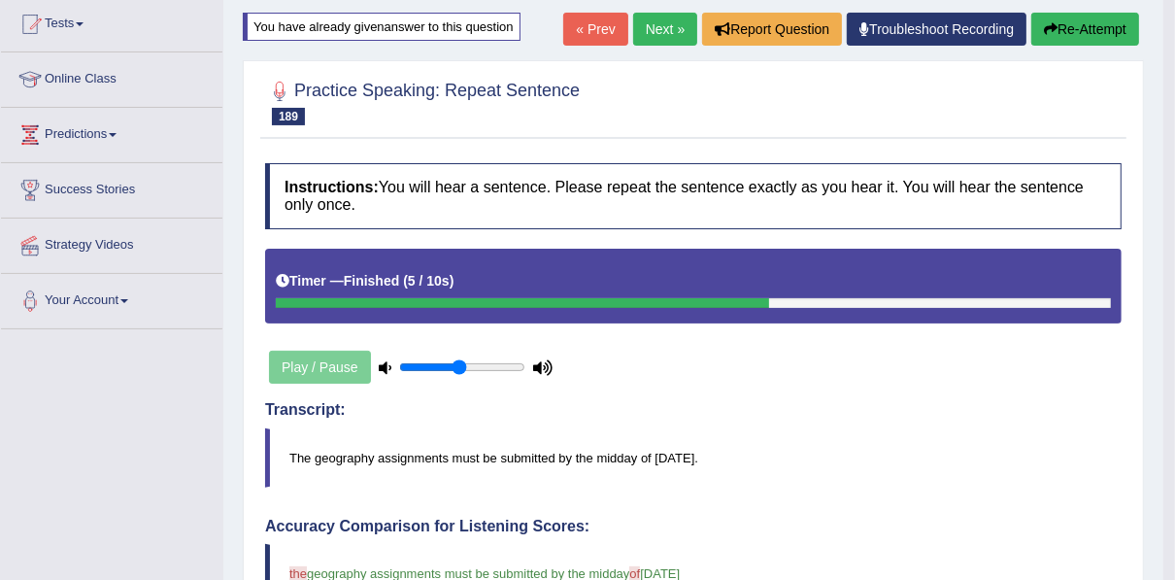
scroll to position [84, 0]
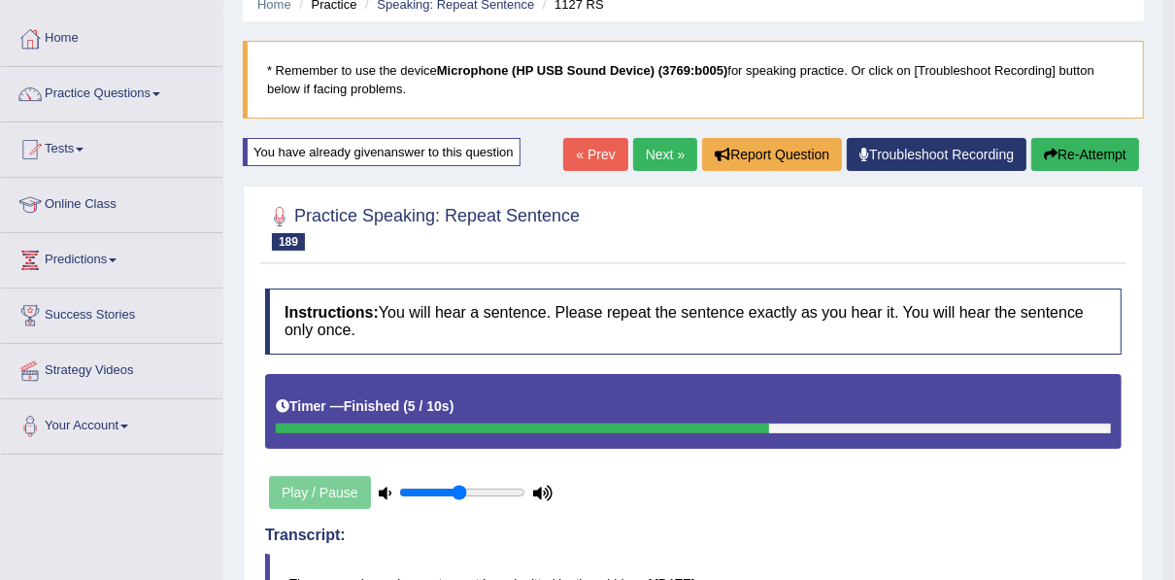
click at [642, 159] on link "Next »" at bounding box center [665, 154] width 64 height 33
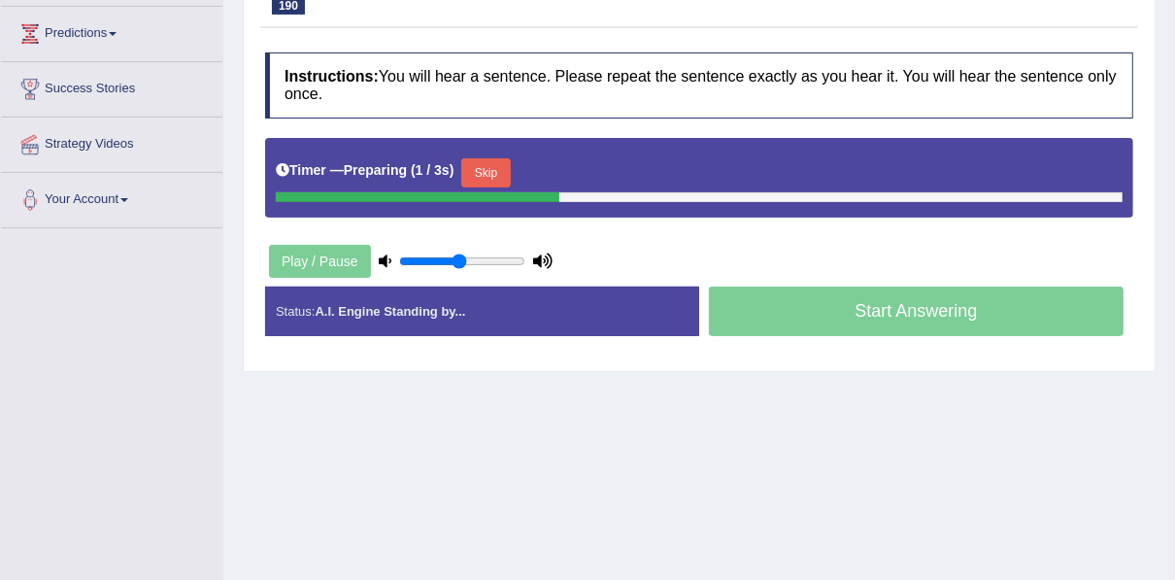
scroll to position [311, 0]
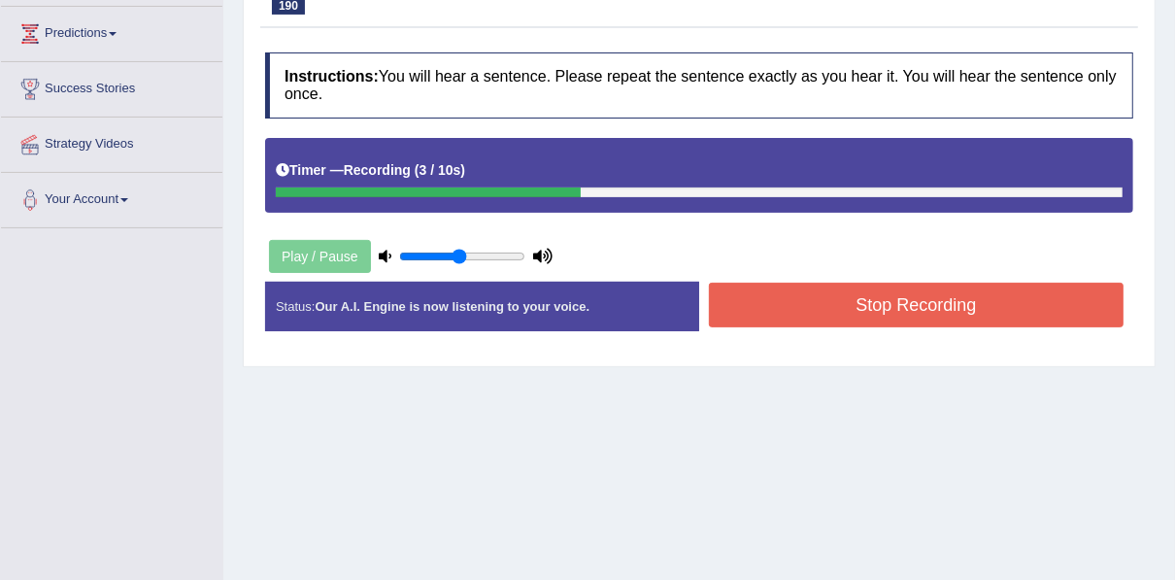
click at [859, 311] on button "Stop Recording" at bounding box center [916, 305] width 415 height 45
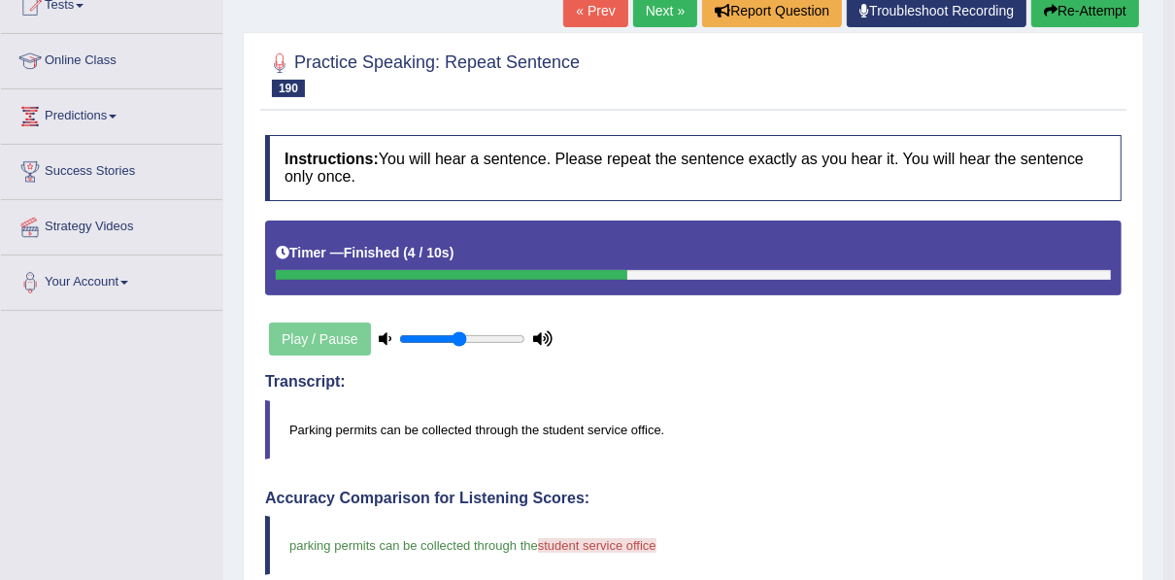
scroll to position [155, 0]
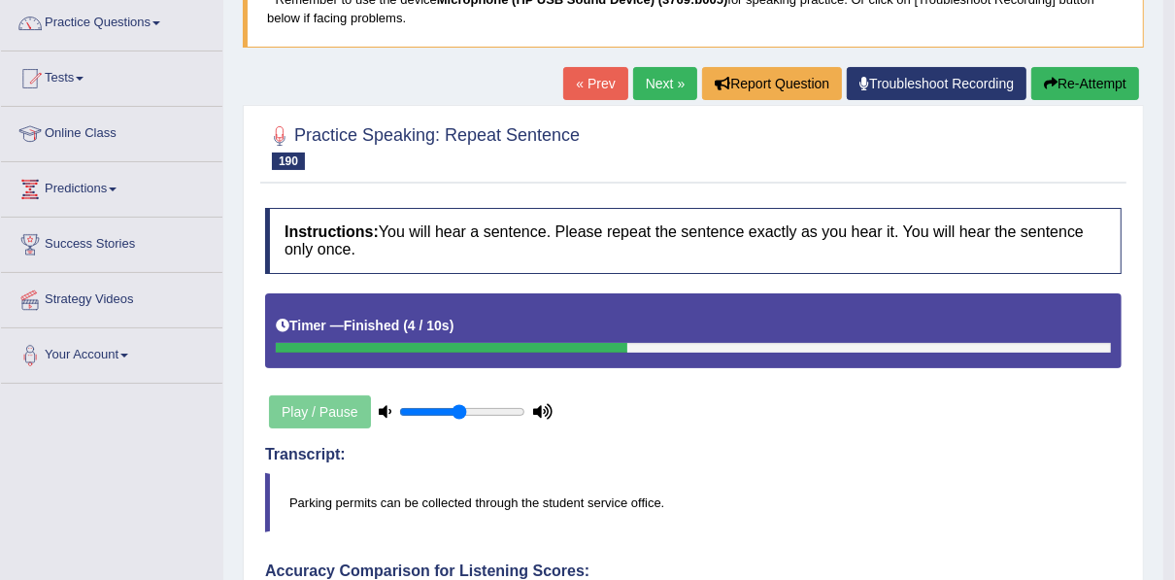
click at [1047, 79] on icon "button" at bounding box center [1051, 84] width 14 height 14
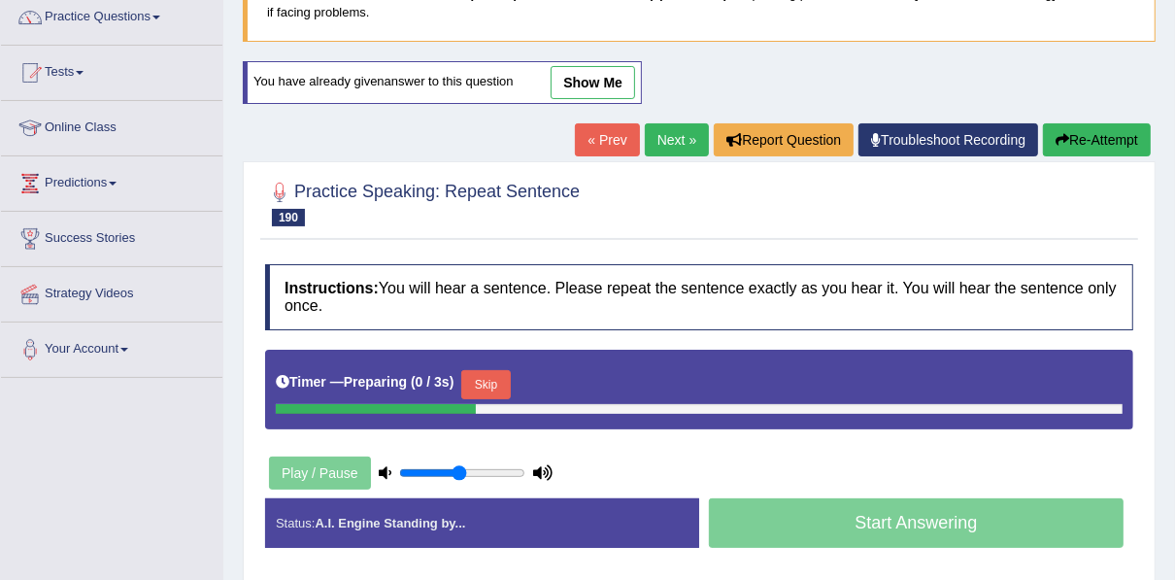
drag, startPoint x: 491, startPoint y: 375, endPoint x: 569, endPoint y: 381, distance: 77.9
click at [490, 375] on button "Skip" at bounding box center [485, 384] width 49 height 29
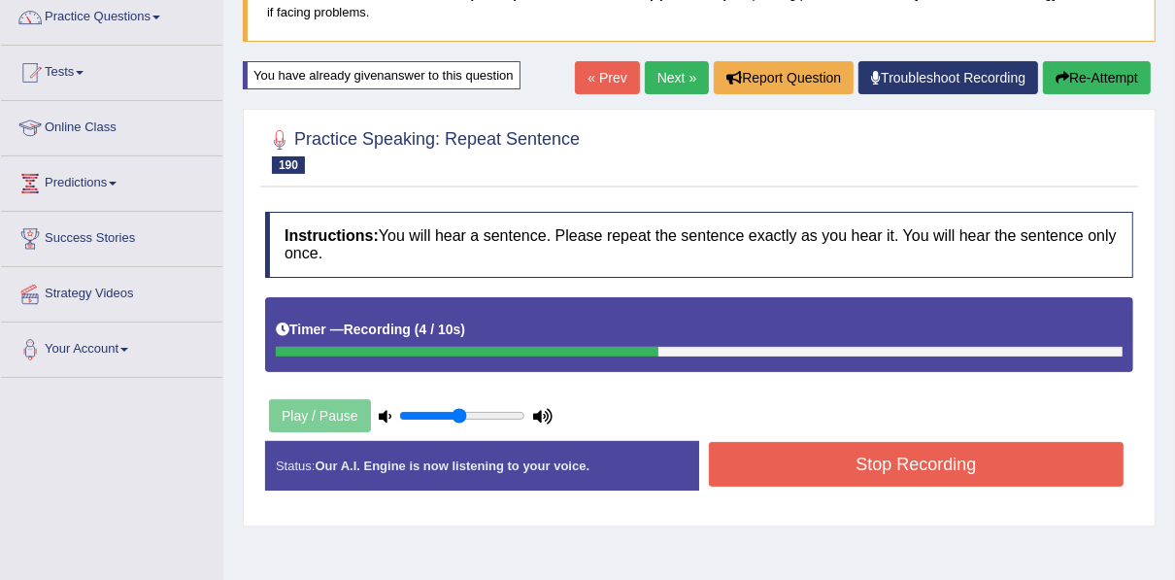
click at [788, 478] on button "Stop Recording" at bounding box center [916, 464] width 415 height 45
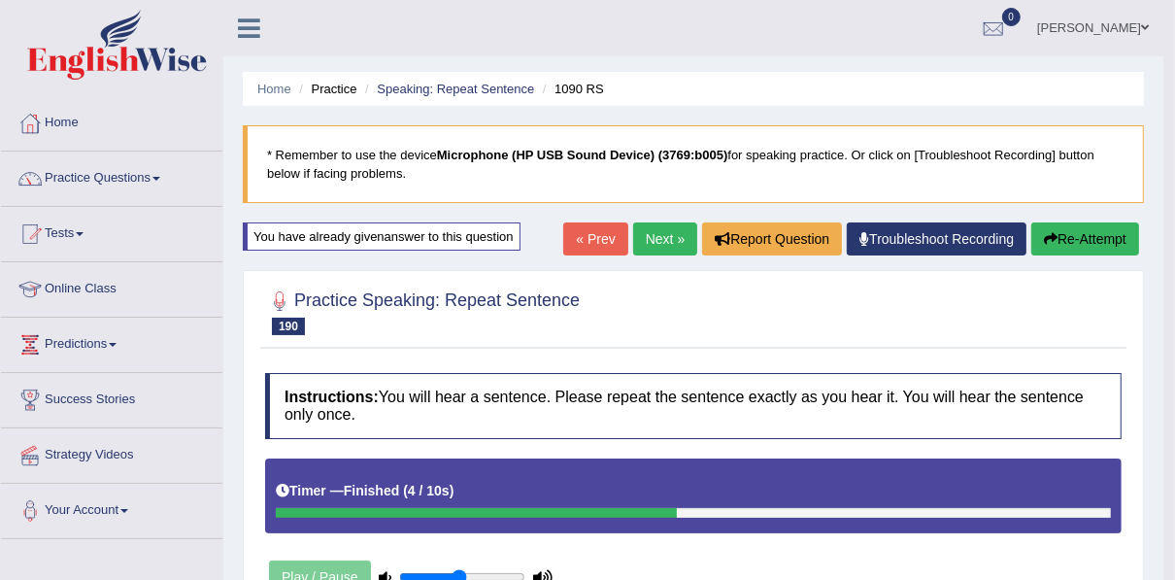
click at [643, 251] on link "Next »" at bounding box center [665, 238] width 64 height 33
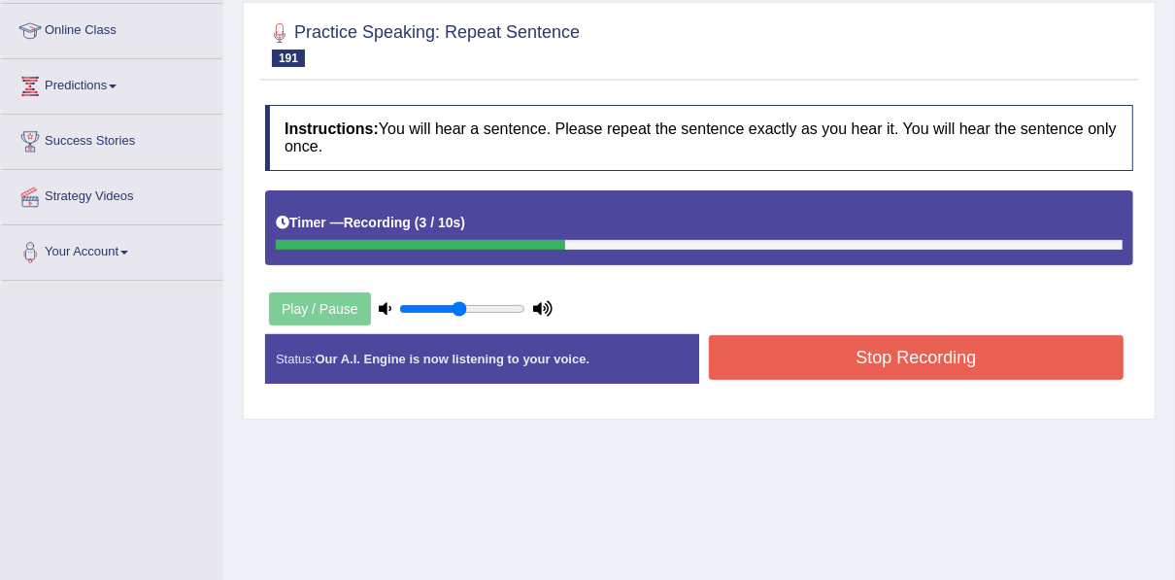
scroll to position [388, 0]
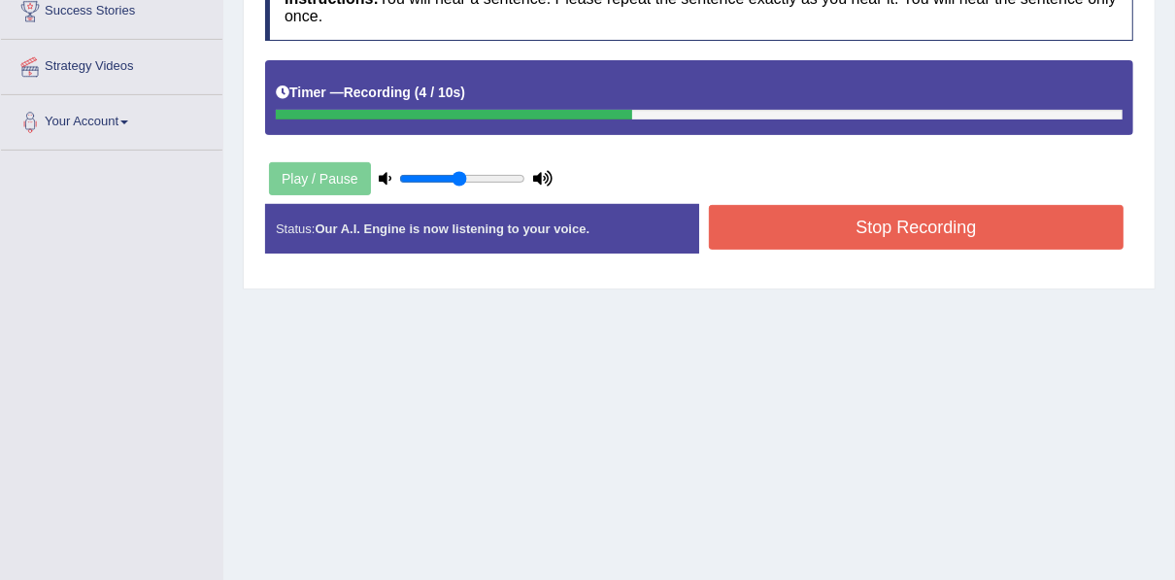
click at [795, 226] on button "Stop Recording" at bounding box center [916, 227] width 415 height 45
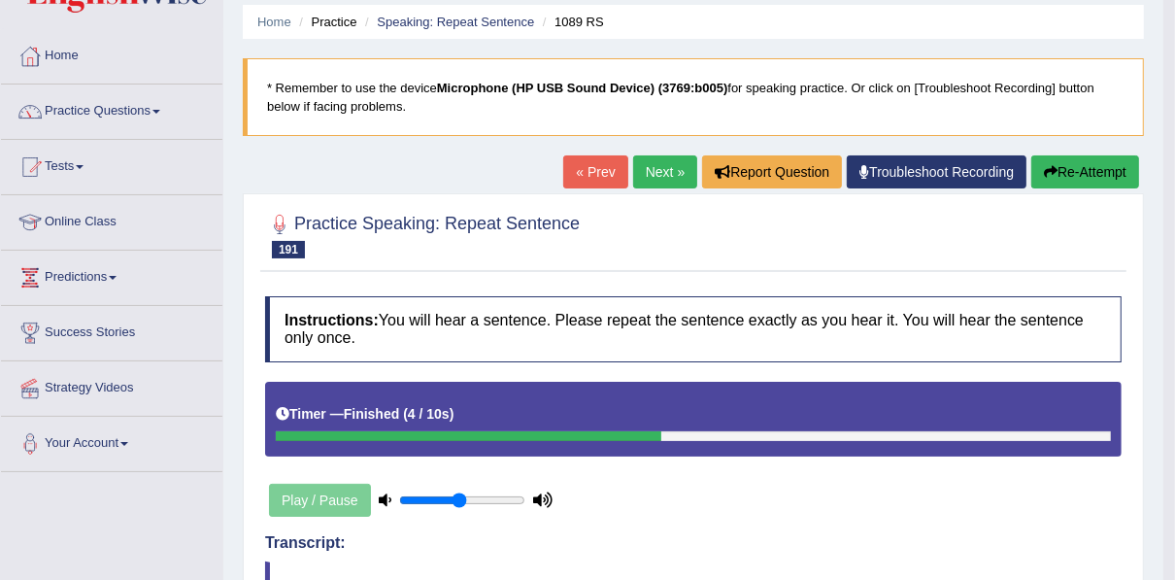
scroll to position [32, 0]
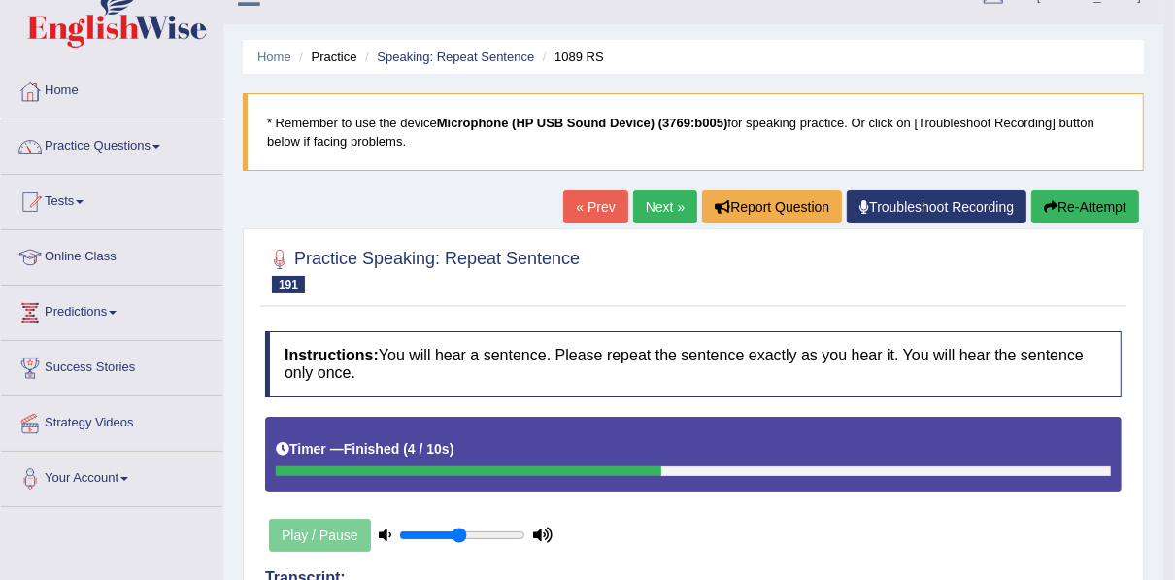
click at [657, 206] on link "Next »" at bounding box center [665, 206] width 64 height 33
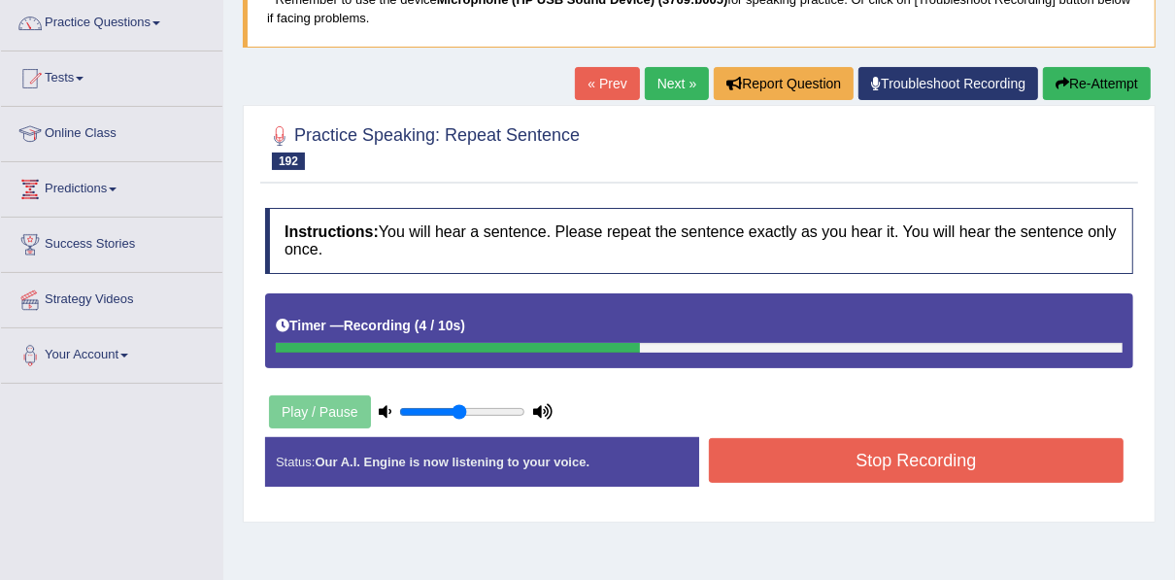
click at [763, 451] on button "Stop Recording" at bounding box center [916, 460] width 415 height 45
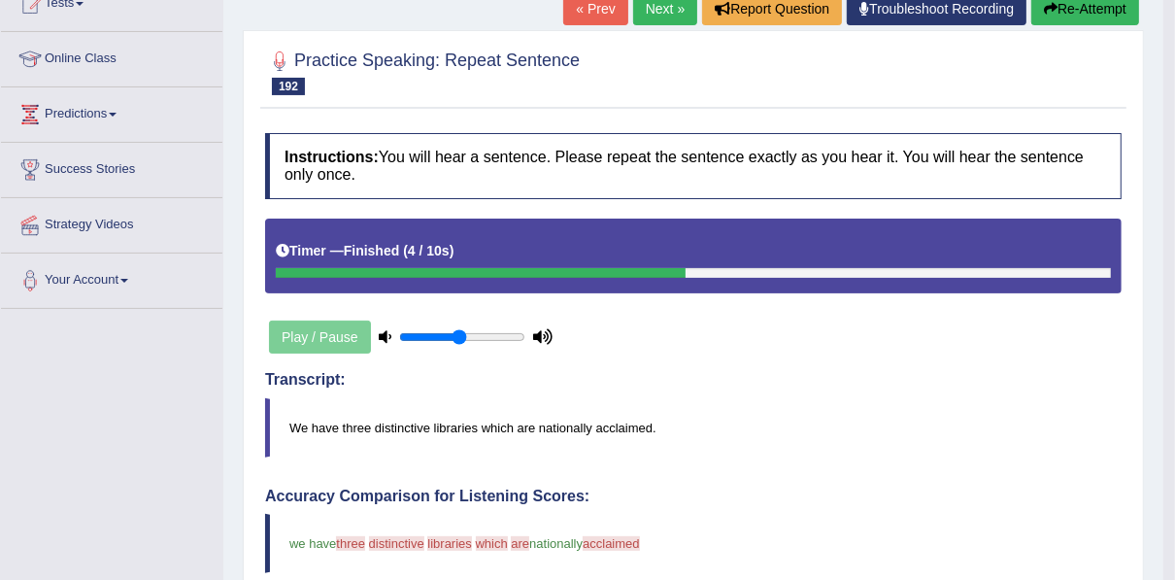
scroll to position [223, 0]
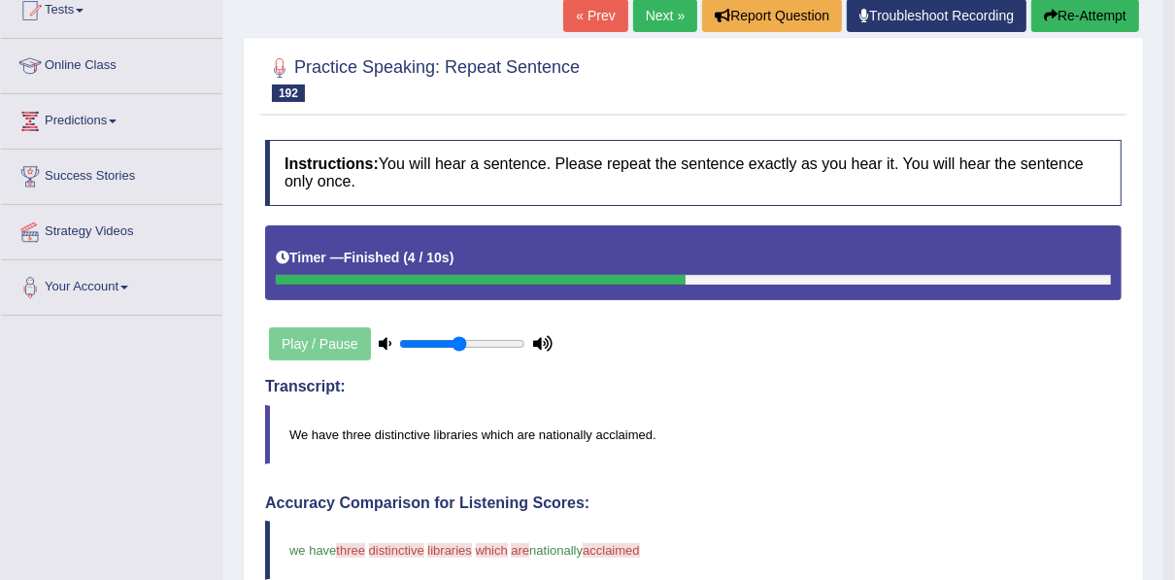
click at [1057, 21] on button "Re-Attempt" at bounding box center [1085, 15] width 108 height 33
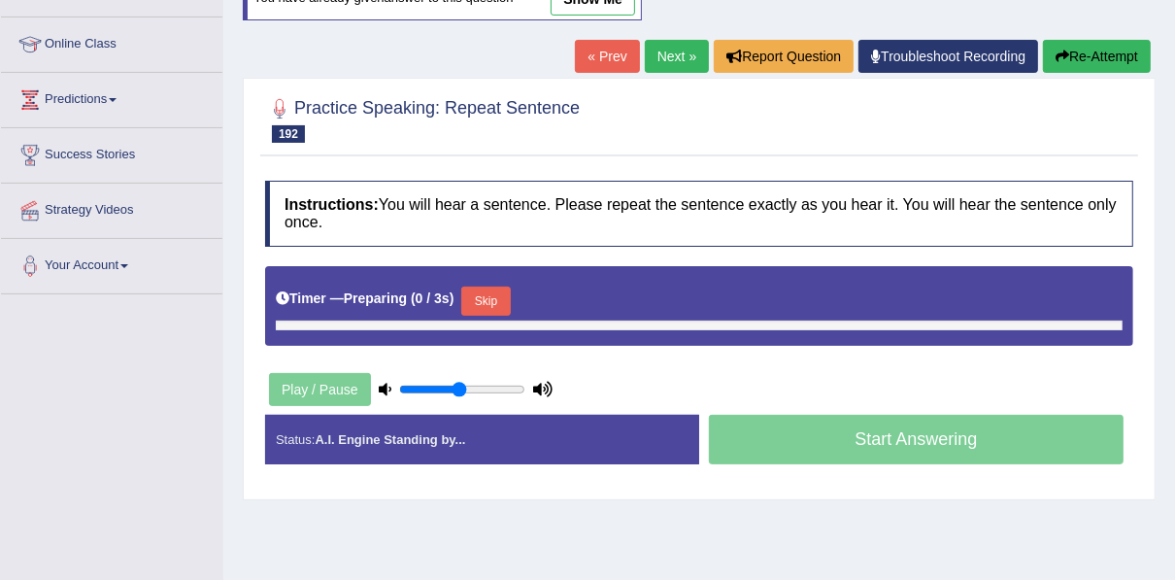
scroll to position [223, 0]
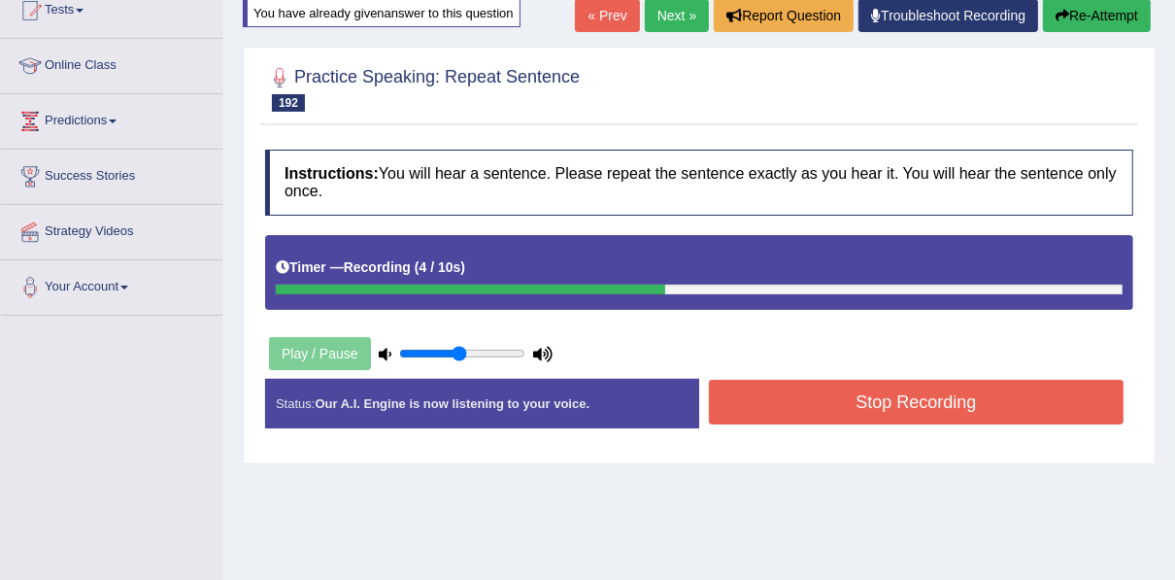
click at [757, 403] on button "Stop Recording" at bounding box center [916, 402] width 415 height 45
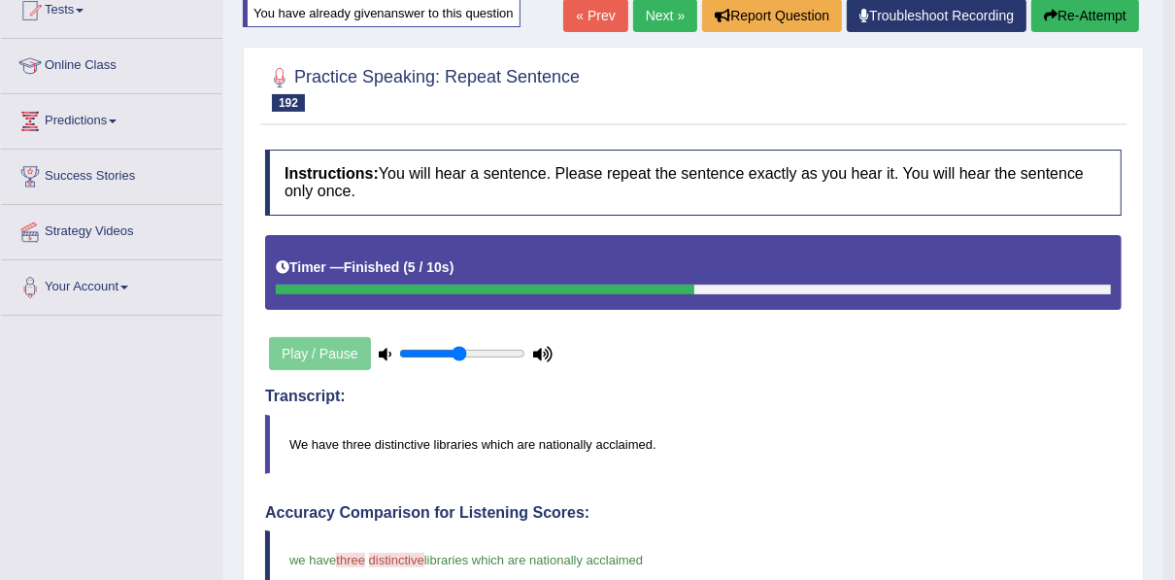
scroll to position [68, 0]
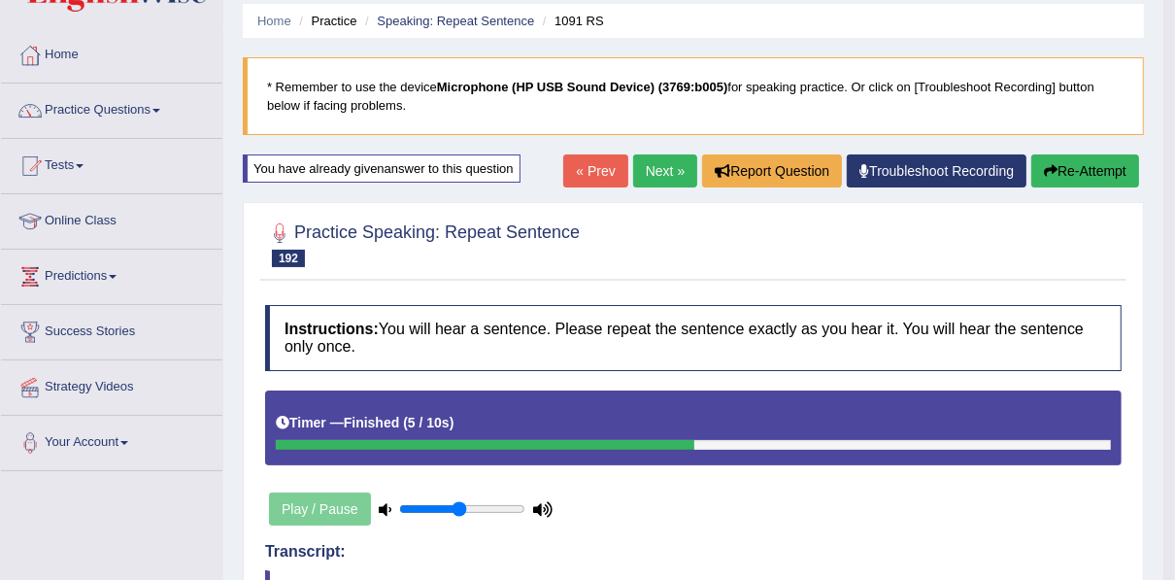
click at [664, 182] on link "Next »" at bounding box center [665, 170] width 64 height 33
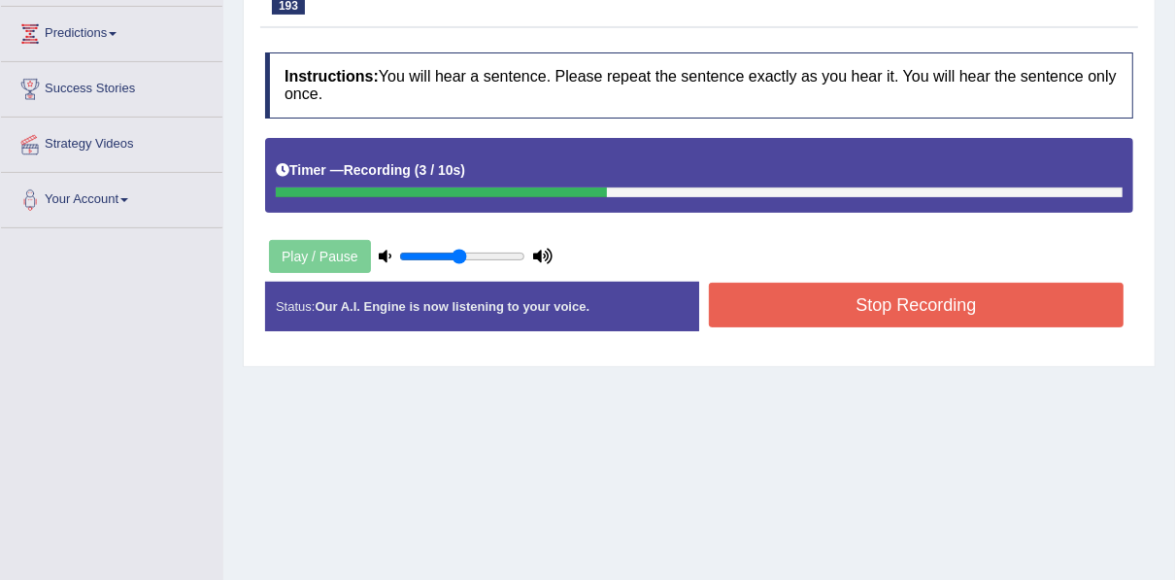
click at [841, 301] on button "Stop Recording" at bounding box center [916, 305] width 415 height 45
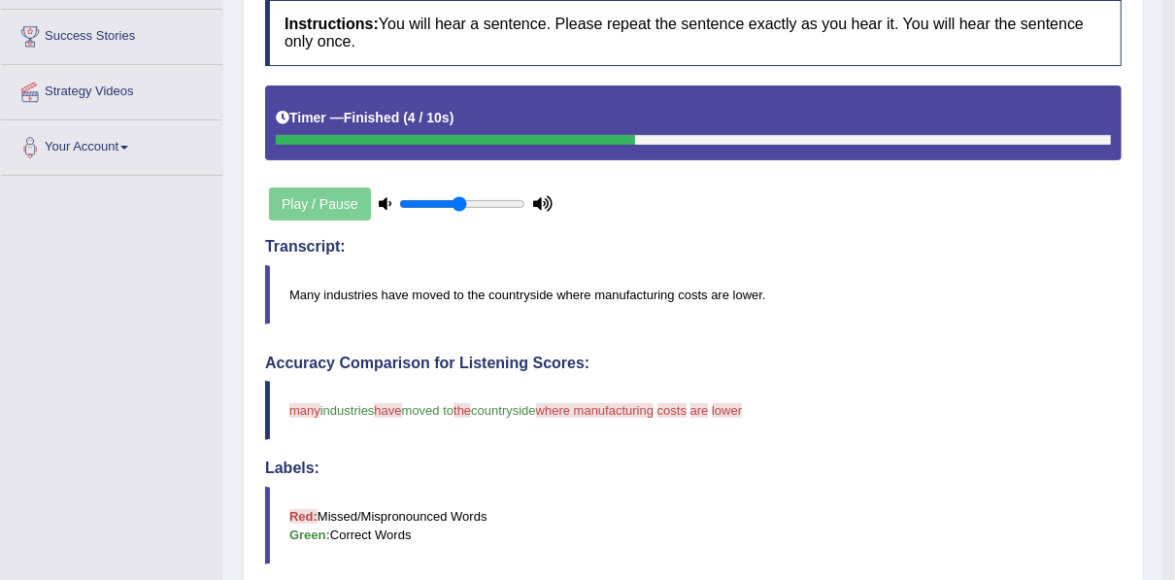
scroll to position [155, 0]
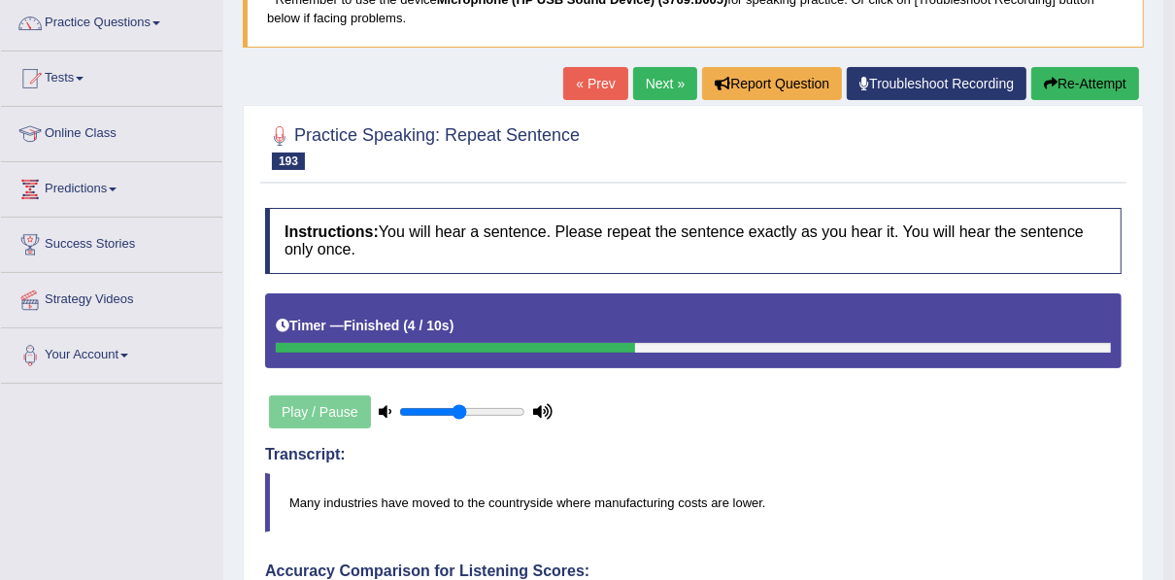
click at [1051, 84] on icon "button" at bounding box center [1051, 84] width 14 height 14
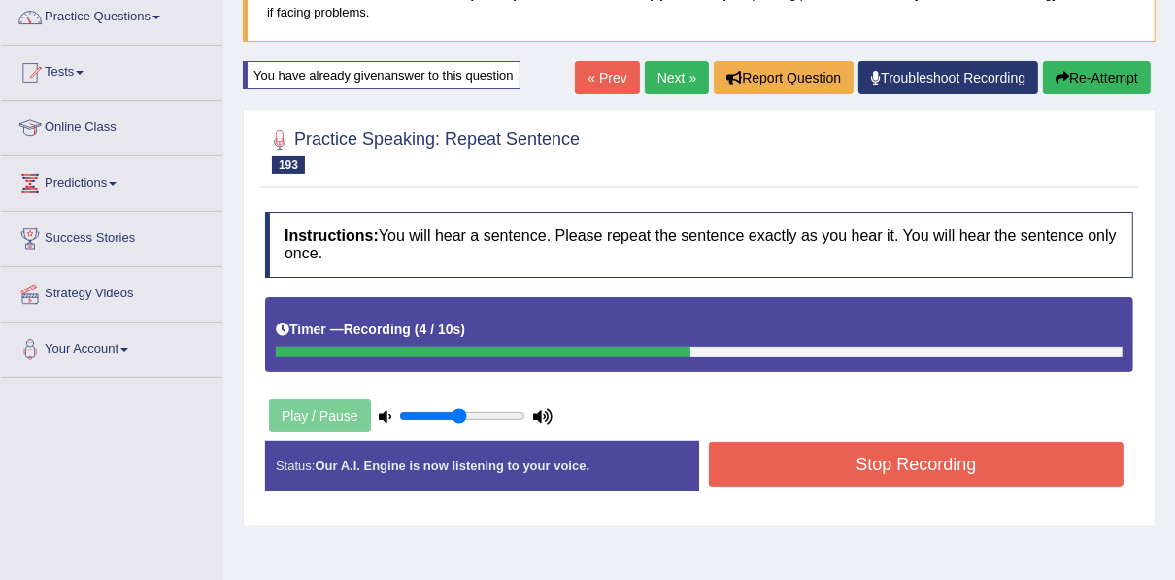
click at [792, 453] on button "Stop Recording" at bounding box center [916, 464] width 415 height 45
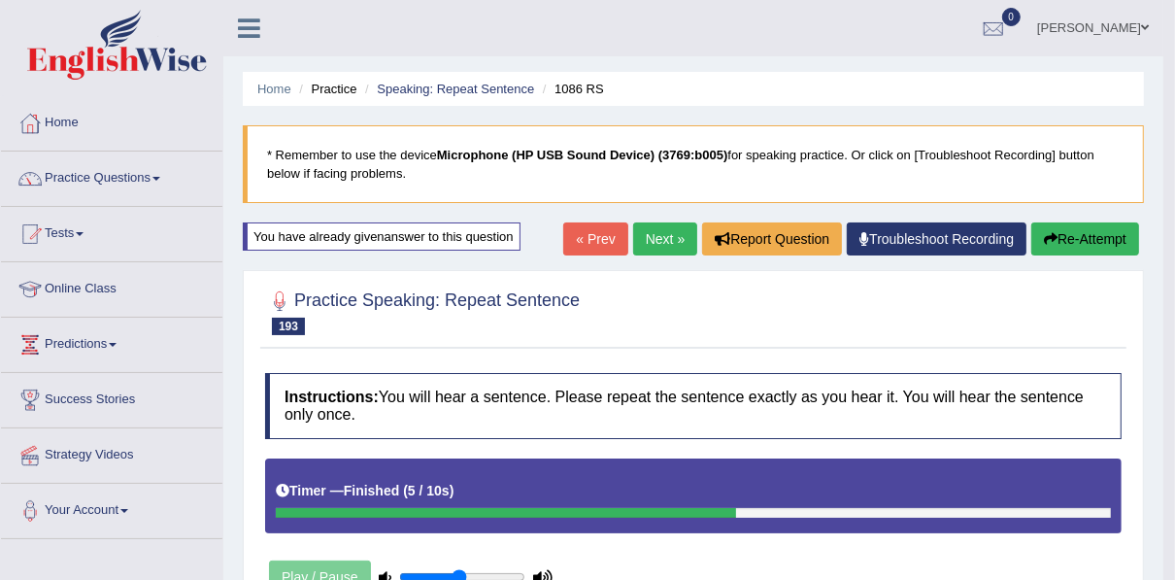
click at [639, 242] on link "Next »" at bounding box center [665, 238] width 64 height 33
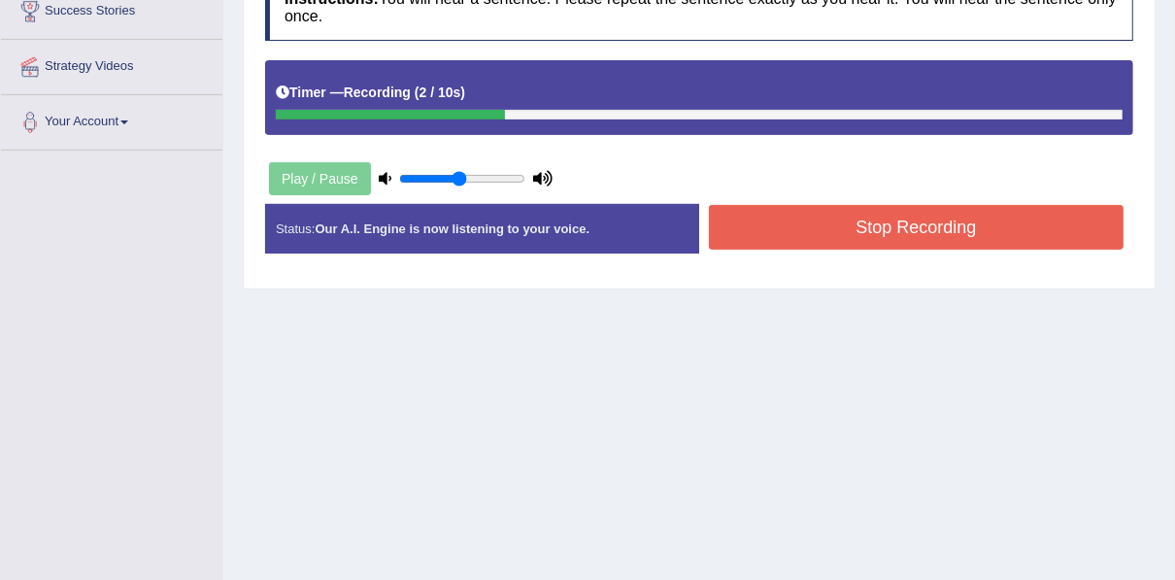
click at [746, 242] on button "Stop Recording" at bounding box center [916, 227] width 415 height 45
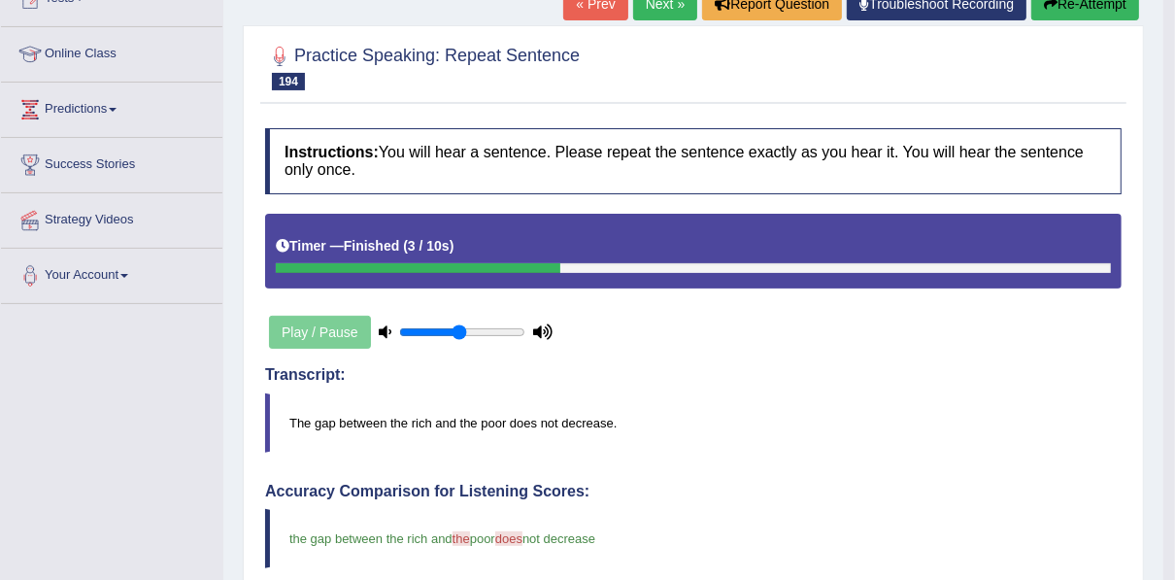
scroll to position [155, 0]
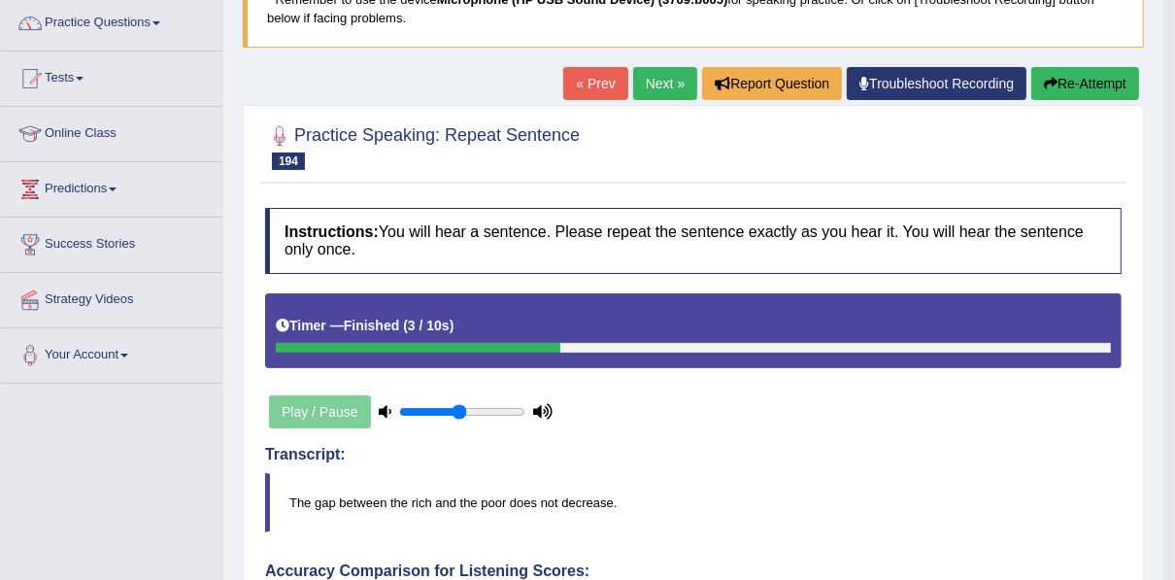
drag, startPoint x: 651, startPoint y: 95, endPoint x: 657, endPoint y: 108, distance: 14.3
click at [651, 95] on link "Next »" at bounding box center [665, 83] width 64 height 33
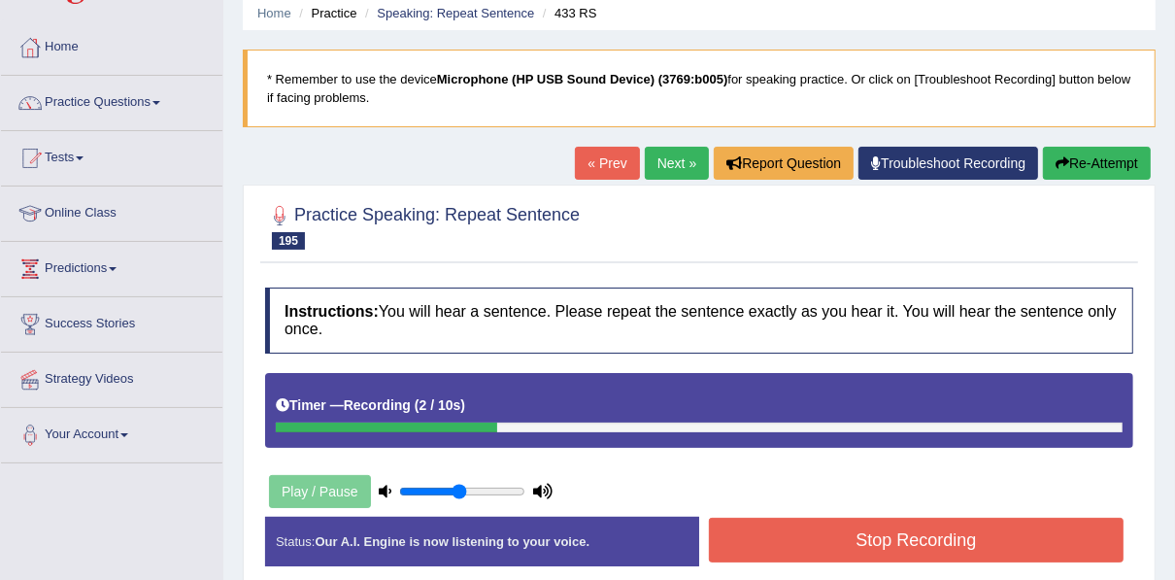
scroll to position [155, 0]
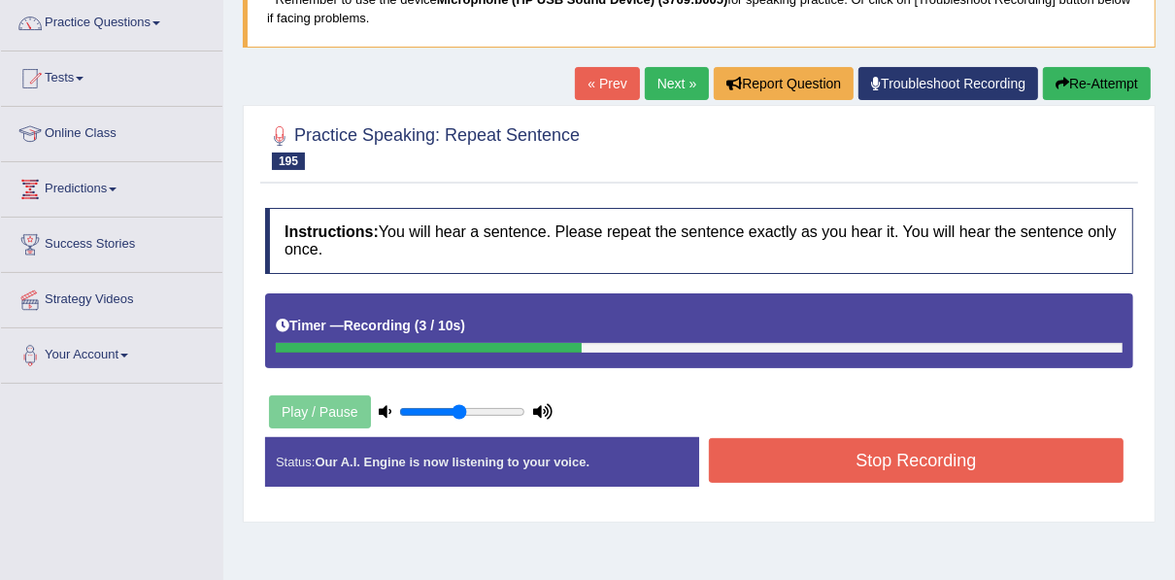
click at [779, 449] on button "Stop Recording" at bounding box center [916, 460] width 415 height 45
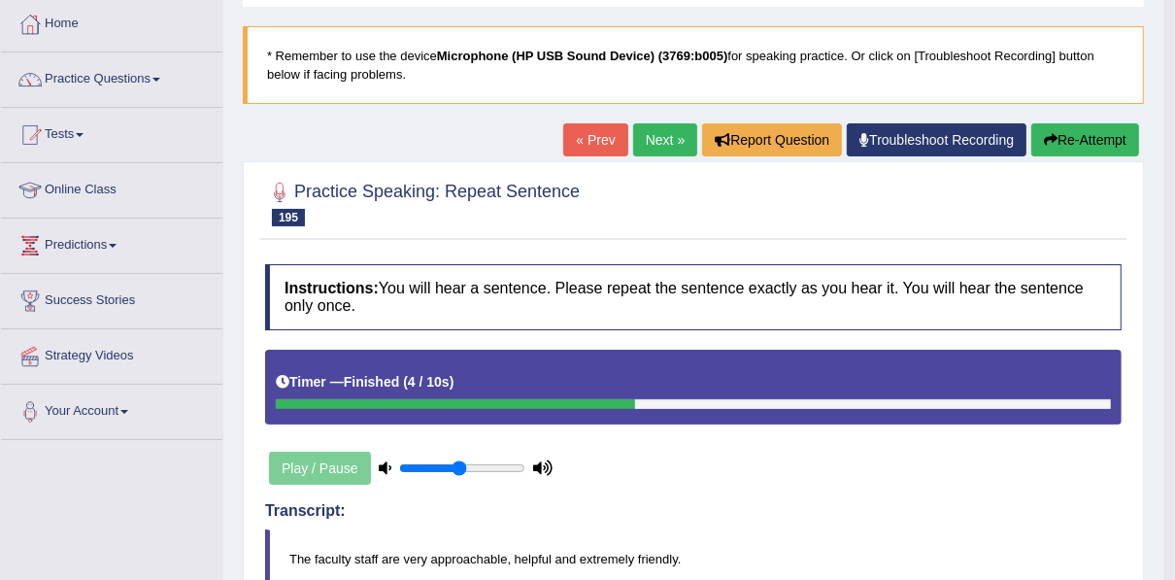
scroll to position [78, 0]
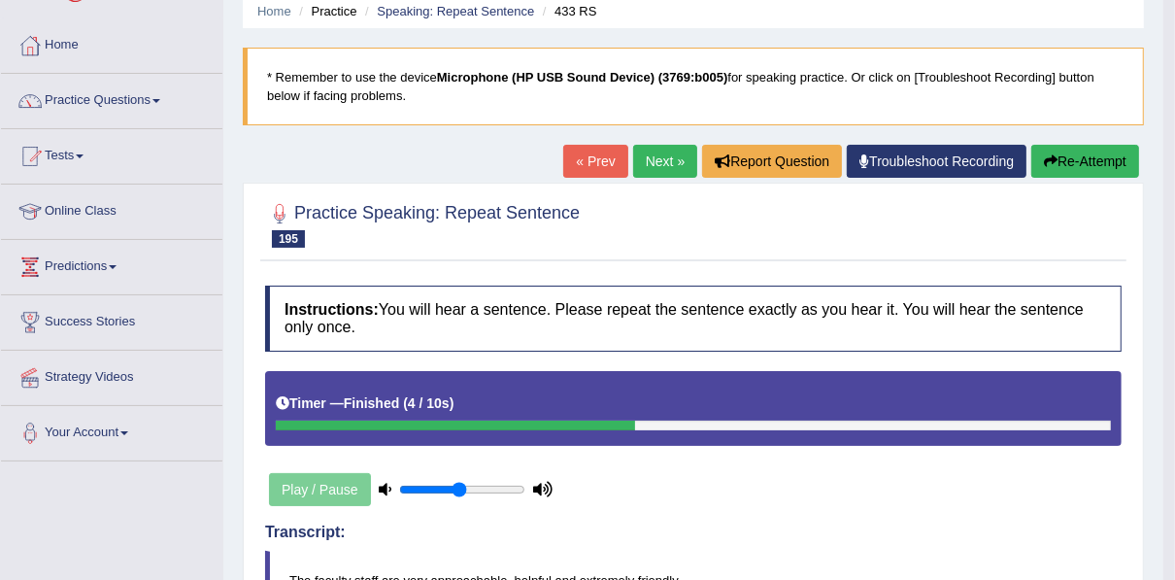
click at [1056, 172] on button "Re-Attempt" at bounding box center [1085, 161] width 108 height 33
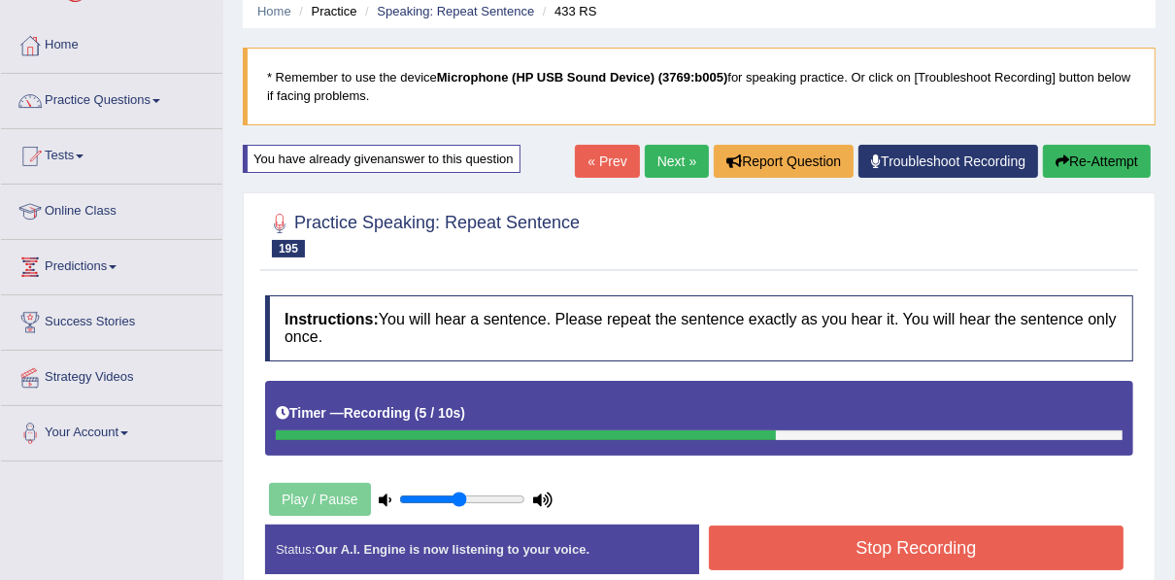
click at [862, 539] on button "Stop Recording" at bounding box center [916, 547] width 415 height 45
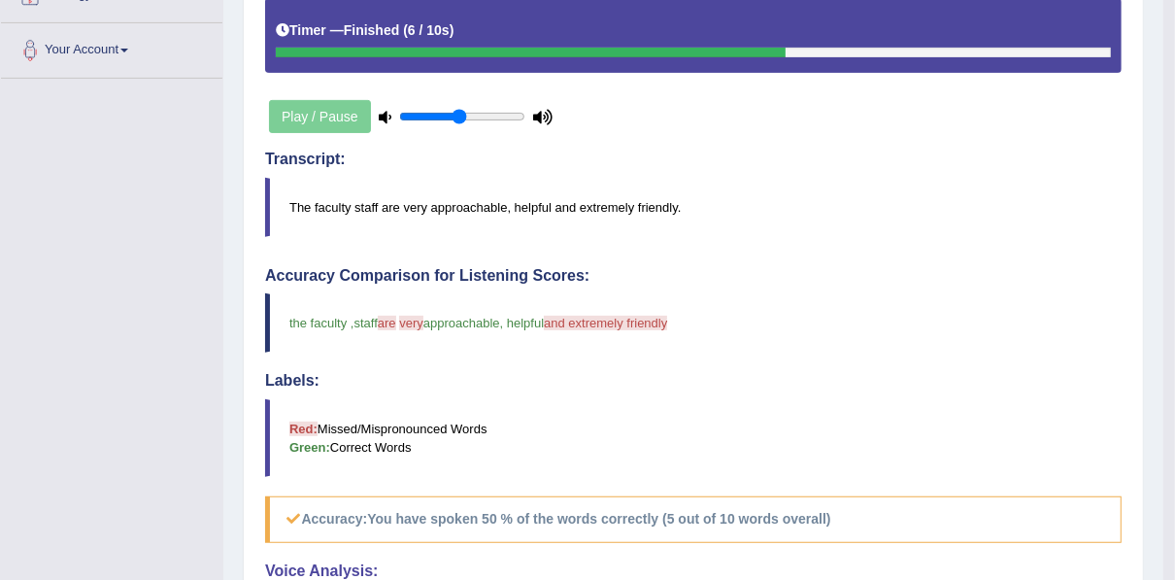
scroll to position [155, 0]
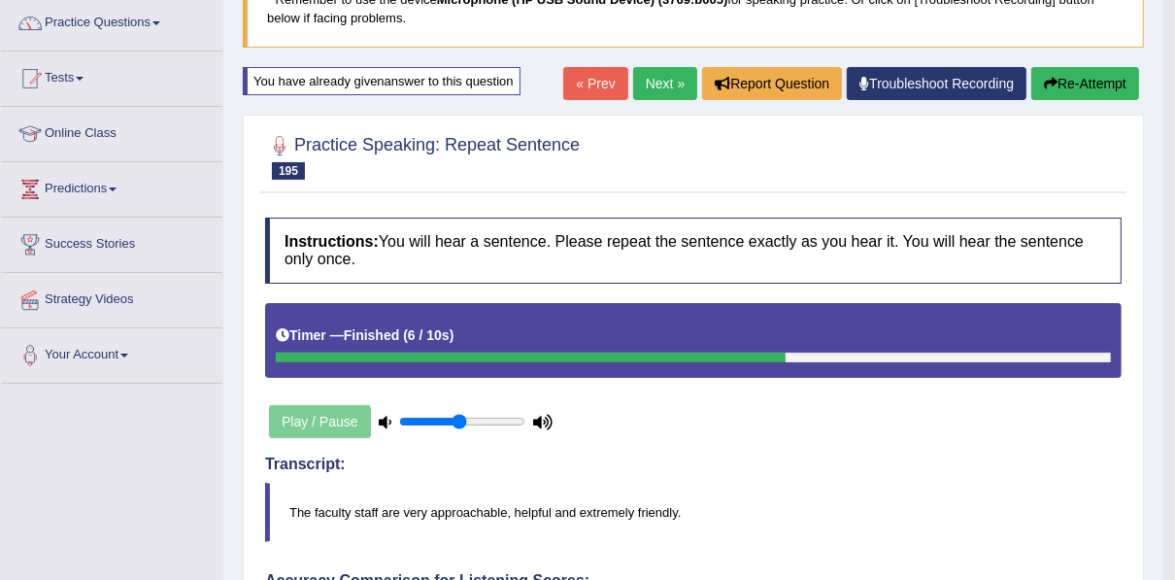
click at [1053, 71] on button "Re-Attempt" at bounding box center [1085, 83] width 108 height 33
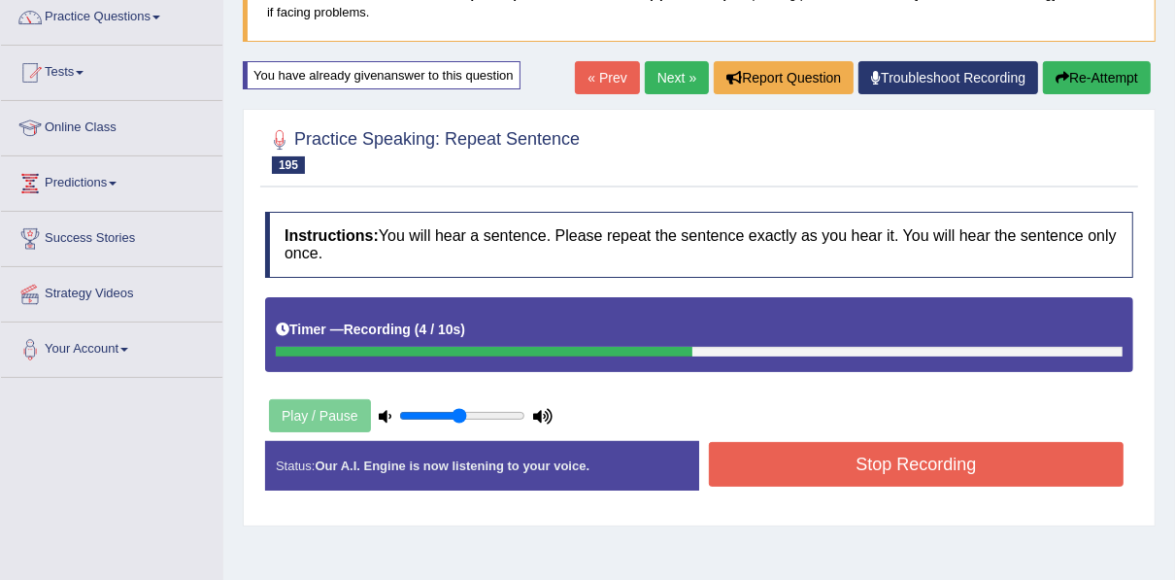
click at [782, 442] on button "Stop Recording" at bounding box center [916, 464] width 415 height 45
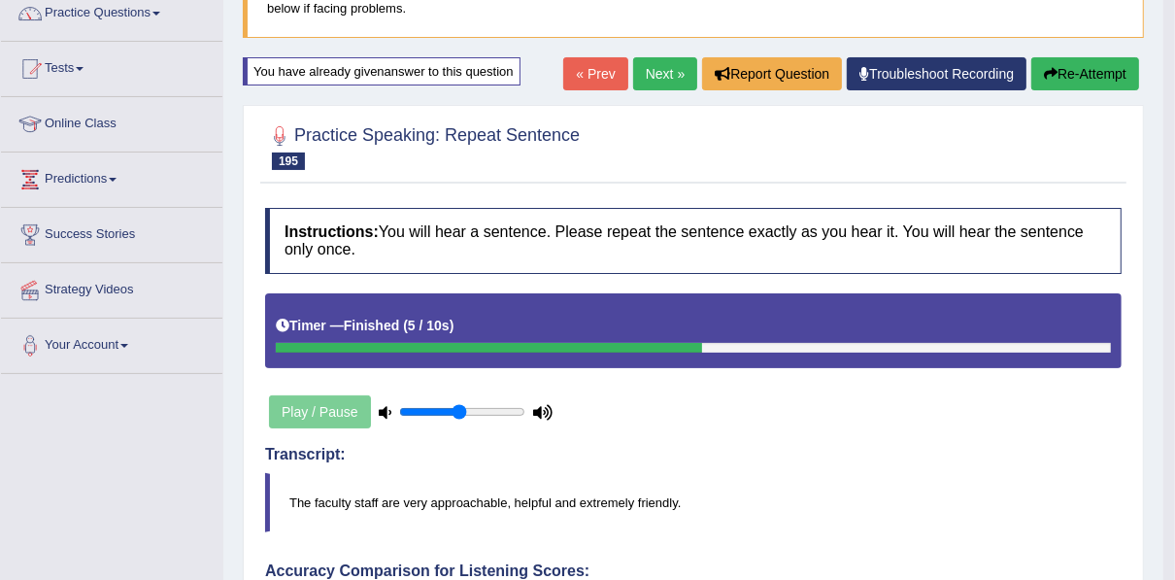
scroll to position [161, 0]
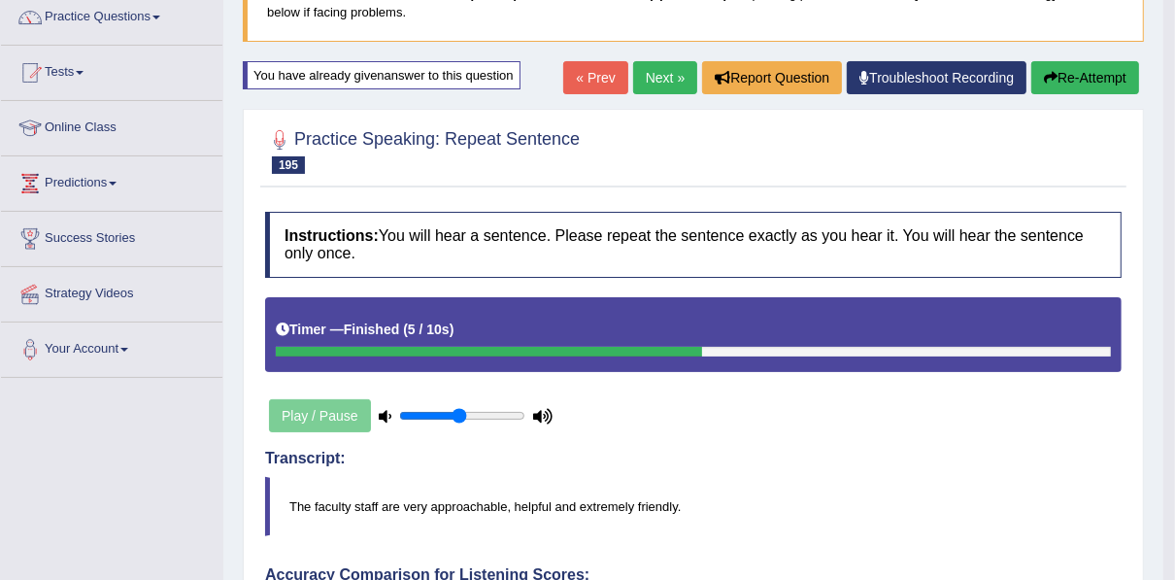
click at [1079, 76] on button "Re-Attempt" at bounding box center [1085, 77] width 108 height 33
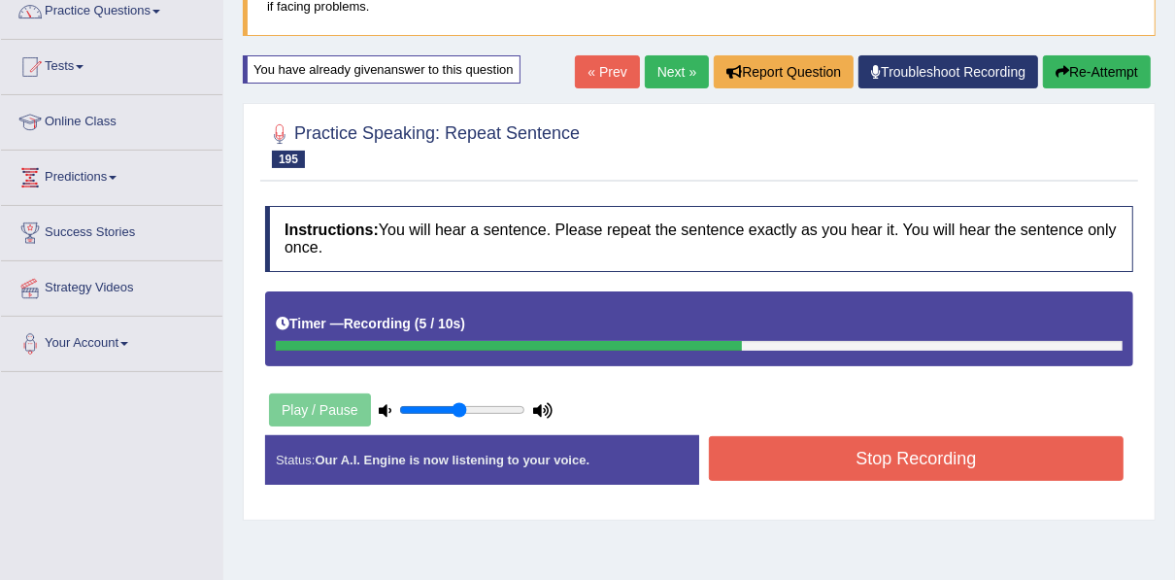
click at [914, 449] on button "Stop Recording" at bounding box center [916, 458] width 415 height 45
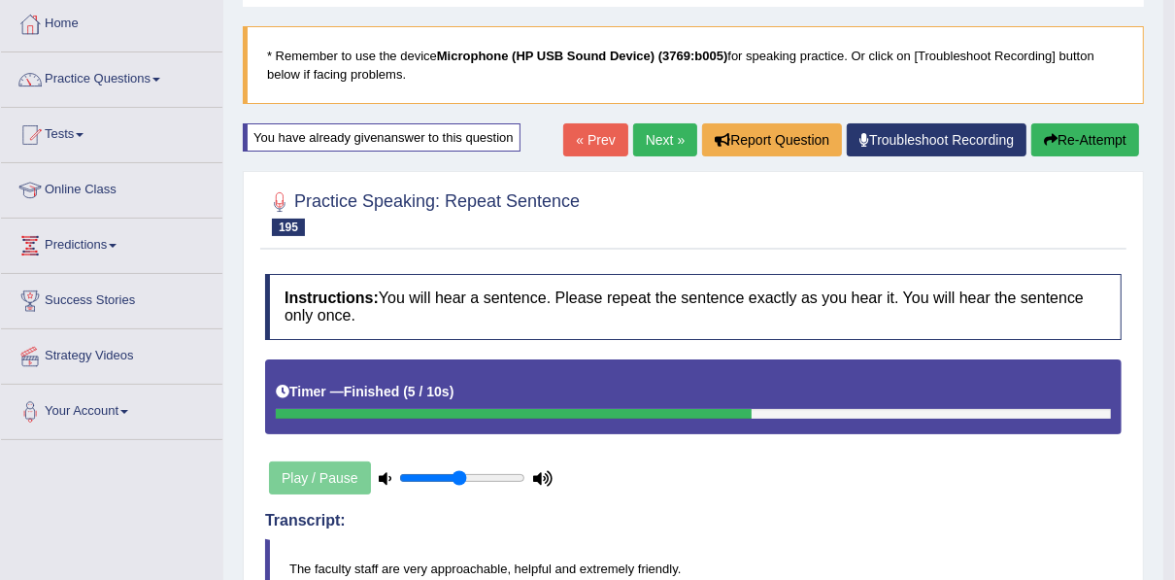
scroll to position [89, 0]
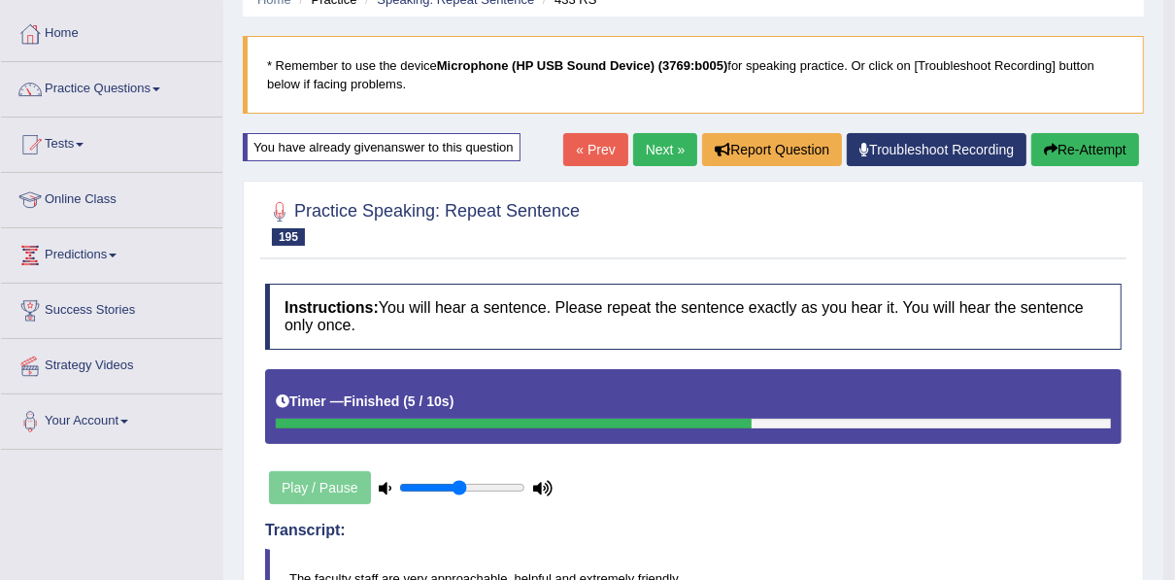
click at [651, 150] on link "Next »" at bounding box center [665, 149] width 64 height 33
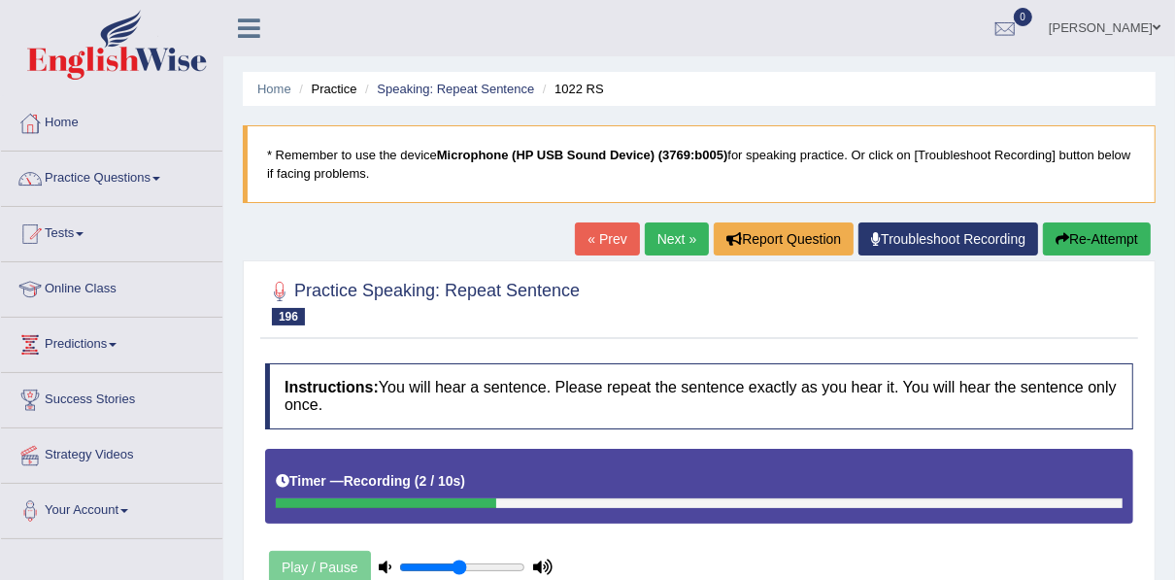
scroll to position [311, 0]
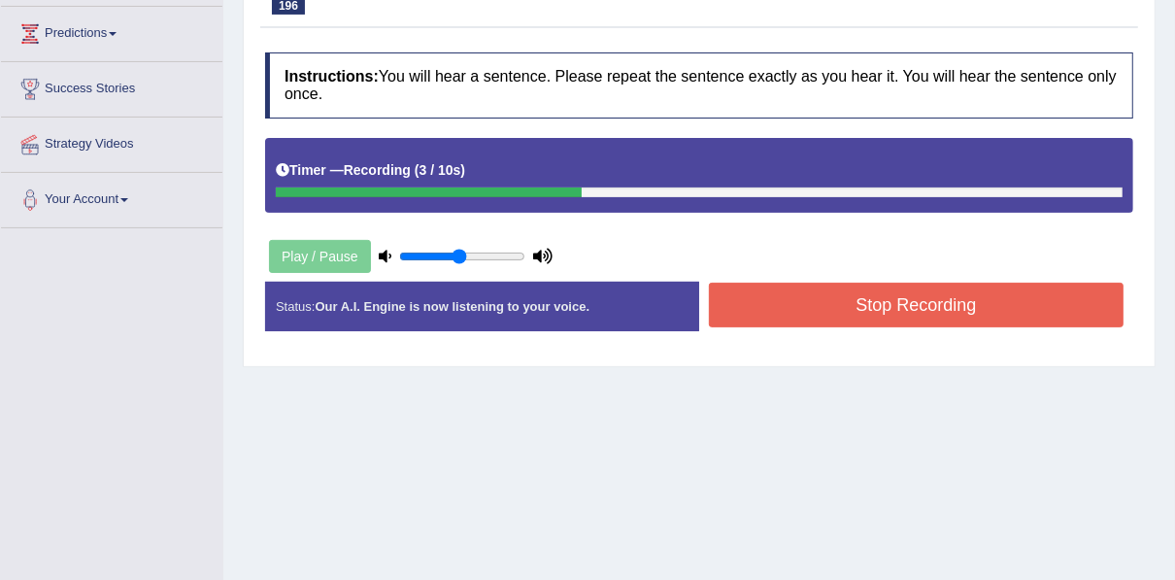
click at [809, 310] on button "Stop Recording" at bounding box center [916, 305] width 415 height 45
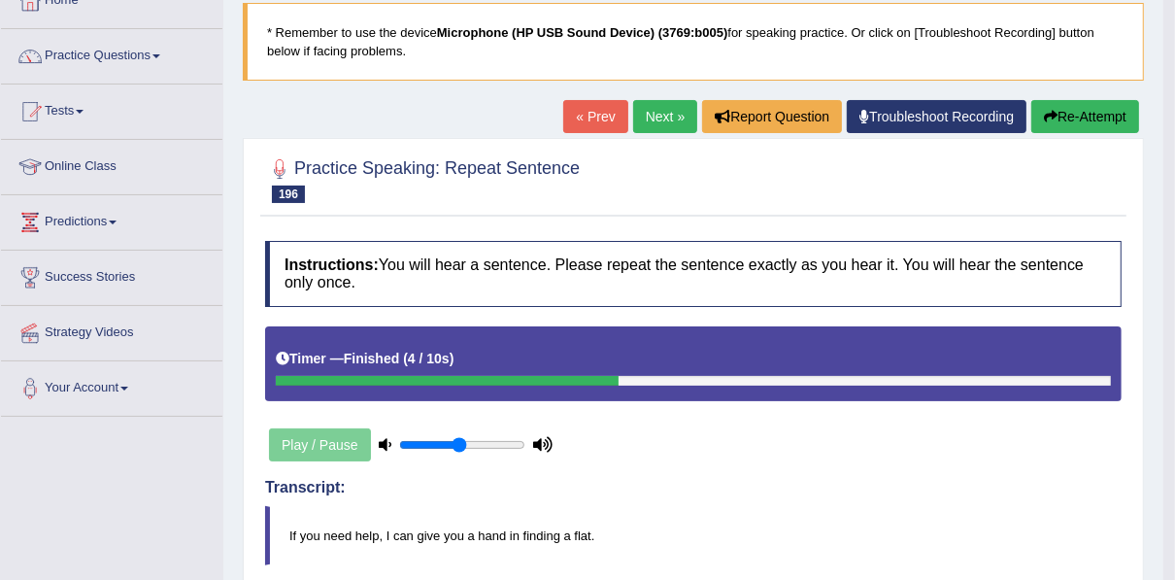
scroll to position [0, 0]
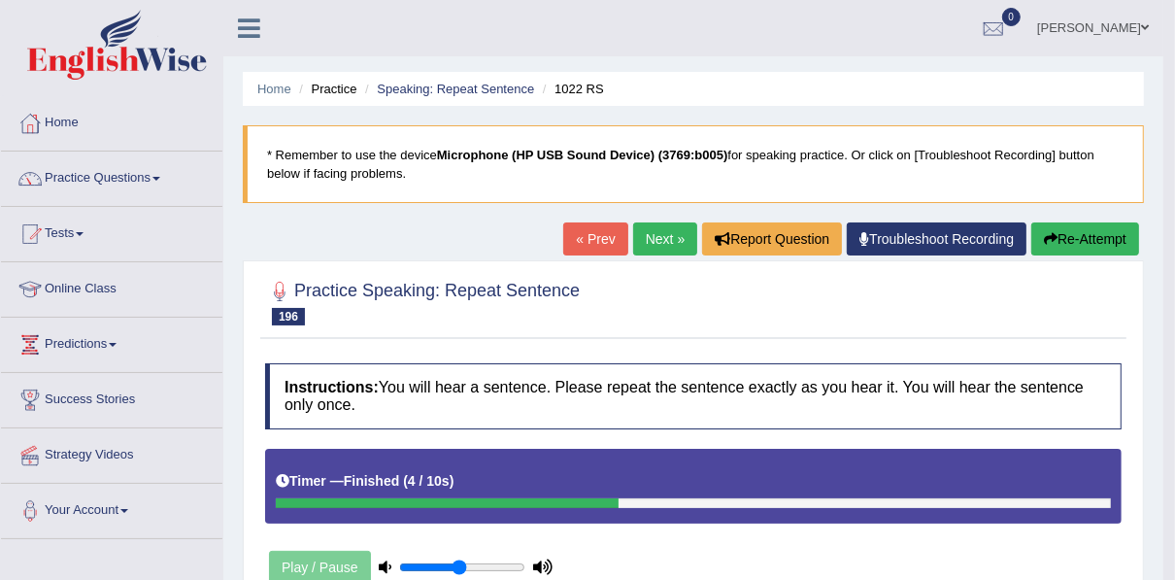
click at [652, 240] on link "Next »" at bounding box center [665, 238] width 64 height 33
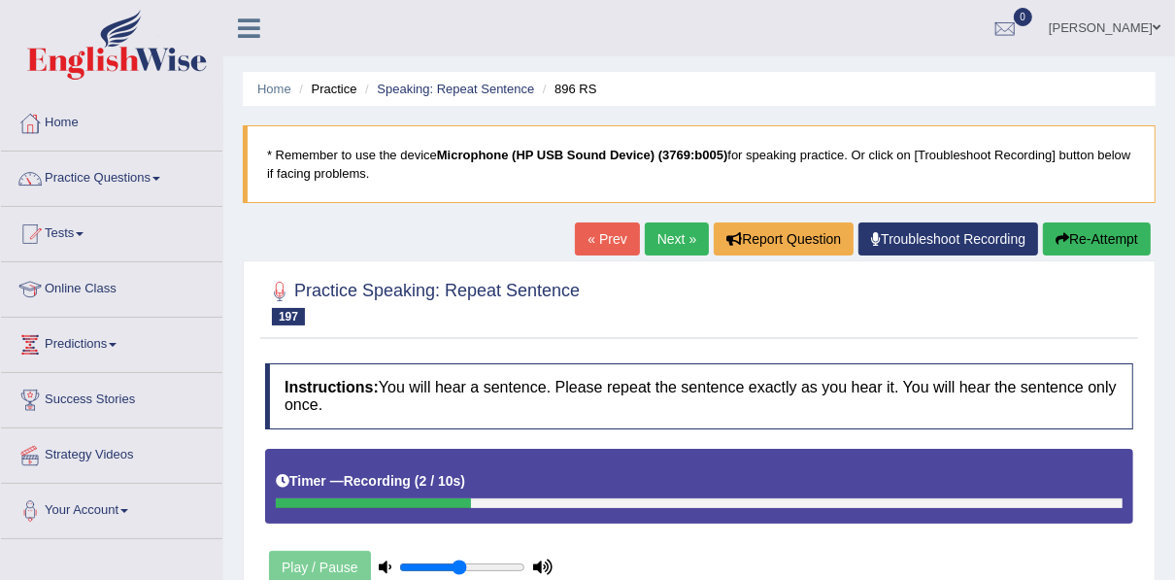
scroll to position [311, 0]
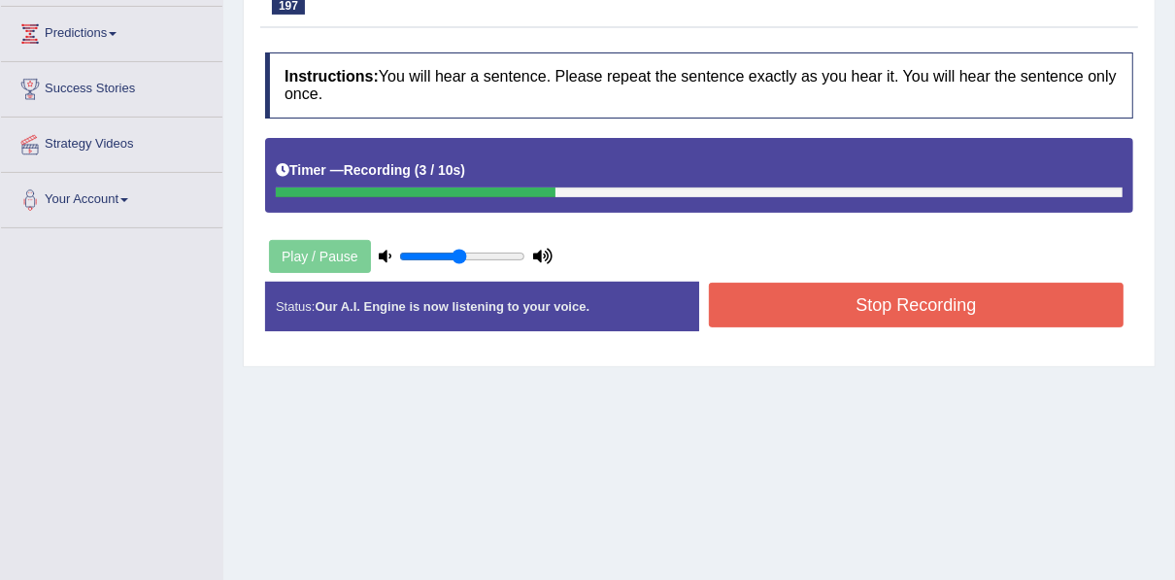
click at [774, 285] on button "Stop Recording" at bounding box center [916, 305] width 415 height 45
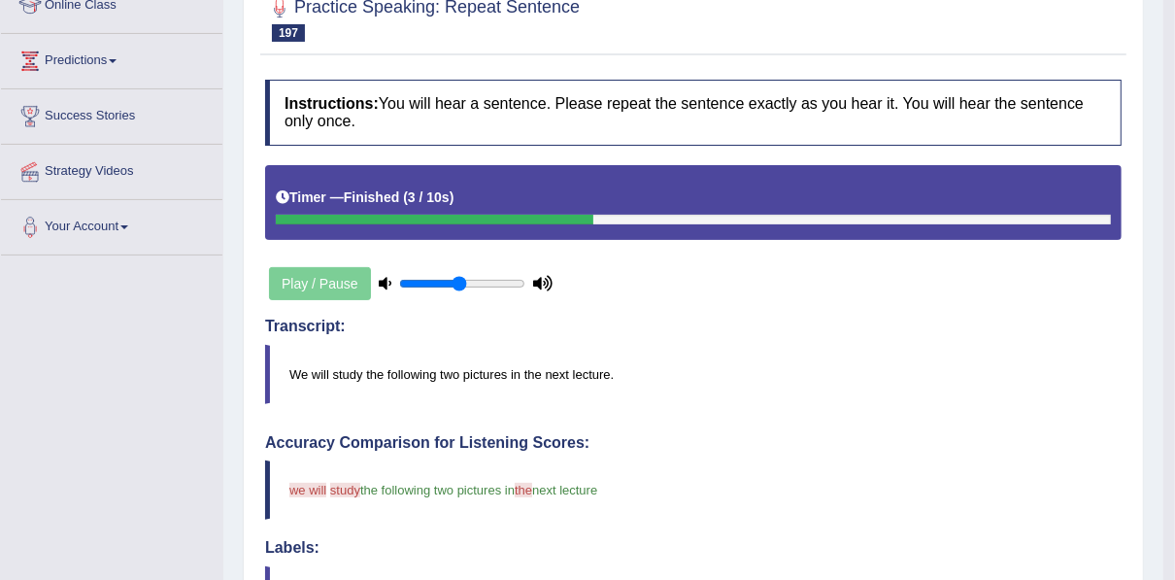
scroll to position [146, 0]
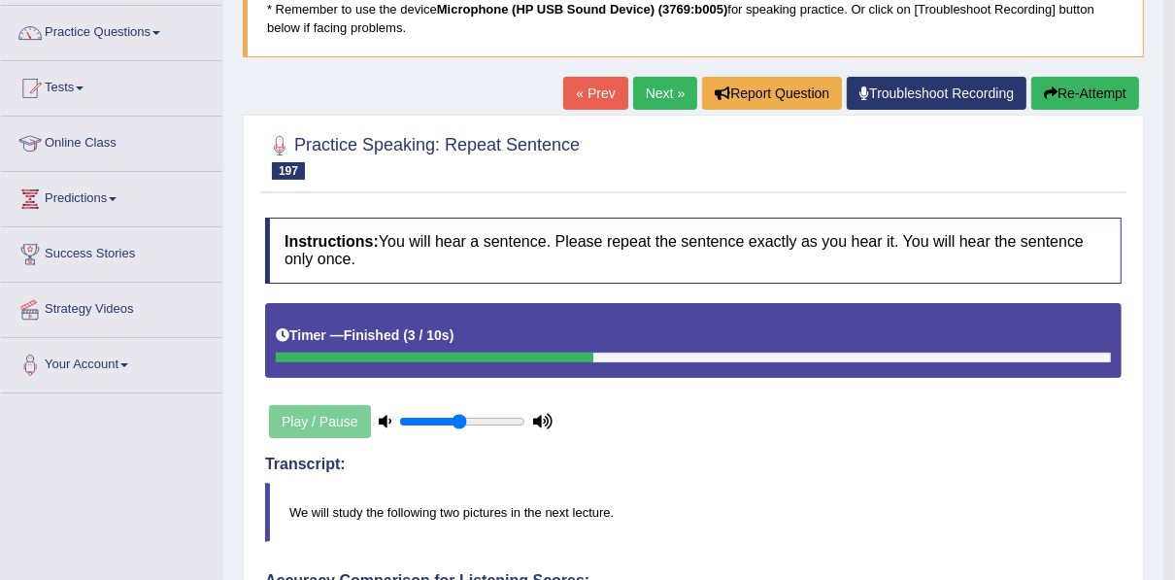
click at [649, 88] on link "Next »" at bounding box center [665, 93] width 64 height 33
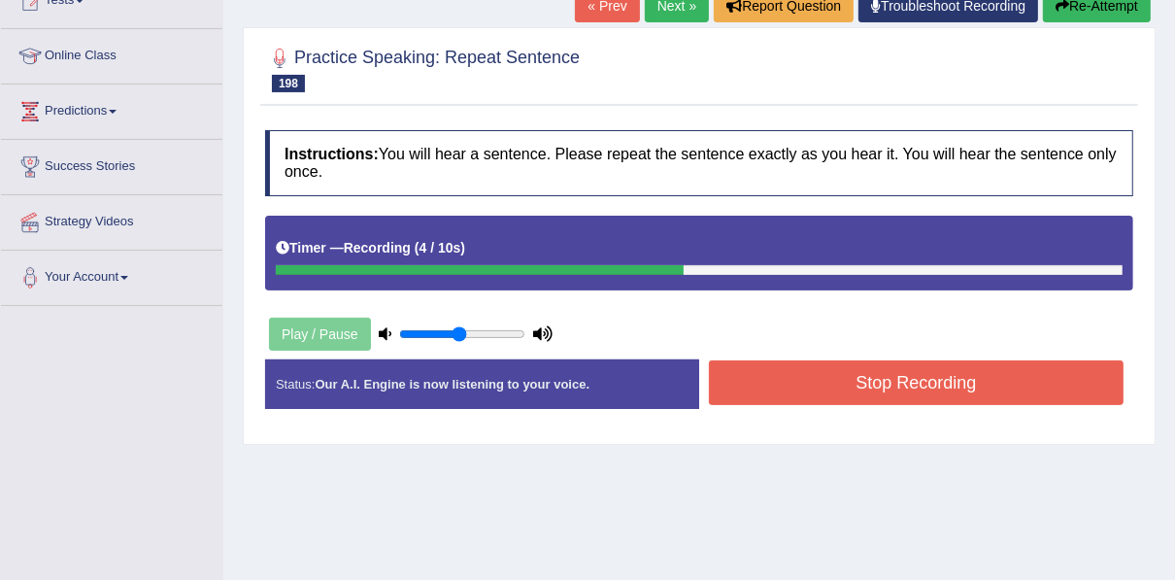
click at [765, 385] on button "Stop Recording" at bounding box center [916, 382] width 415 height 45
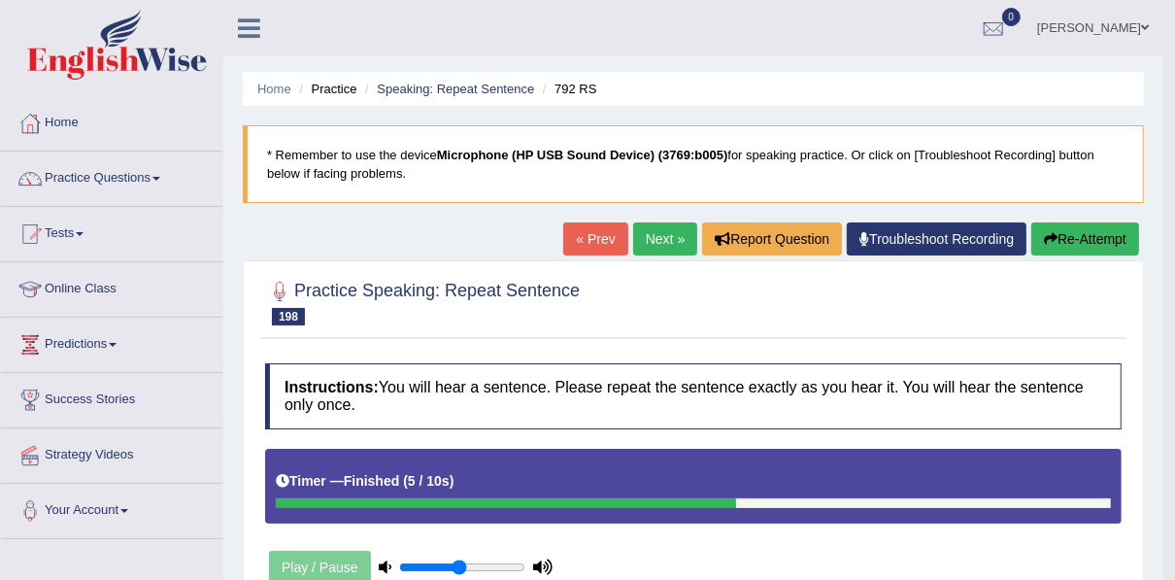
click at [1052, 238] on icon "button" at bounding box center [1051, 239] width 14 height 14
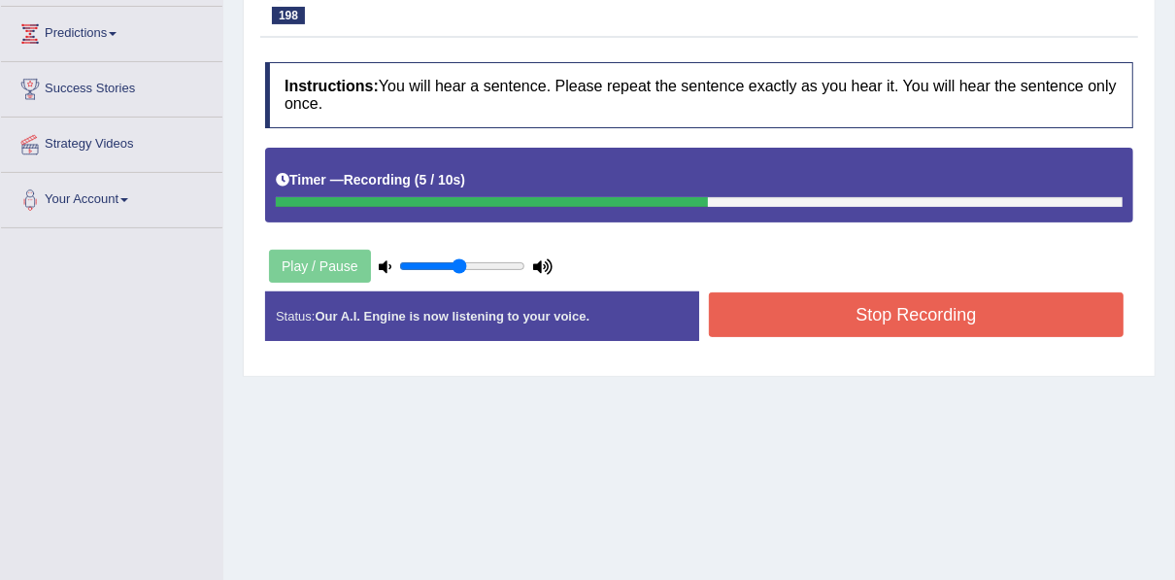
click at [744, 324] on button "Stop Recording" at bounding box center [916, 314] width 415 height 45
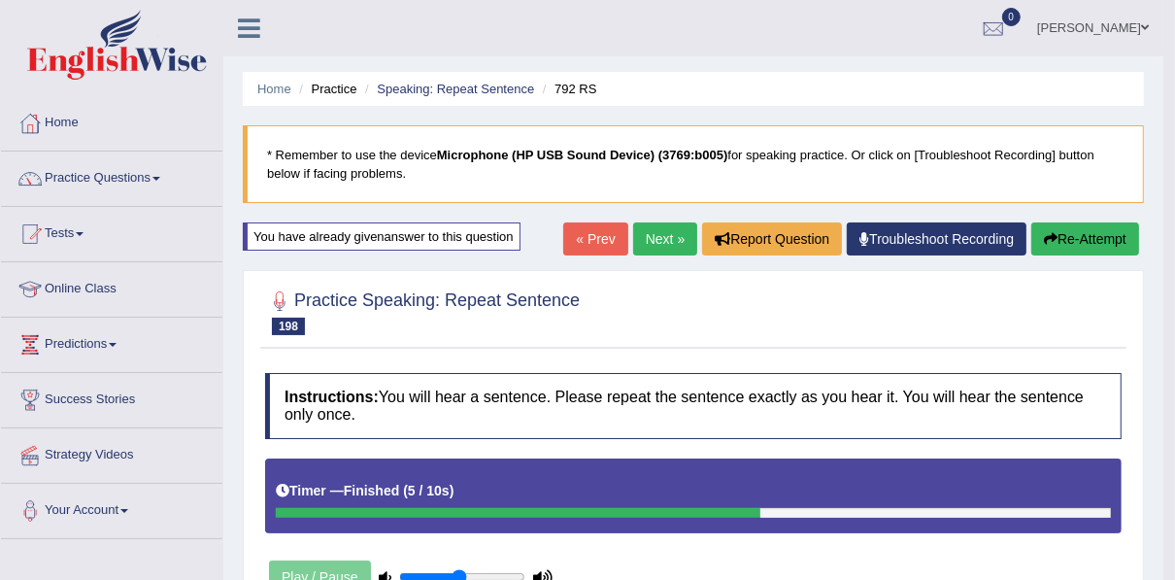
click at [669, 251] on link "Next »" at bounding box center [665, 238] width 64 height 33
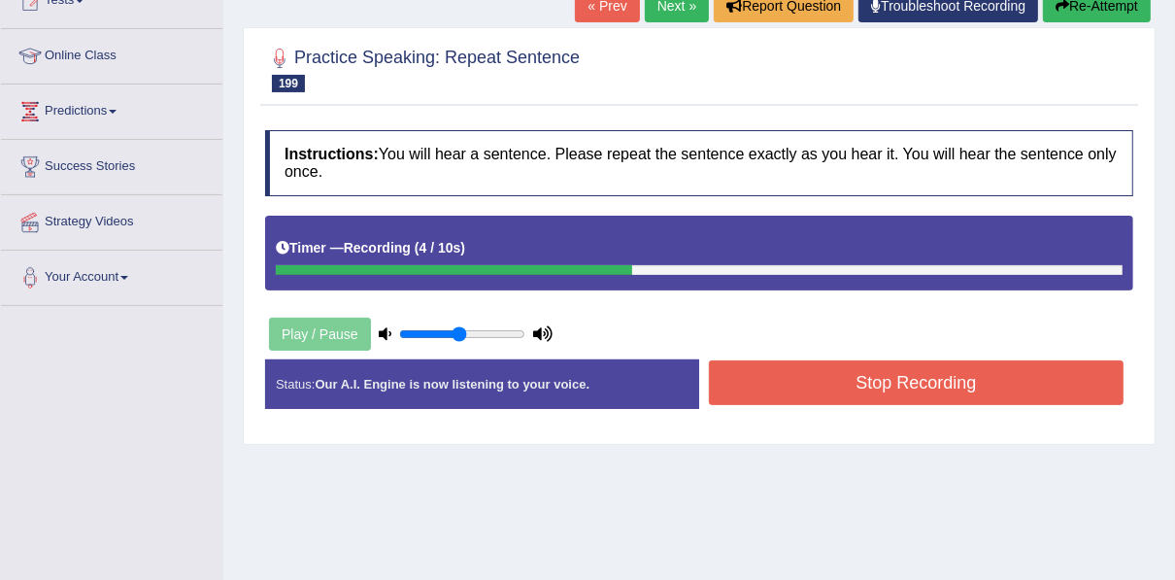
click at [716, 379] on button "Stop Recording" at bounding box center [916, 382] width 415 height 45
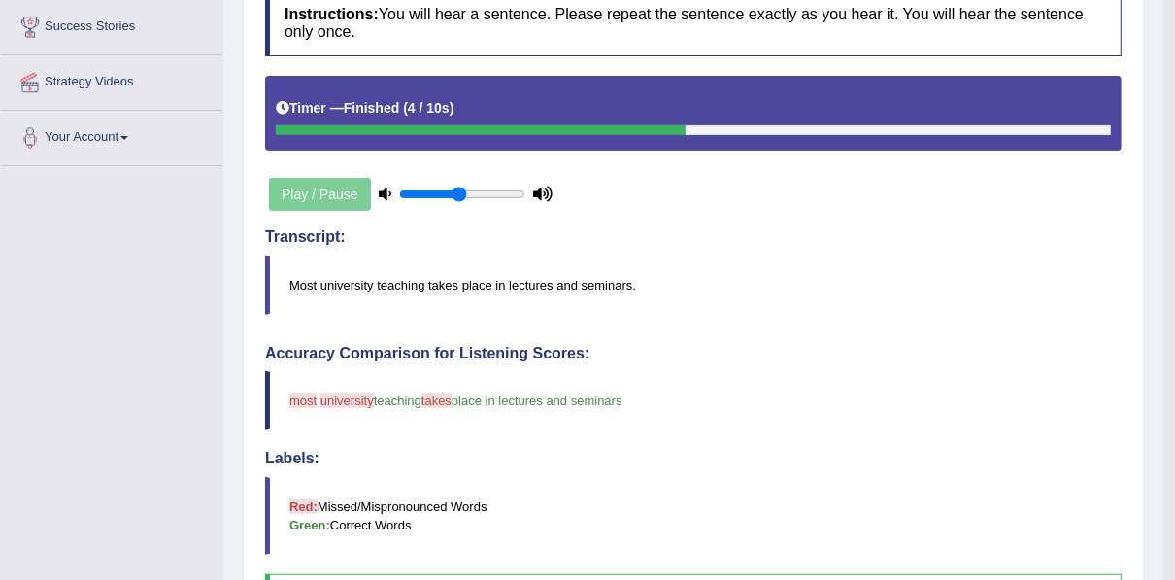
scroll to position [233, 0]
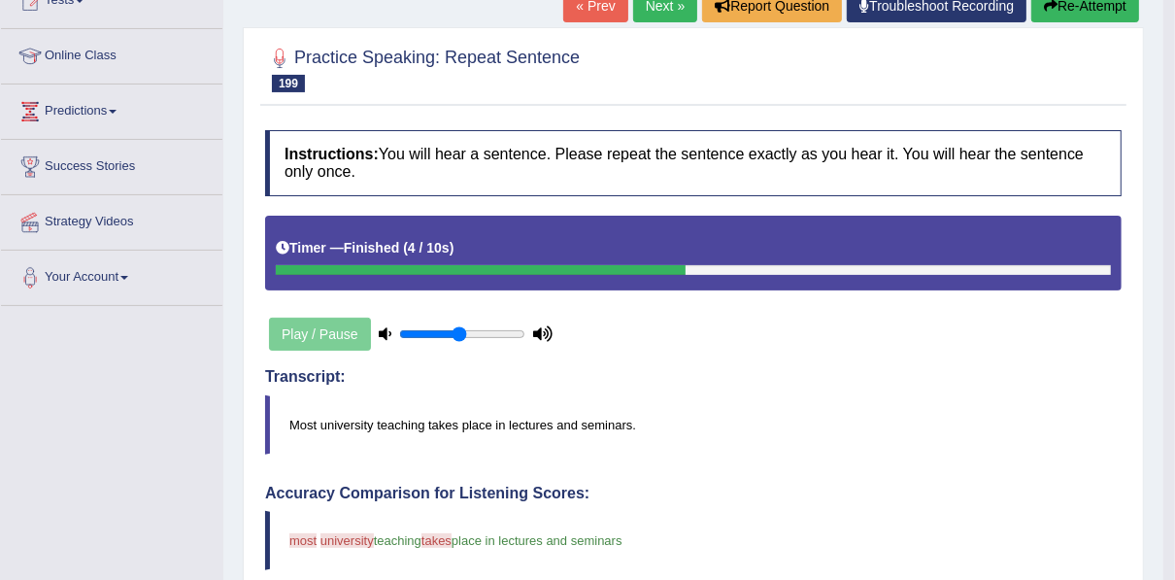
click at [651, 5] on link "Next »" at bounding box center [665, 5] width 64 height 33
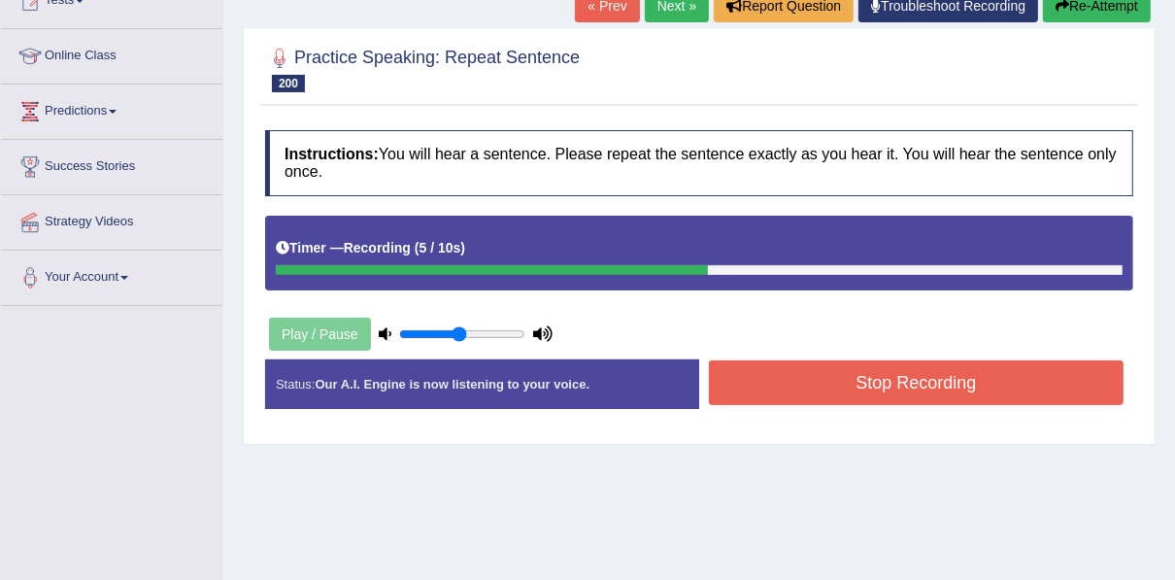
click at [777, 394] on button "Stop Recording" at bounding box center [916, 382] width 415 height 45
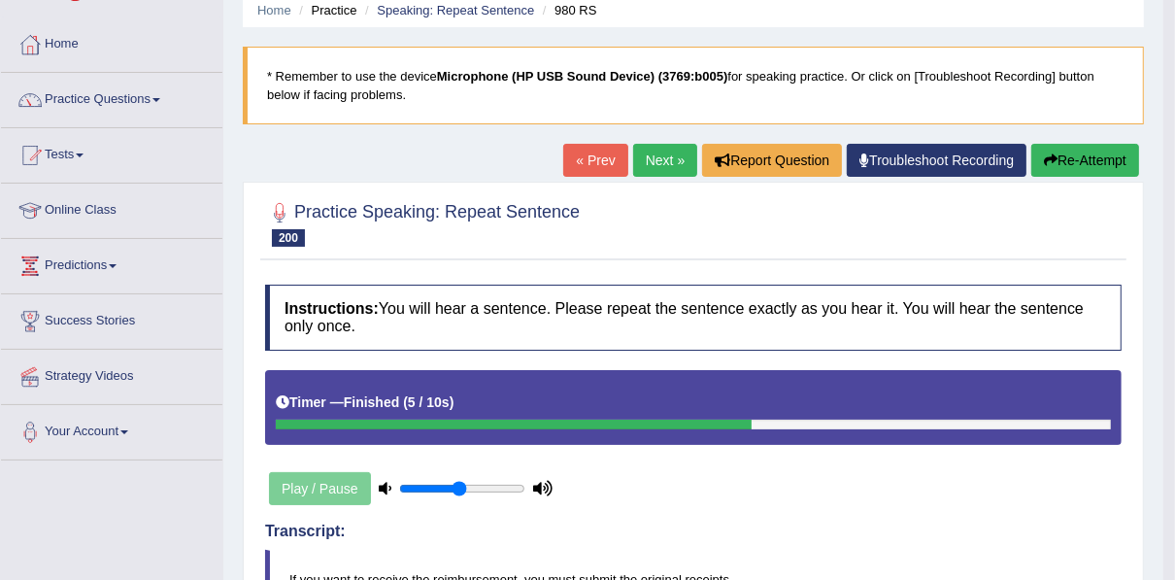
scroll to position [78, 0]
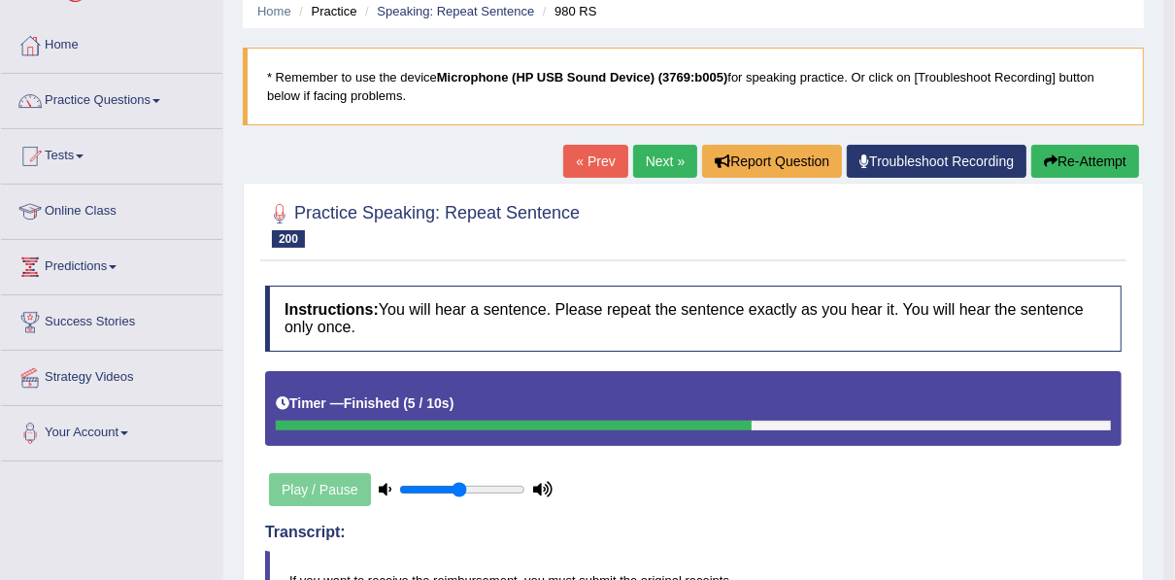
click at [1094, 159] on button "Re-Attempt" at bounding box center [1085, 161] width 108 height 33
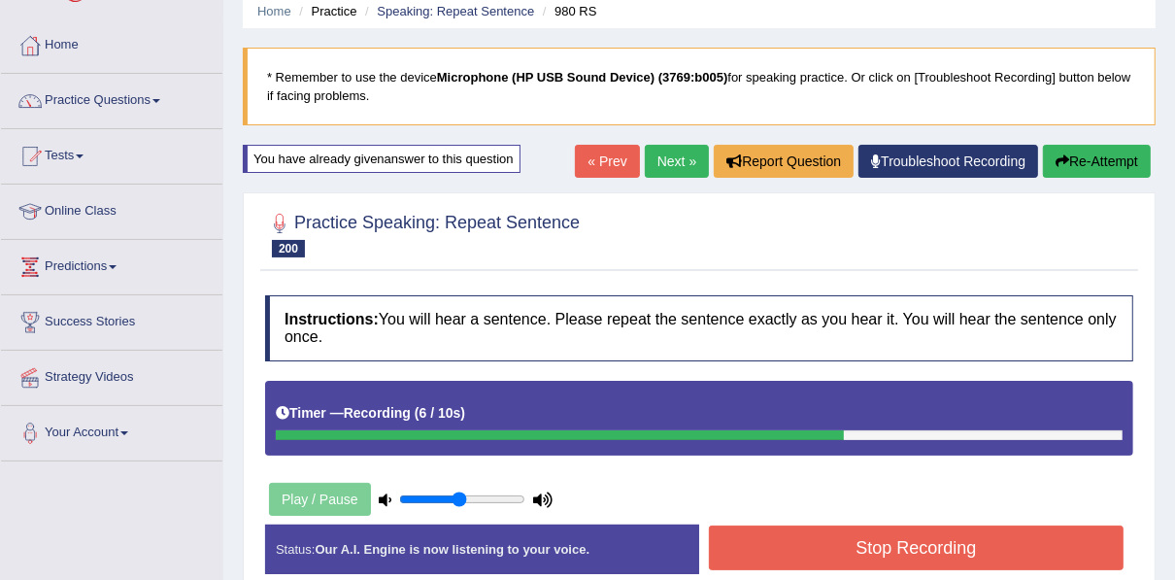
click at [826, 533] on button "Stop Recording" at bounding box center [916, 547] width 415 height 45
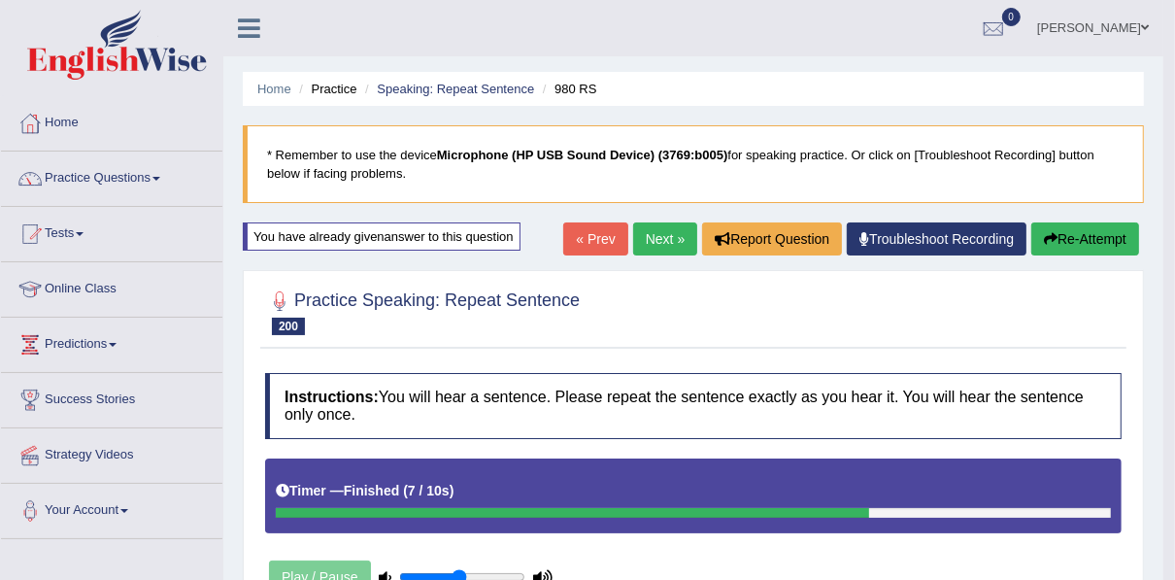
click at [661, 242] on link "Next »" at bounding box center [665, 238] width 64 height 33
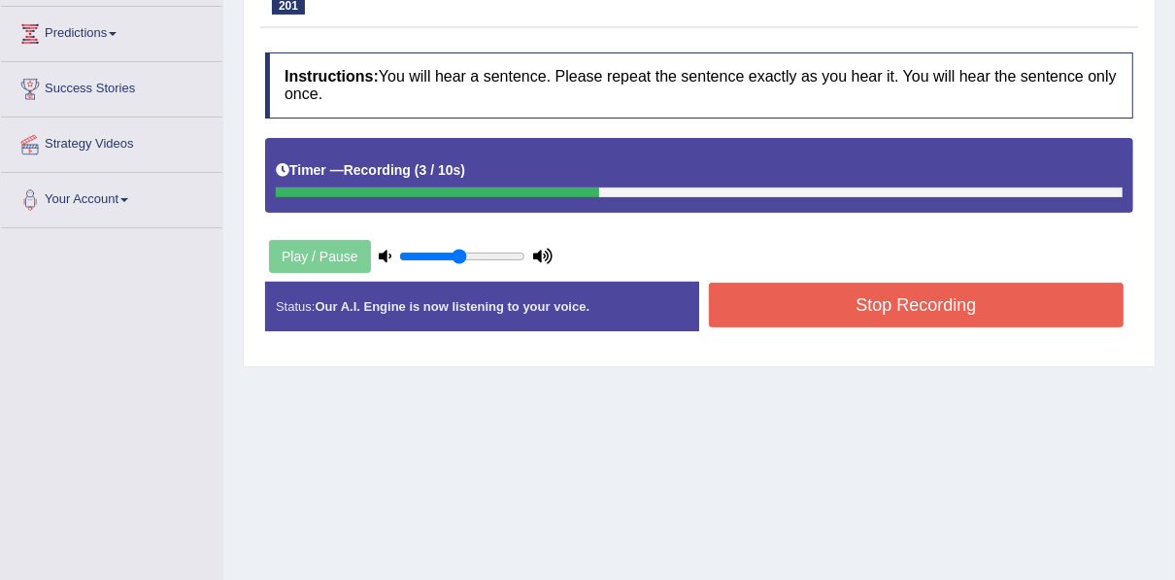
click at [935, 304] on button "Stop Recording" at bounding box center [916, 305] width 415 height 45
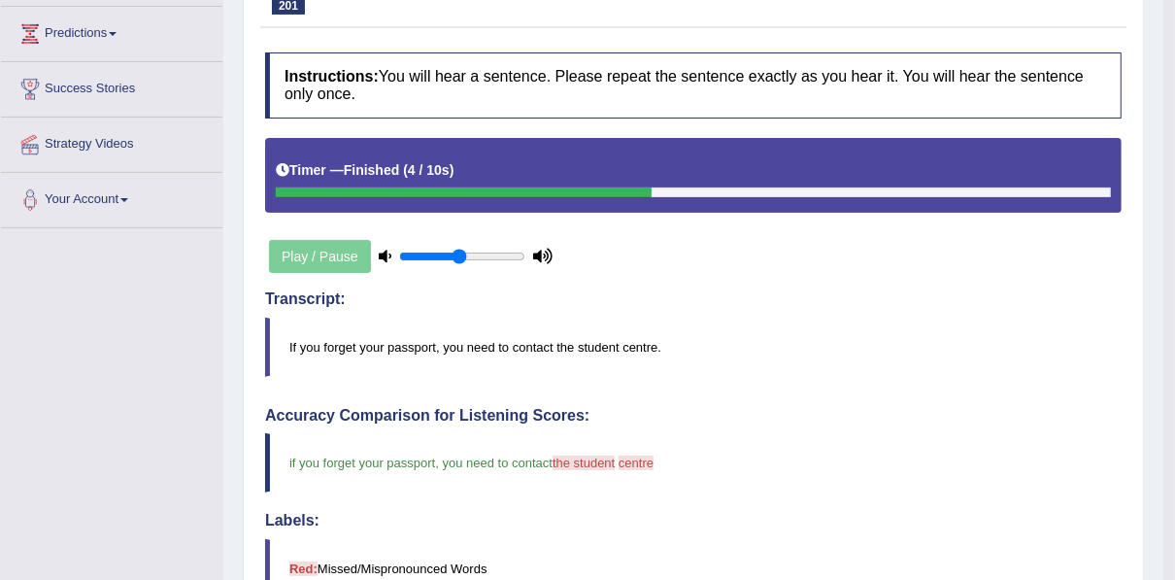
scroll to position [155, 0]
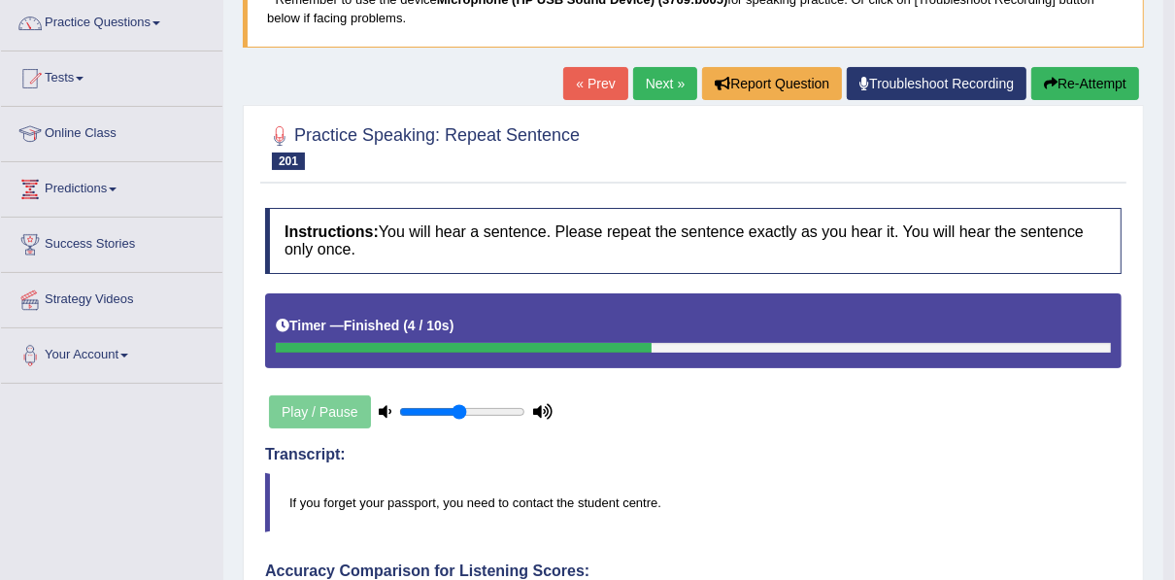
click at [682, 85] on link "Next »" at bounding box center [665, 83] width 64 height 33
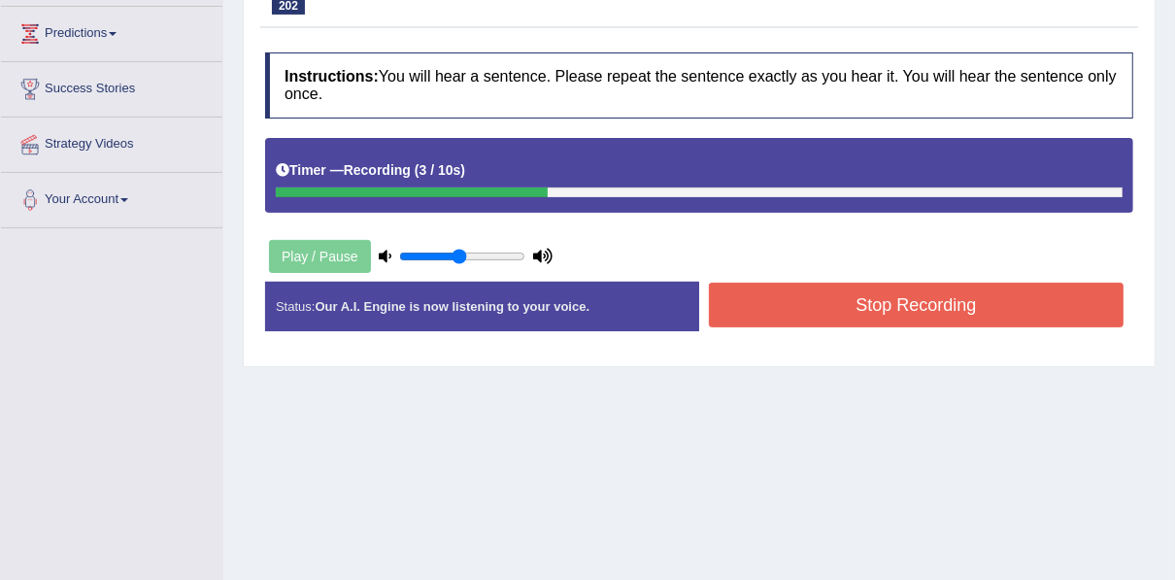
click at [725, 301] on button "Stop Recording" at bounding box center [916, 305] width 415 height 45
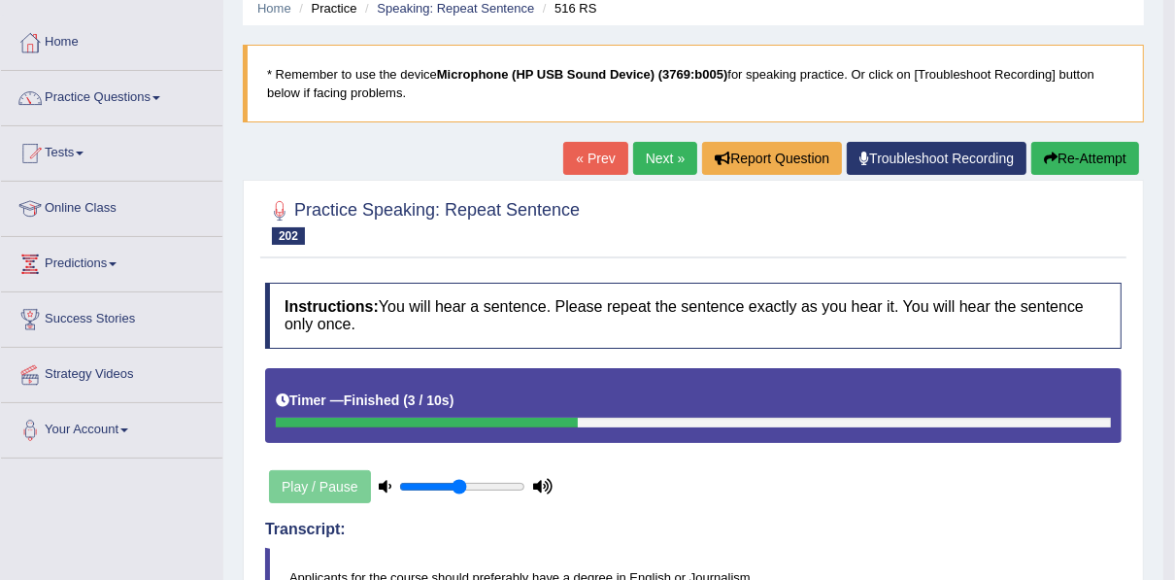
scroll to position [78, 0]
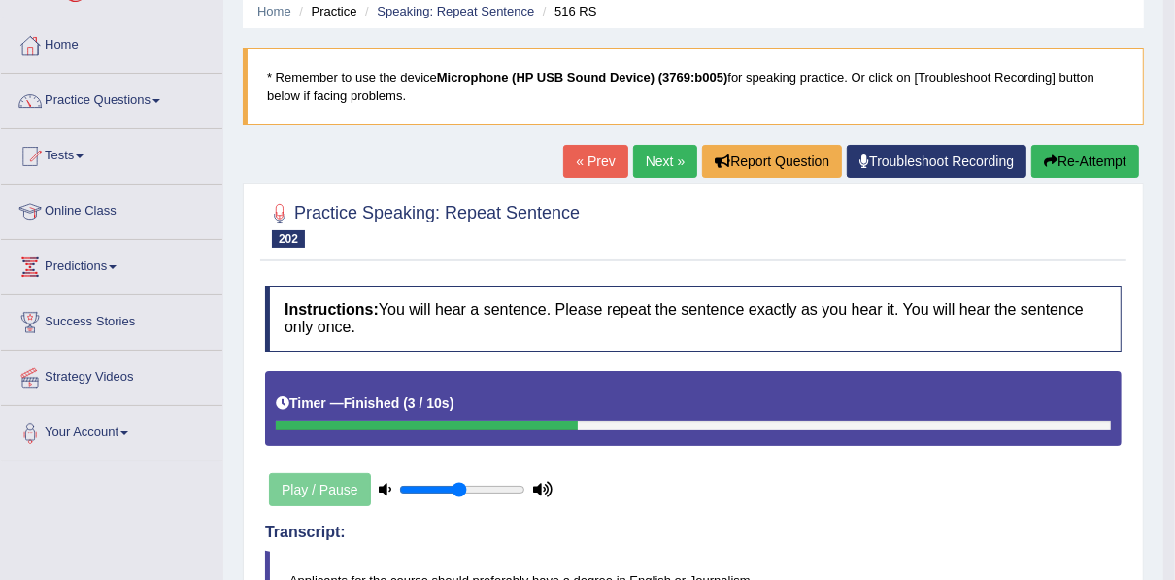
click at [1071, 171] on button "Re-Attempt" at bounding box center [1085, 161] width 108 height 33
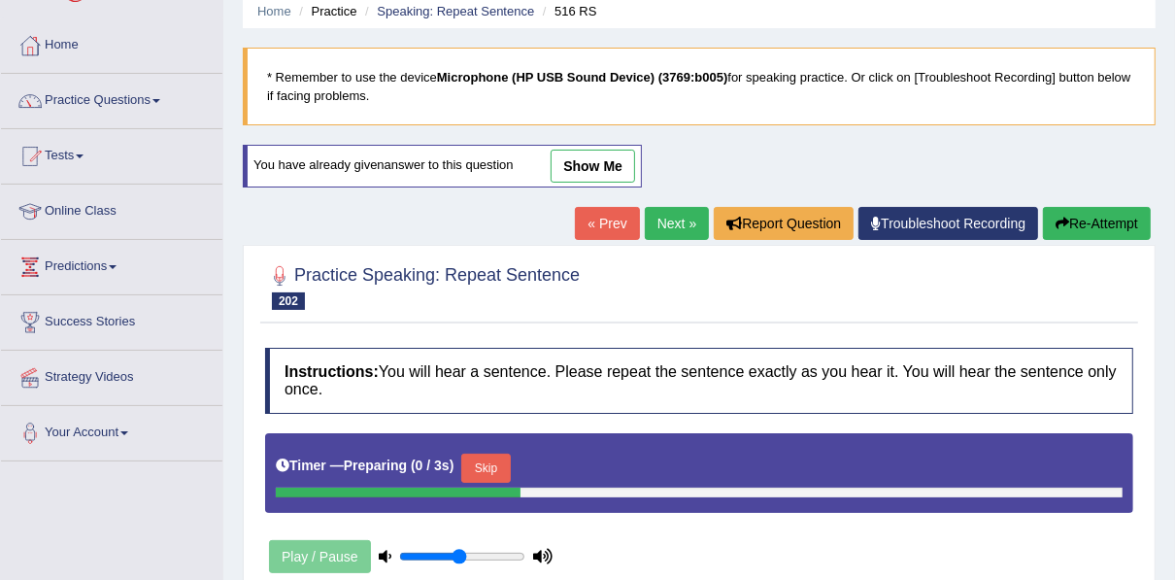
scroll to position [78, 0]
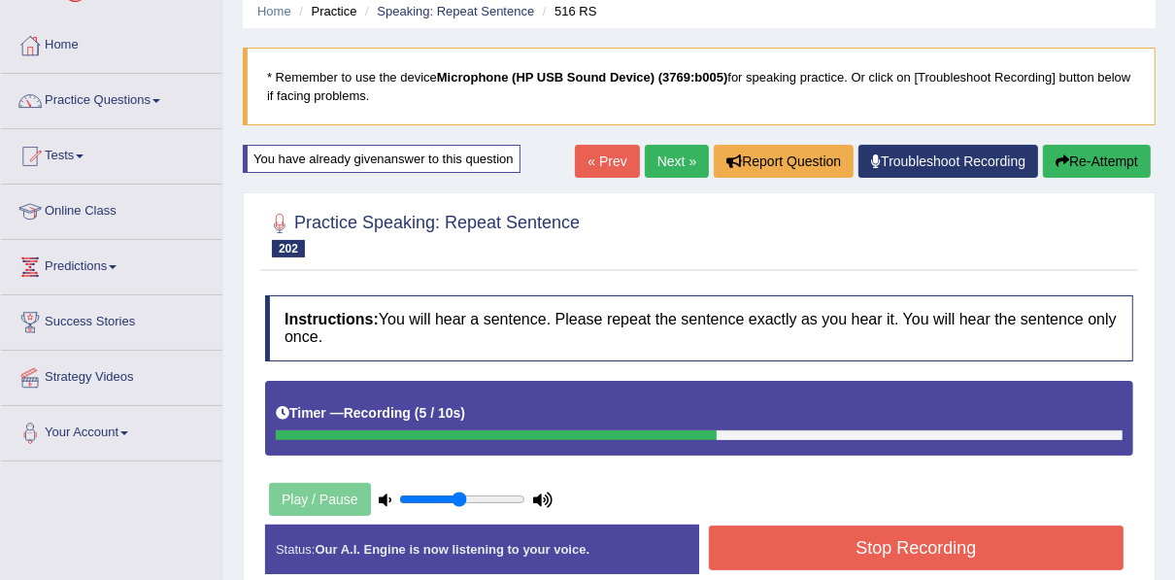
click at [826, 538] on button "Stop Recording" at bounding box center [916, 547] width 415 height 45
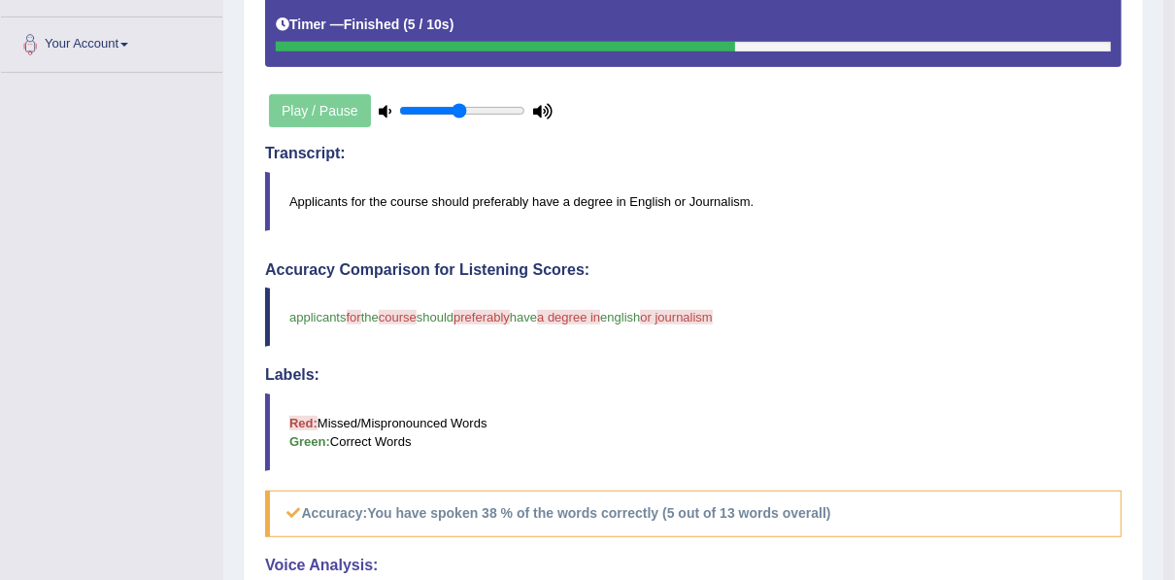
scroll to position [155, 0]
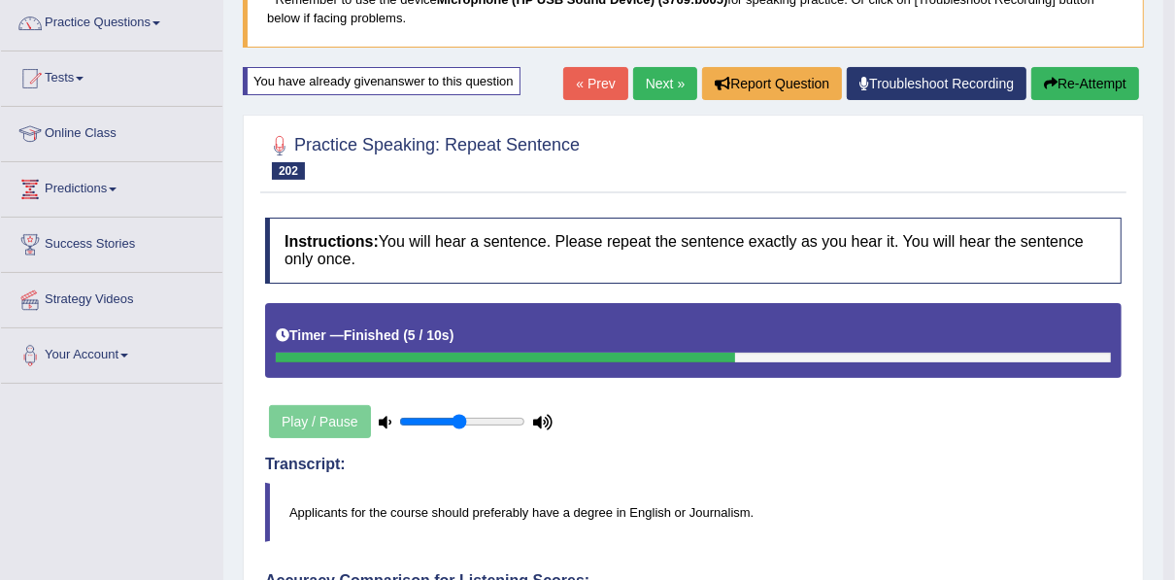
click at [665, 85] on link "Next »" at bounding box center [665, 83] width 64 height 33
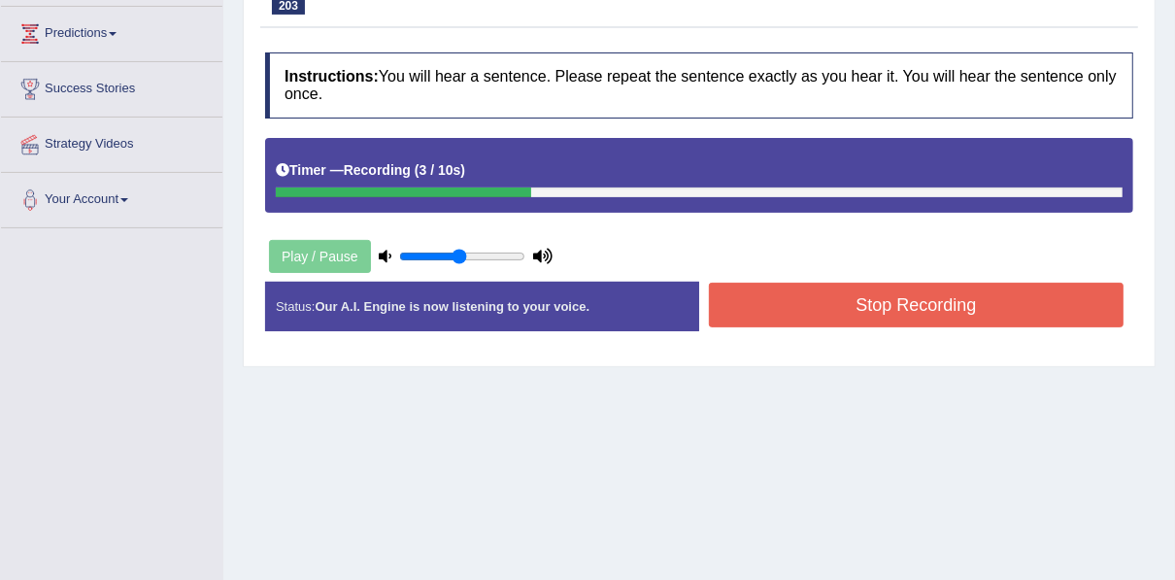
click at [780, 304] on button "Stop Recording" at bounding box center [916, 305] width 415 height 45
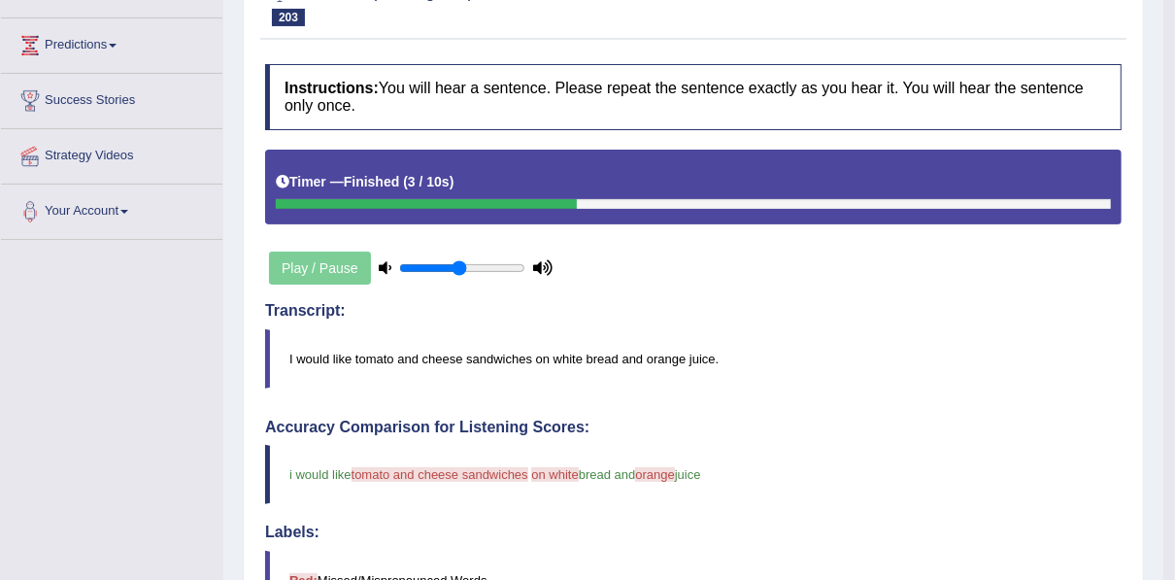
scroll to position [233, 0]
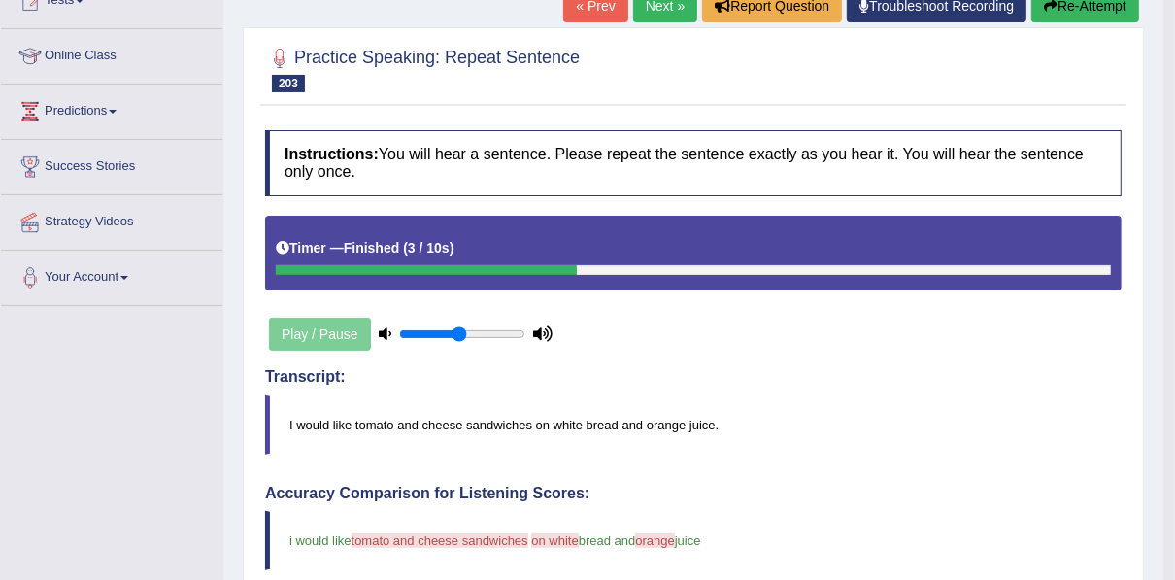
click at [1079, 9] on button "Re-Attempt" at bounding box center [1085, 5] width 108 height 33
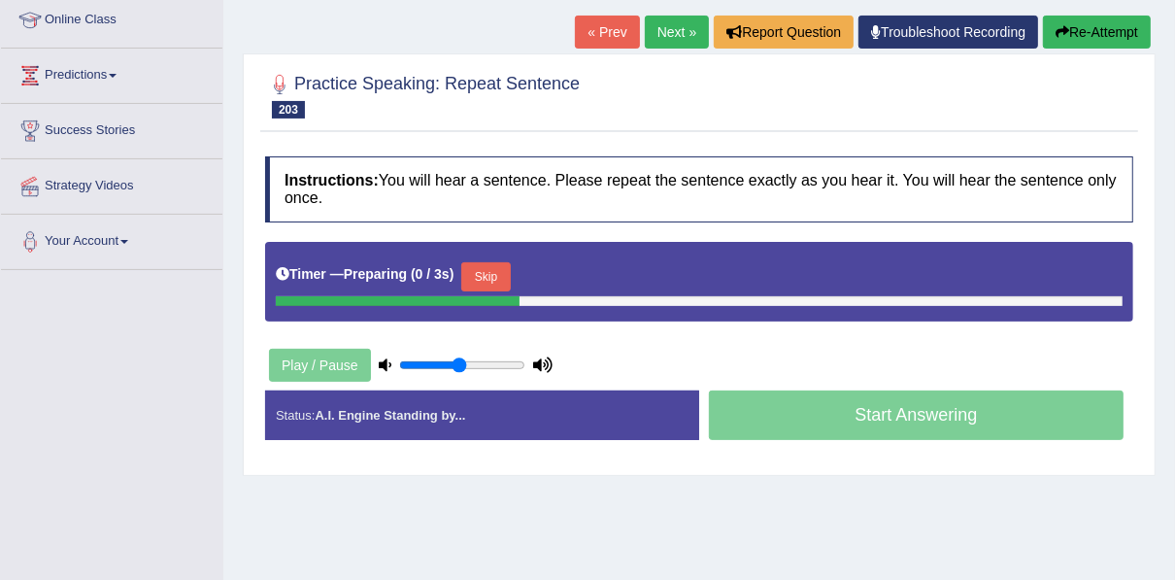
scroll to position [233, 0]
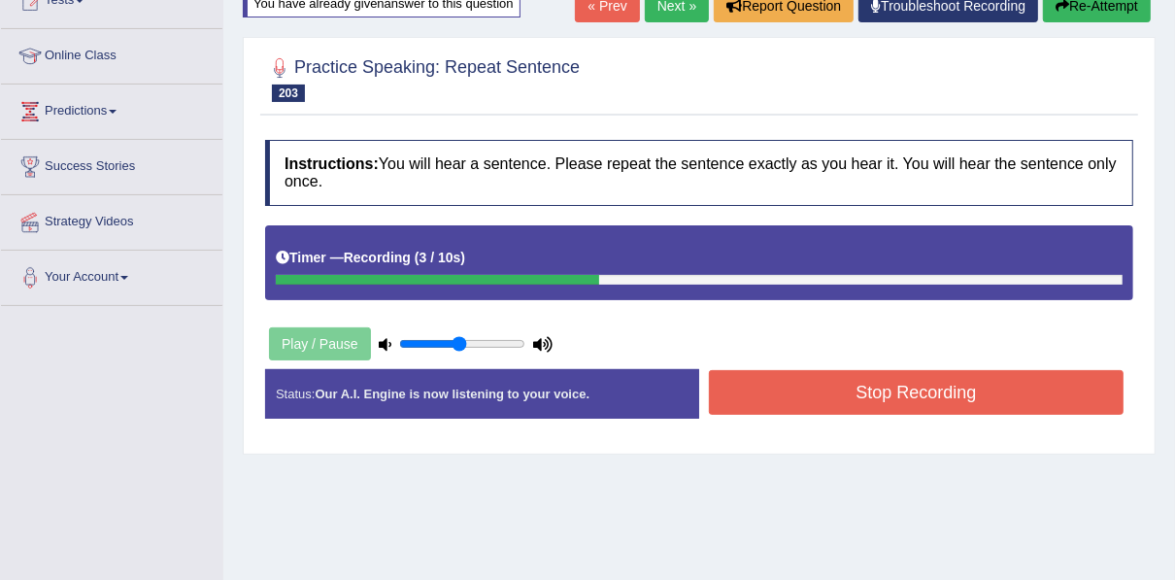
click at [759, 376] on button "Stop Recording" at bounding box center [916, 392] width 415 height 45
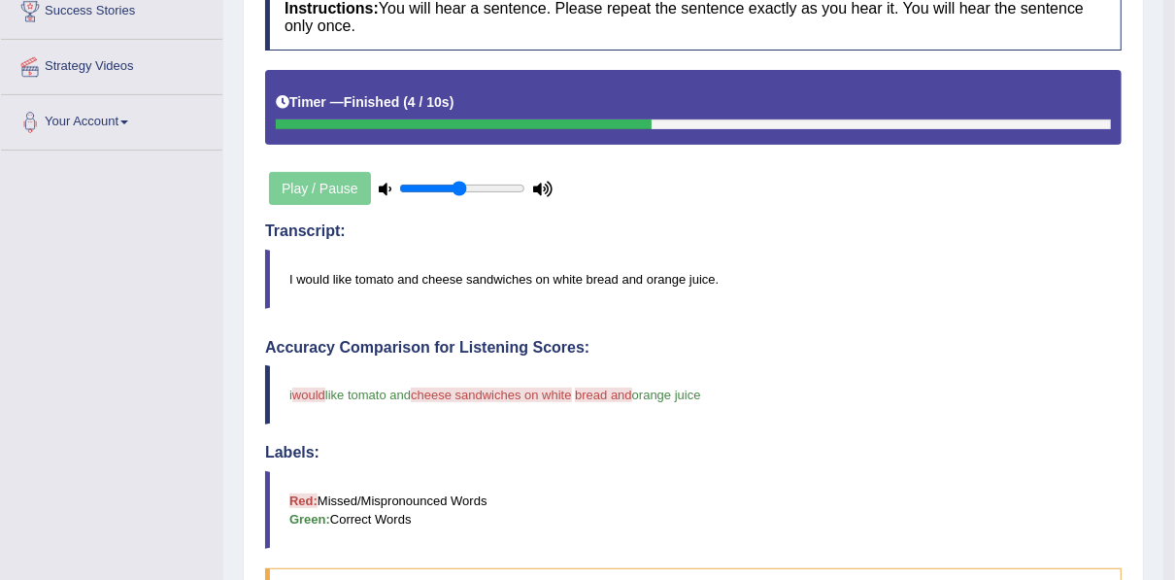
scroll to position [78, 0]
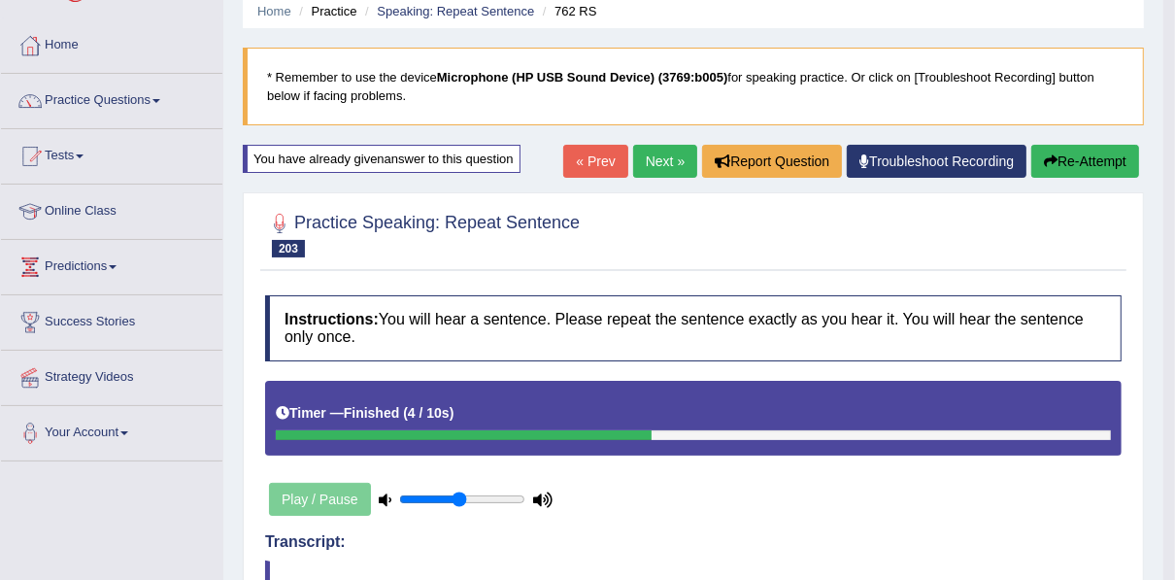
click at [659, 164] on link "Next »" at bounding box center [665, 161] width 64 height 33
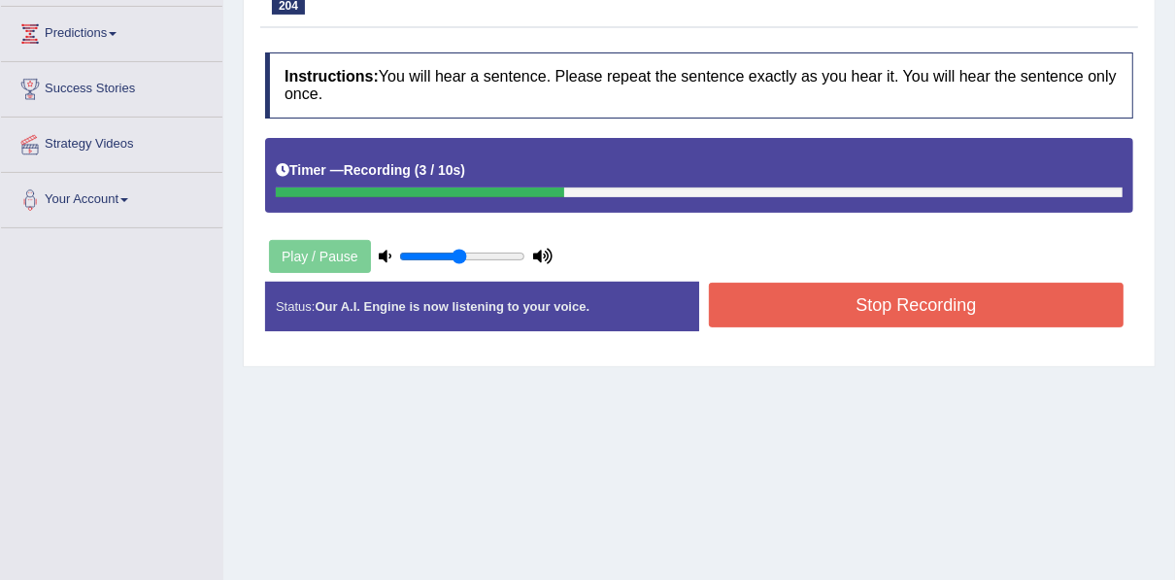
click at [773, 313] on button "Stop Recording" at bounding box center [916, 305] width 415 height 45
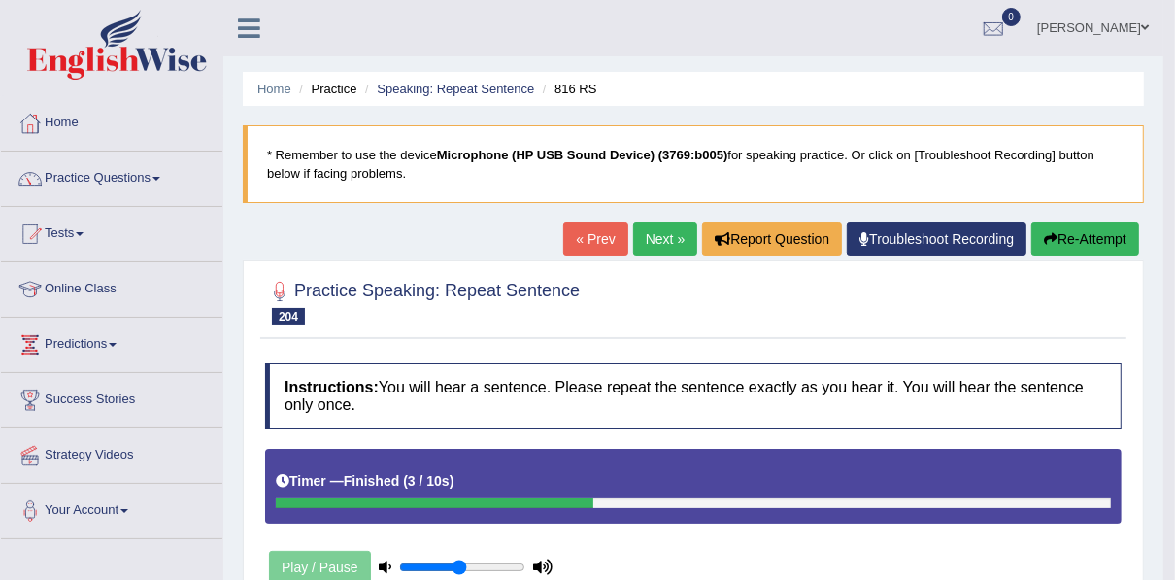
click at [1046, 253] on button "Re-Attempt" at bounding box center [1085, 238] width 108 height 33
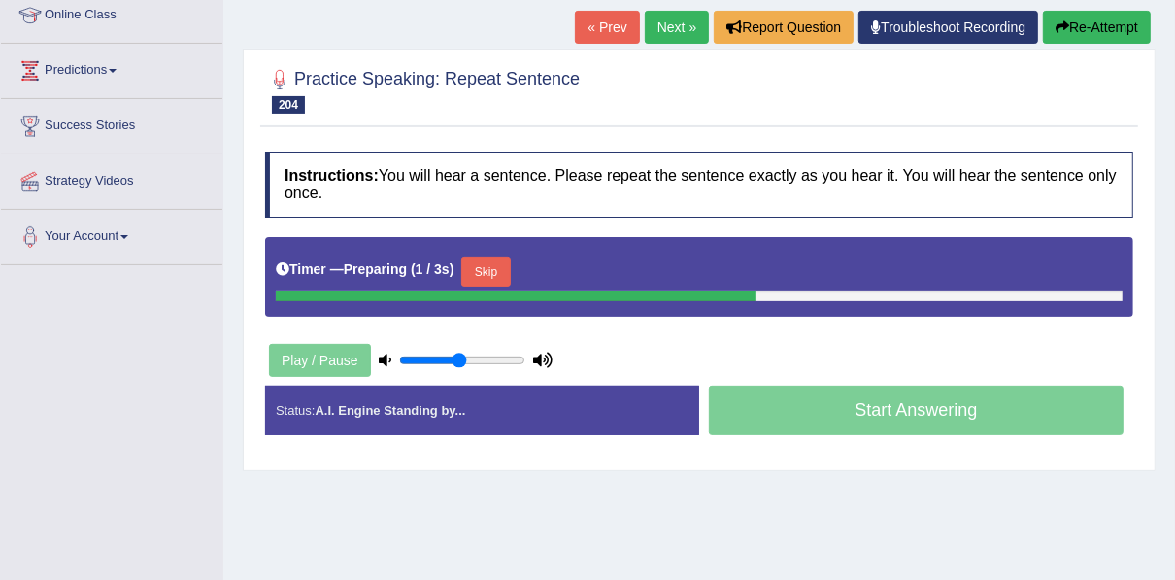
scroll to position [311, 0]
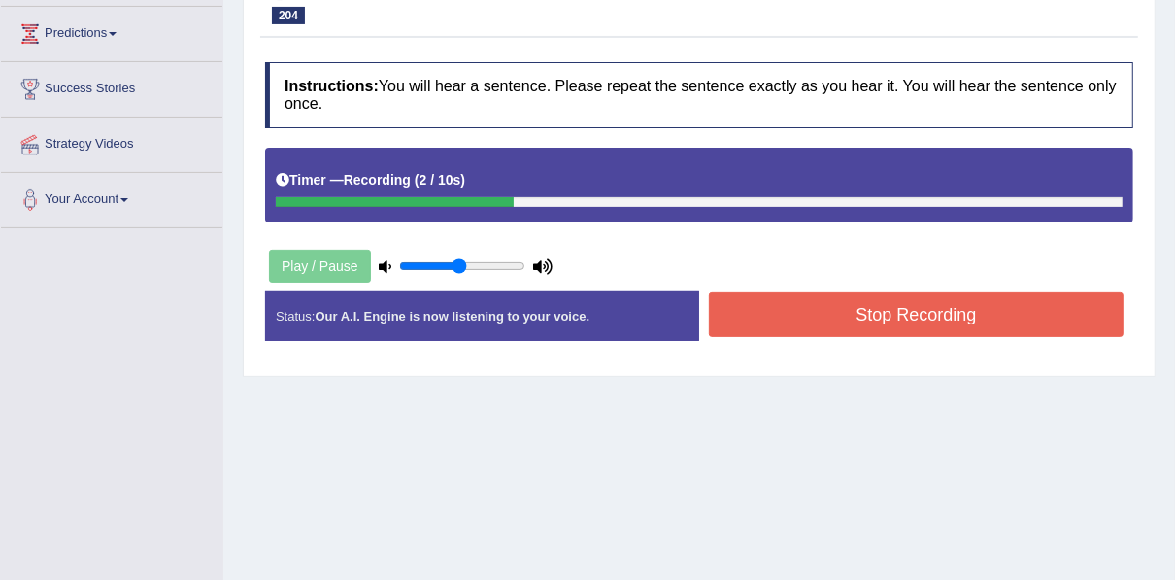
click at [771, 317] on button "Stop Recording" at bounding box center [916, 314] width 415 height 45
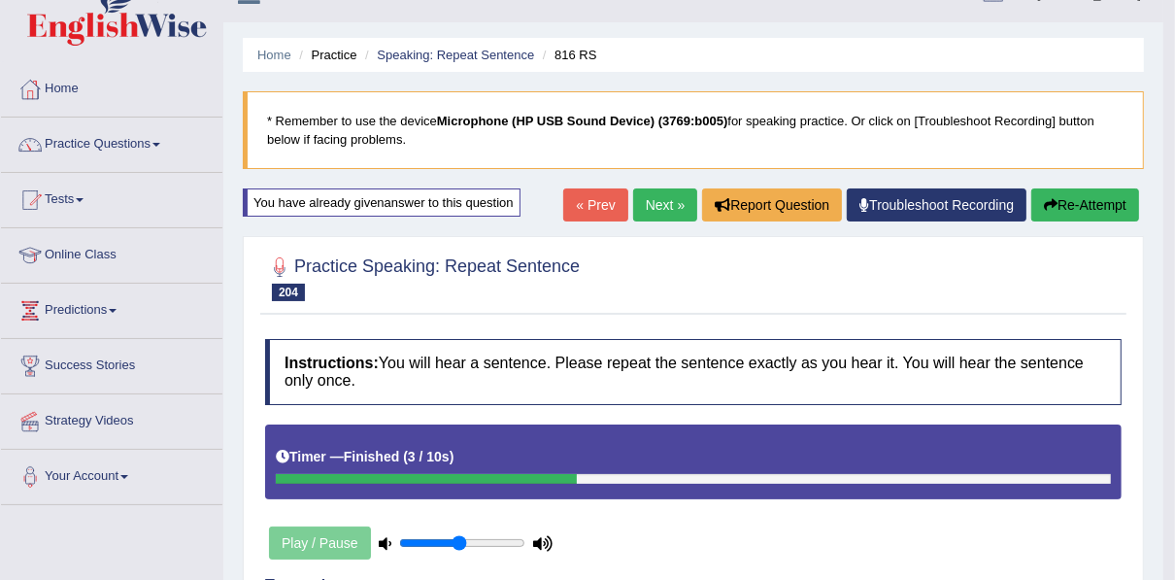
scroll to position [0, 0]
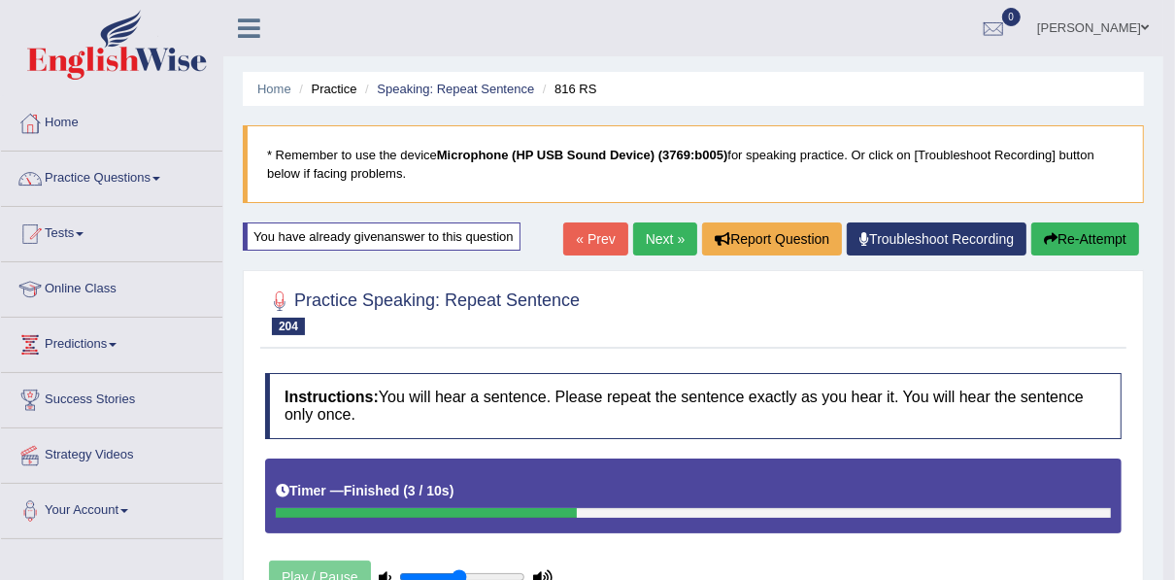
click at [662, 239] on link "Next »" at bounding box center [665, 238] width 64 height 33
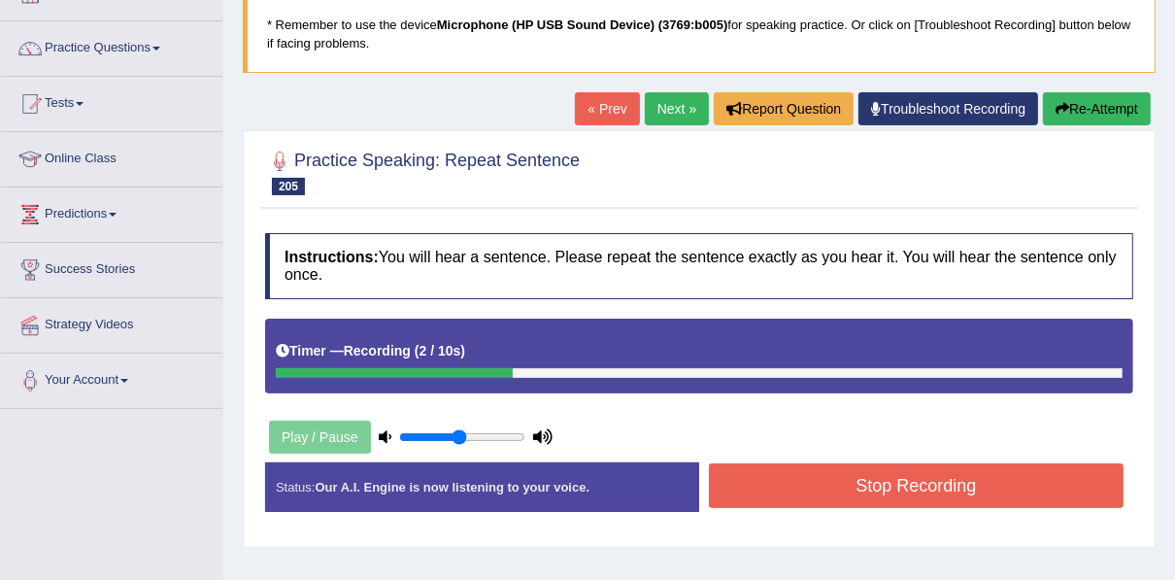
scroll to position [311, 0]
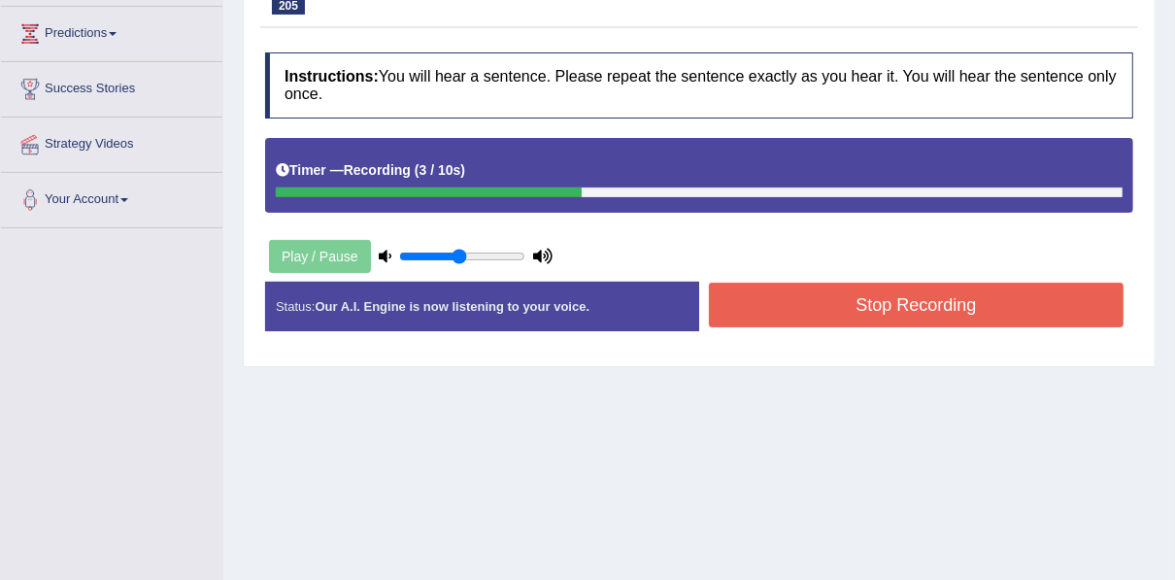
click at [832, 297] on button "Stop Recording" at bounding box center [916, 305] width 415 height 45
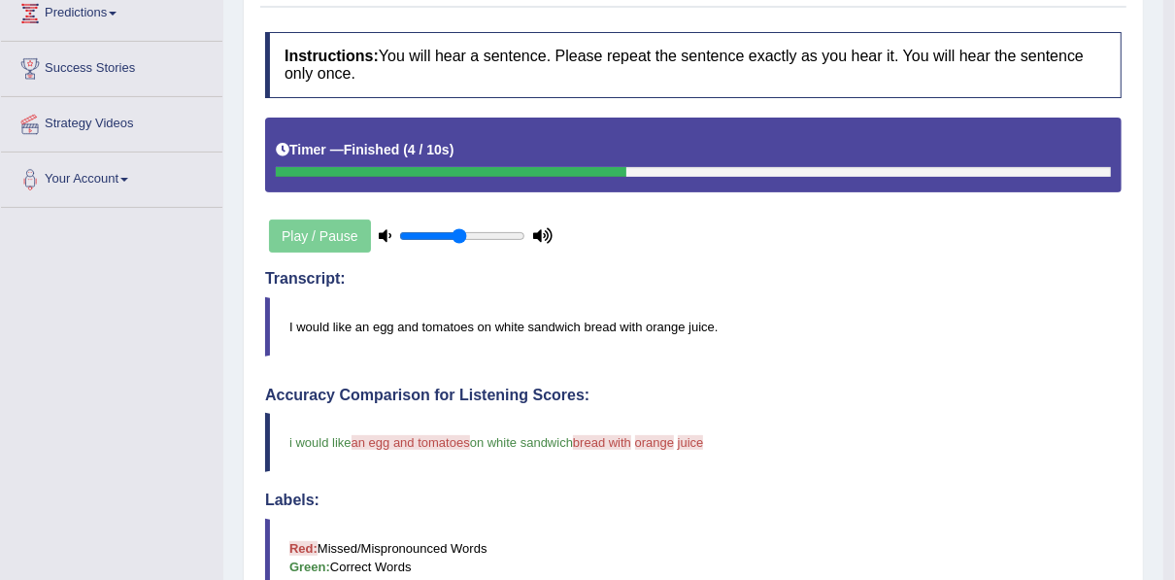
scroll to position [78, 0]
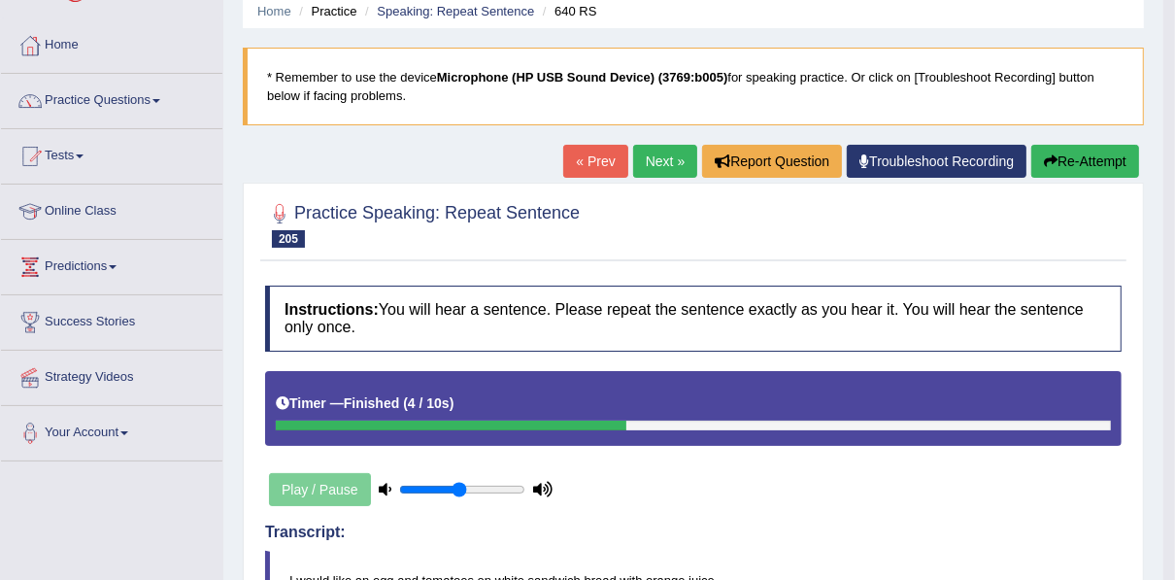
click at [1115, 156] on button "Re-Attempt" at bounding box center [1085, 161] width 108 height 33
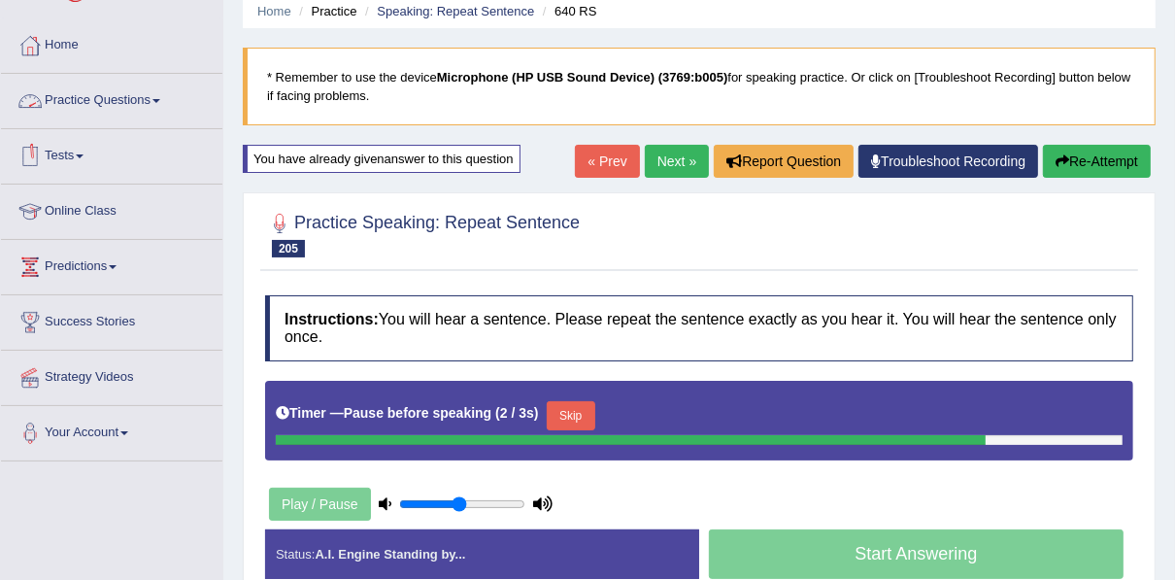
click at [117, 90] on link "Practice Questions" at bounding box center [111, 98] width 221 height 49
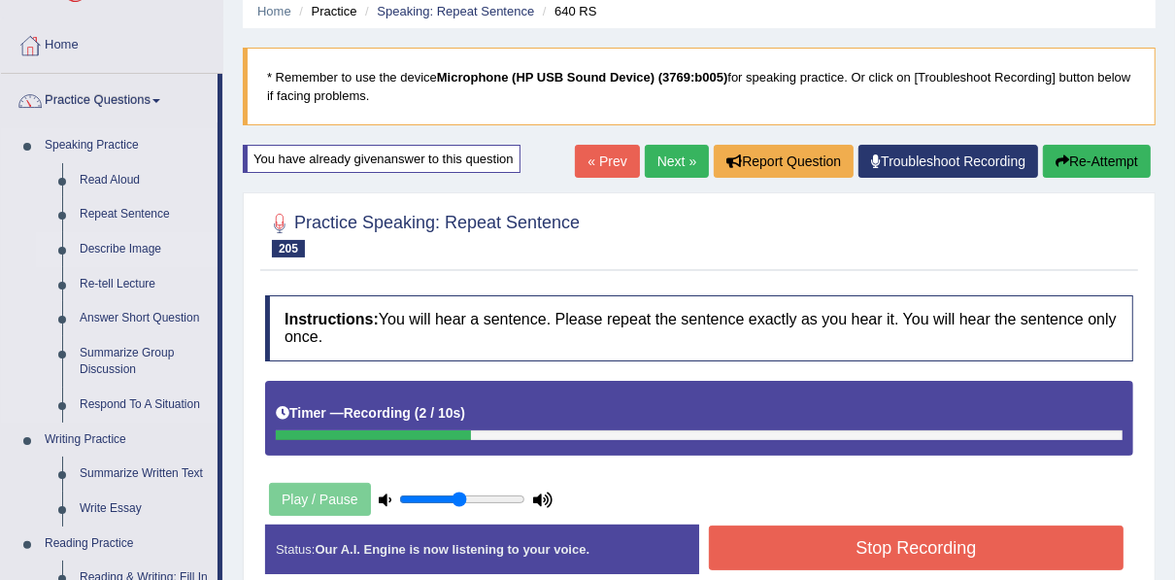
click at [115, 242] on link "Describe Image" at bounding box center [144, 249] width 147 height 35
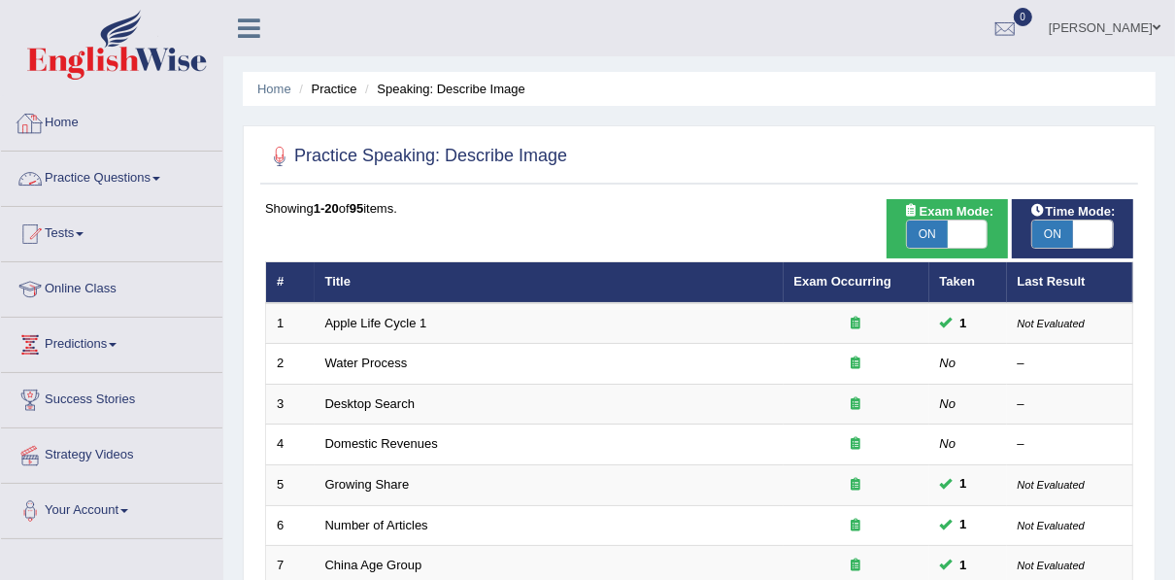
click at [101, 181] on link "Practice Questions" at bounding box center [111, 175] width 221 height 49
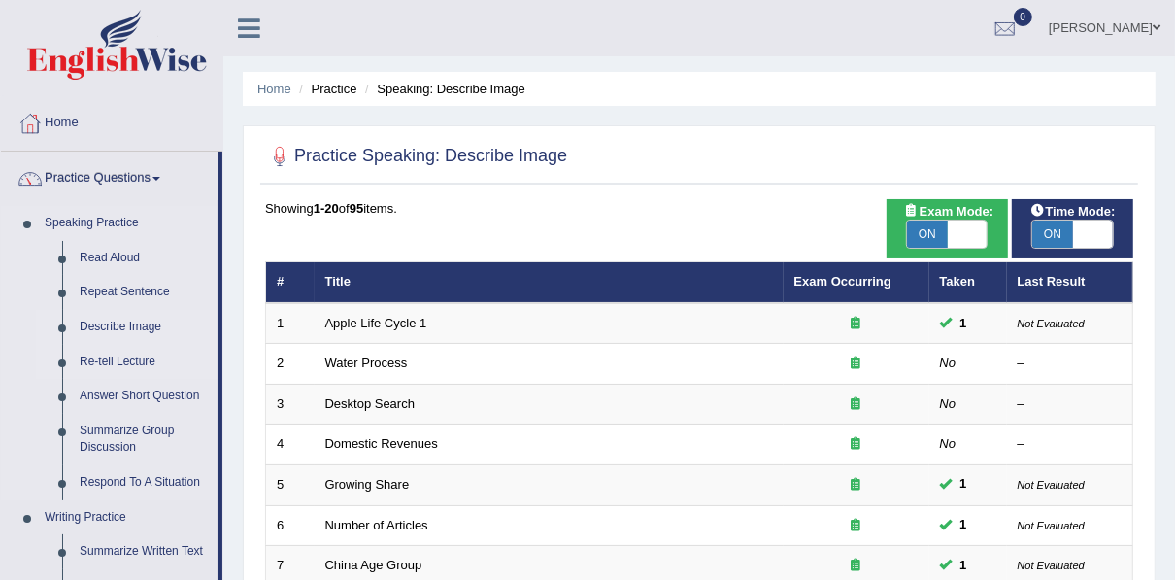
click at [117, 357] on link "Re-tell Lecture" at bounding box center [144, 362] width 147 height 35
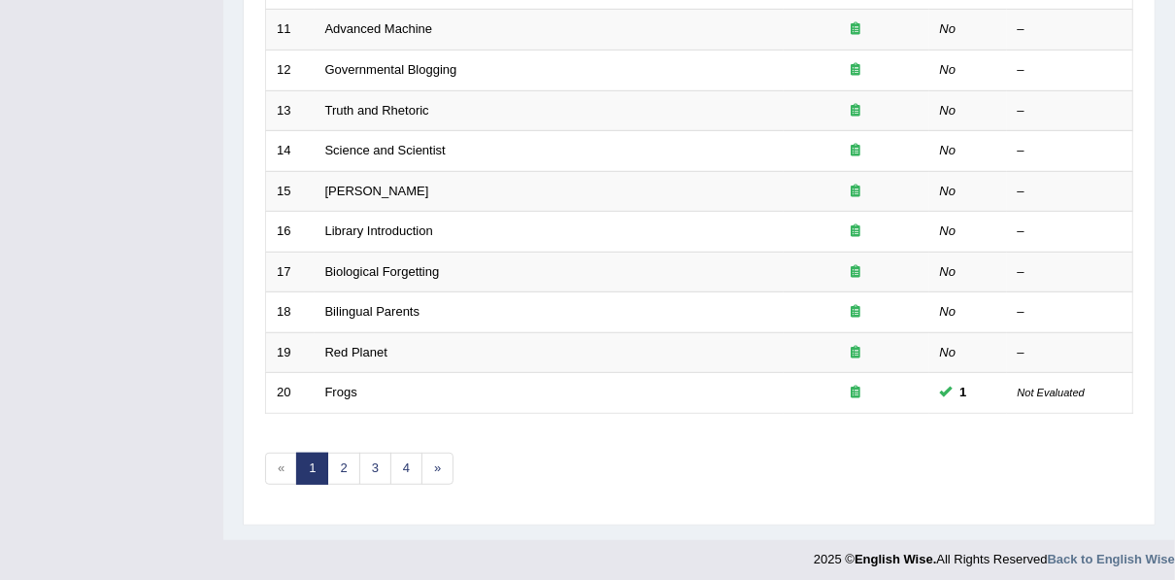
scroll to position [697, 0]
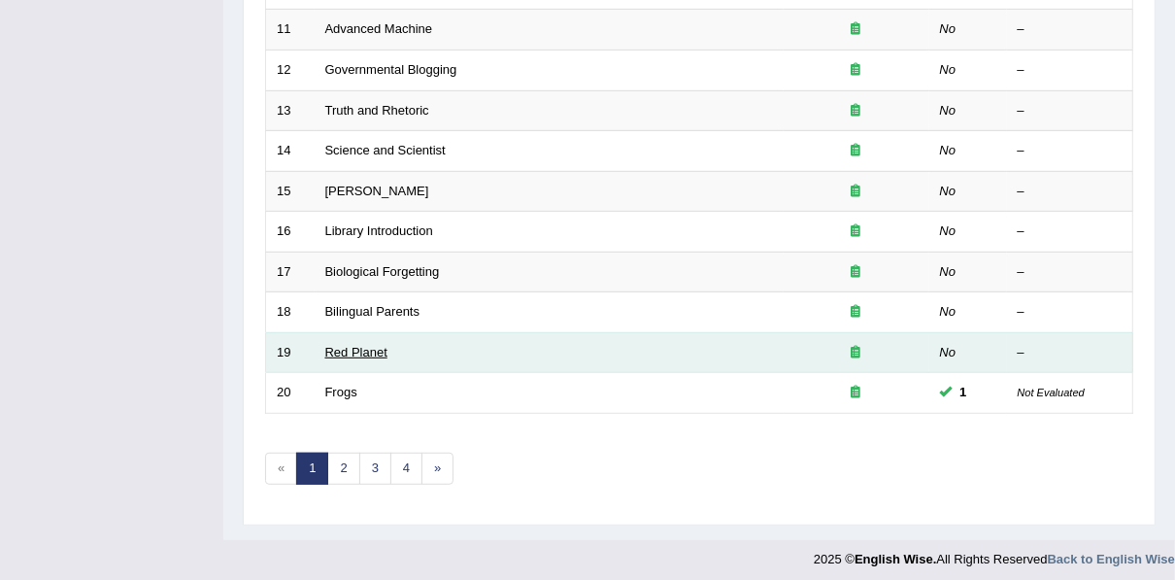
click at [351, 348] on link "Red Planet" at bounding box center [356, 352] width 62 height 15
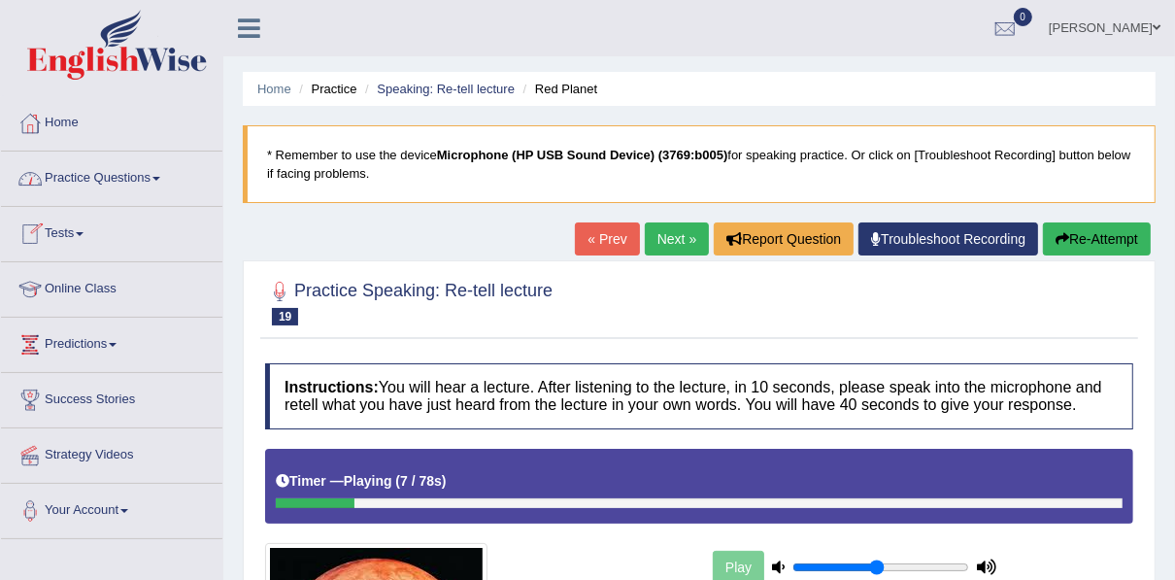
click at [91, 180] on link "Practice Questions" at bounding box center [111, 175] width 221 height 49
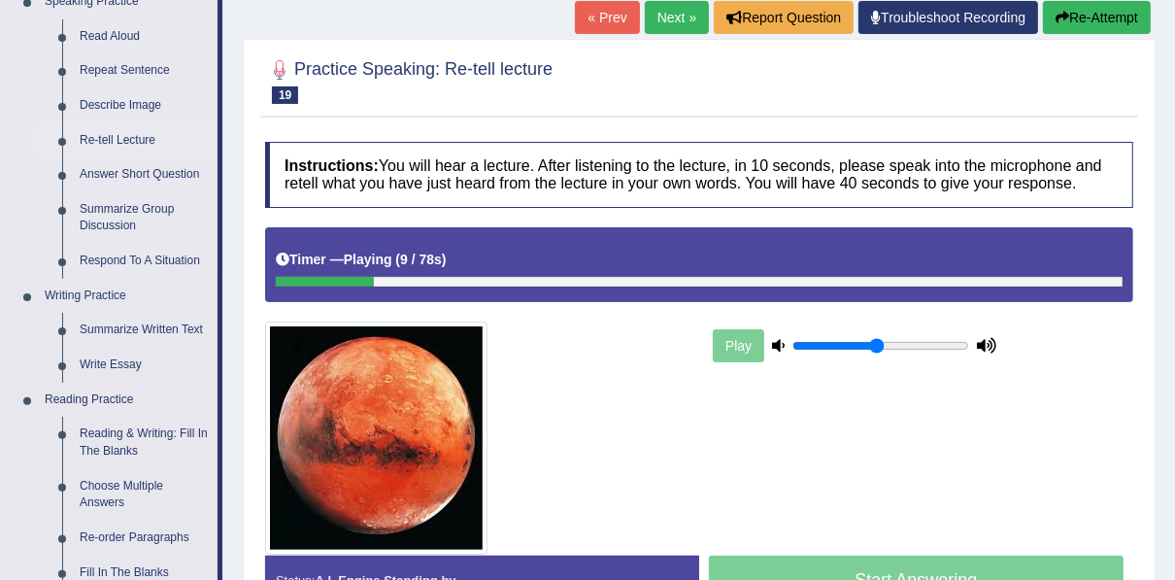
scroll to position [311, 0]
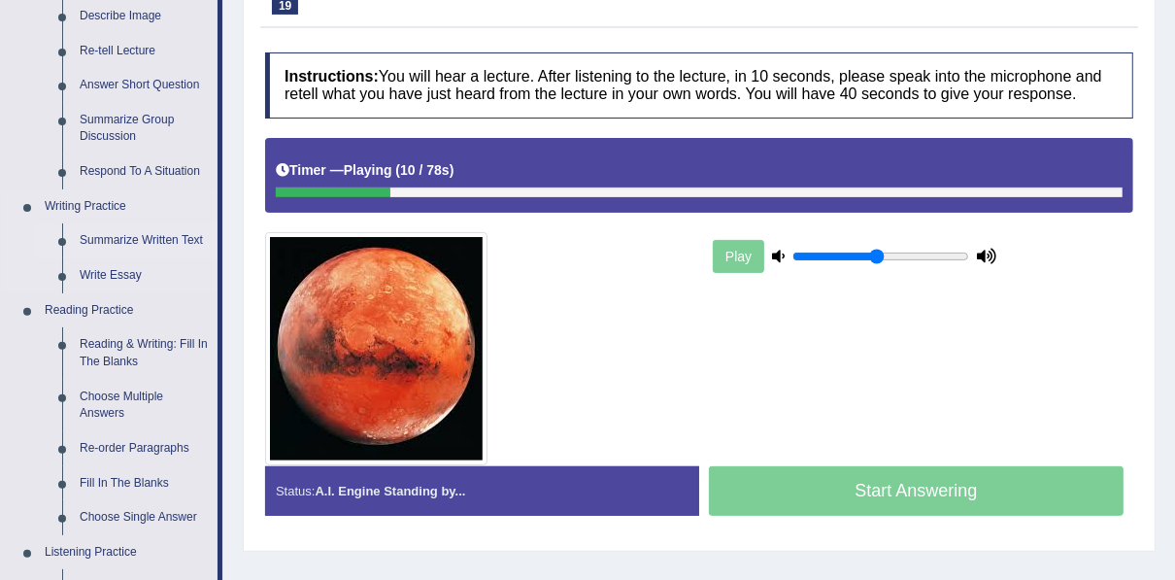
click at [141, 237] on link "Summarize Written Text" at bounding box center [144, 240] width 147 height 35
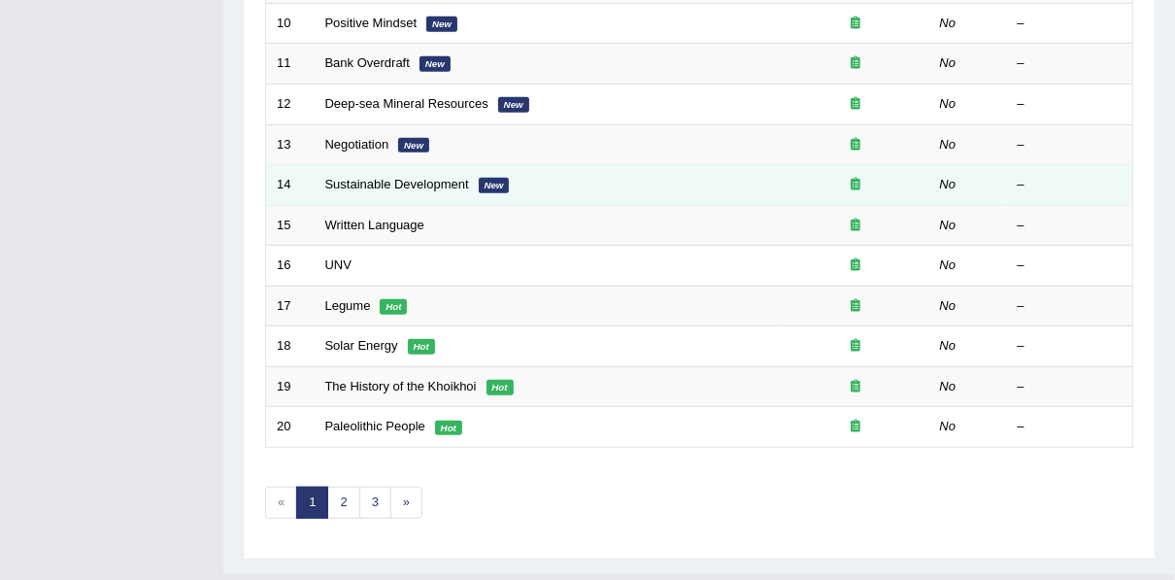
scroll to position [697, 0]
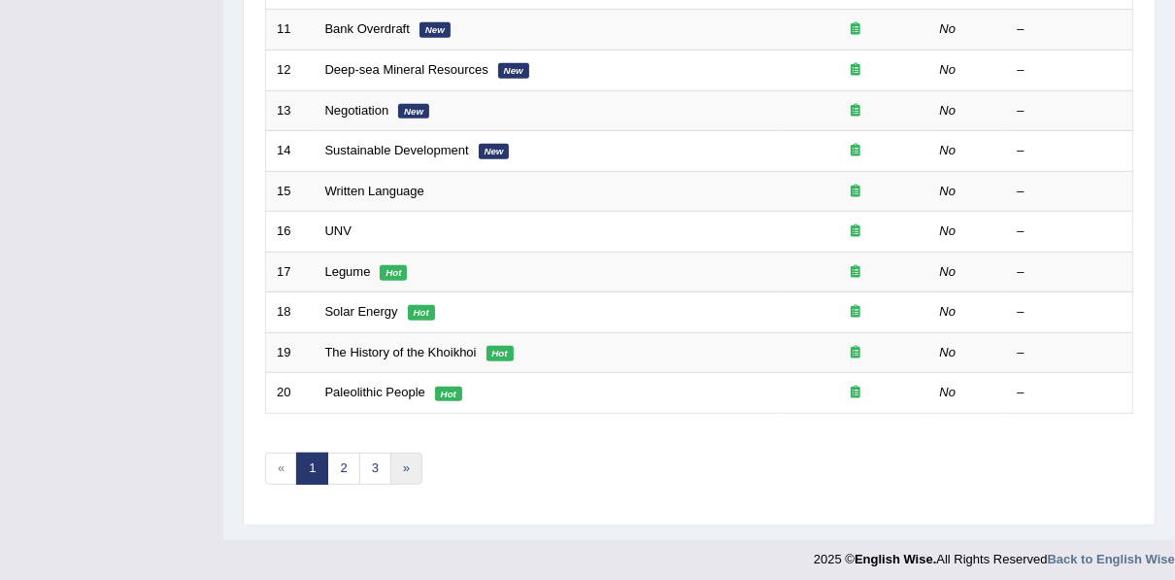
click at [395, 459] on link "»" at bounding box center [406, 469] width 32 height 32
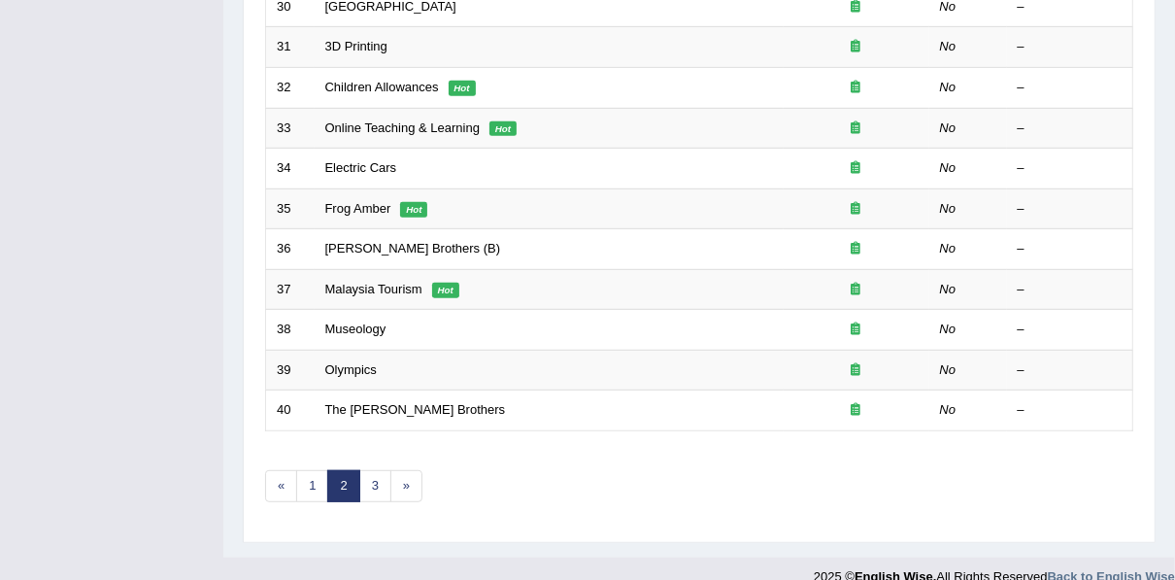
scroll to position [697, 0]
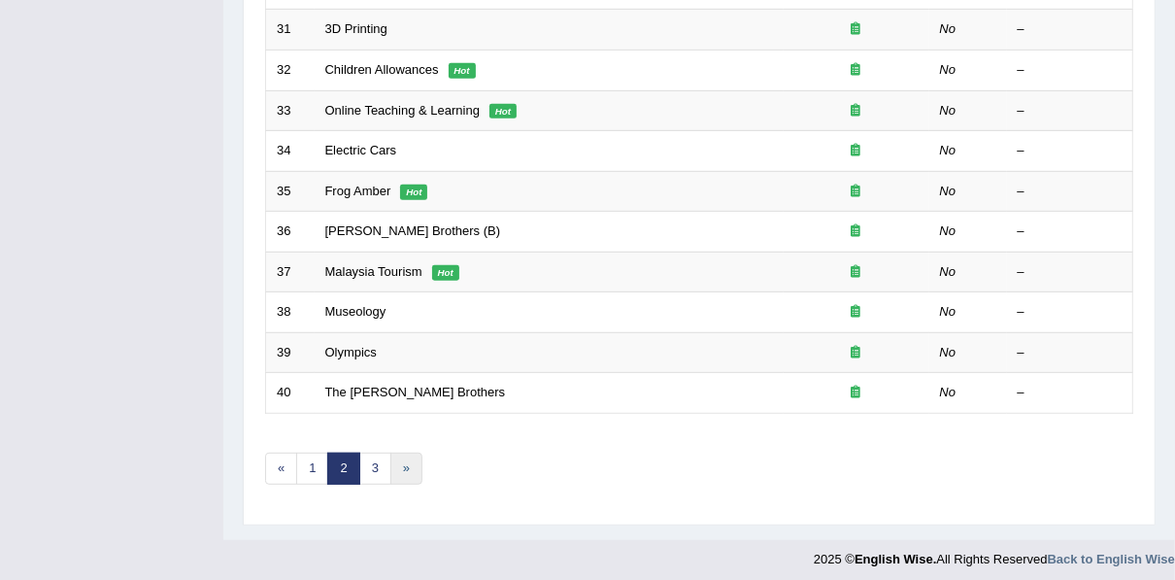
click at [401, 457] on link "»" at bounding box center [406, 469] width 32 height 32
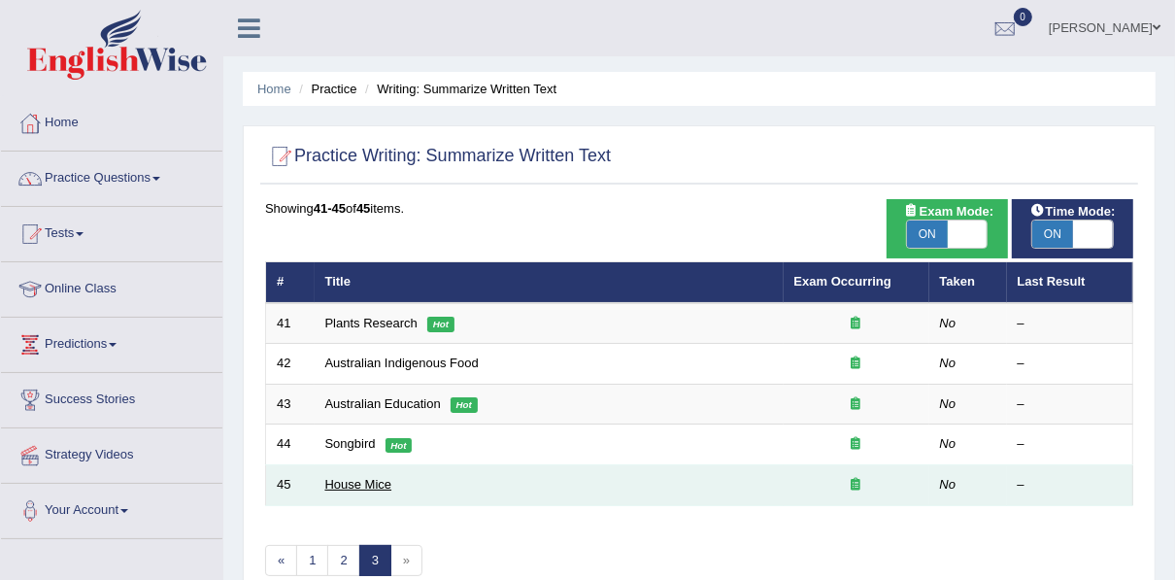
click at [352, 483] on link "House Mice" at bounding box center [358, 484] width 67 height 15
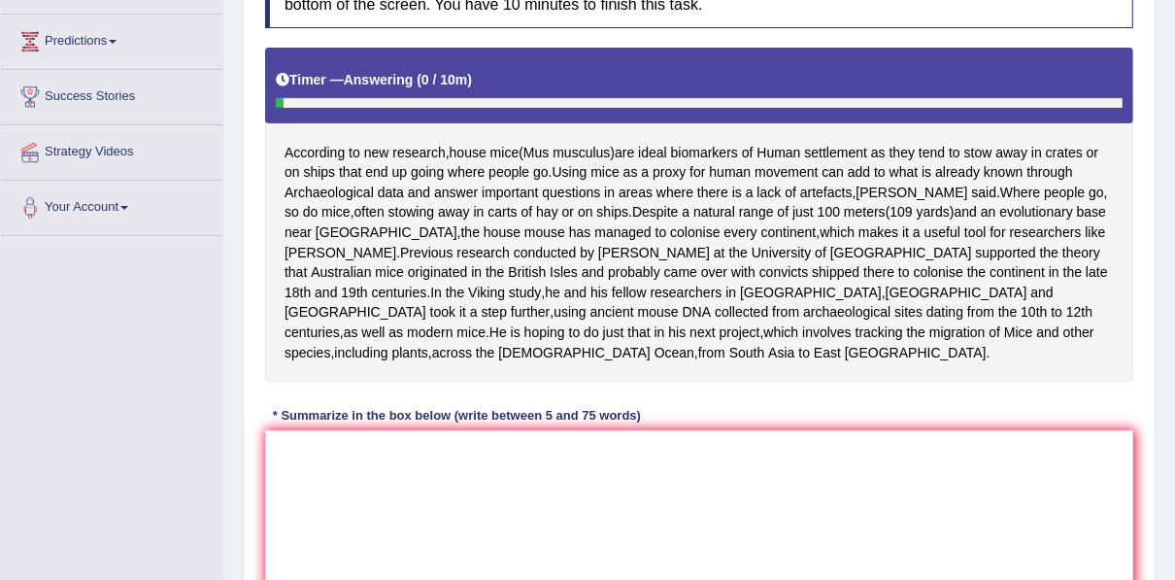
scroll to position [305, 0]
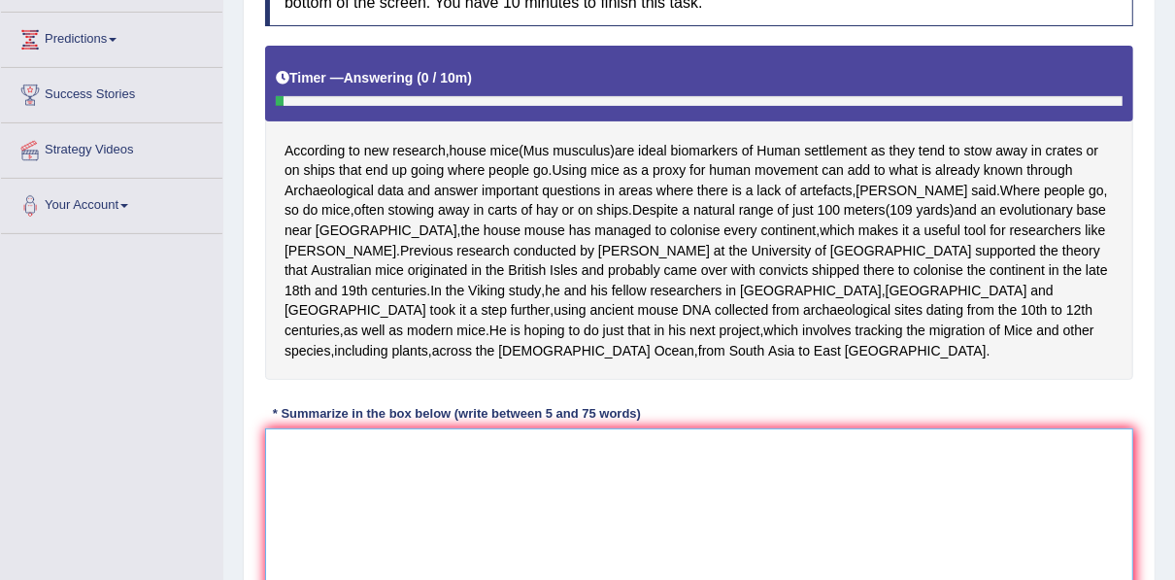
click at [352, 483] on textarea at bounding box center [699, 522] width 868 height 188
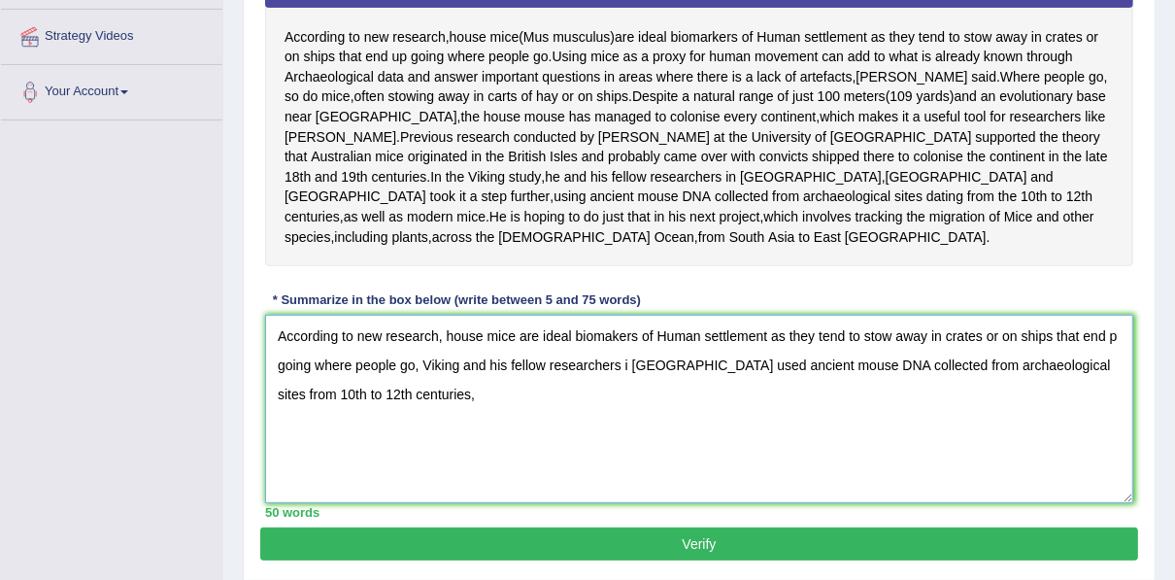
scroll to position [418, 0]
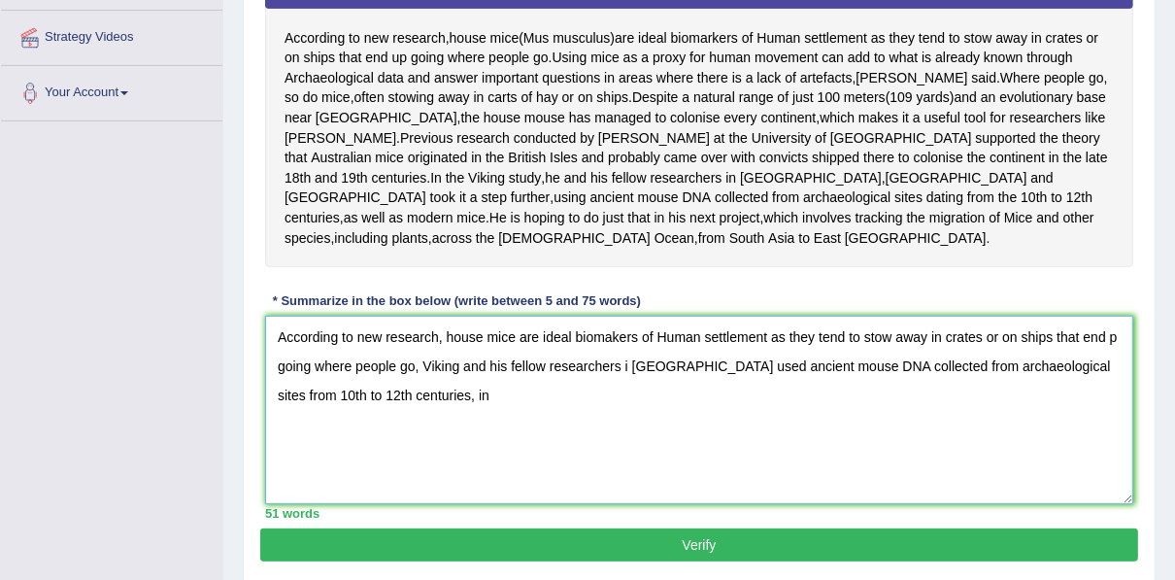
click at [1121, 354] on textarea "According to new research, house mice are ideal biomakers of Human settlement a…" at bounding box center [699, 410] width 868 height 188
click at [440, 388] on textarea "According to new research, house mice are ideal biomakers of Human settlement a…" at bounding box center [699, 410] width 868 height 188
click at [704, 386] on textarea "According to new research, house mice are ideal biomakers of Human settlement a…" at bounding box center [699, 410] width 868 height 188
click at [498, 418] on textarea "According to new research, house mice are ideal biomakers of Human settlement a…" at bounding box center [699, 410] width 868 height 188
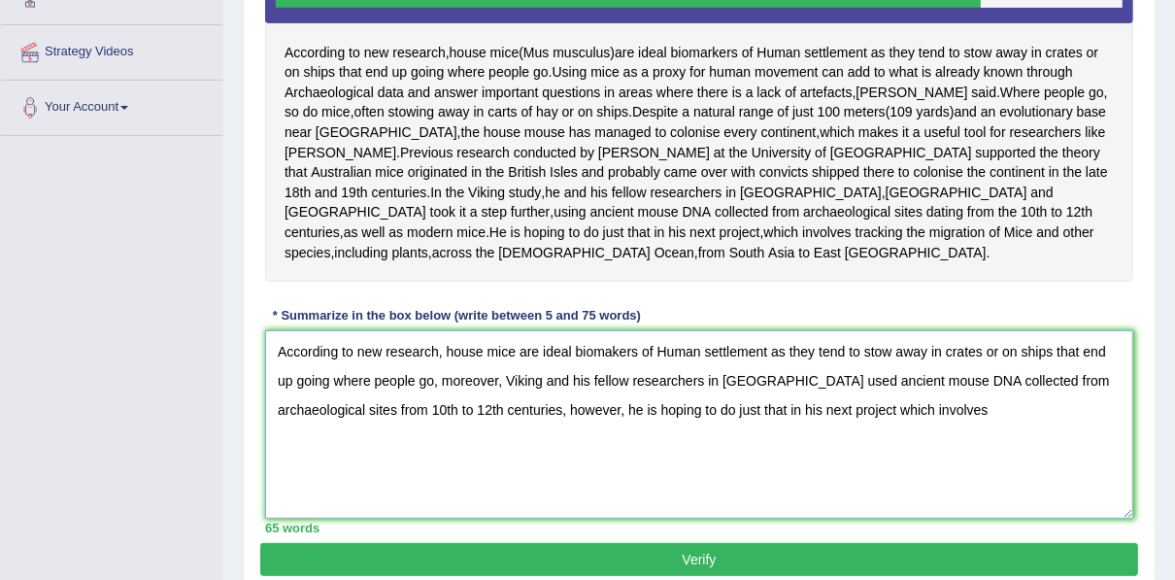
scroll to position [498, 0]
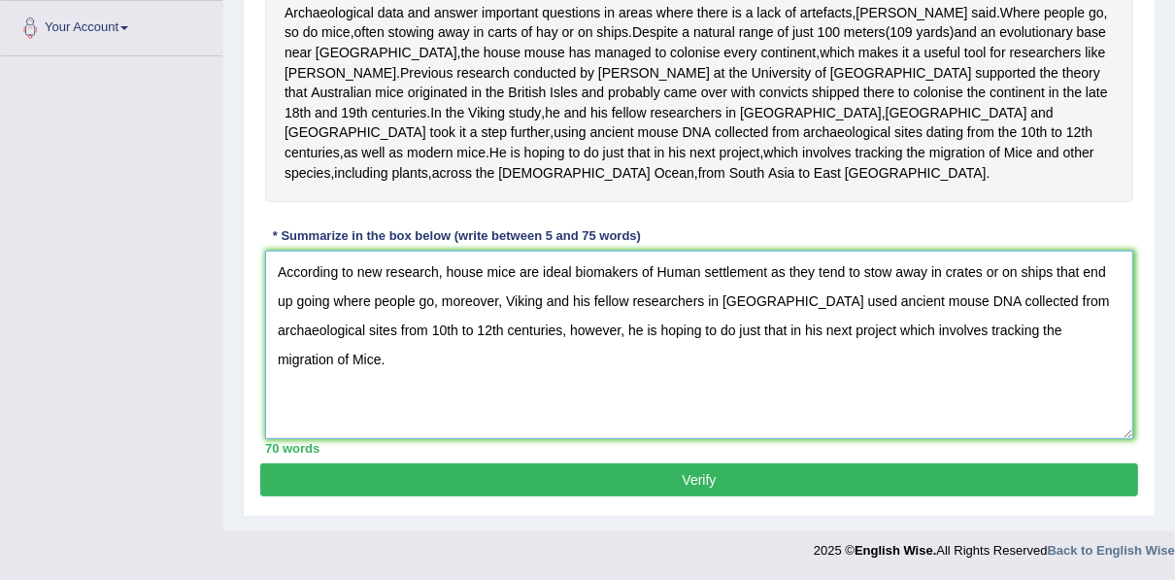
type textarea "According to new research, house mice are ideal biomakers of Human settlement a…"
click at [831, 470] on button "Verify" at bounding box center [699, 479] width 878 height 33
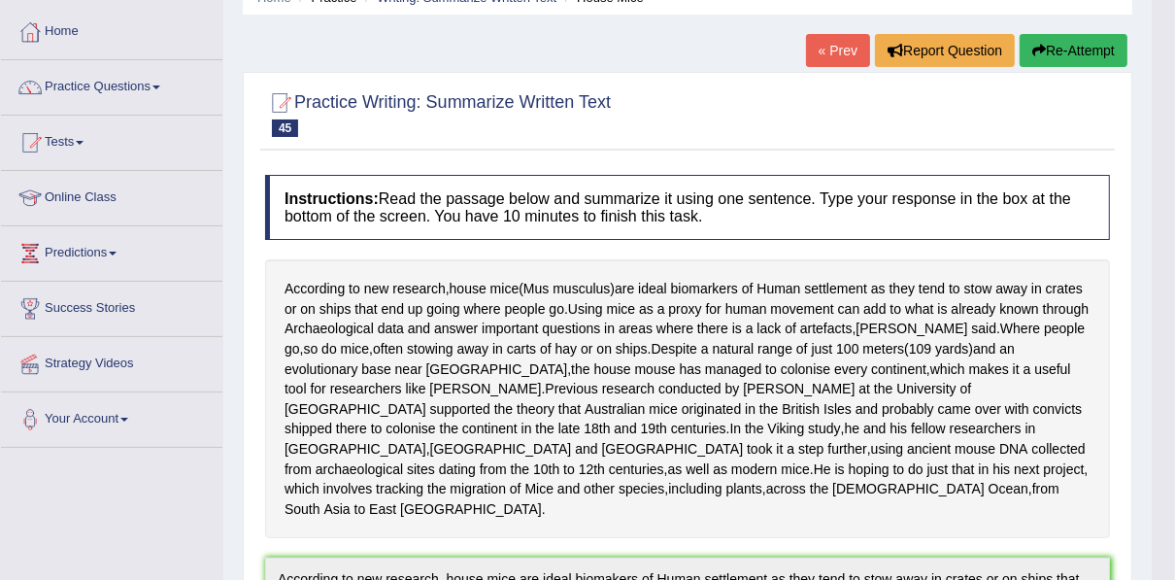
scroll to position [91, 0]
click at [829, 44] on link "« Prev" at bounding box center [838, 50] width 64 height 33
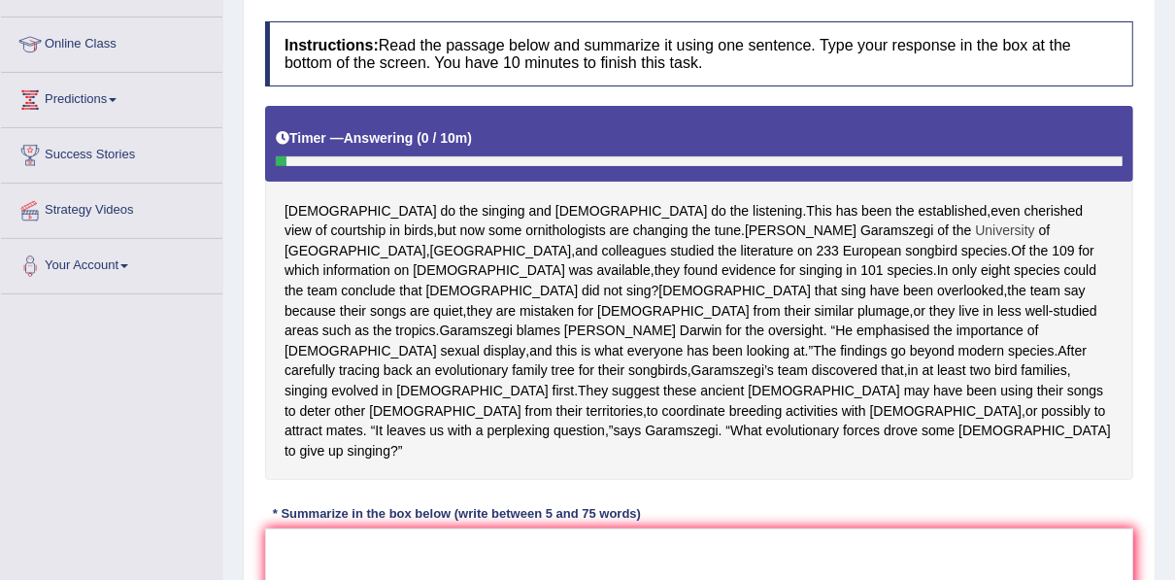
scroll to position [286, 0]
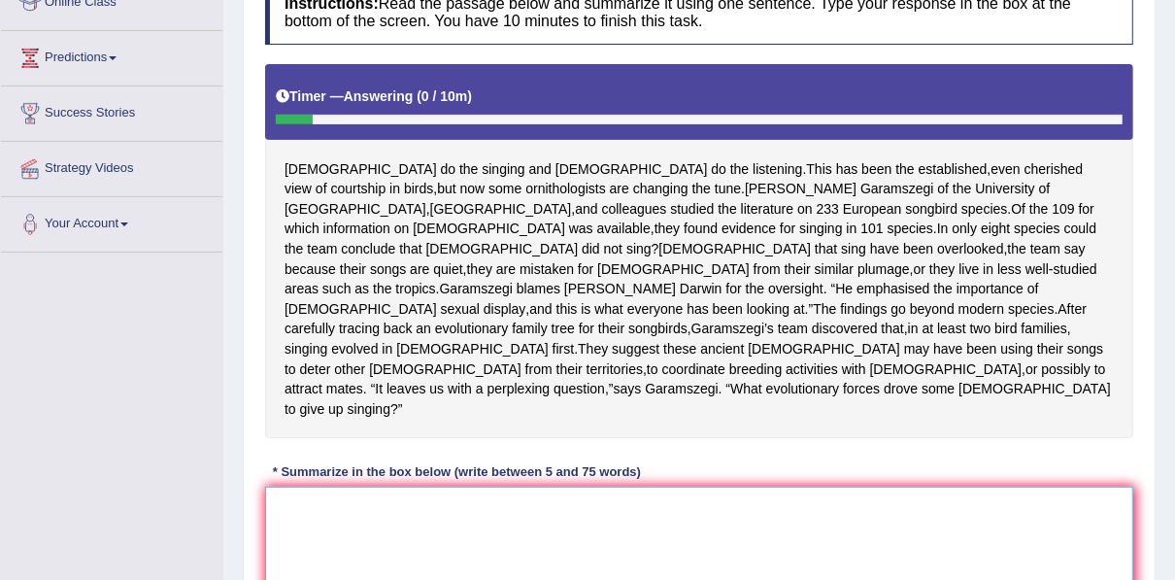
click at [451, 494] on textarea at bounding box center [699, 581] width 868 height 188
type textarea ","
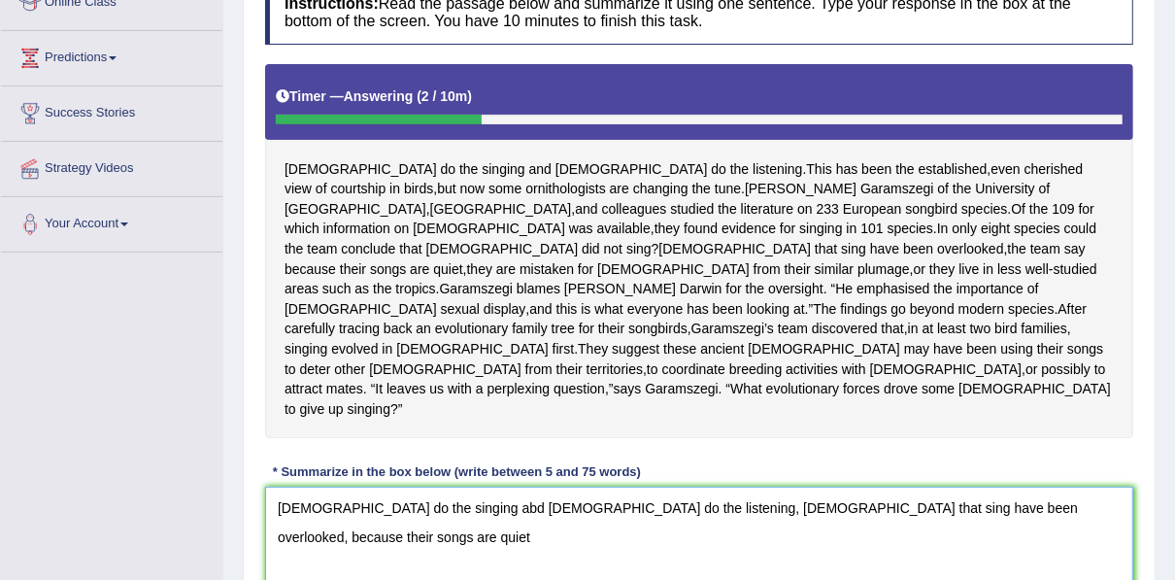
click at [427, 508] on textarea "[DEMOGRAPHIC_DATA] do the singing abd [DEMOGRAPHIC_DATA] do the listening, [DEM…" at bounding box center [699, 581] width 868 height 188
click at [279, 506] on textarea "[DEMOGRAPHIC_DATA] do the singing and [DEMOGRAPHIC_DATA] do the listening, [DEM…" at bounding box center [699, 581] width 868 height 188
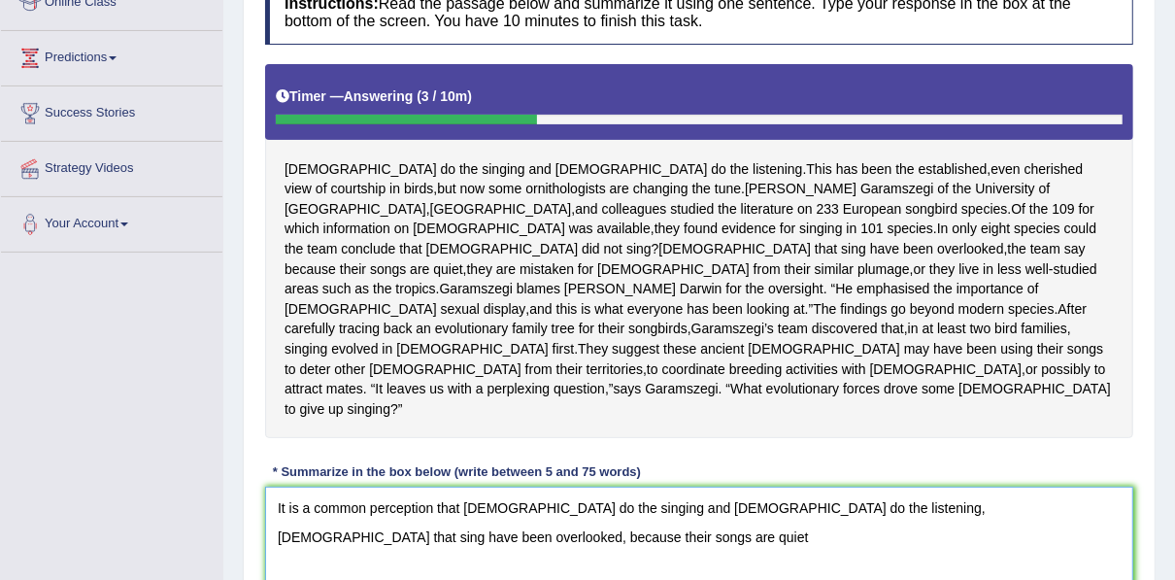
click at [770, 508] on textarea "It is a common perception that males do the singing and females do the listenin…" at bounding box center [699, 581] width 868 height 188
click at [429, 536] on textarea "It is a common perception that males do the singing and females do the listenin…" at bounding box center [699, 581] width 868 height 188
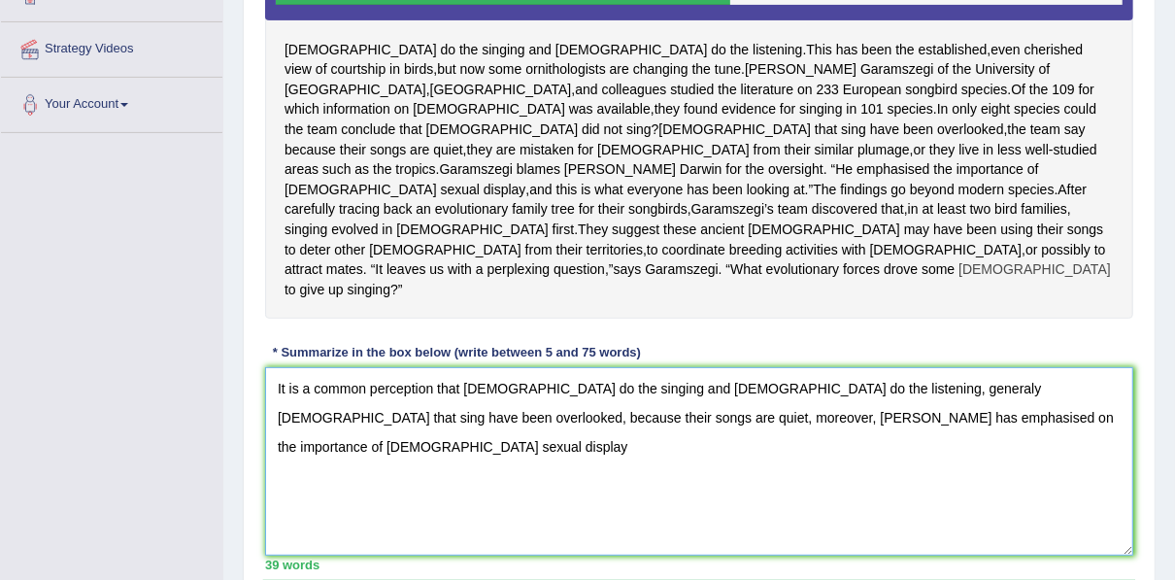
scroll to position [407, 0]
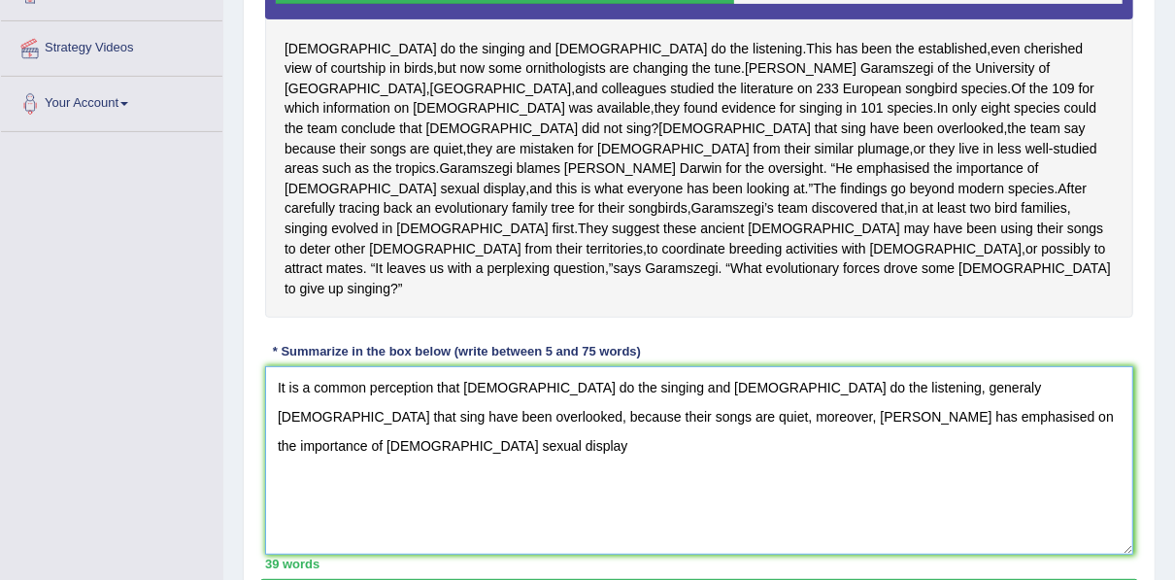
click at [435, 418] on textarea "It is a common perception that males do the singing and females do the listenin…" at bounding box center [699, 460] width 868 height 188
click at [975, 420] on textarea "It is a common perception that males do the singing and females do the listenin…" at bounding box center [699, 460] width 868 height 188
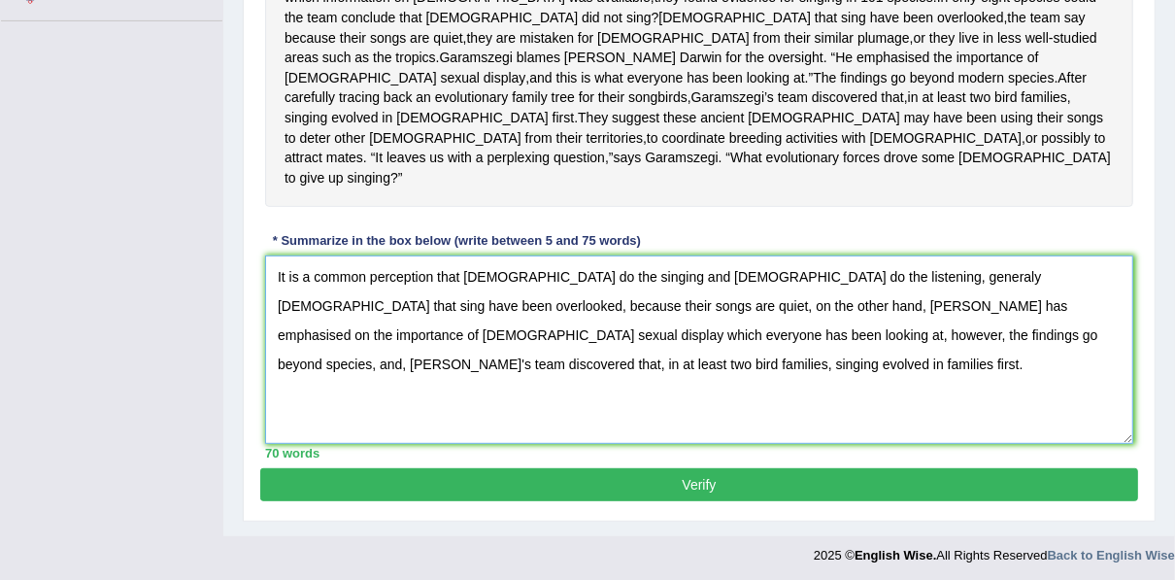
scroll to position [520, 0]
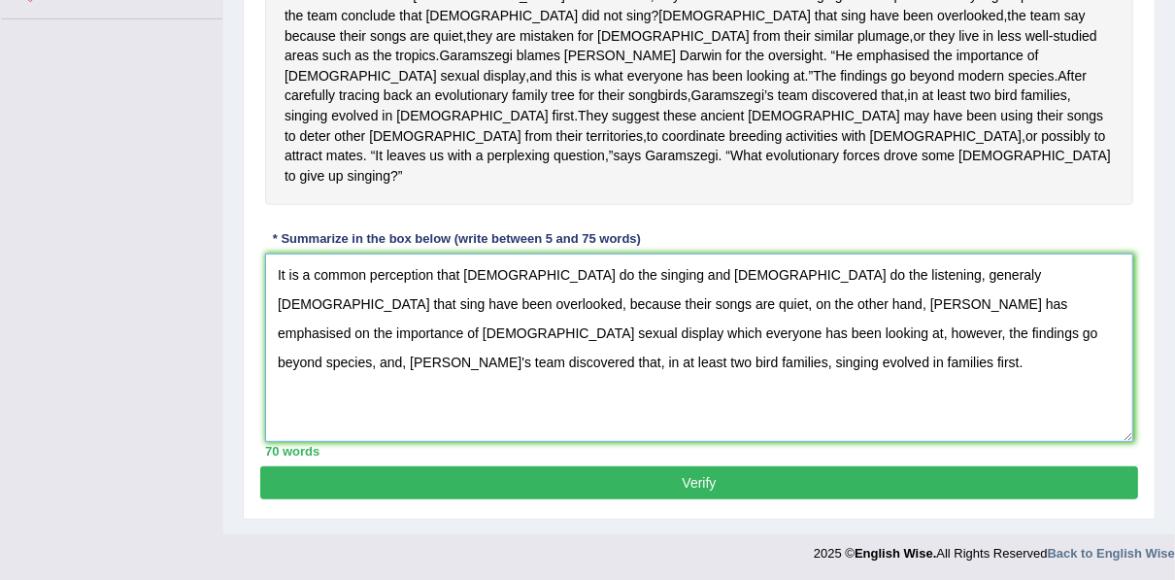
click at [819, 279] on textarea "It is a common perception that males do the singing and females do the listenin…" at bounding box center [699, 347] width 868 height 188
type textarea "It is a common perception that males do the singing and females do the listenin…"
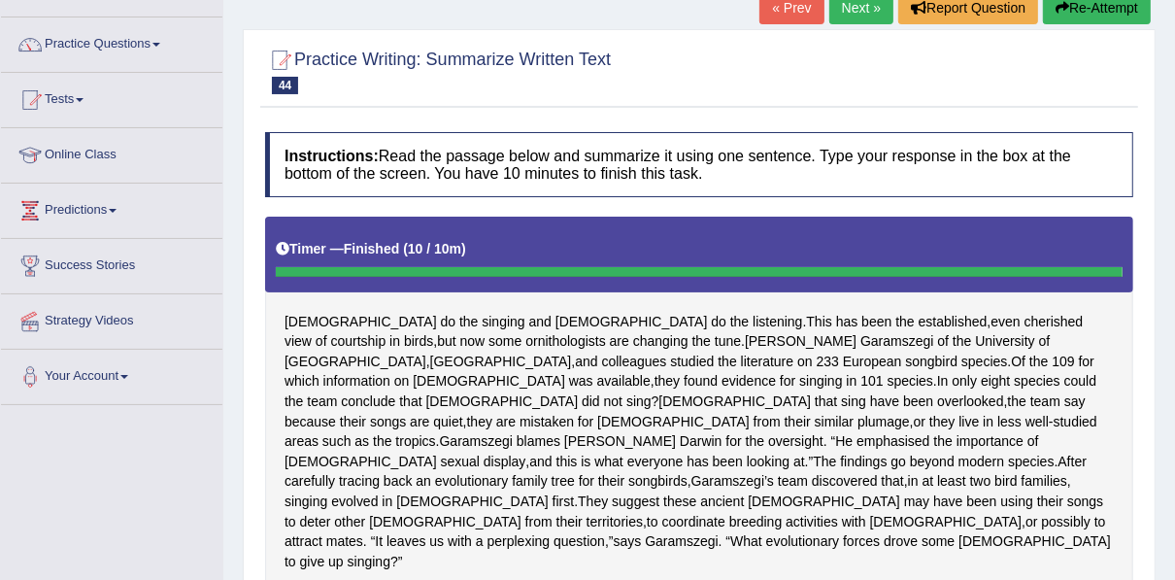
scroll to position [0, 0]
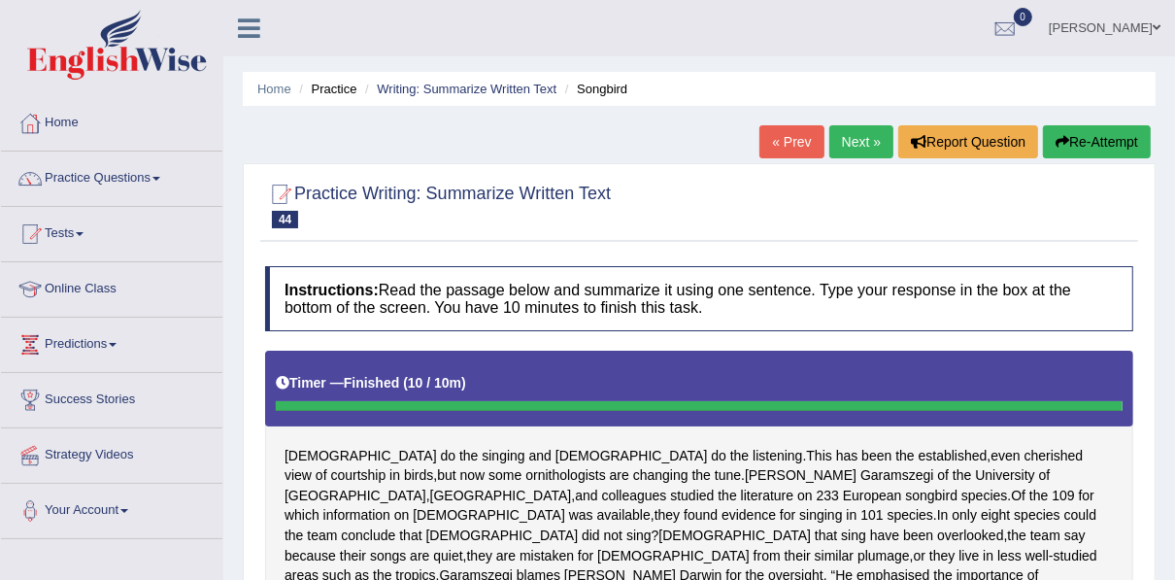
click at [839, 130] on link "Next »" at bounding box center [861, 141] width 64 height 33
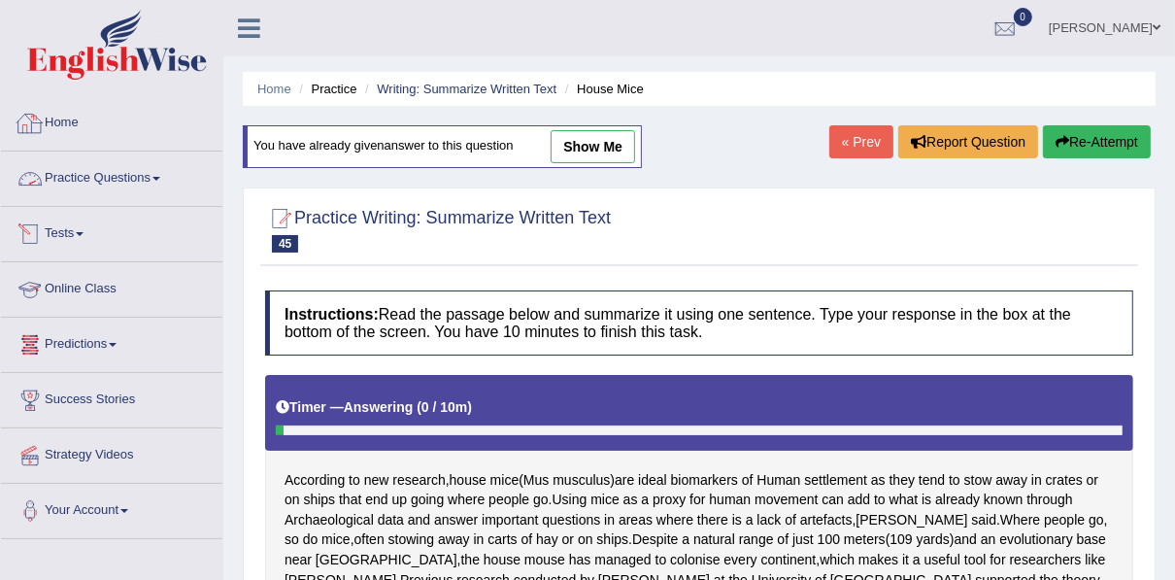
click at [89, 174] on link "Practice Questions" at bounding box center [111, 175] width 221 height 49
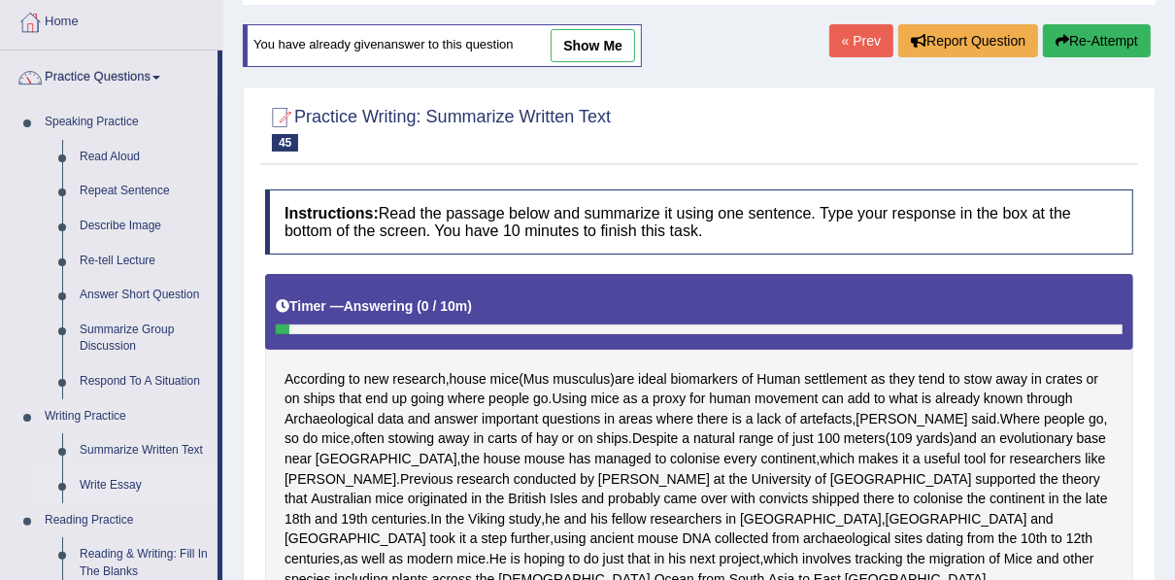
scroll to position [155, 0]
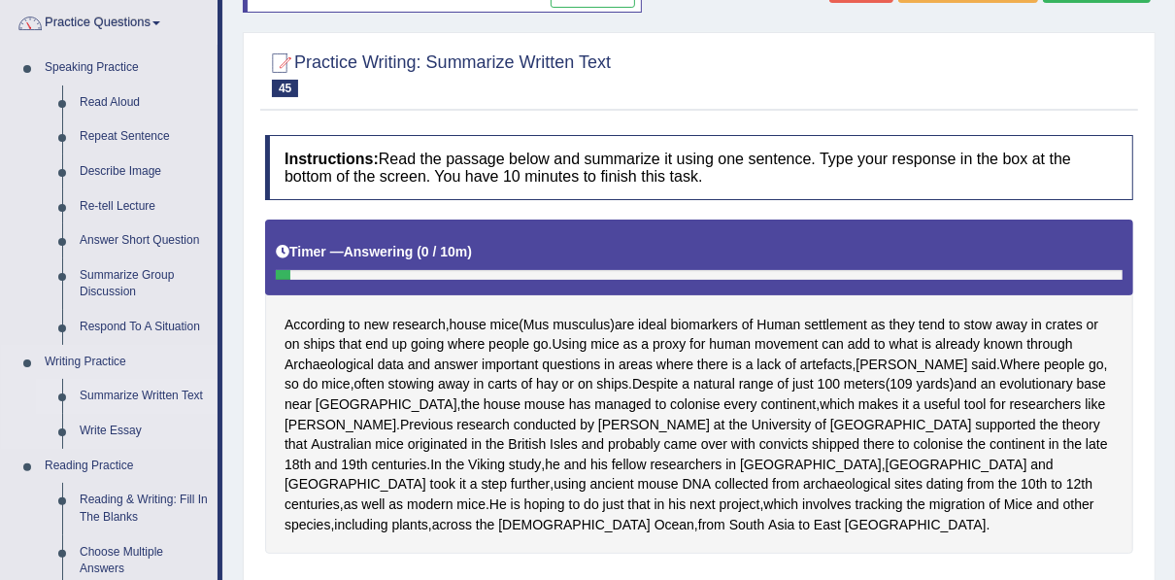
click at [115, 392] on link "Summarize Written Text" at bounding box center [144, 396] width 147 height 35
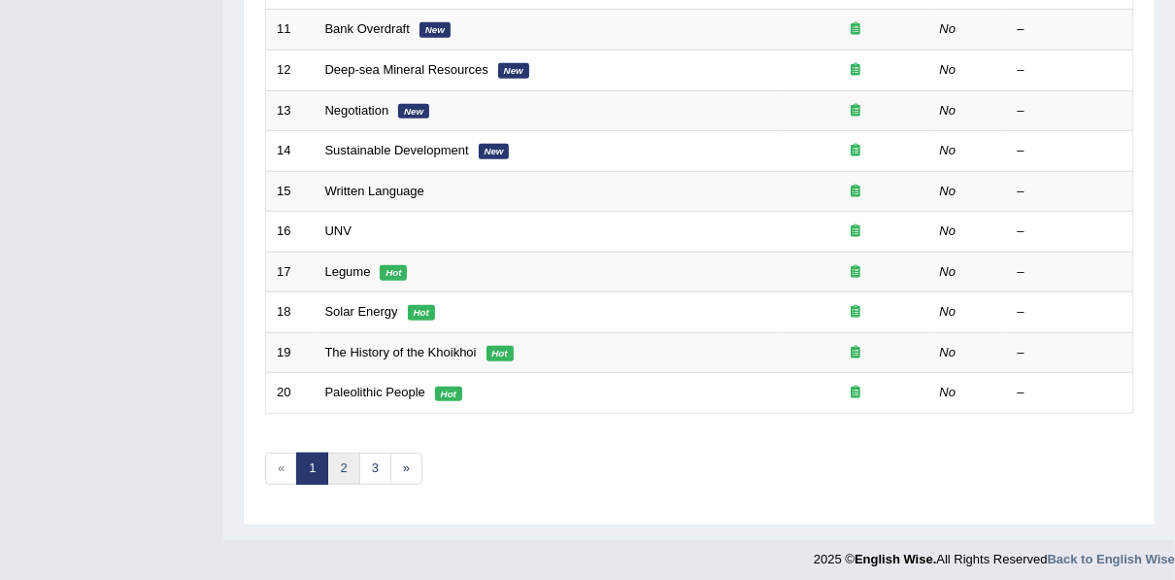
click at [349, 458] on link "2" at bounding box center [343, 469] width 32 height 32
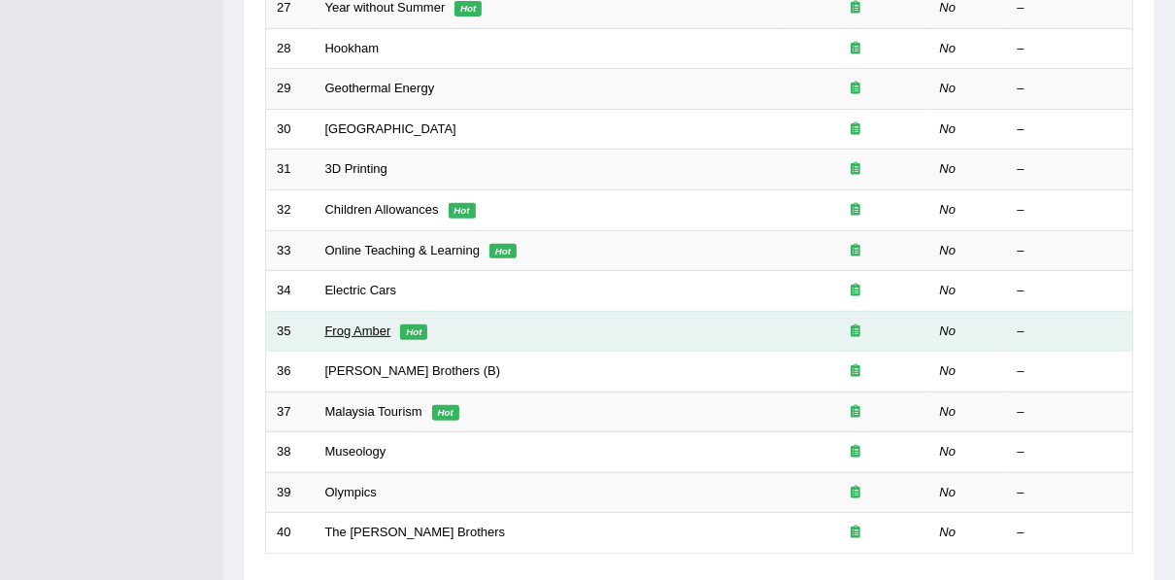
scroll to position [697, 0]
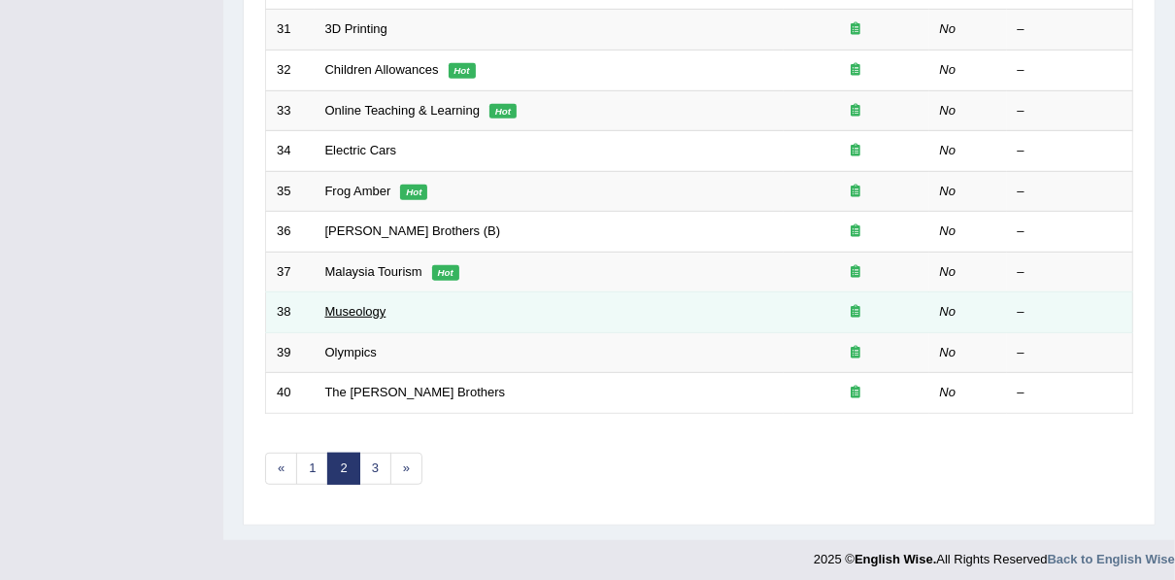
click at [373, 308] on link "Museology" at bounding box center [355, 311] width 61 height 15
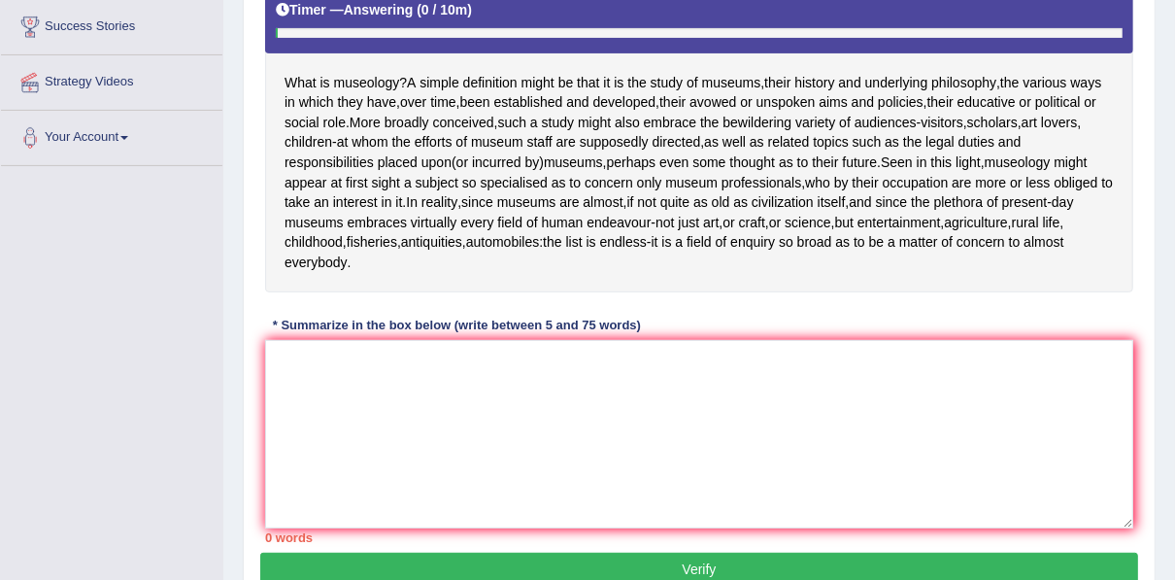
scroll to position [388, 0]
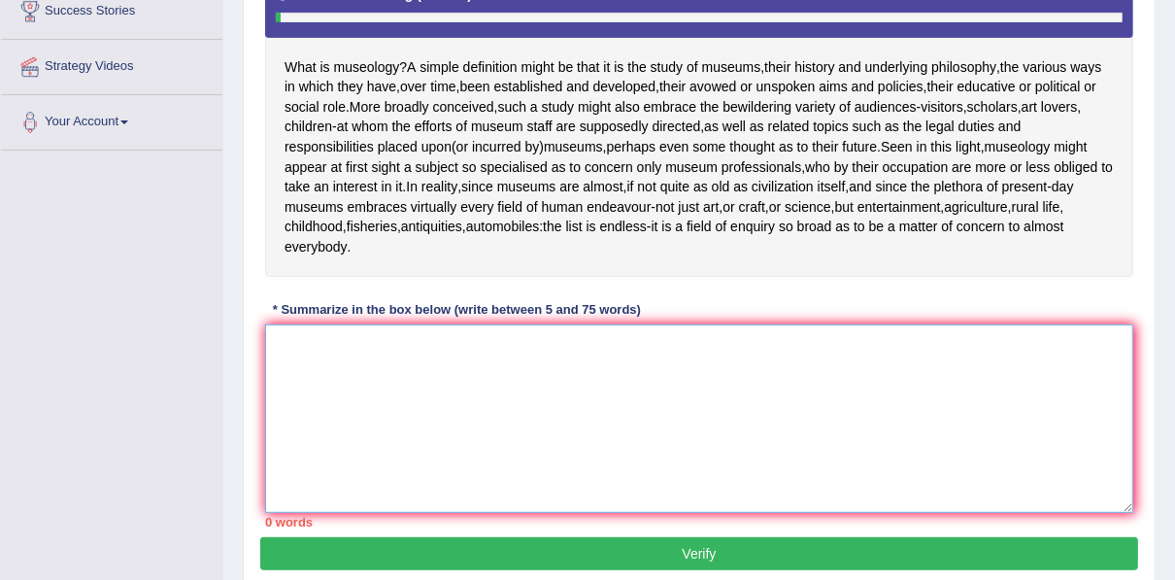
click textarea
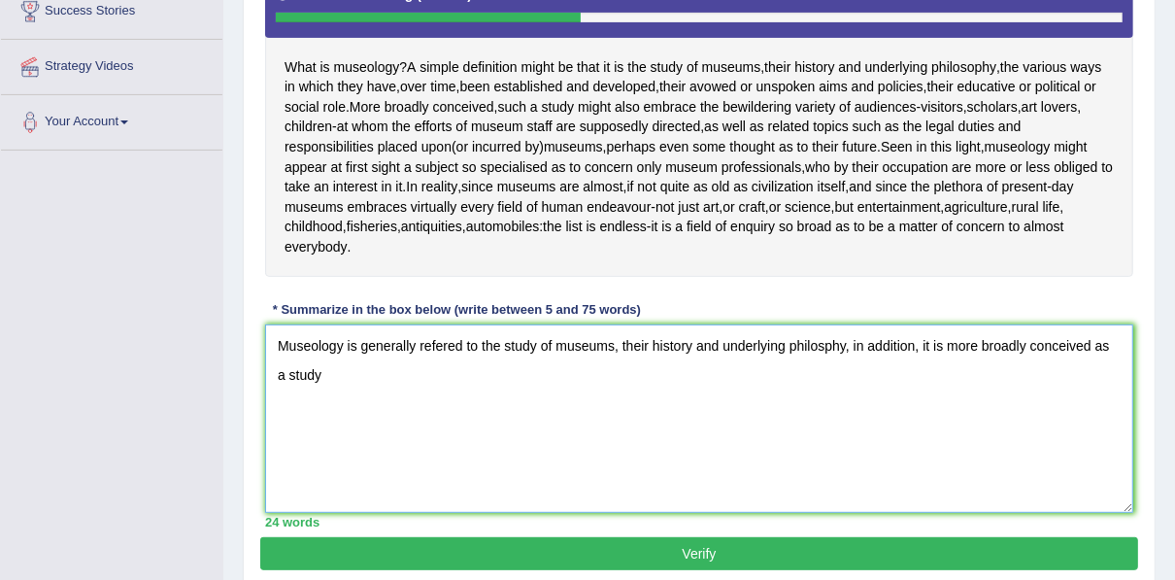
drag, startPoint x: 851, startPoint y: 364, endPoint x: 970, endPoint y: 411, distance: 128.2
click textarea "Museology is generally refered to the study of museums, their history and under…"
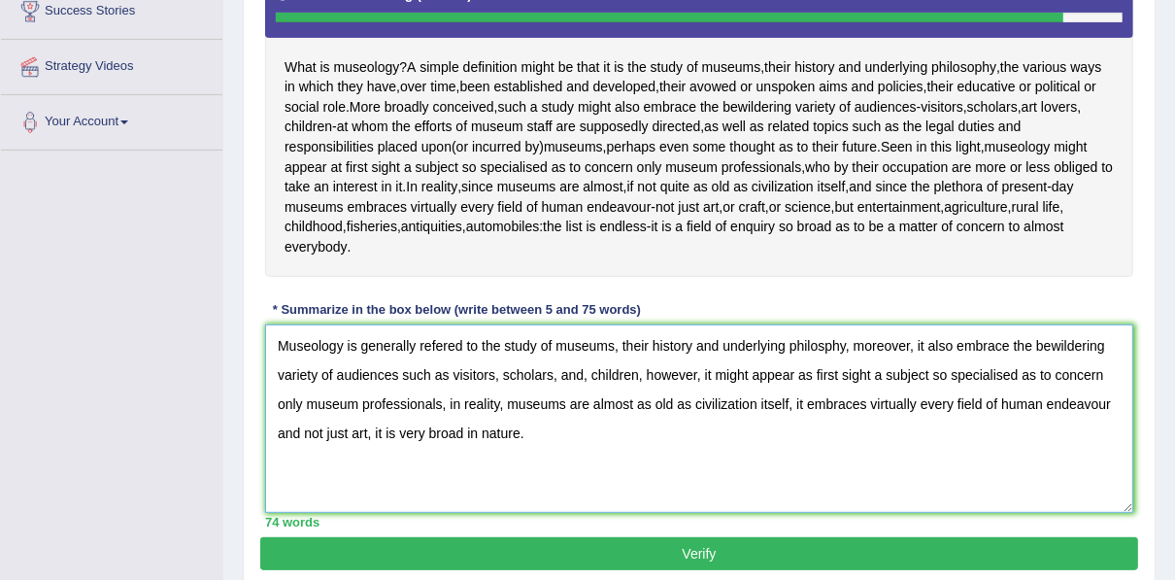
click textarea "Museology is generally refered to the study of museums, their history and under…"
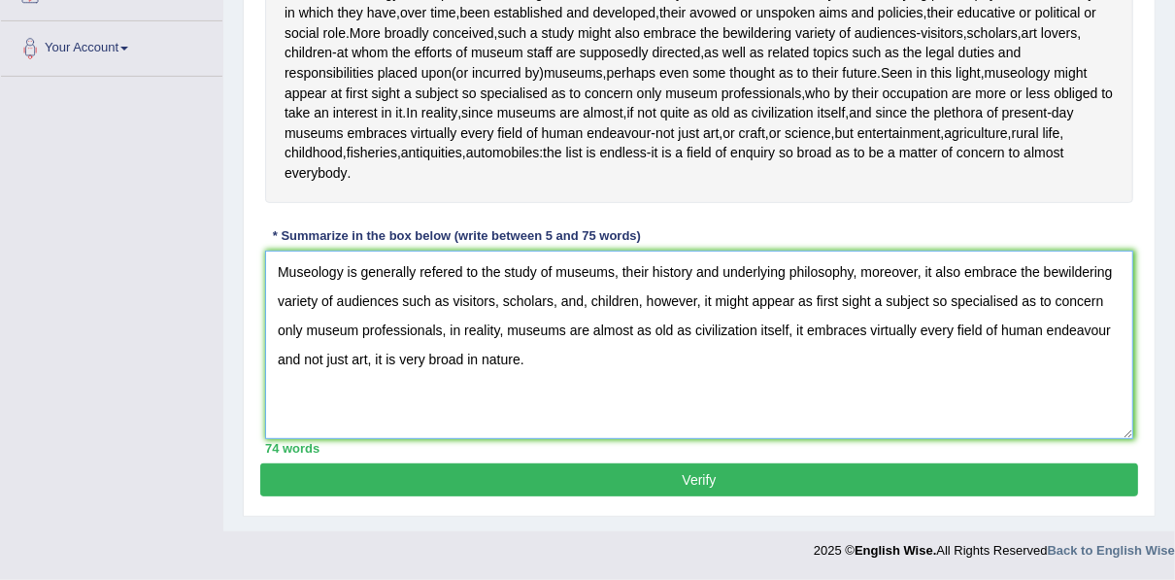
scroll to position [480, 0]
type textarea "Museology is generally refered to the study of museums, their history and under…"
click button "Verify"
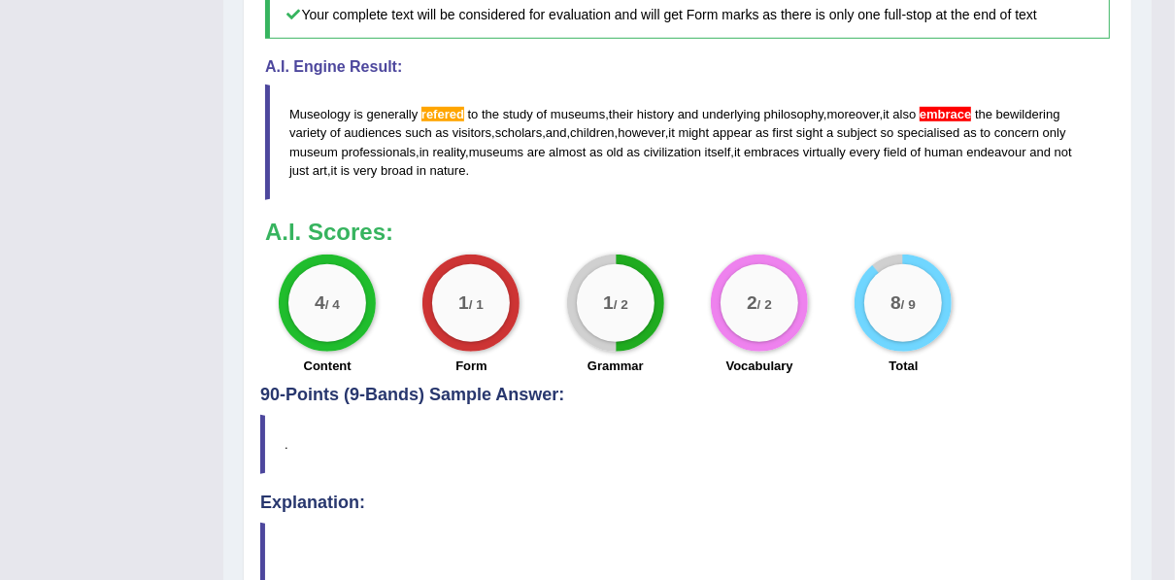
scroll to position [883, 0]
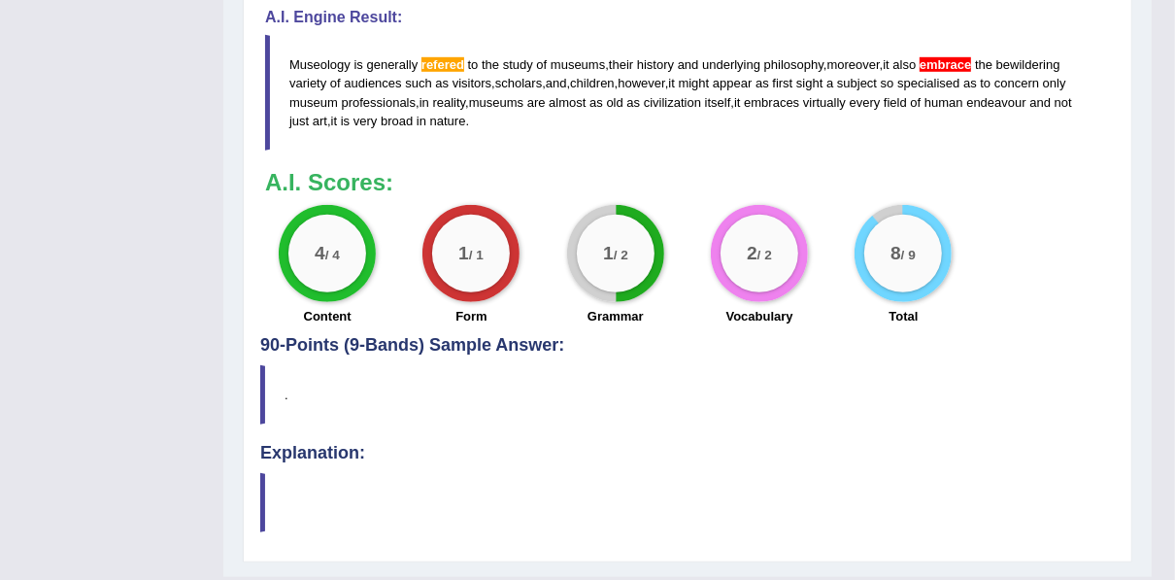
click html "Toggle navigation Home Practice Questions Speaking Practice Read Aloud Repeat S…"
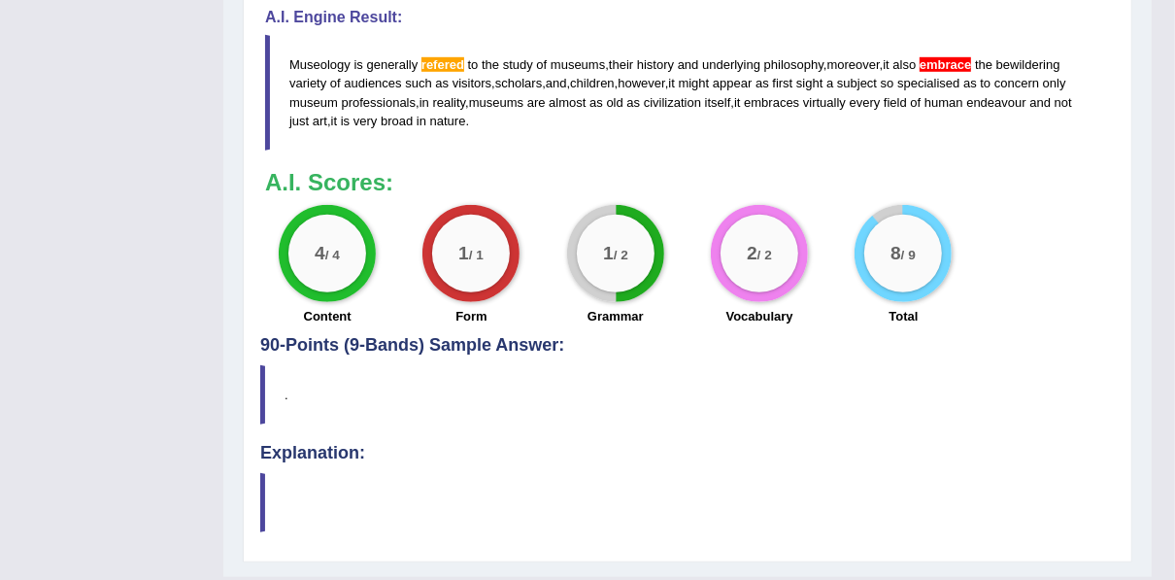
click html "Toggle navigation Home Practice Questions Speaking Practice Read Aloud Repeat S…"
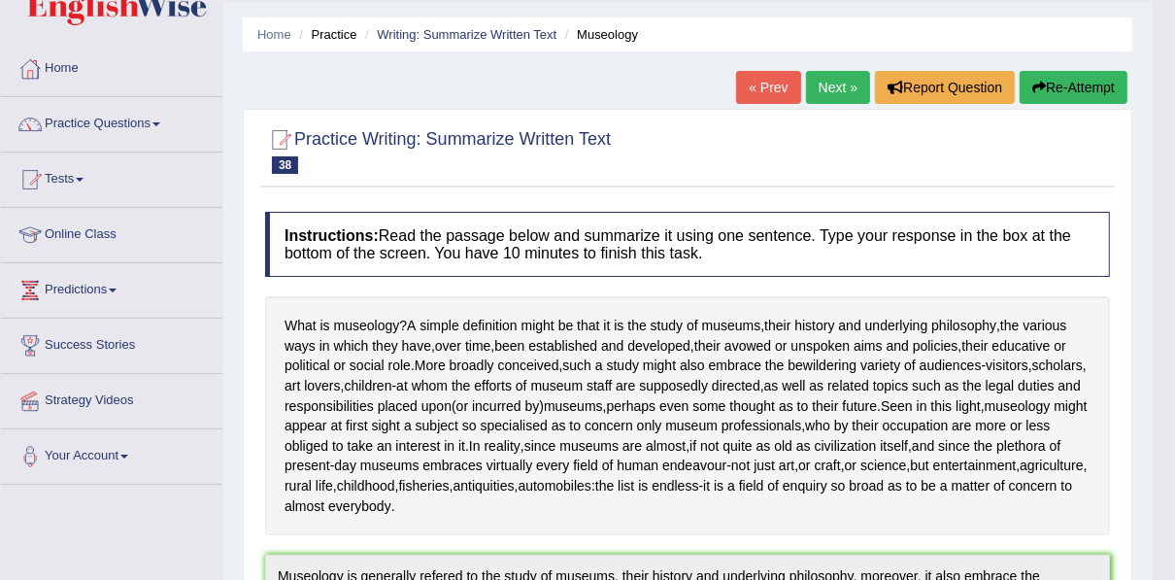
scroll to position [28, 0]
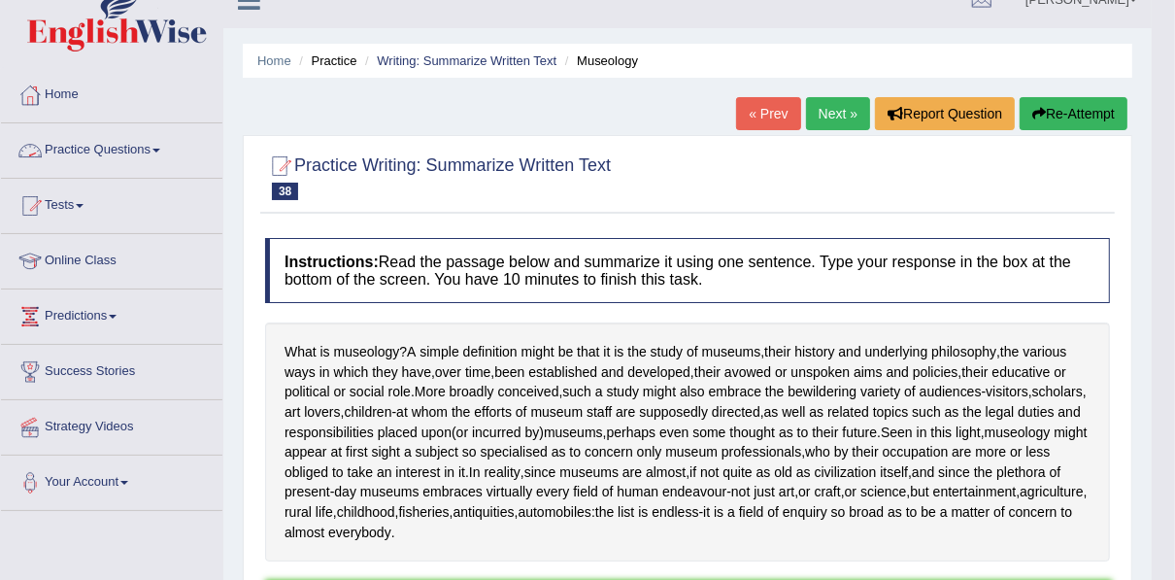
click link "Practice Questions"
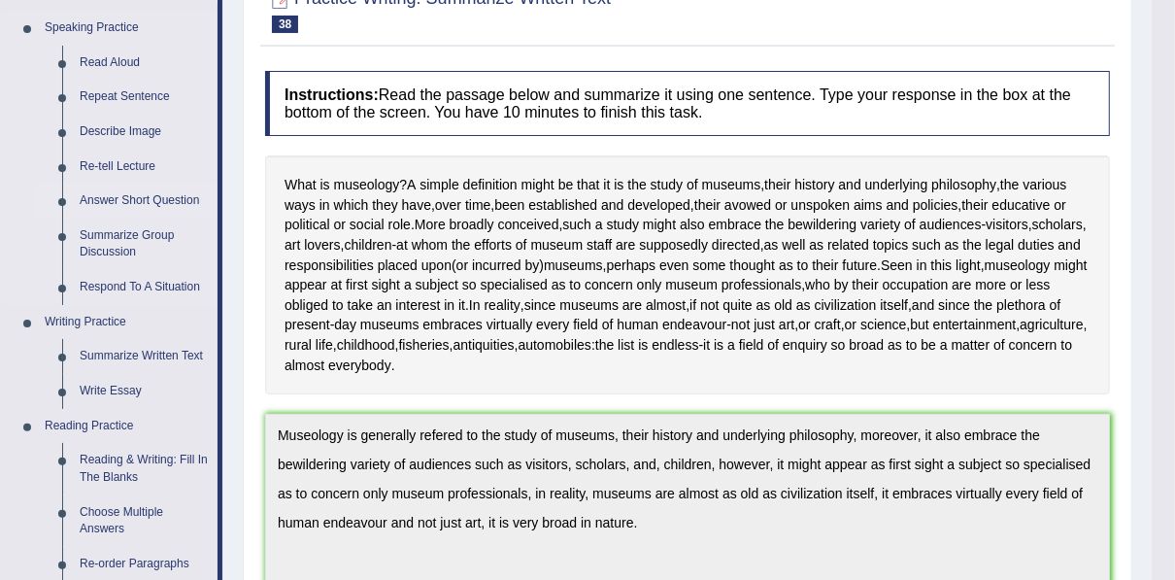
scroll to position [261, 0]
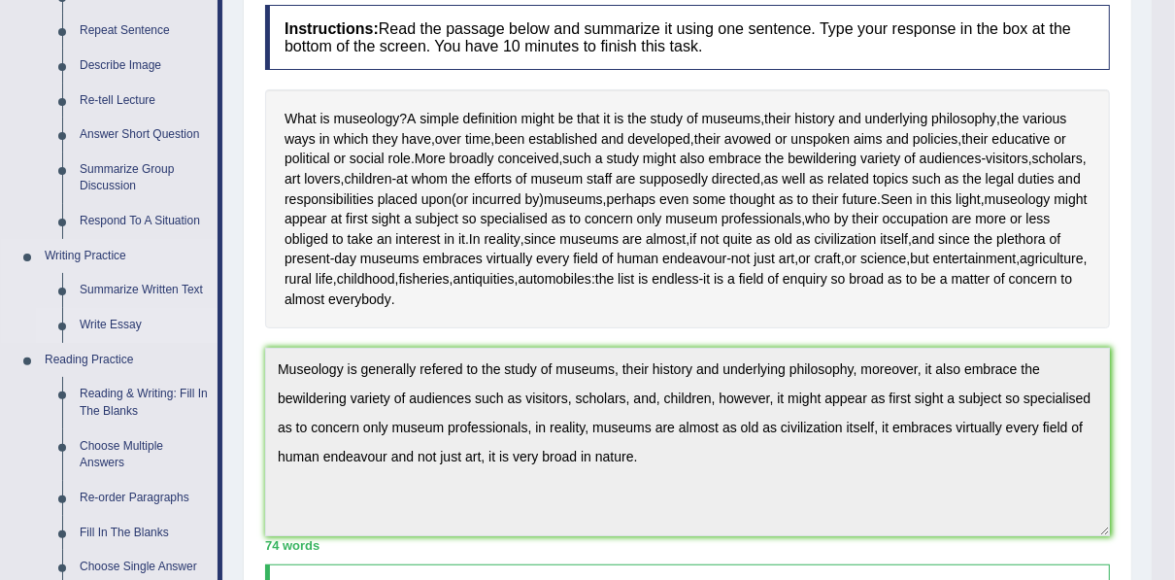
click link "Write Essay"
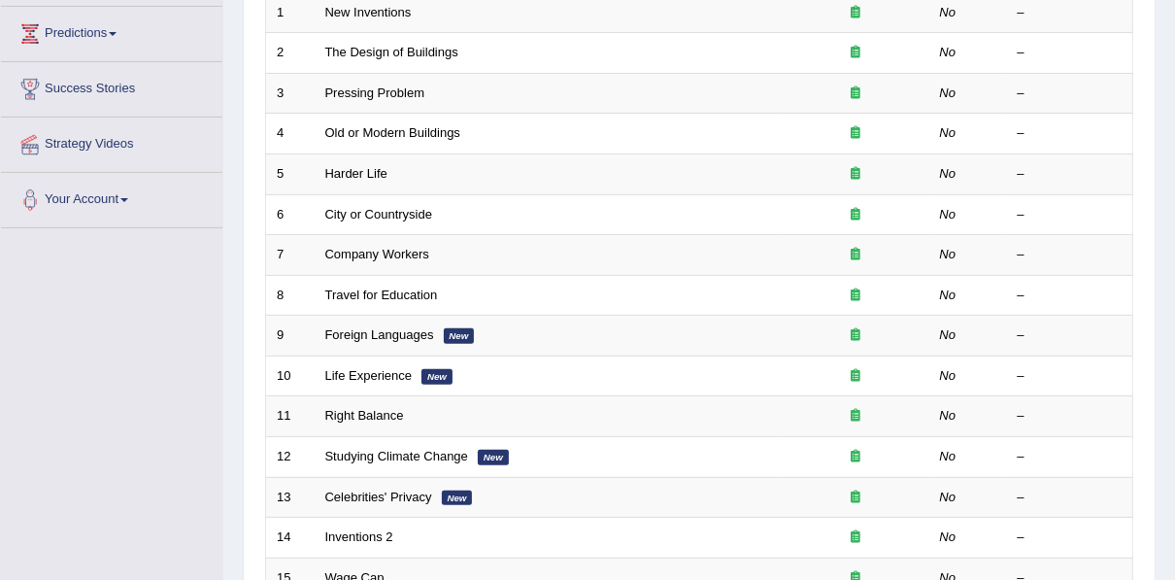
scroll to position [697, 0]
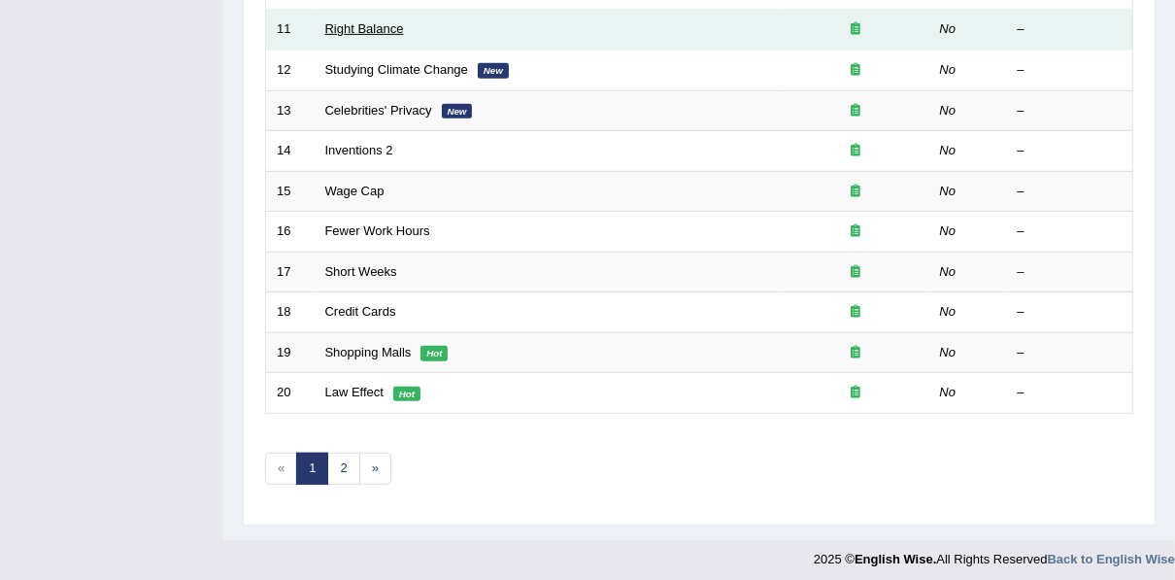
click at [375, 29] on link "Right Balance" at bounding box center [364, 28] width 79 height 15
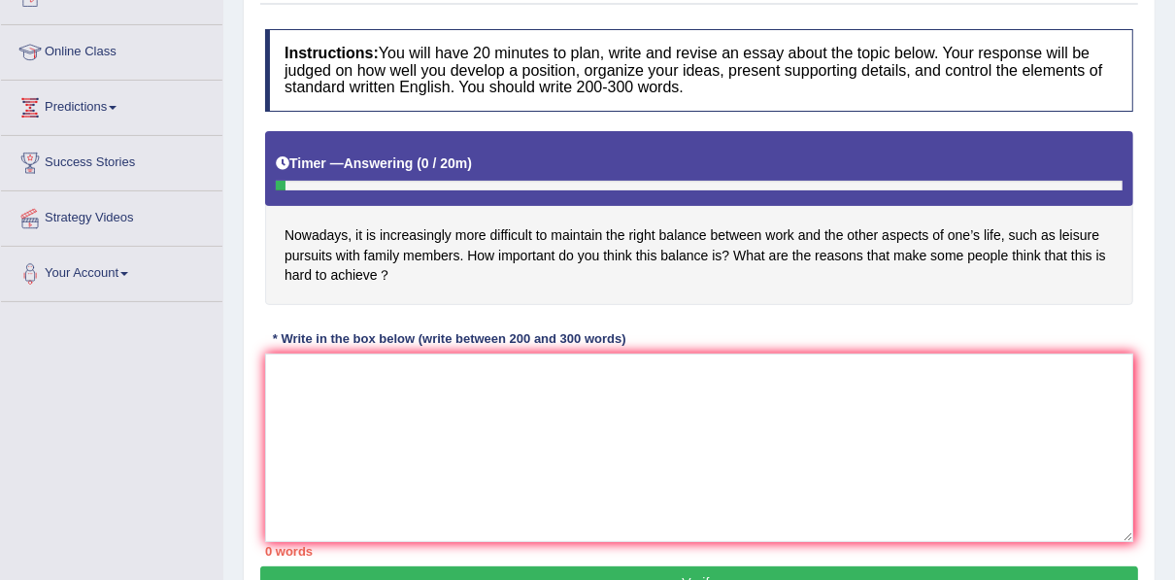
scroll to position [311, 0]
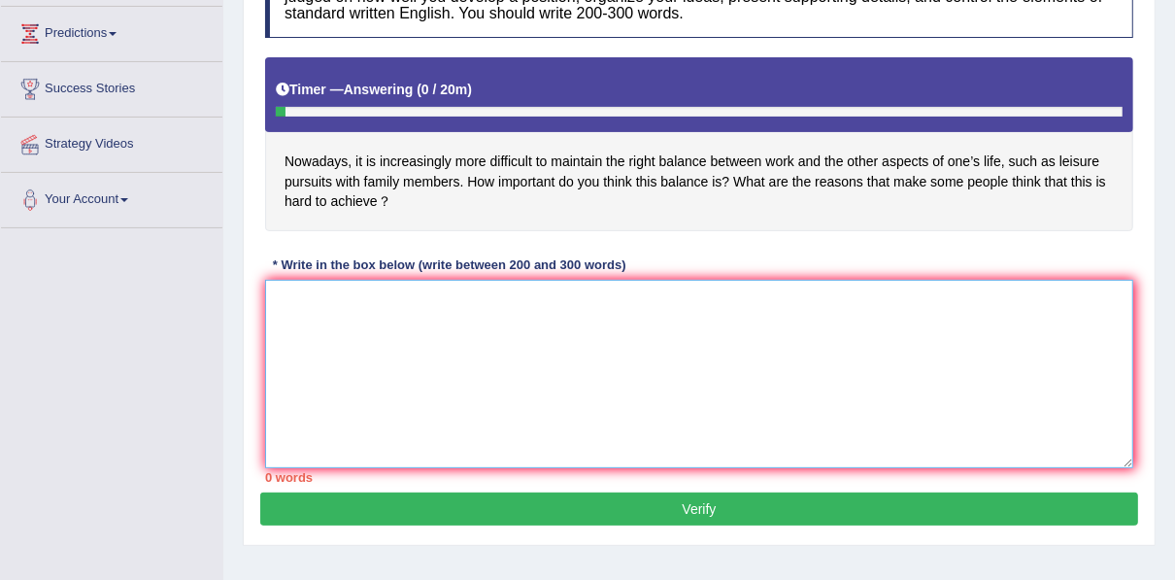
click at [491, 285] on textarea at bounding box center [699, 374] width 868 height 188
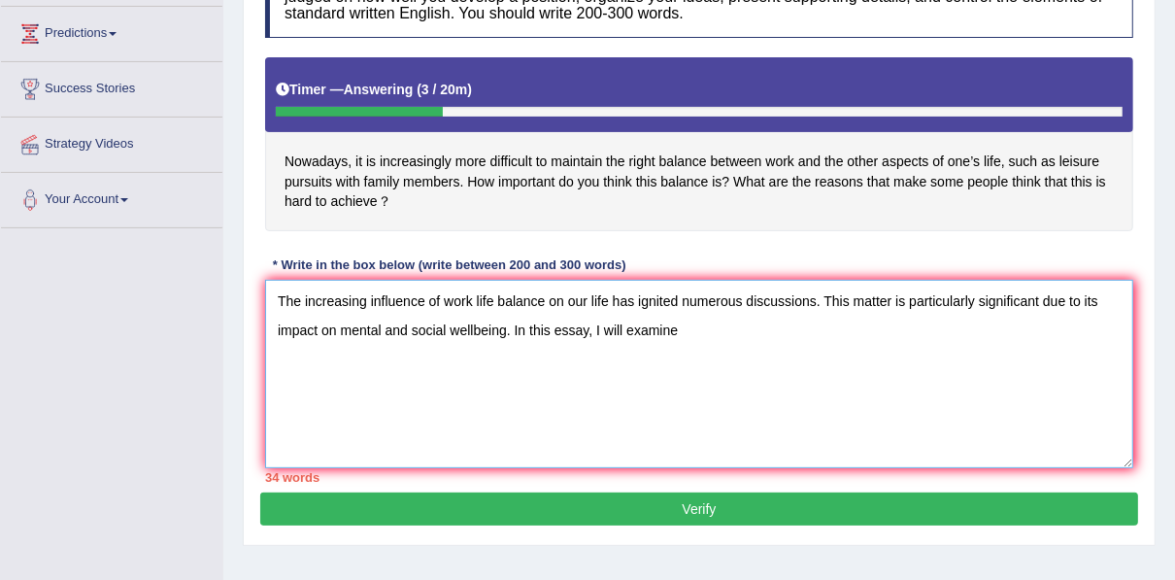
click at [450, 297] on textarea "The increasing influence of work life balance on our life has ignited numerous …" at bounding box center [699, 374] width 868 height 188
click at [703, 315] on textarea "The increasing influence of work life balance on our life has ignited numerous …" at bounding box center [699, 374] width 868 height 188
click at [448, 297] on textarea "The increasing influence of work life balance on our life has ignited numerous …" at bounding box center [699, 374] width 868 height 188
click at [898, 329] on textarea "The increasing influence of toxic work culture on our life has ignited numerous…" at bounding box center [699, 374] width 868 height 188
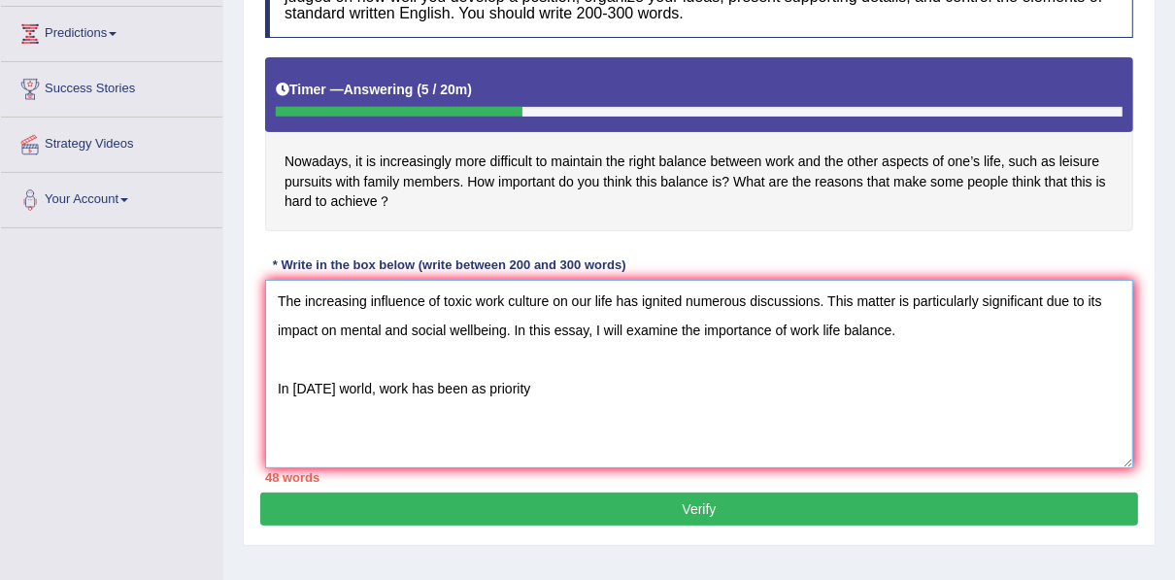
click at [444, 389] on textarea "The increasing influence of toxic work culture on our life has ignited numerous…" at bounding box center [699, 374] width 868 height 188
click at [455, 390] on textarea "The increasing influence of toxic work culture on our life has ignited numerous…" at bounding box center [699, 374] width 868 height 188
click at [480, 386] on textarea "The increasing influence of toxic work culture on our life has ignited numerous…" at bounding box center [699, 374] width 868 height 188
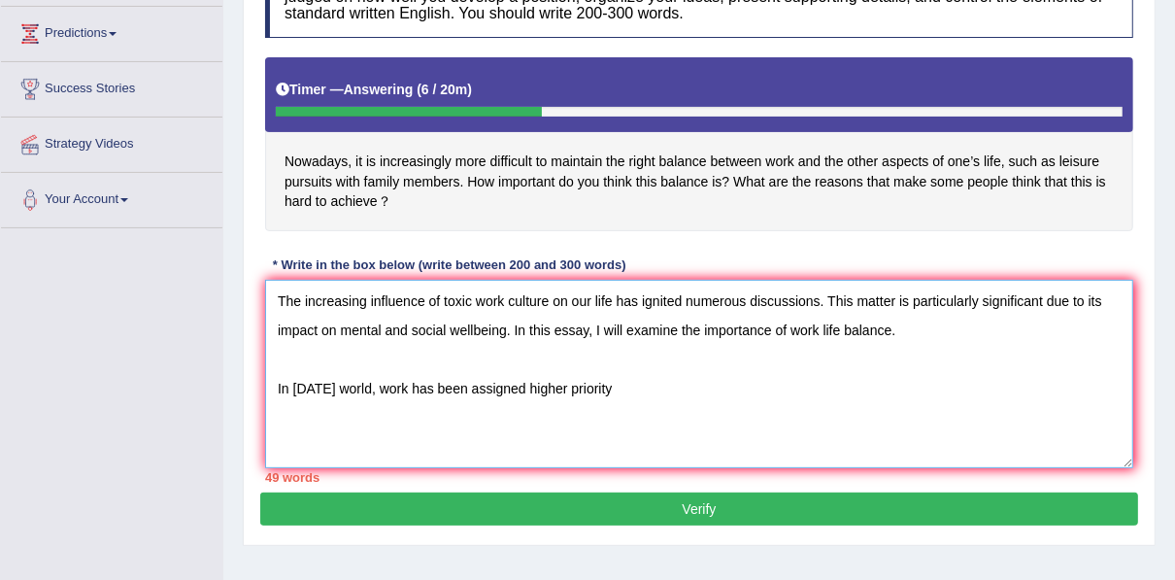
click at [620, 391] on textarea "The increasing influence of toxic work culture on our life has ignited numerous…" at bounding box center [699, 374] width 868 height 188
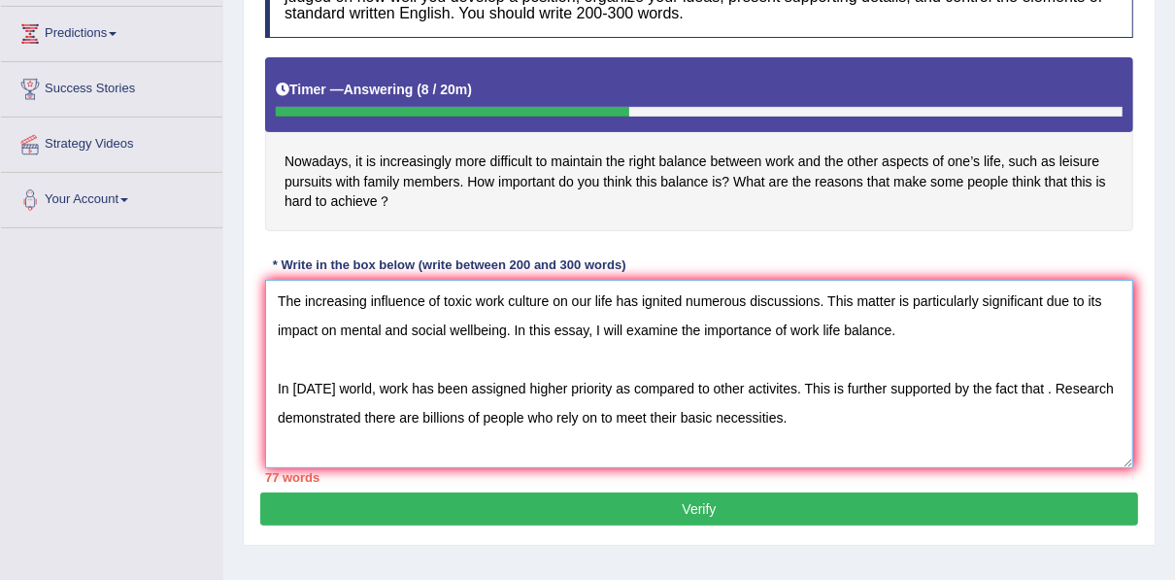
click at [1047, 386] on textarea "The increasing influence of toxic work culture on our life has ignited numerous…" at bounding box center [699, 374] width 868 height 188
drag, startPoint x: 597, startPoint y: 417, endPoint x: 530, endPoint y: 419, distance: 67.0
click at [530, 419] on textarea "The increasing influence of toxic work culture on our life has ignited numerous…" at bounding box center [699, 374] width 868 height 188
click at [431, 417] on textarea "The increasing influence of toxic work culture on our life has ignited numerous…" at bounding box center [699, 374] width 868 height 188
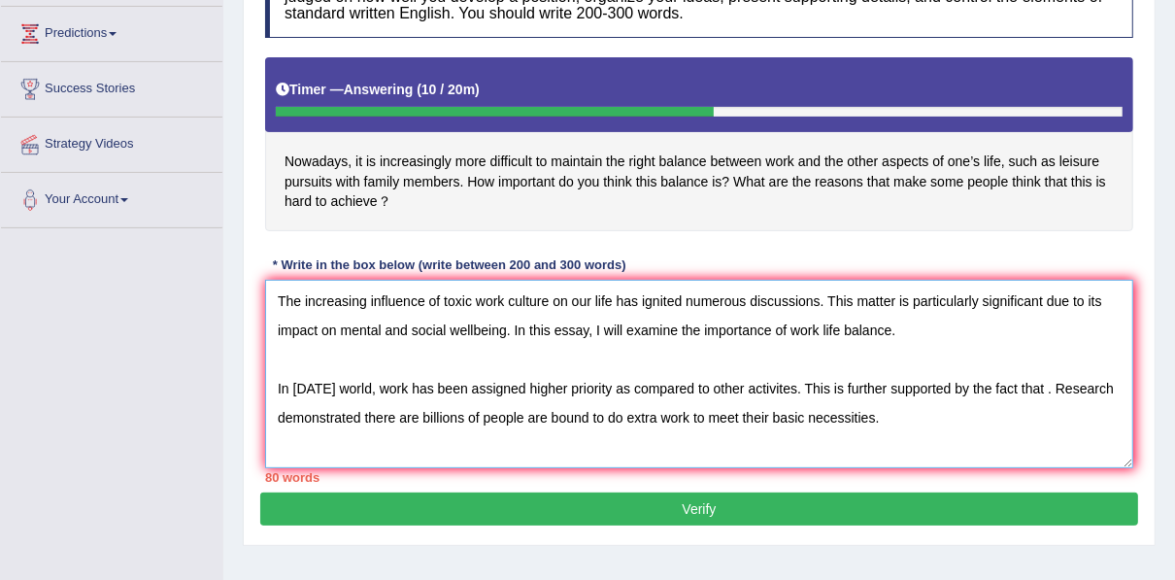
click at [540, 410] on textarea "The increasing influence of toxic work culture on our life has ignited numerous…" at bounding box center [699, 374] width 868 height 188
click at [888, 416] on textarea "The increasing influence of toxic work culture on our life has ignited numerous…" at bounding box center [699, 374] width 868 height 188
click at [1048, 385] on textarea "The increasing influence of toxic work culture on our life has ignited numerous…" at bounding box center [699, 374] width 868 height 188
click at [303, 413] on textarea "The increasing influence of toxic work culture on our life has ignited numerous…" at bounding box center [699, 374] width 868 height 188
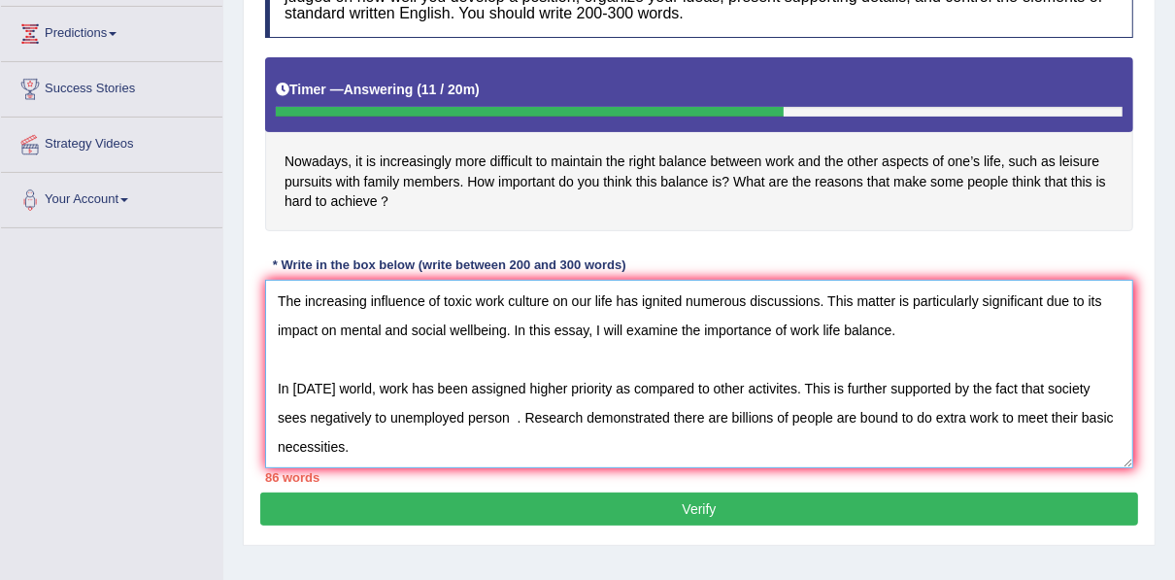
click at [508, 415] on textarea "The increasing influence of toxic work culture on our life has ignited numerous…" at bounding box center [699, 374] width 868 height 188
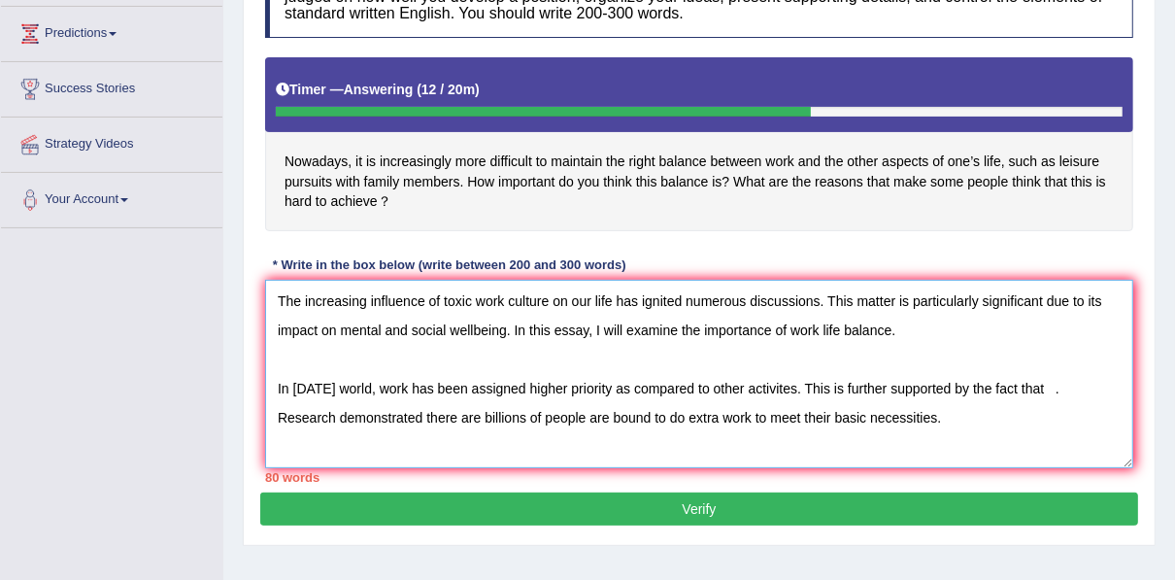
click at [892, 417] on textarea "The increasing influence of toxic work culture on our life has ignited numerous…" at bounding box center [699, 374] width 868 height 188
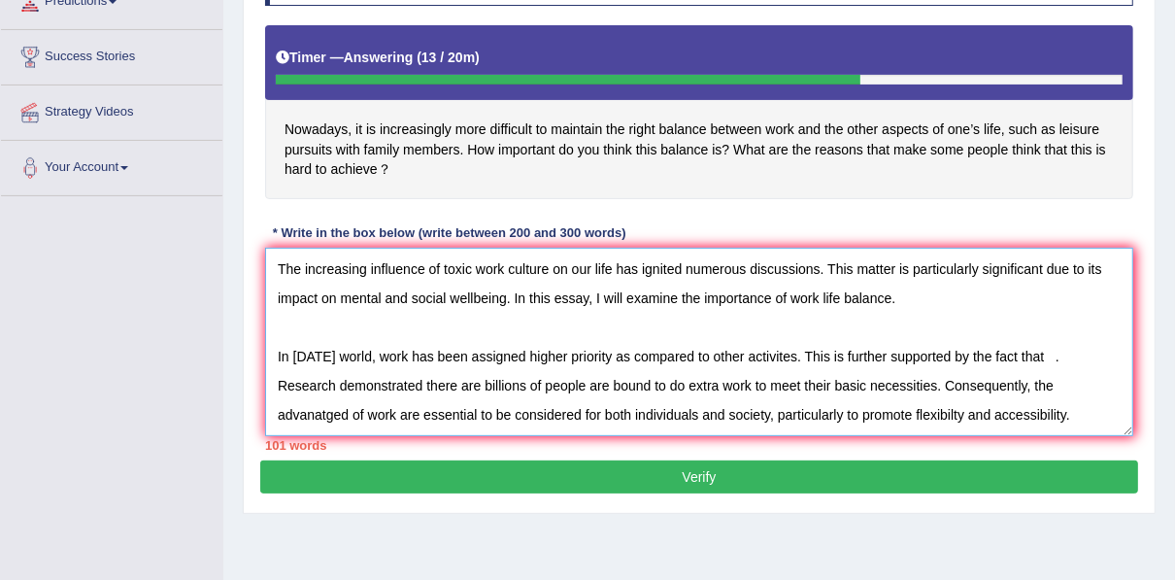
scroll to position [358, 0]
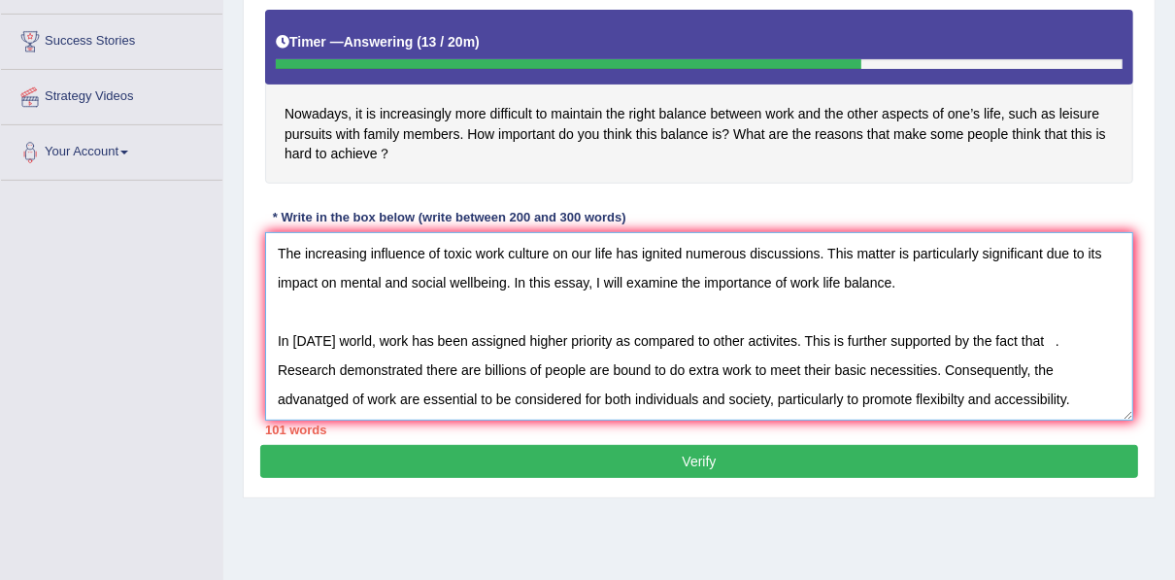
click at [1045, 339] on textarea "The increasing influence of toxic work culture on our life has ignited numerous…" at bounding box center [699, 326] width 868 height 188
type textarea "The increasing influence of toxic work culture on our life has ignited numerous…"
